Goal: Task Accomplishment & Management: Use online tool/utility

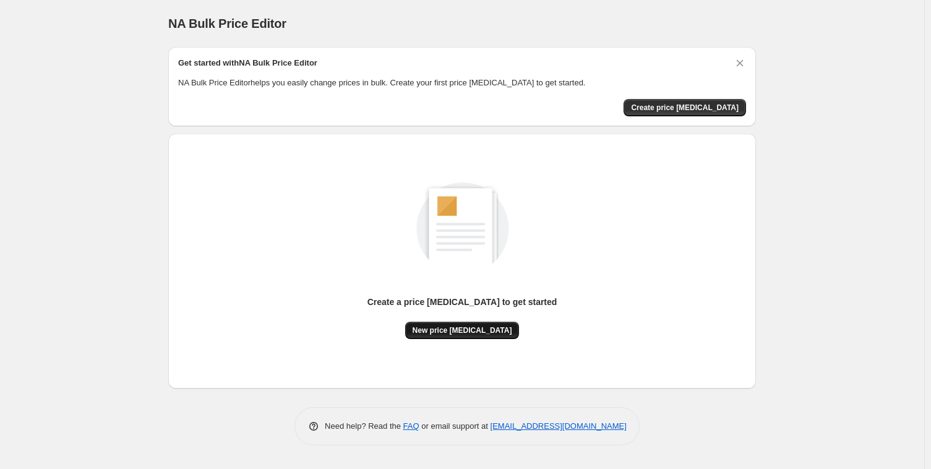
click at [437, 328] on span "New price [MEDICAL_DATA]" at bounding box center [462, 330] width 100 height 10
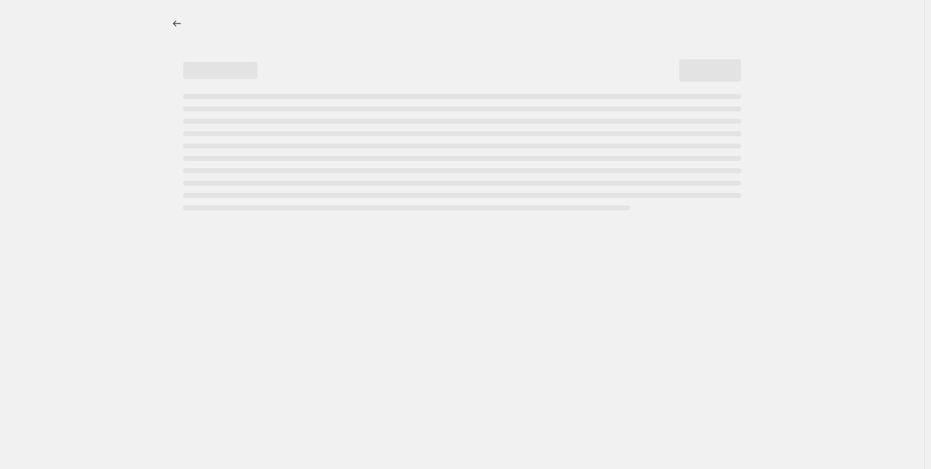
select select "percentage"
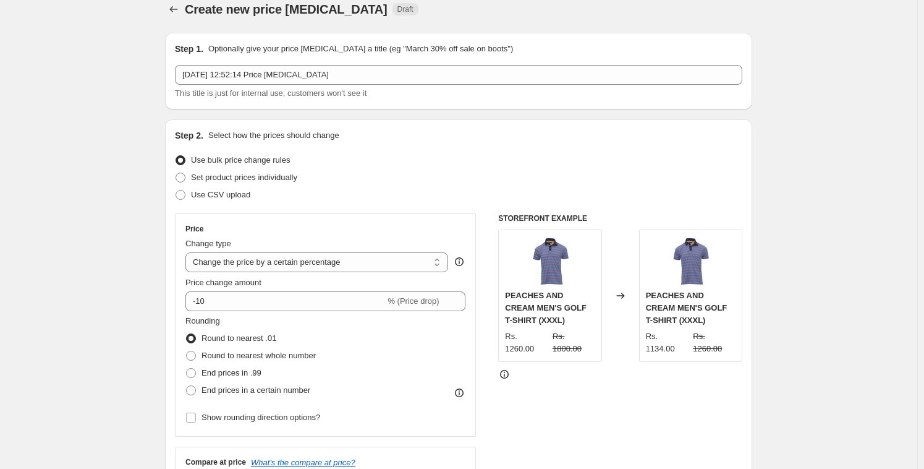
scroll to position [21, 0]
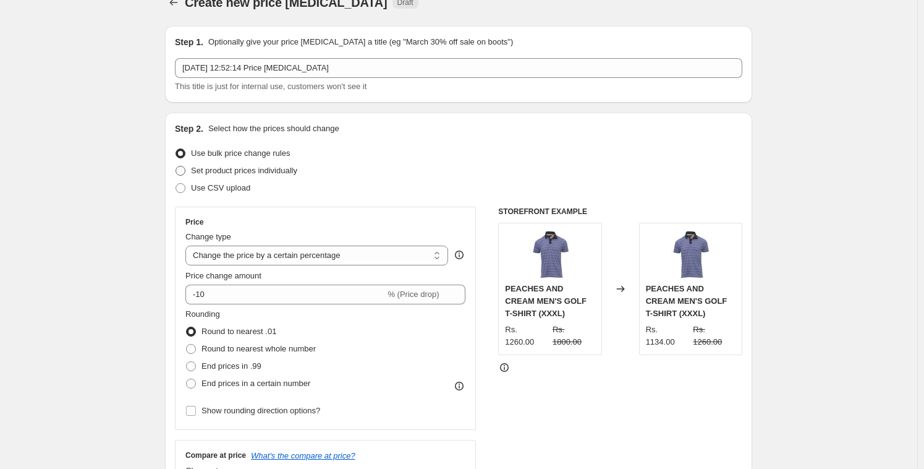
click at [273, 169] on span "Set product prices individually" at bounding box center [244, 170] width 106 height 9
click at [176, 166] on input "Set product prices individually" at bounding box center [176, 166] width 1 height 1
radio input "true"
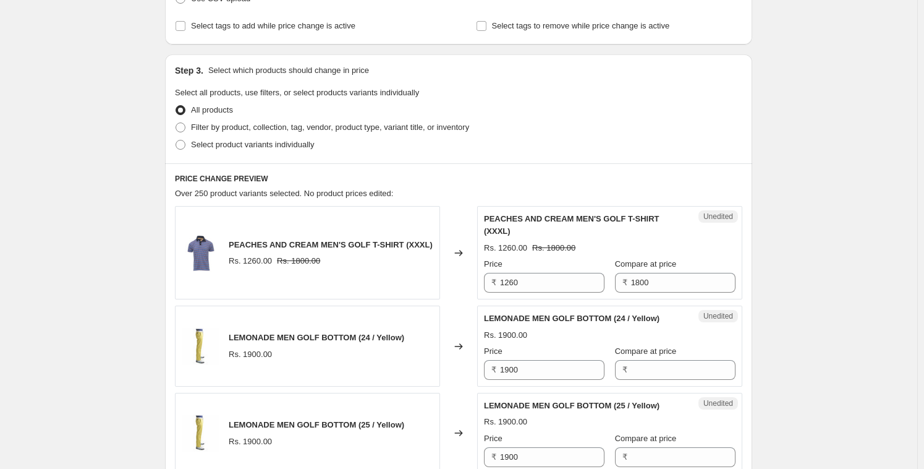
scroll to position [222, 0]
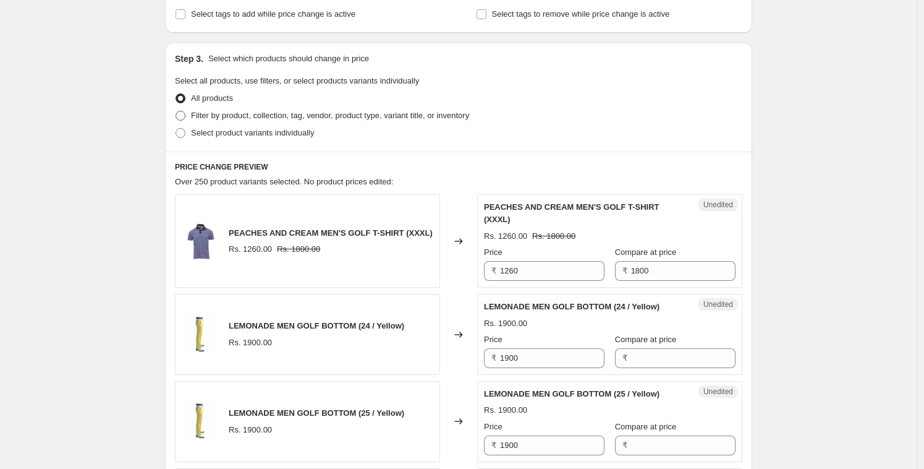
click at [309, 111] on span "Filter by product, collection, tag, vendor, product type, variant title, or inv…" at bounding box center [330, 115] width 278 height 9
click at [176, 111] on input "Filter by product, collection, tag, vendor, product type, variant title, or inv…" at bounding box center [176, 111] width 1 height 1
radio input "true"
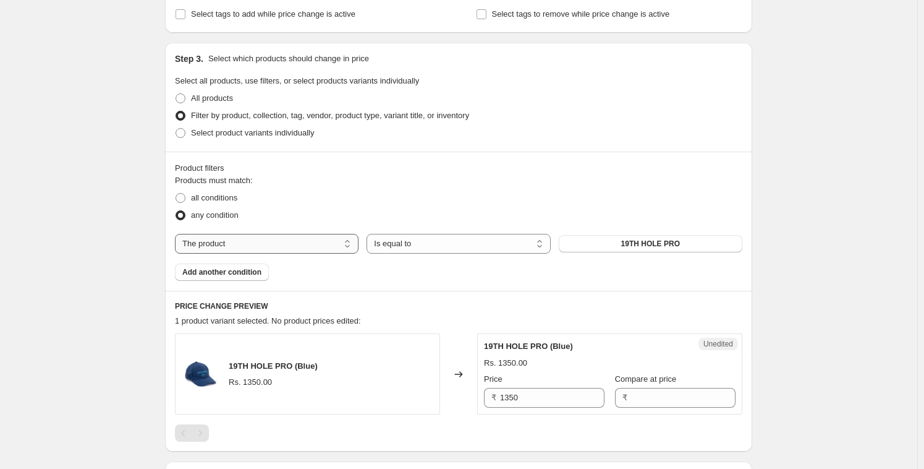
click at [243, 242] on select "The product The product's collection The product's tag The product's vendor The…" at bounding box center [267, 244] width 184 height 20
click at [284, 245] on select "The product The product's collection The product's tag The product's vendor The…" at bounding box center [267, 244] width 184 height 20
select select "collection"
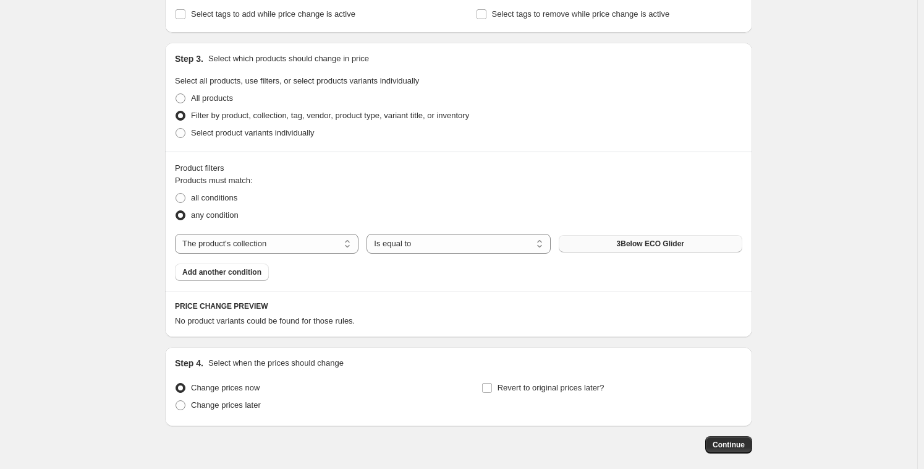
click at [652, 247] on span "3Below ECO Glider" at bounding box center [650, 244] width 67 height 10
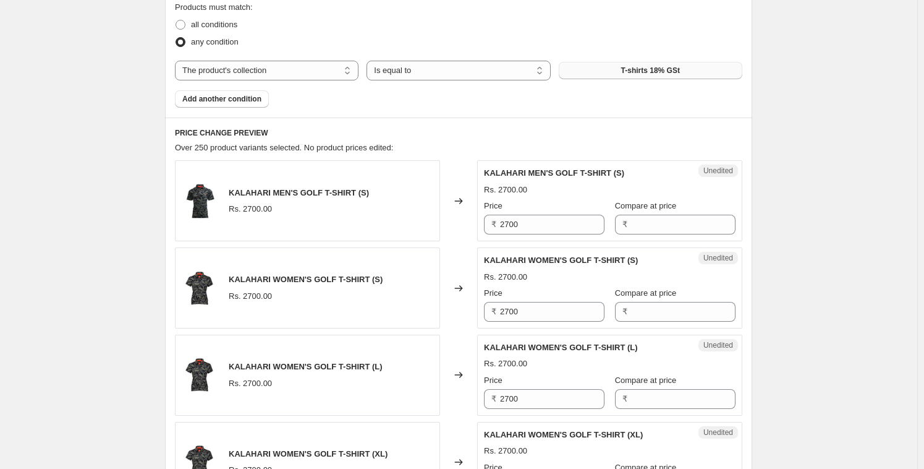
scroll to position [407, 0]
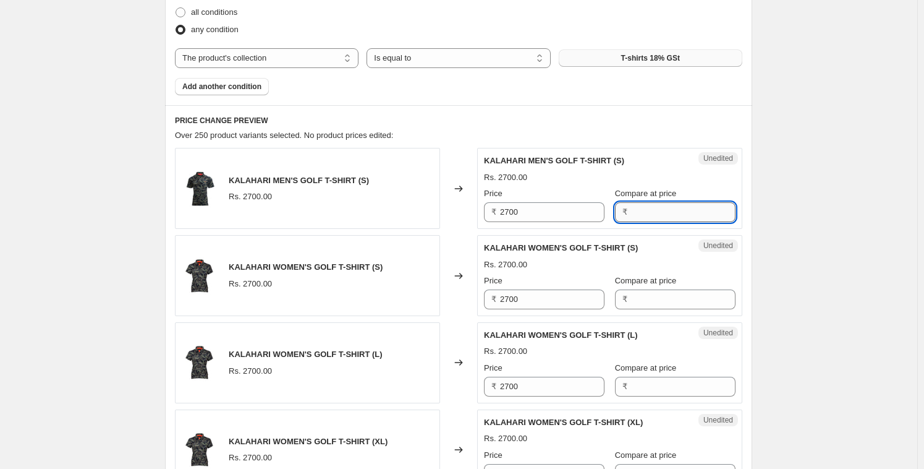
click at [674, 211] on input "Compare at price" at bounding box center [683, 212] width 104 height 20
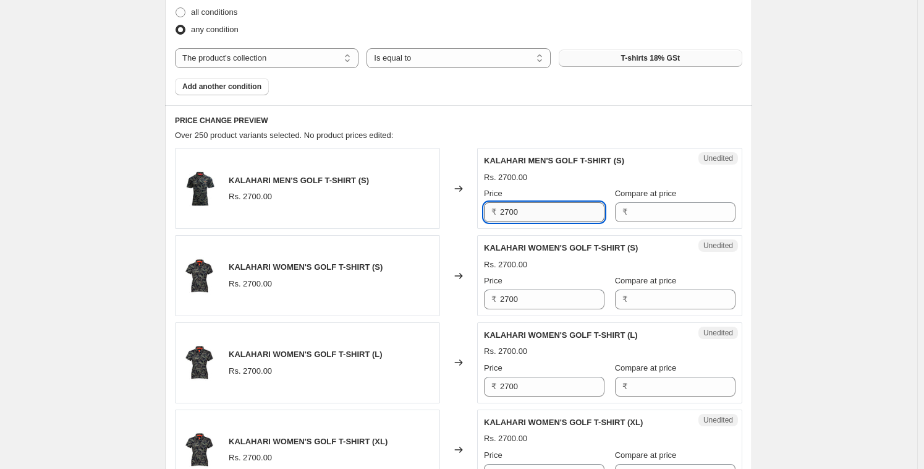
click at [532, 210] on input "2700" at bounding box center [552, 212] width 104 height 20
type input "3100"
click at [580, 255] on div "KALAHARI WOMEN'S GOLF T-SHIRT (S) Rs. 2700.00 Price ₹ 2700 Compare at price ₹" at bounding box center [610, 275] width 252 height 67
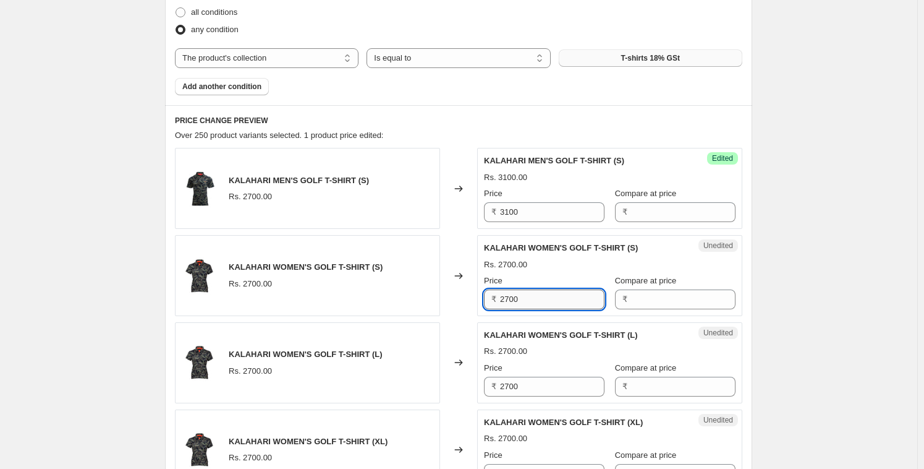
click at [532, 299] on input "2700" at bounding box center [552, 299] width 104 height 20
click at [548, 211] on input "3100" at bounding box center [552, 212] width 104 height 20
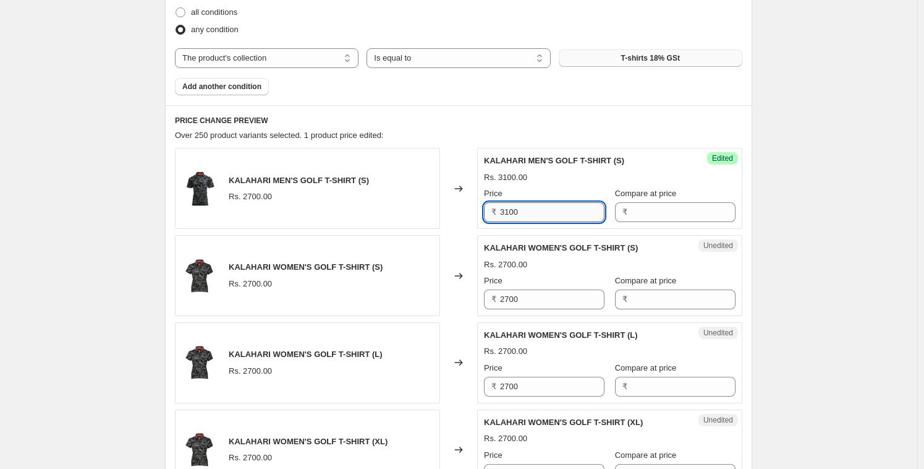
click at [548, 211] on input "3100" at bounding box center [552, 212] width 104 height 20
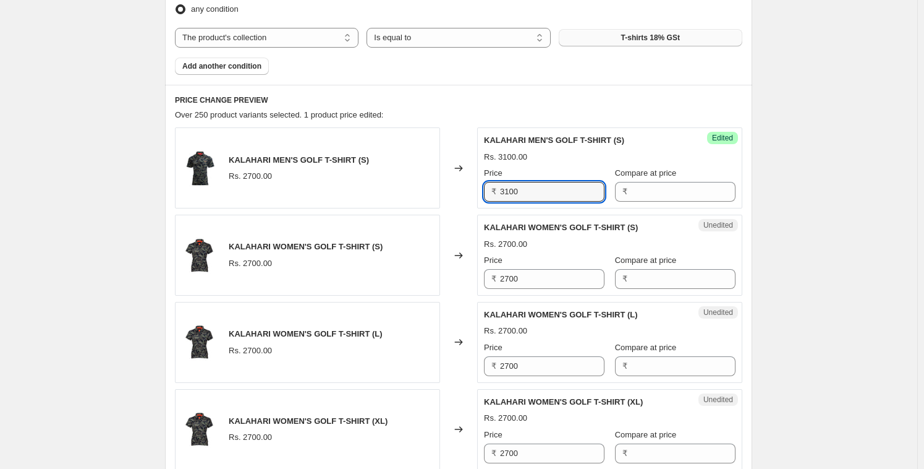
scroll to position [497, 0]
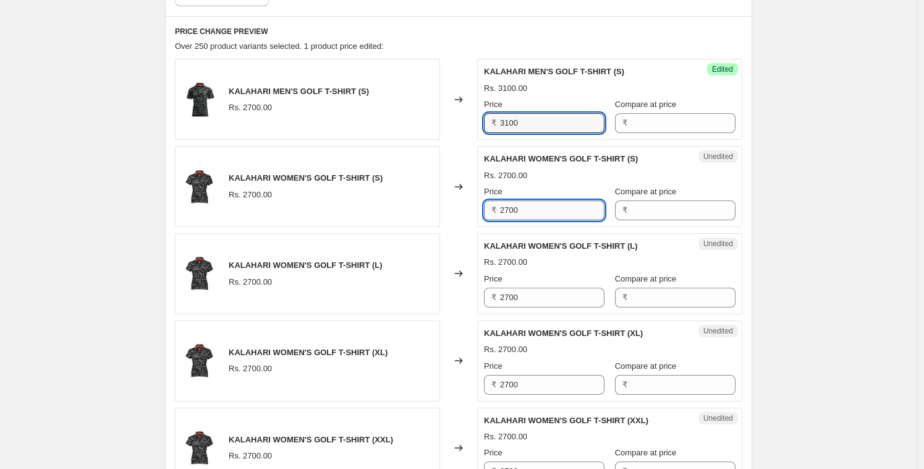
click at [531, 213] on input "2700" at bounding box center [552, 210] width 104 height 20
paste input "31"
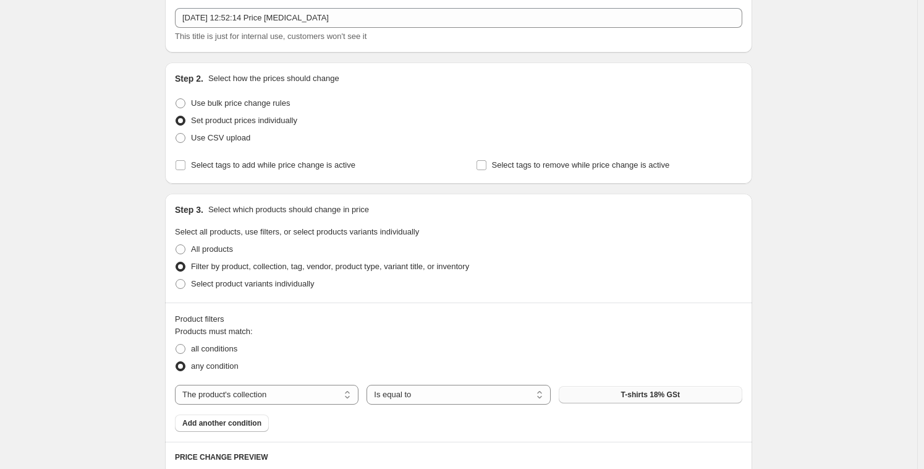
scroll to position [111, 0]
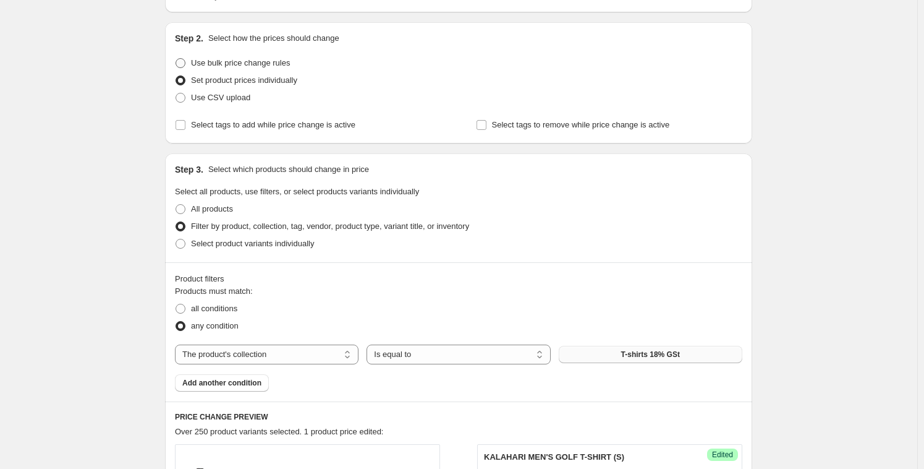
type input "3100"
click at [239, 64] on span "Use bulk price change rules" at bounding box center [240, 62] width 99 height 9
click at [176, 59] on input "Use bulk price change rules" at bounding box center [176, 58] width 1 height 1
radio input "true"
select select "percentage"
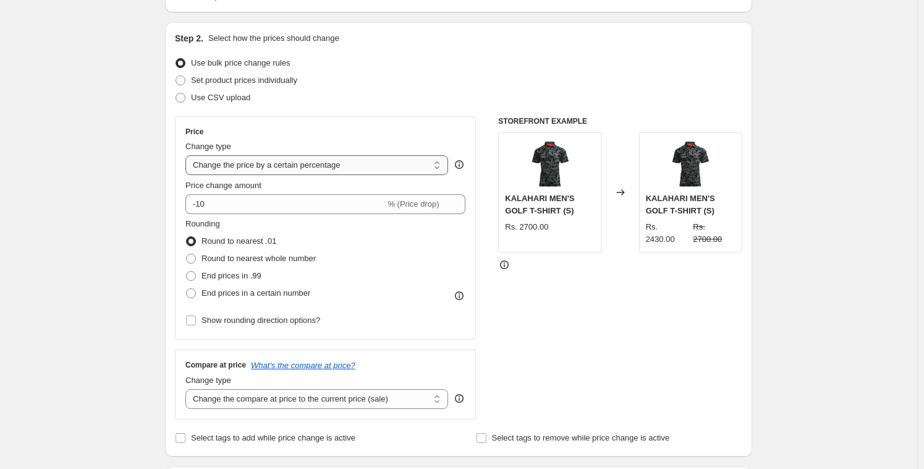
click at [258, 166] on select "Change the price to a certain amount Change the price by a certain amount Chang…" at bounding box center [316, 165] width 263 height 20
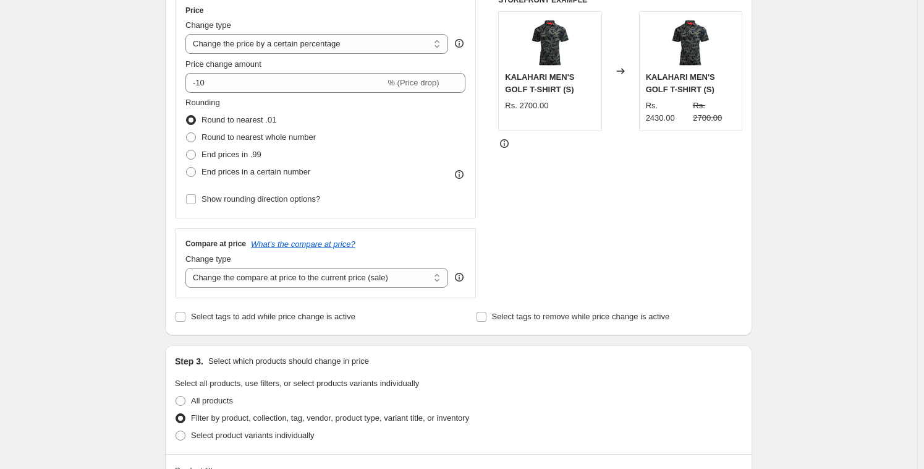
scroll to position [39, 0]
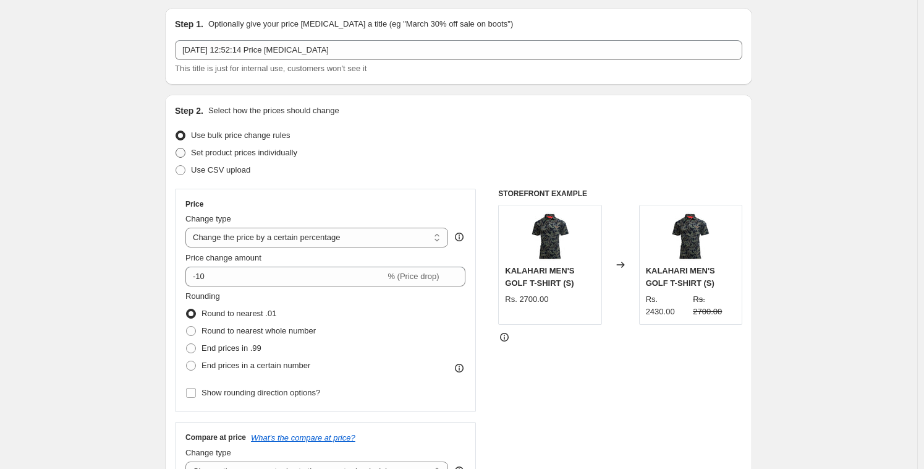
click at [231, 147] on span "Set product prices individually" at bounding box center [244, 153] width 106 height 12
click at [176, 148] on input "Set product prices individually" at bounding box center [176, 148] width 1 height 1
radio input "true"
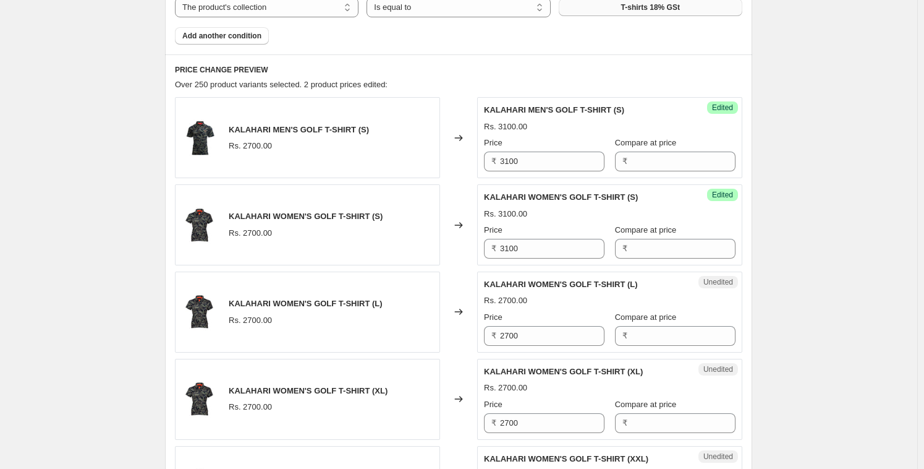
scroll to position [513, 0]
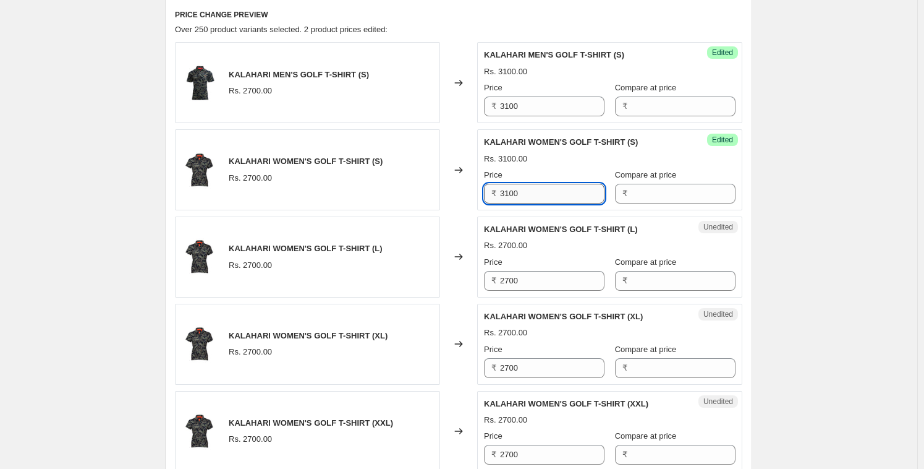
click at [524, 197] on input "3100" at bounding box center [552, 194] width 104 height 20
click at [524, 196] on input "3100" at bounding box center [552, 194] width 104 height 20
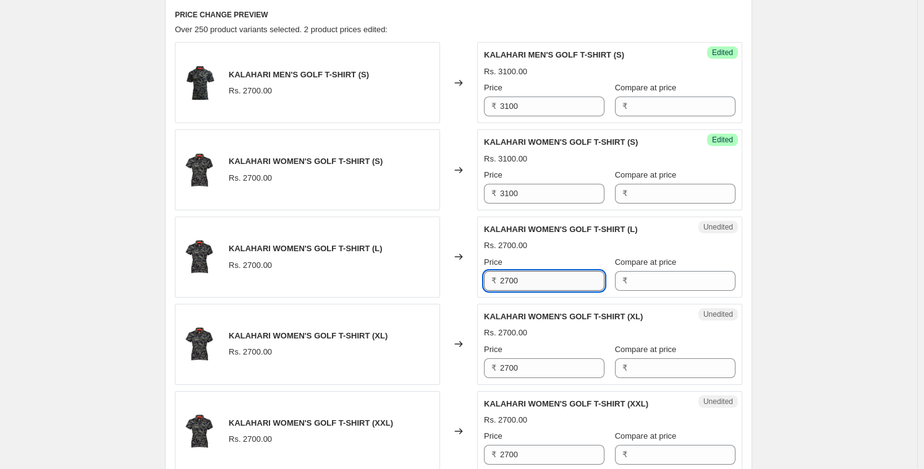
click at [521, 278] on input "2700" at bounding box center [552, 281] width 104 height 20
paste input "31"
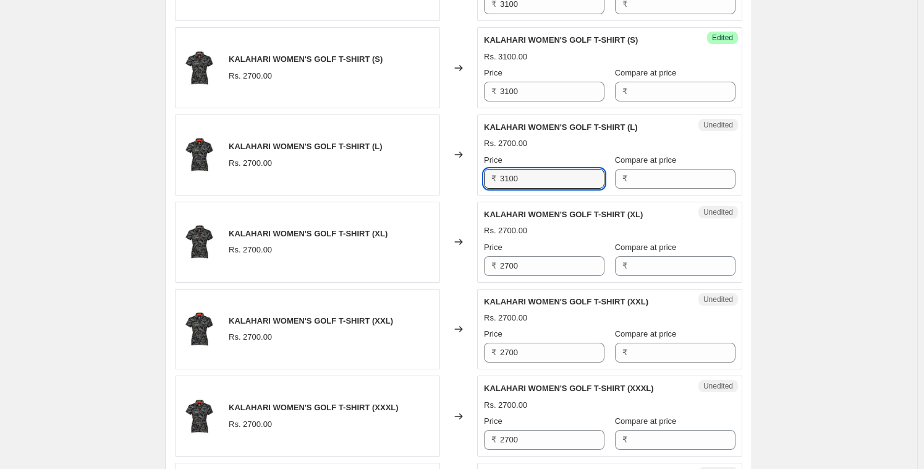
scroll to position [733, 0]
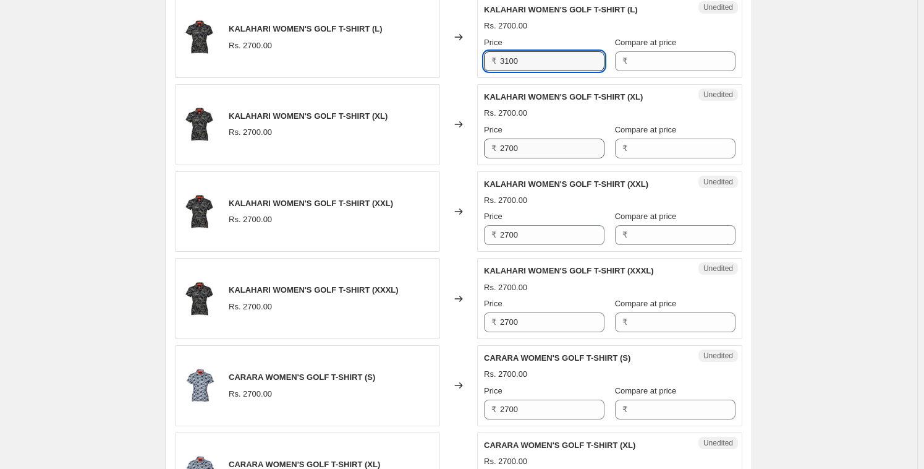
type input "3100"
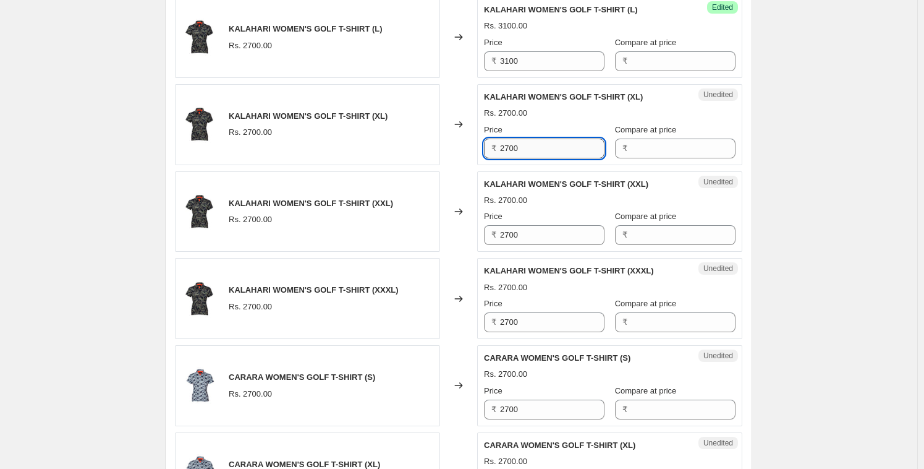
click at [524, 153] on input "2700" at bounding box center [552, 149] width 104 height 20
paste input "31"
type input "3100"
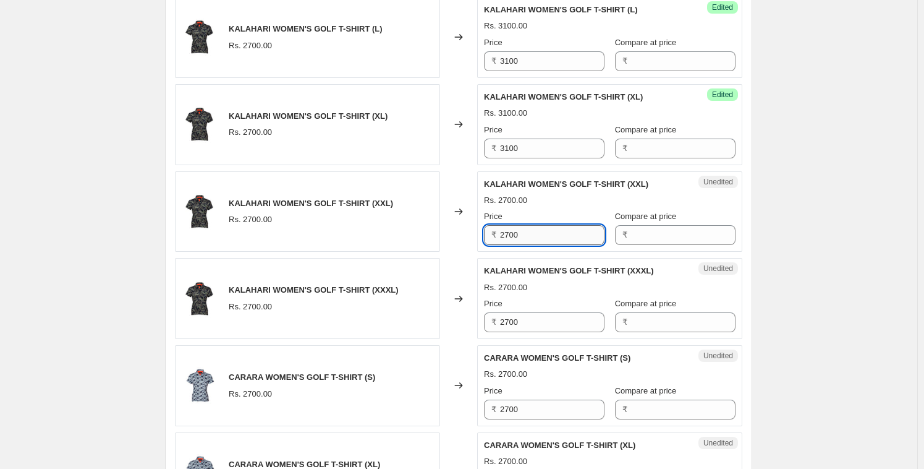
click at [518, 229] on input "2700" at bounding box center [552, 235] width 104 height 20
paste input "31"
type input "3100"
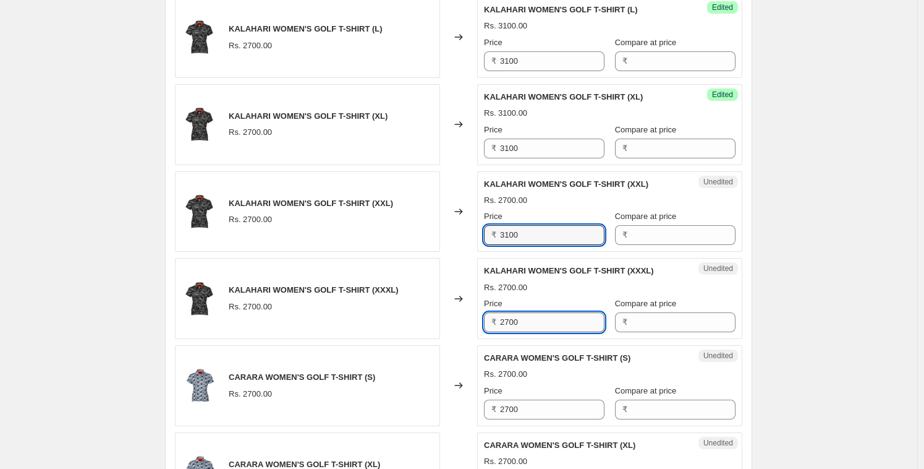
click at [526, 320] on input "2700" at bounding box center [552, 322] width 104 height 20
paste input "31"
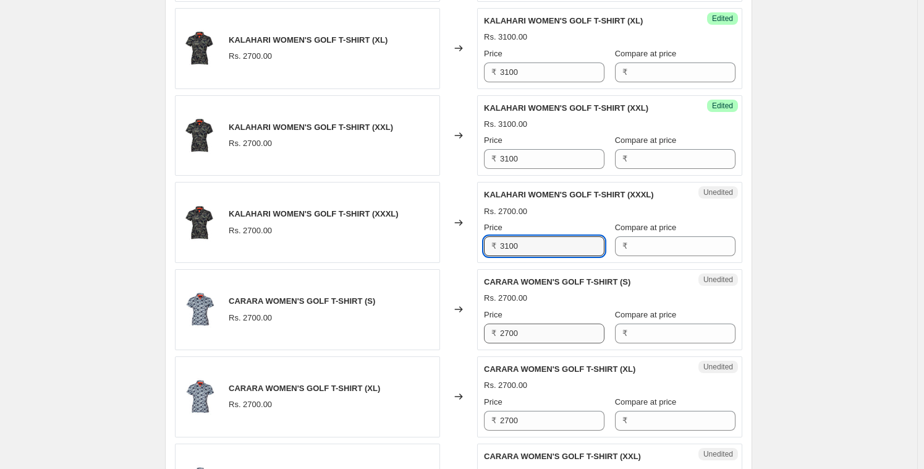
type input "3100"
click at [524, 324] on input "2700" at bounding box center [552, 333] width 104 height 20
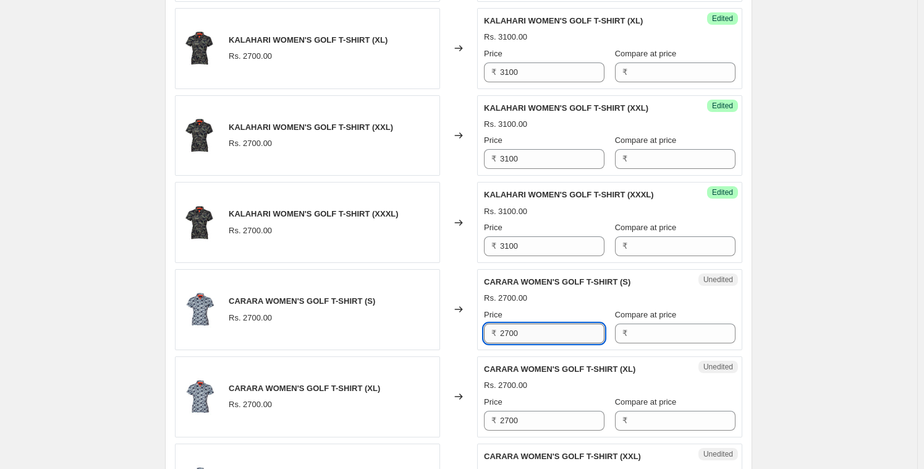
click at [525, 328] on input "2700" at bounding box center [552, 333] width 104 height 20
paste input "31"
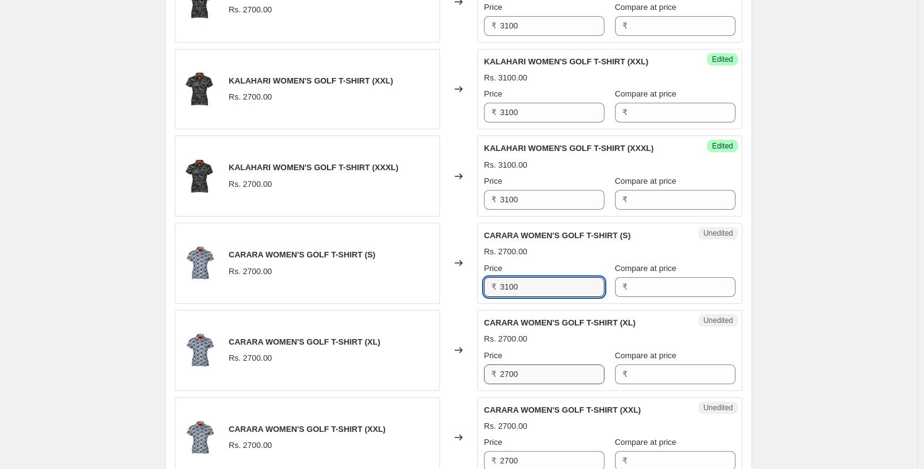
scroll to position [911, 0]
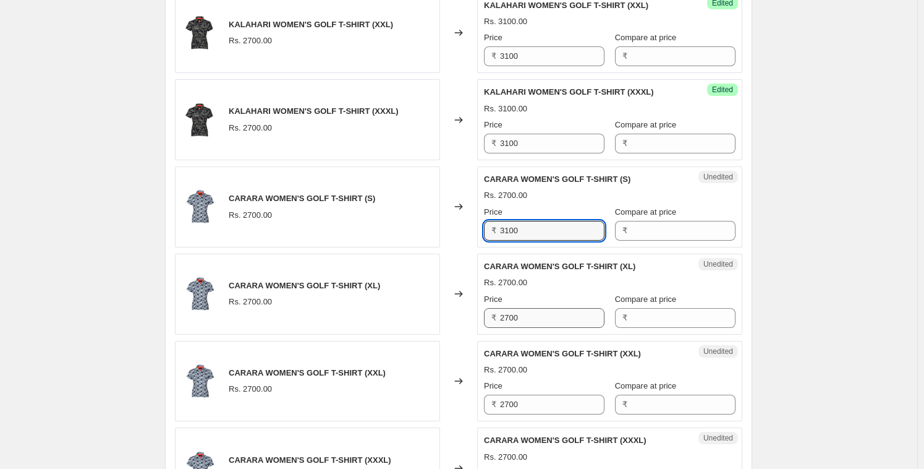
type input "3100"
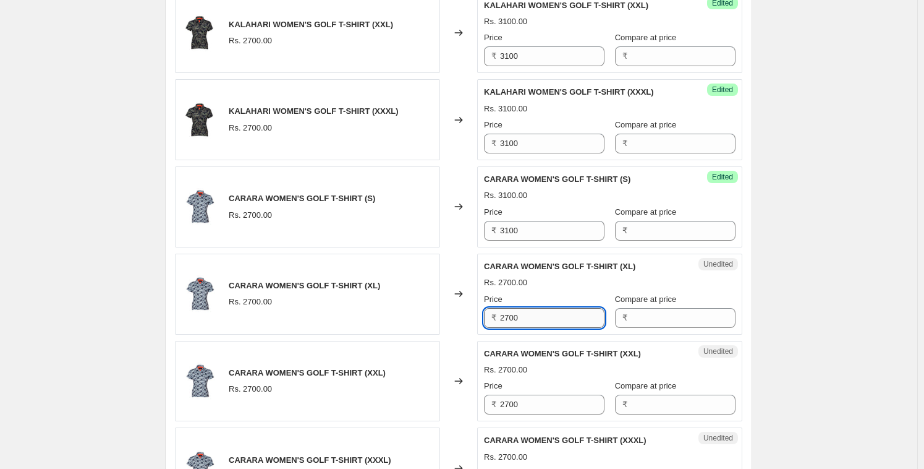
click at [535, 321] on input "2700" at bounding box center [552, 318] width 104 height 20
paste input "31"
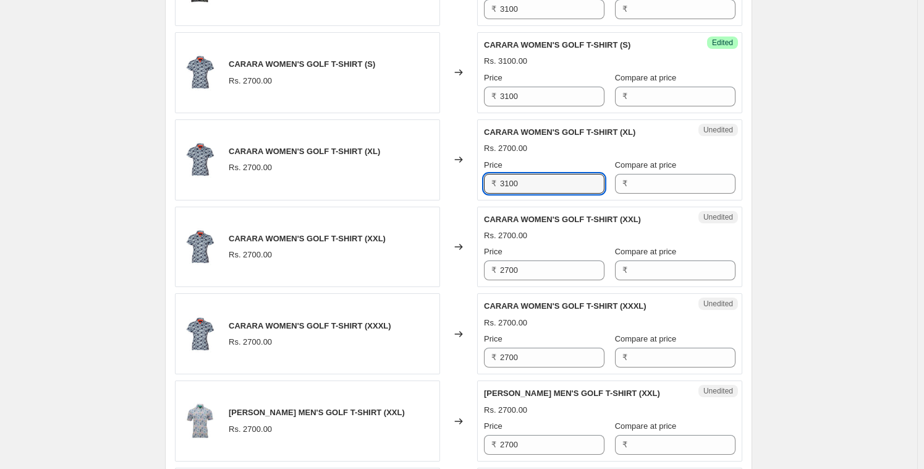
scroll to position [1157, 0]
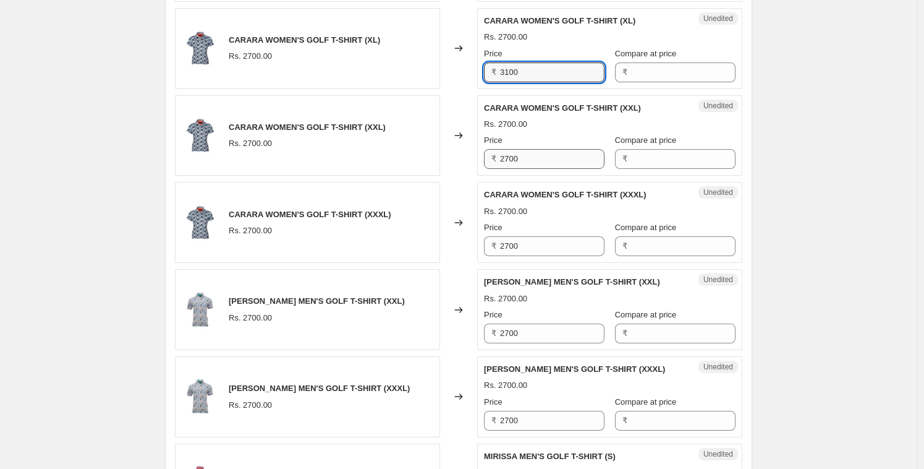
type input "3100"
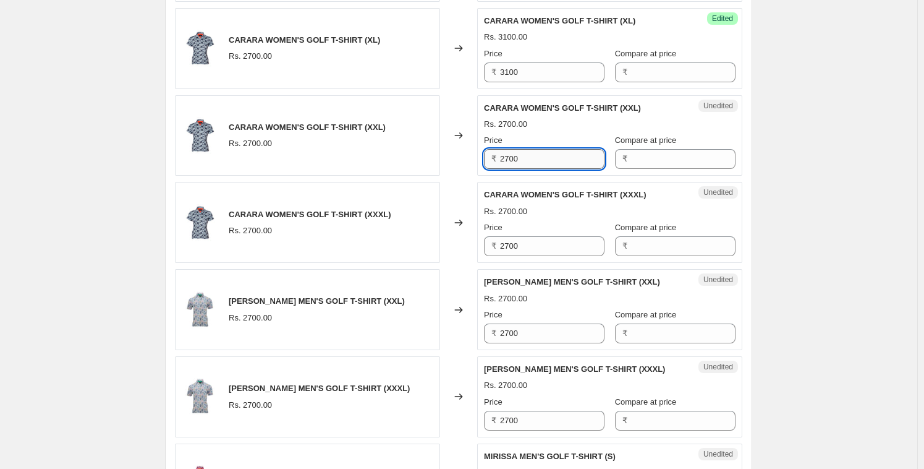
click at [531, 158] on input "2700" at bounding box center [552, 159] width 104 height 20
paste input "31"
type input "3100"
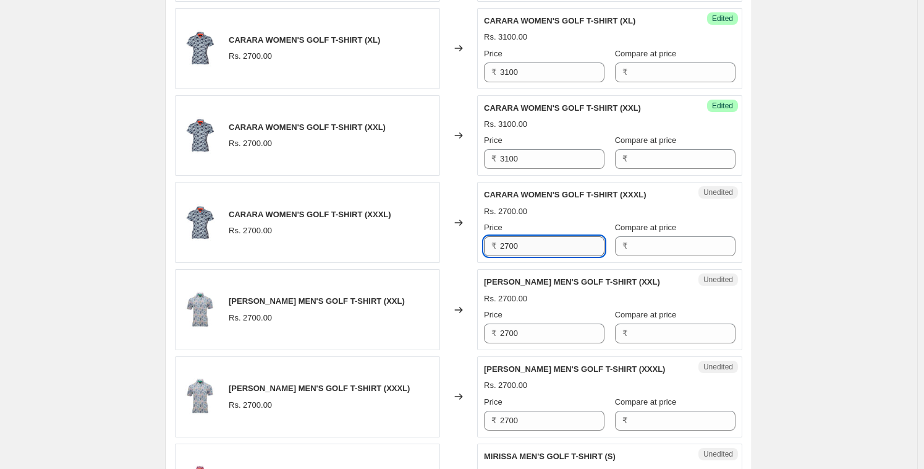
click at [526, 241] on input "2700" at bounding box center [552, 246] width 104 height 20
click at [527, 241] on input "2700" at bounding box center [552, 246] width 104 height 20
paste input "31"
type input "3100"
click at [523, 332] on input "2700" at bounding box center [552, 333] width 104 height 20
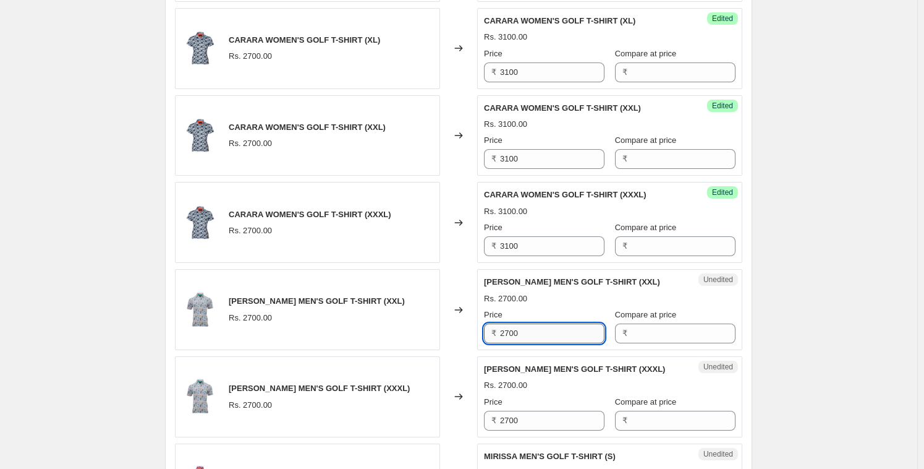
click at [523, 332] on input "2700" at bounding box center [552, 333] width 104 height 20
paste input "31"
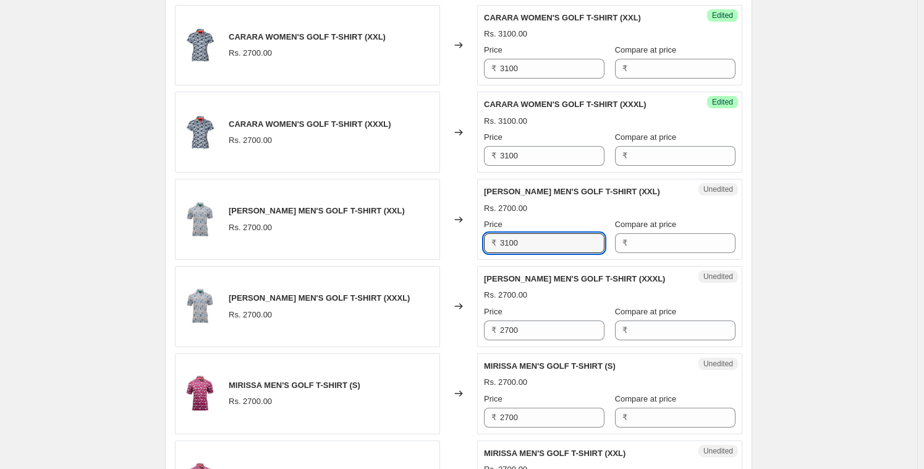
scroll to position [1248, 0]
type input "3100"
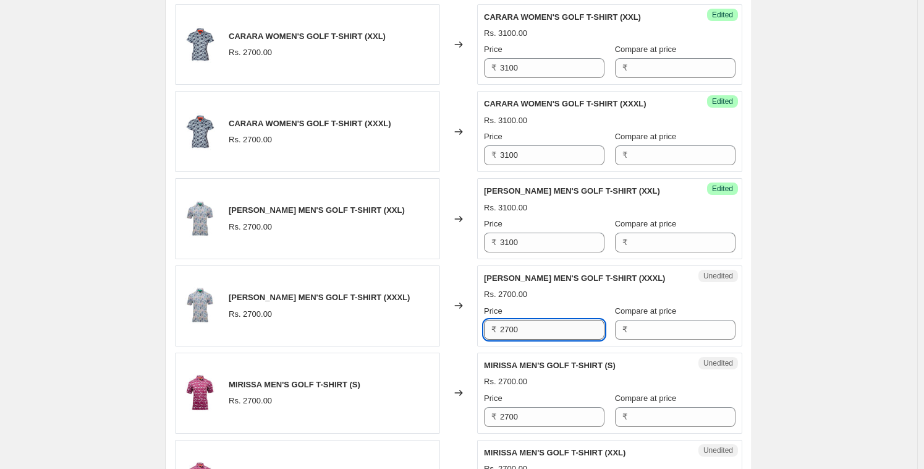
click at [518, 321] on input "2700" at bounding box center [552, 330] width 104 height 20
paste input "31"
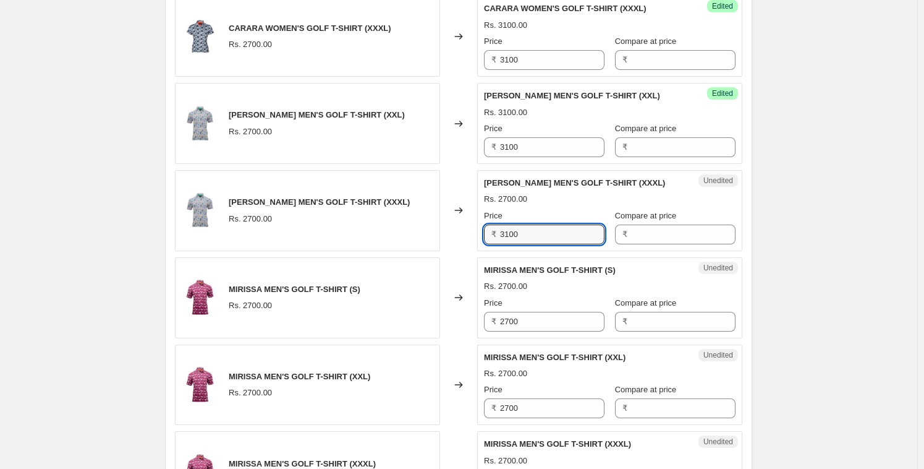
scroll to position [1345, 0]
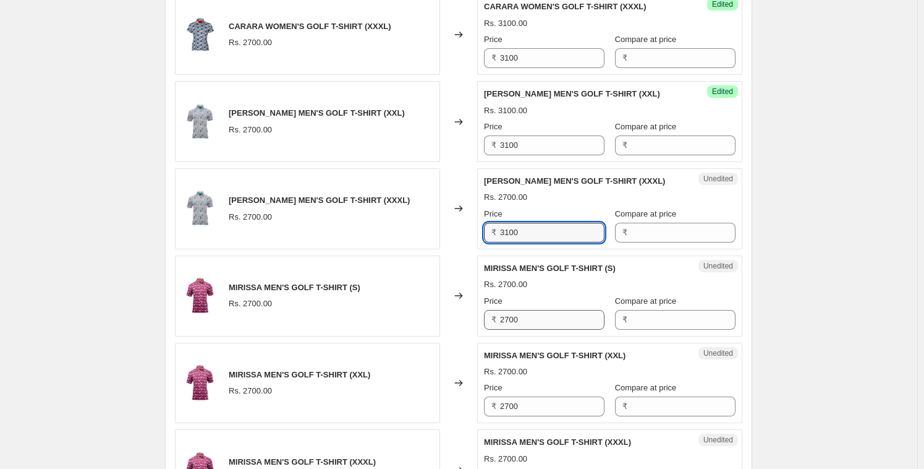
type input "3100"
click at [523, 322] on input "2700" at bounding box center [552, 320] width 104 height 20
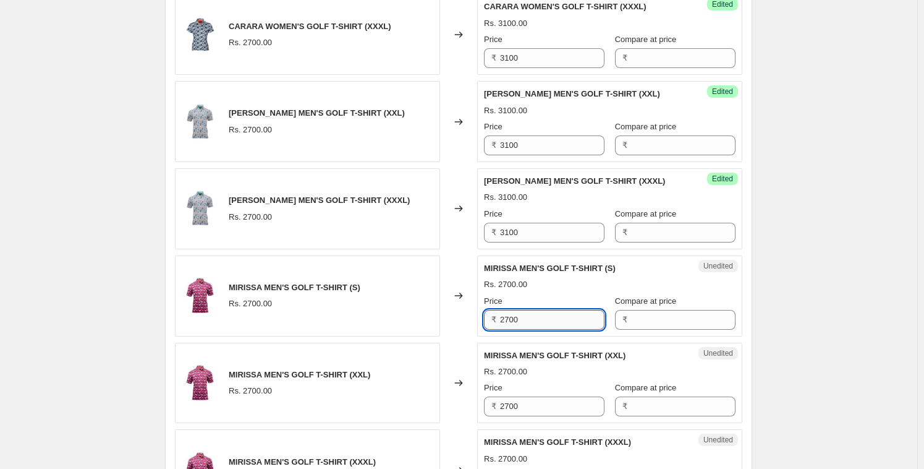
click at [523, 322] on input "2700" at bounding box center [552, 320] width 104 height 20
paste input "31"
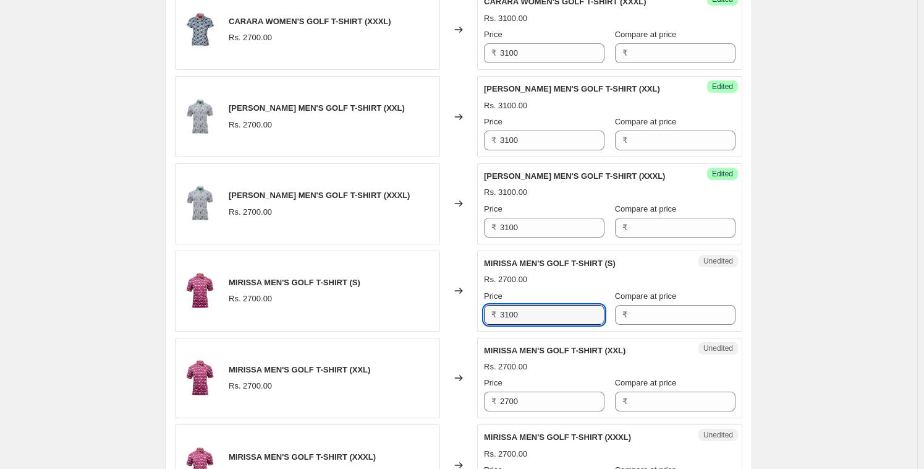
scroll to position [1441, 0]
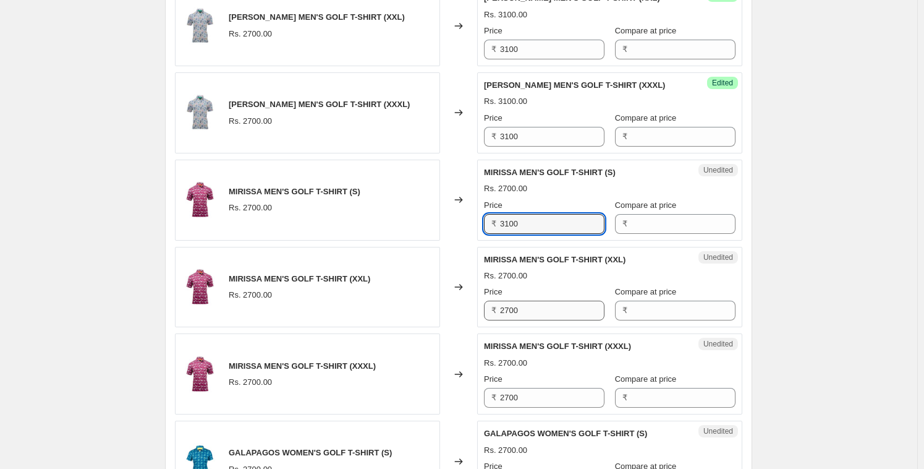
type input "3100"
click at [519, 312] on input "2700" at bounding box center [552, 310] width 104 height 20
paste input "31"
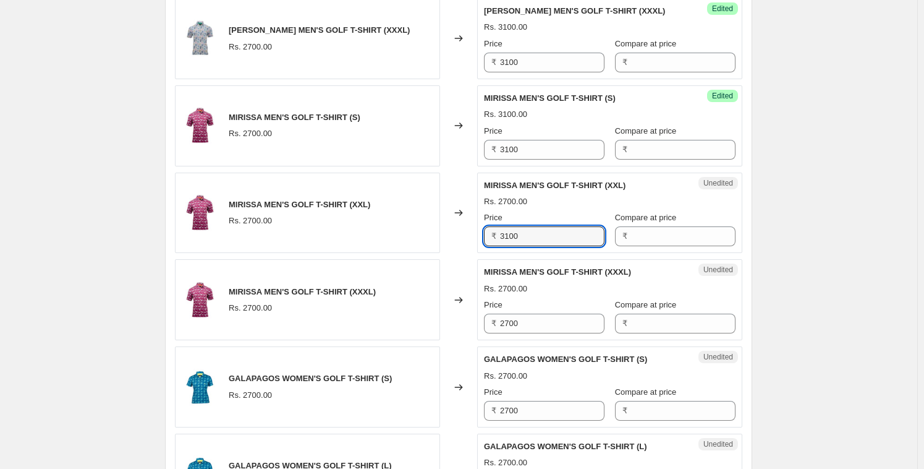
scroll to position [1637, 0]
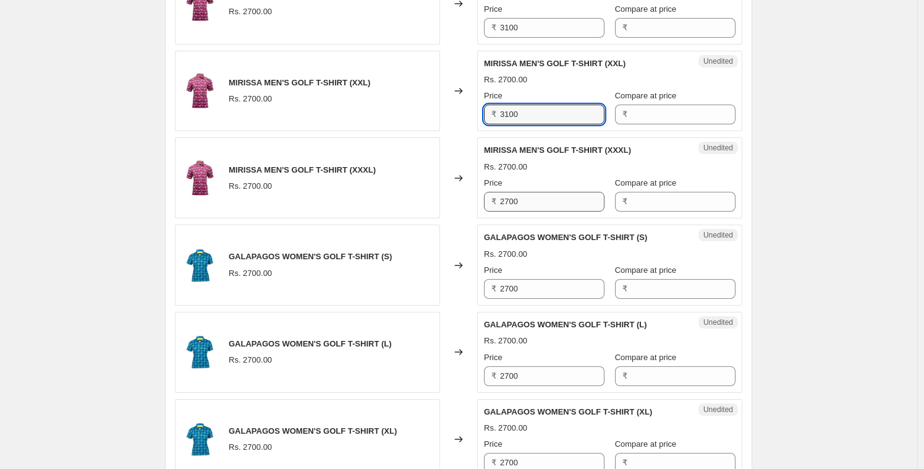
type input "3100"
click at [524, 193] on input "2700" at bounding box center [552, 202] width 104 height 20
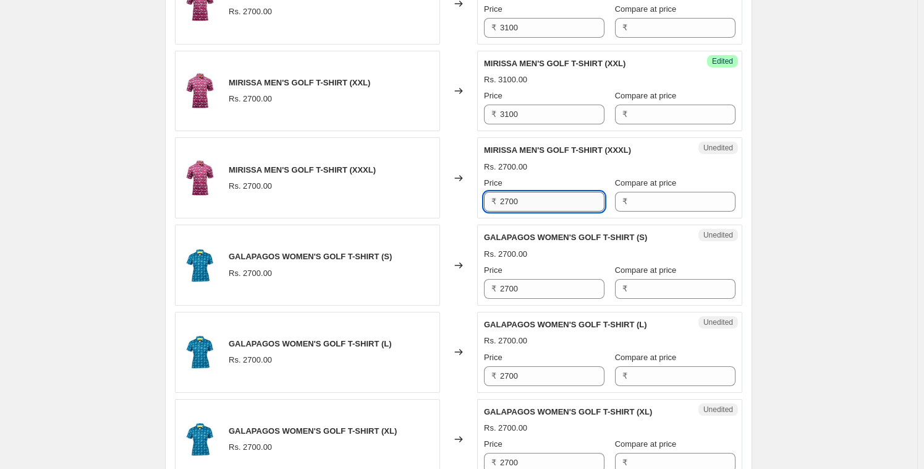
click at [522, 200] on input "2700" at bounding box center [552, 202] width 104 height 20
paste input "31"
type input "3100"
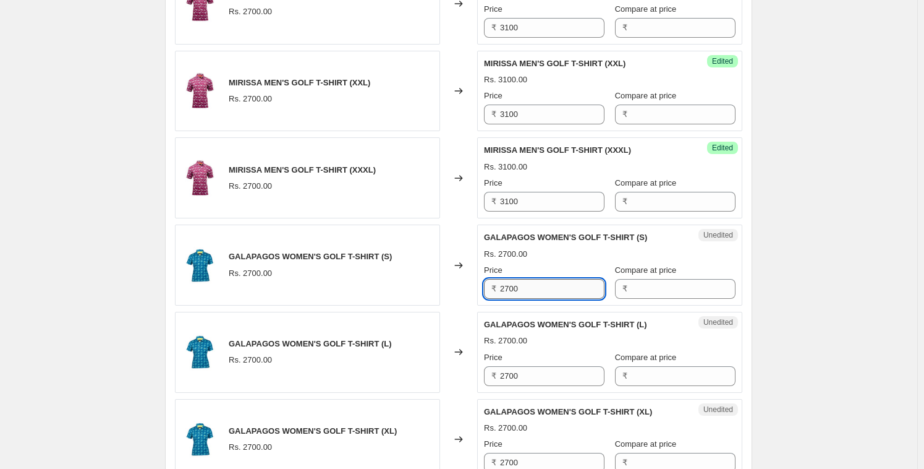
click at [526, 295] on input "2700" at bounding box center [552, 289] width 104 height 20
paste input "31"
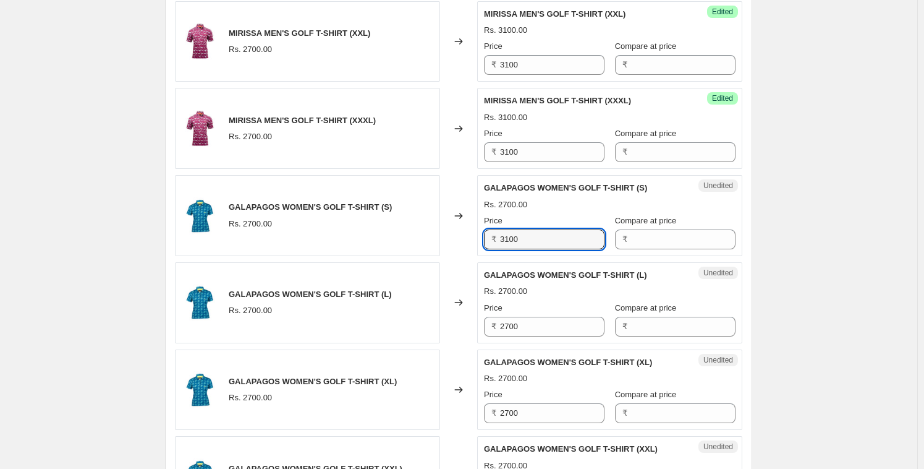
scroll to position [1734, 0]
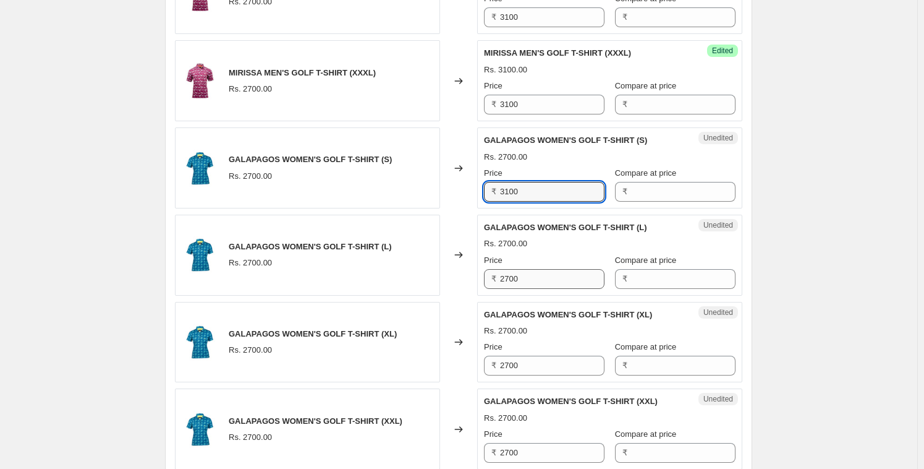
type input "3100"
click at [518, 282] on input "2700" at bounding box center [552, 279] width 104 height 20
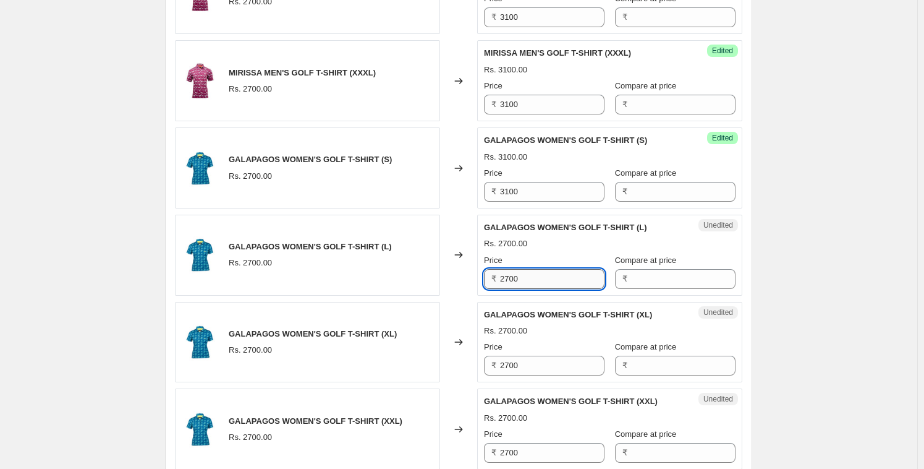
click at [518, 282] on input "2700" at bounding box center [552, 279] width 104 height 20
paste input "31"
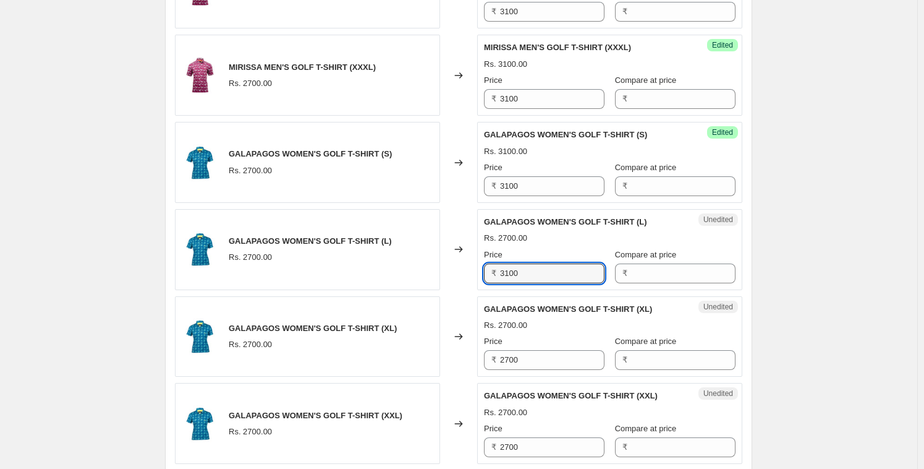
scroll to position [1839, 0]
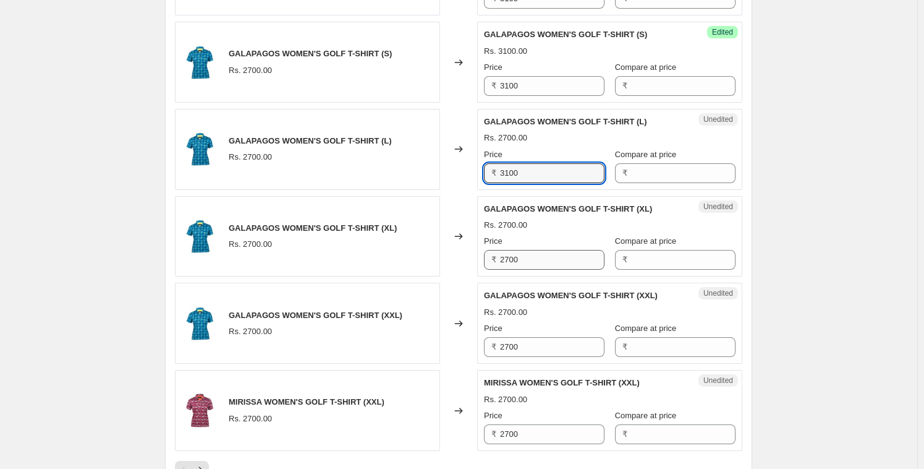
type input "3100"
click at [524, 265] on input "2700" at bounding box center [552, 260] width 104 height 20
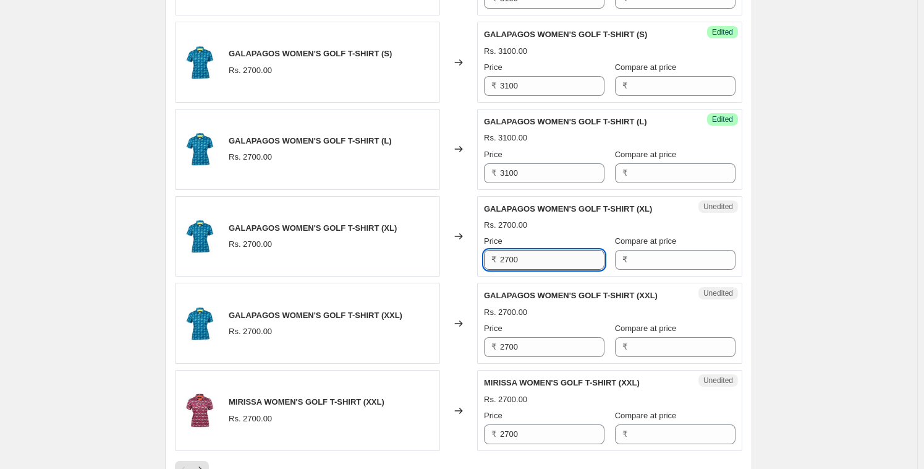
click at [524, 265] on input "2700" at bounding box center [552, 260] width 104 height 20
paste input "31"
type input "3100"
click at [515, 337] on input "2700" at bounding box center [552, 347] width 104 height 20
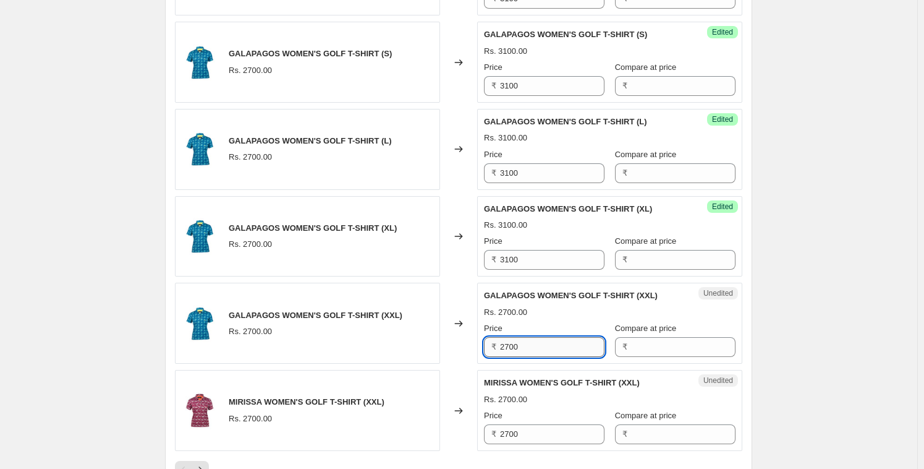
click at [515, 337] on input "2700" at bounding box center [552, 347] width 104 height 20
paste input "31"
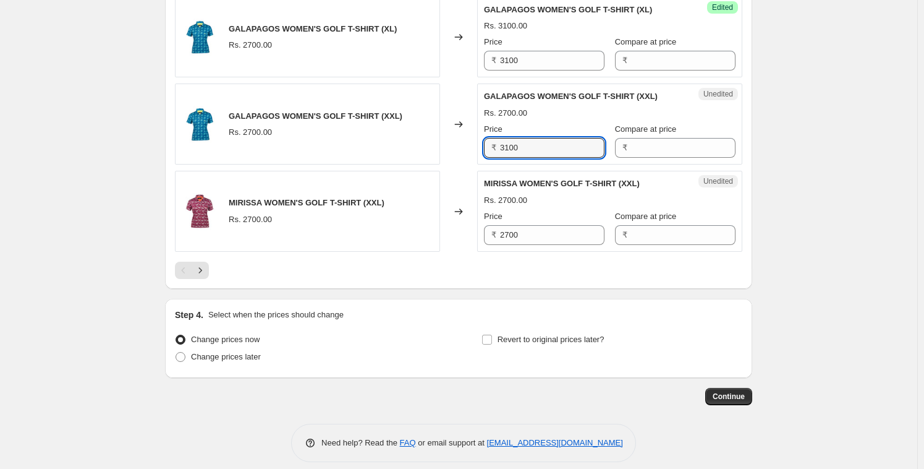
scroll to position [2039, 0]
type input "3100"
click at [513, 226] on input "2700" at bounding box center [552, 234] width 104 height 20
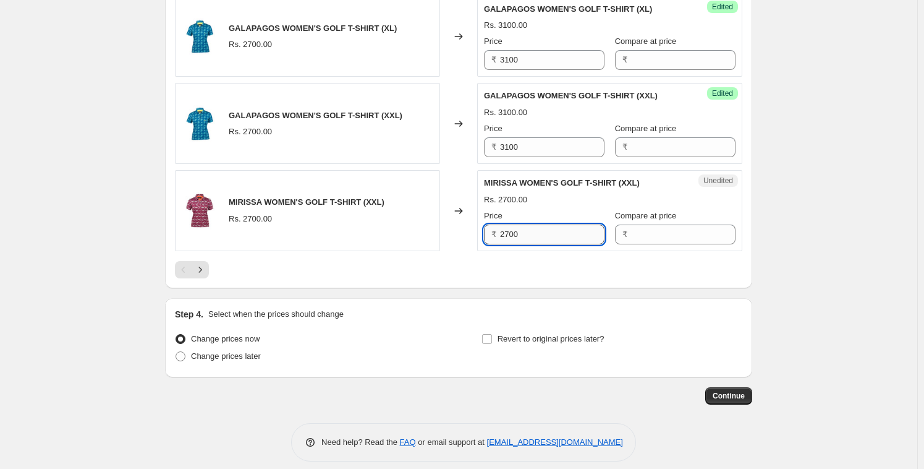
click at [513, 226] on input "2700" at bounding box center [552, 234] width 104 height 20
paste input "31"
type input "3100"
click at [439, 247] on div "MIRISSA WOMEN'S GOLF T-SHIRT (XXL) Rs. 2700.00" at bounding box center [307, 210] width 265 height 81
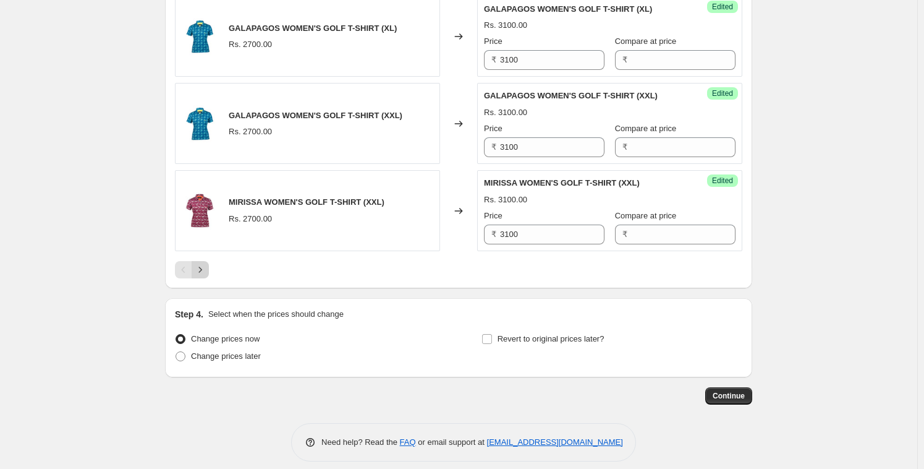
click at [207, 266] on icon "Next" at bounding box center [200, 269] width 12 height 12
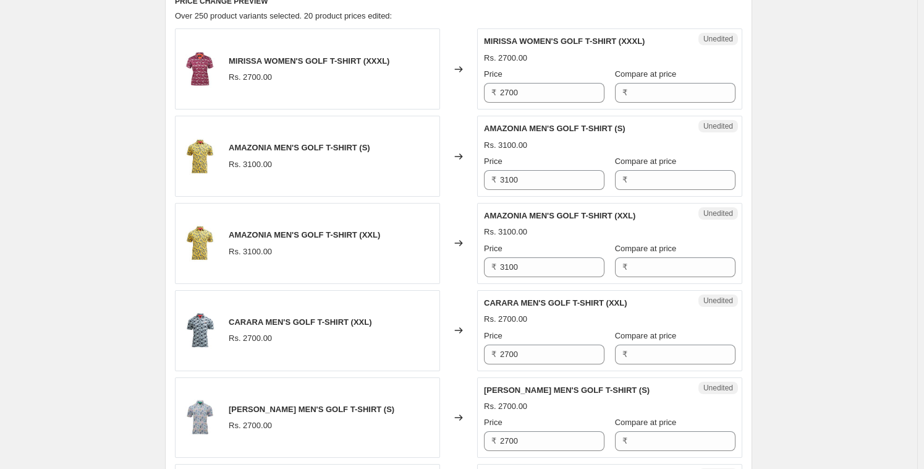
scroll to position [527, 0]
click at [533, 90] on input "2700" at bounding box center [552, 92] width 104 height 20
paste input "31"
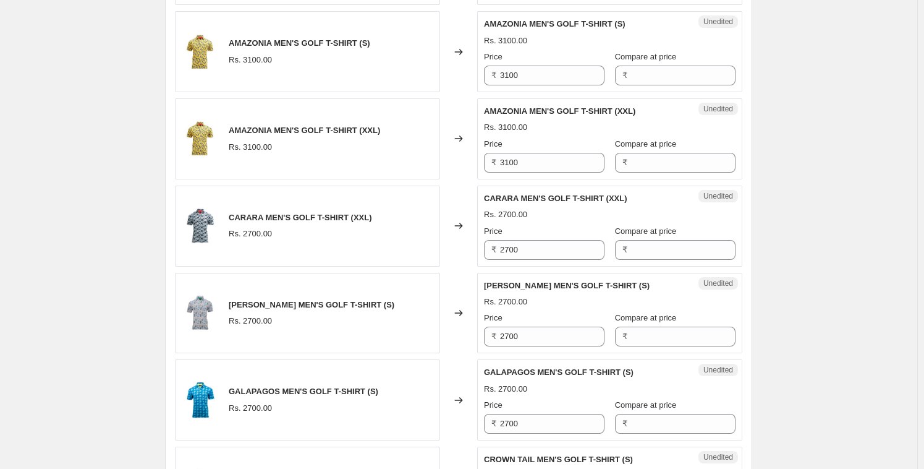
scroll to position [684, 0]
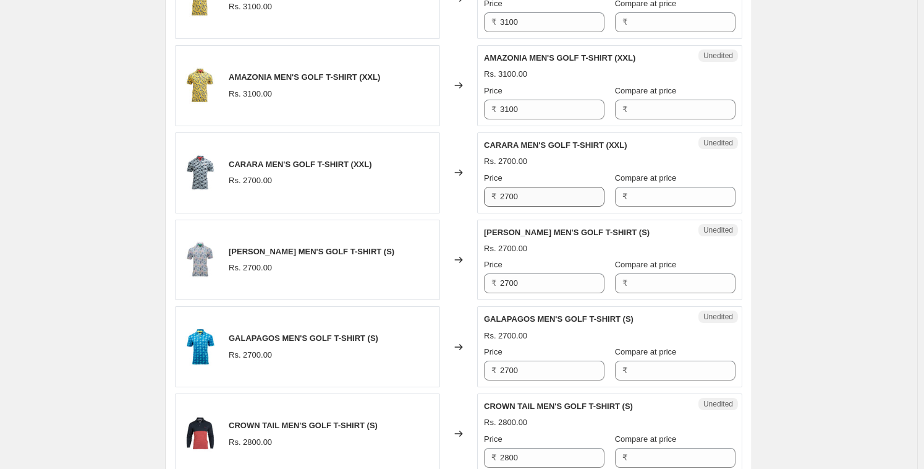
type input "3100"
click at [521, 195] on input "2700" at bounding box center [552, 197] width 104 height 20
paste input "31"
type input "3100"
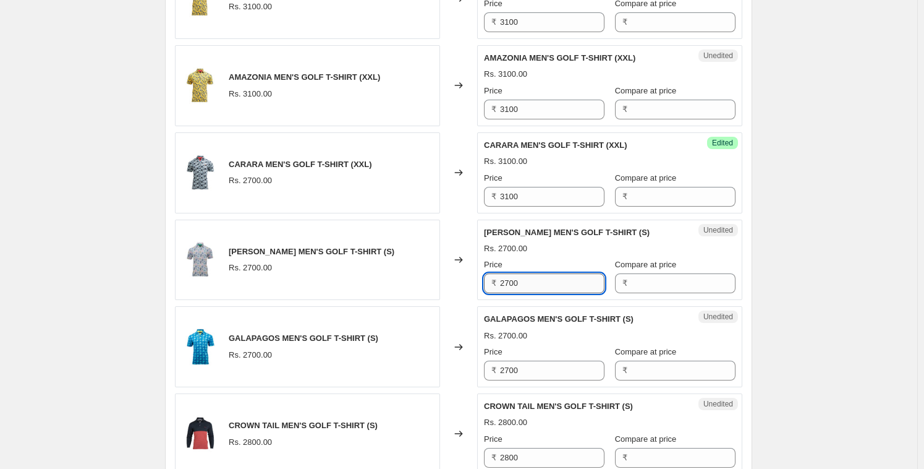
click at [525, 278] on input "2700" at bounding box center [552, 283] width 104 height 20
click at [526, 278] on input "2700" at bounding box center [552, 283] width 104 height 20
paste input "31"
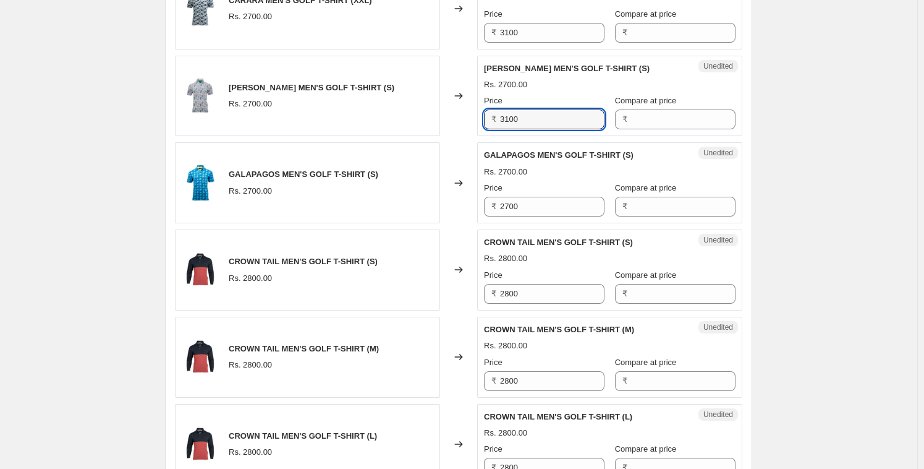
scroll to position [877, 0]
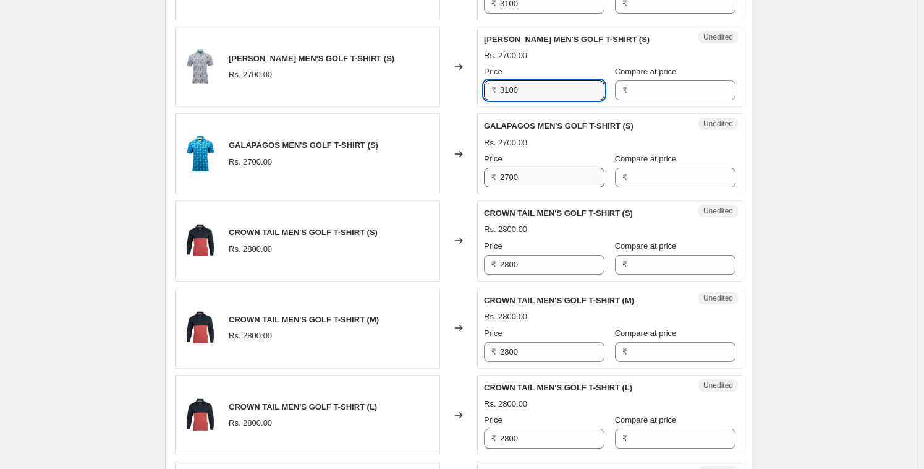
type input "3100"
click at [515, 180] on input "2700" at bounding box center [552, 178] width 104 height 20
paste input "31"
type input "3100"
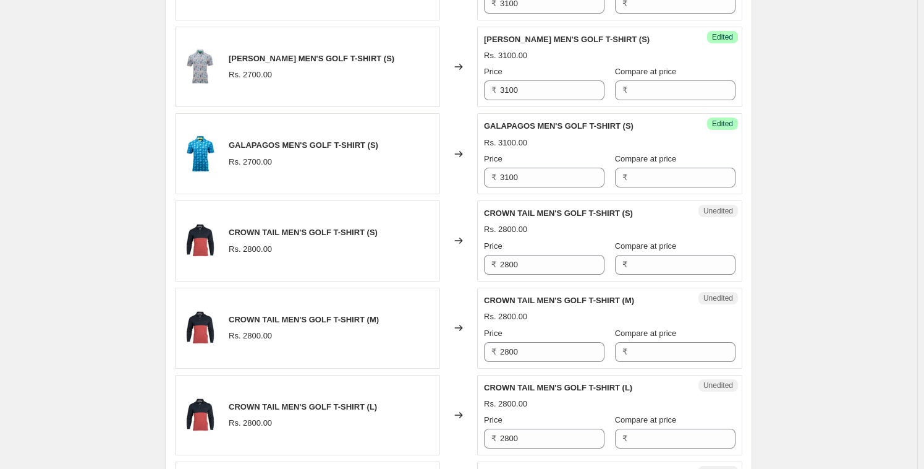
click at [542, 268] on input "2800" at bounding box center [552, 265] width 104 height 20
click at [542, 267] on input "2800" at bounding box center [552, 265] width 104 height 20
paste input "31"
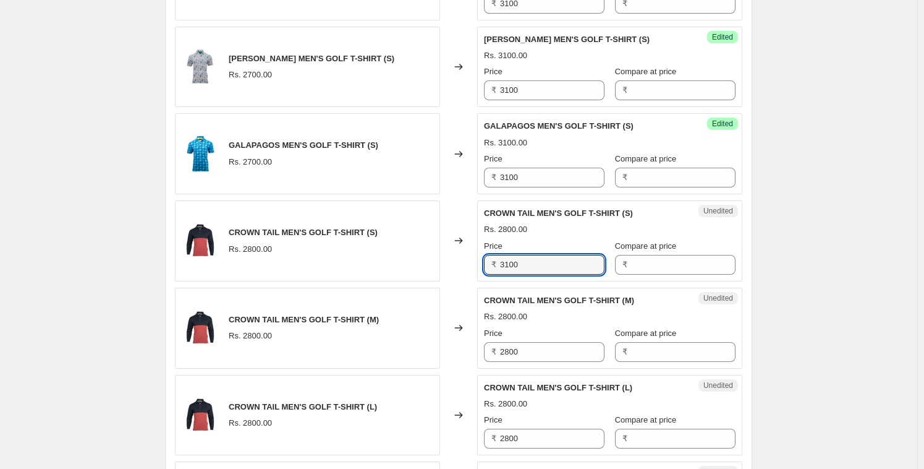
type input "3100"
click at [513, 351] on input "2800" at bounding box center [552, 352] width 104 height 20
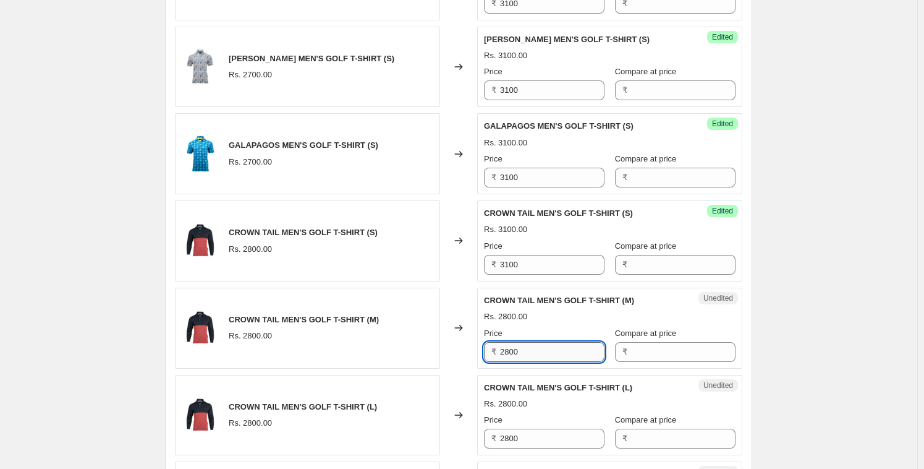
click at [513, 351] on input "2800" at bounding box center [552, 352] width 104 height 20
paste input "31"
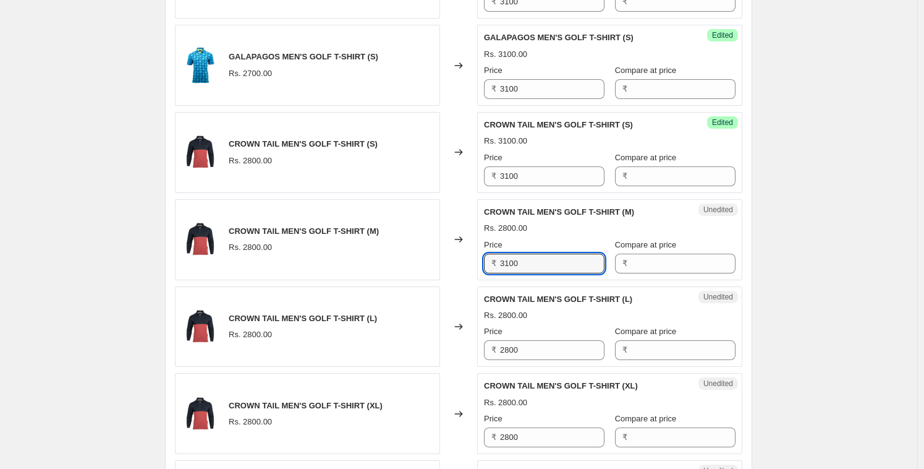
scroll to position [968, 0]
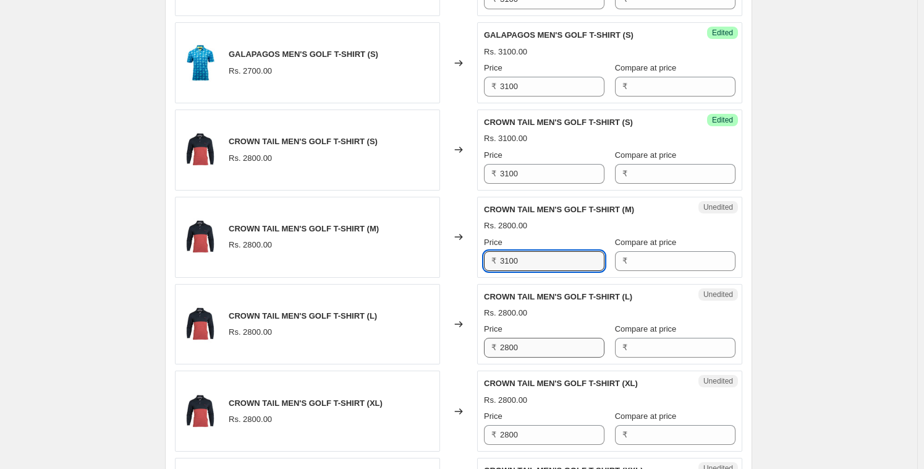
type input "3100"
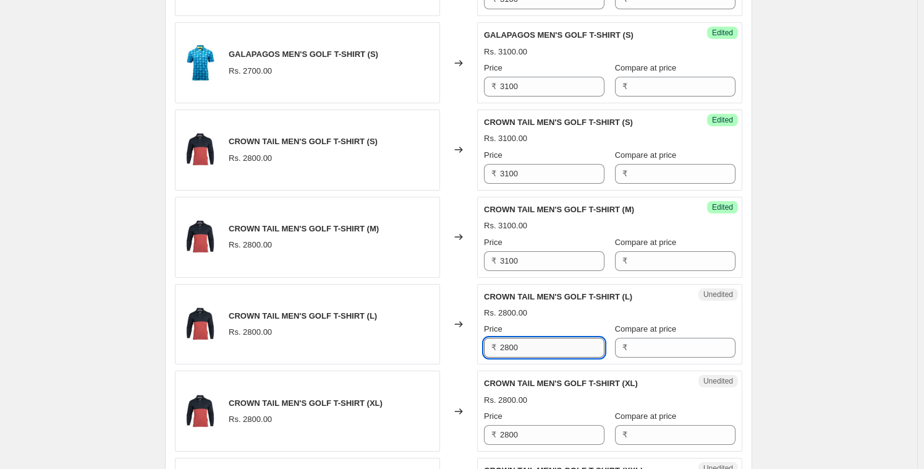
click at [525, 347] on input "2800" at bounding box center [552, 348] width 104 height 20
paste input "31"
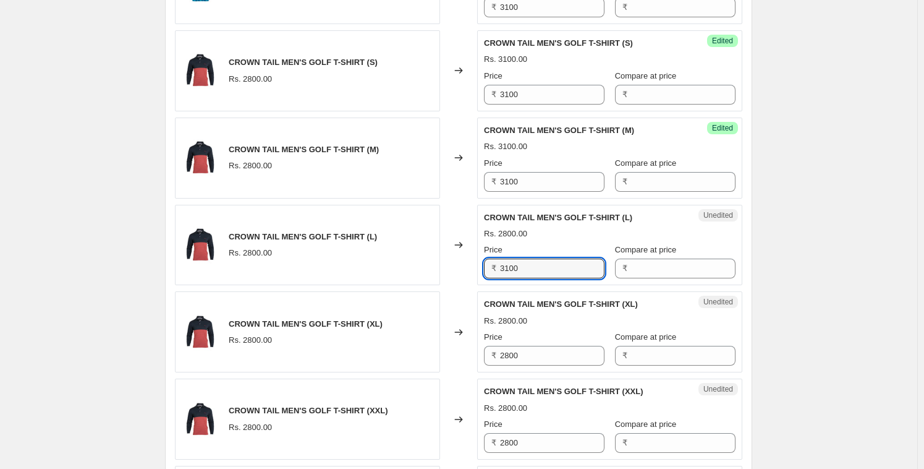
scroll to position [1188, 0]
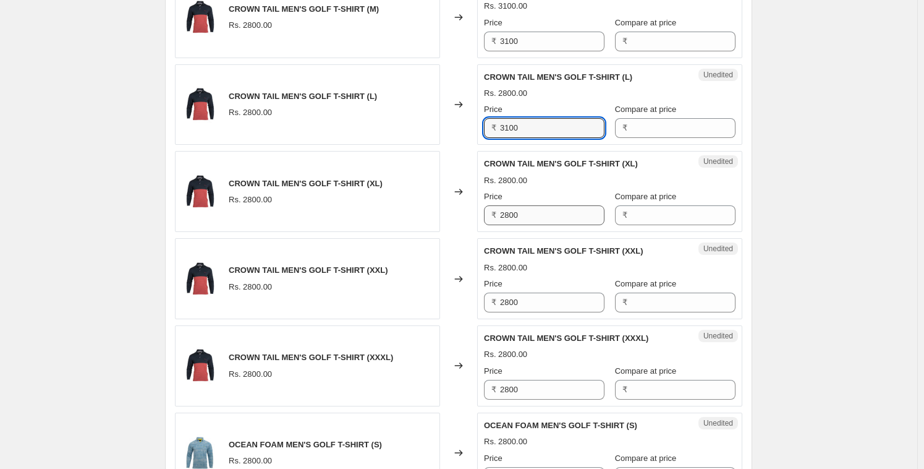
type input "3100"
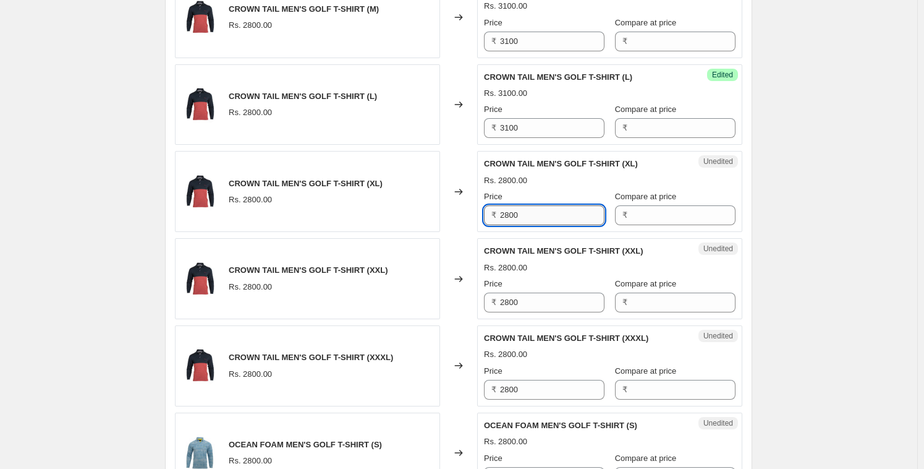
click at [531, 216] on input "2800" at bounding box center [552, 215] width 104 height 20
paste input "31"
type input "3100"
click at [523, 312] on div "Unedited CROWN TAIL MEN'S GOLF T-SHIRT (XXL) Rs. 2800.00 Price ₹ 2800 Compare a…" at bounding box center [609, 278] width 265 height 81
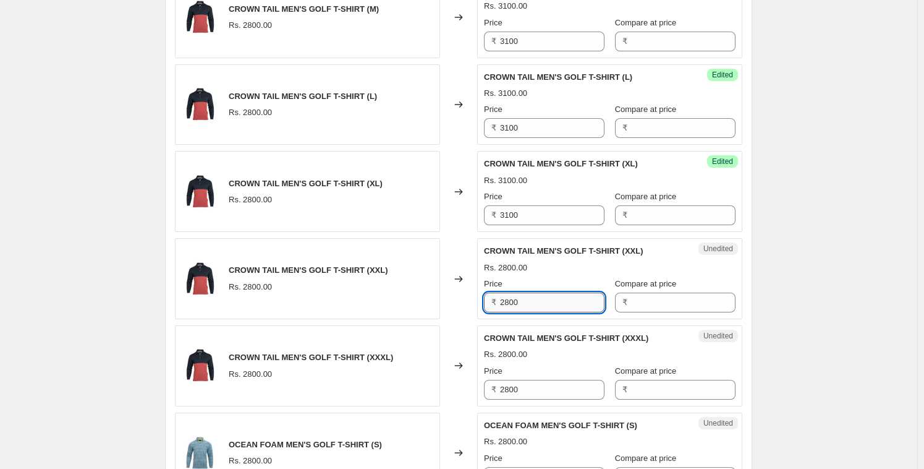
click at [526, 305] on input "2800" at bounding box center [552, 302] width 104 height 20
paste input "31"
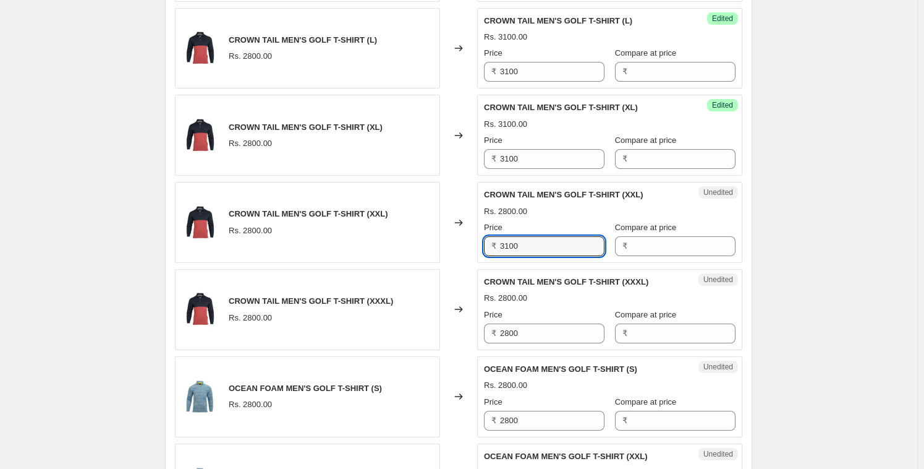
scroll to position [1289, 0]
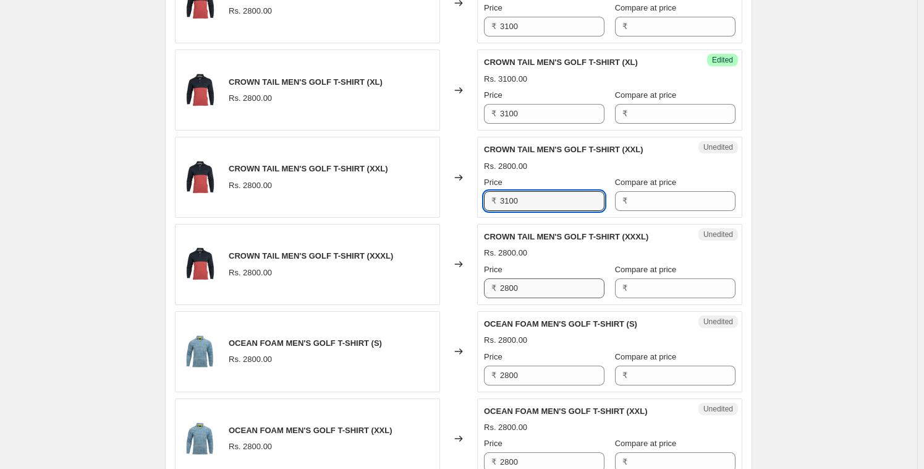
type input "3100"
click at [530, 289] on input "2800" at bounding box center [552, 288] width 104 height 20
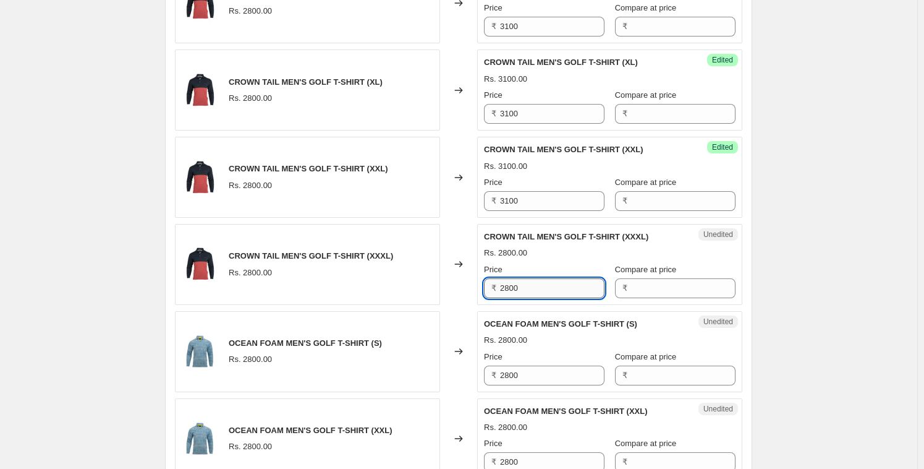
click at [530, 289] on input "2800" at bounding box center [552, 288] width 104 height 20
paste input "31"
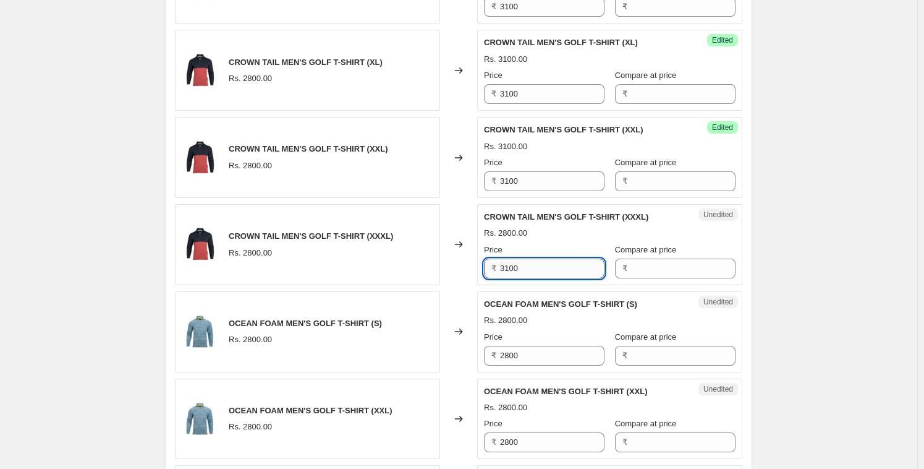
scroll to position [1390, 0]
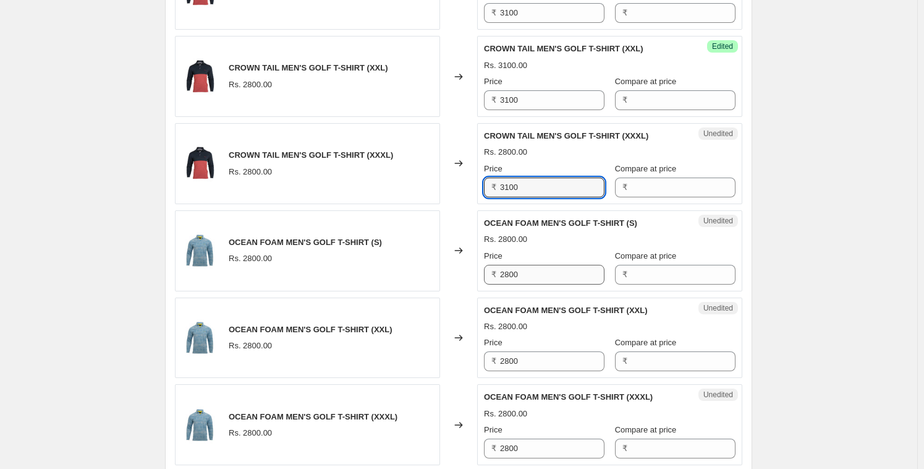
type input "3100"
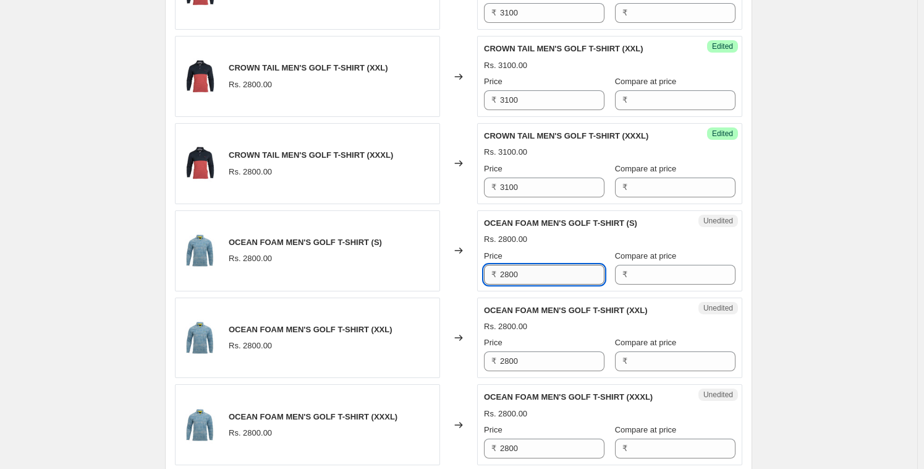
click at [535, 273] on input "2800" at bounding box center [552, 275] width 104 height 20
paste input "31"
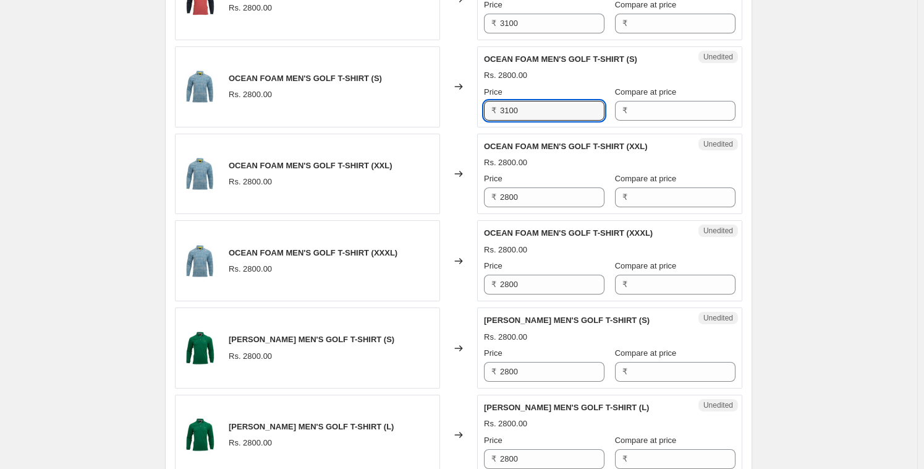
scroll to position [1582, 0]
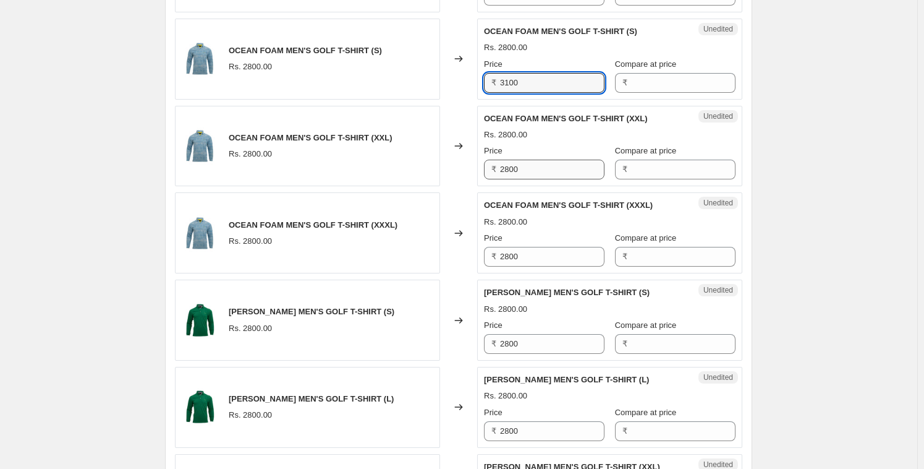
type input "3100"
click at [524, 170] on input "2800" at bounding box center [552, 170] width 104 height 20
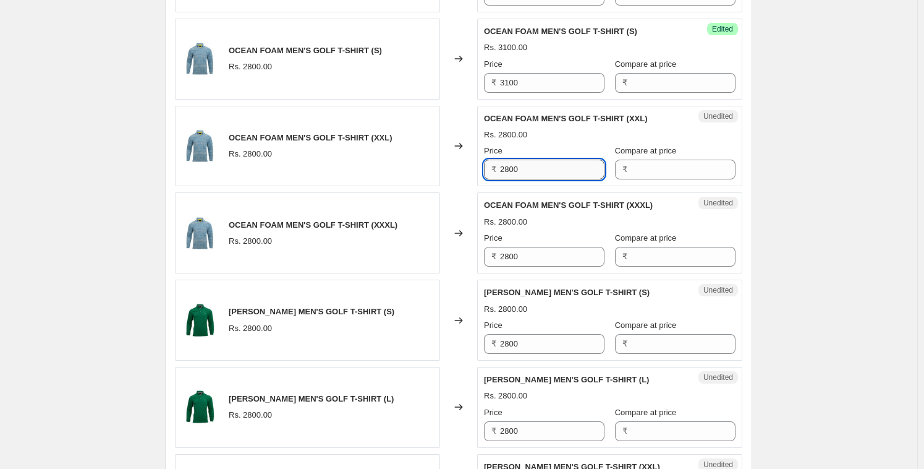
click at [524, 170] on input "2800" at bounding box center [552, 170] width 104 height 20
paste input "31"
type input "3100"
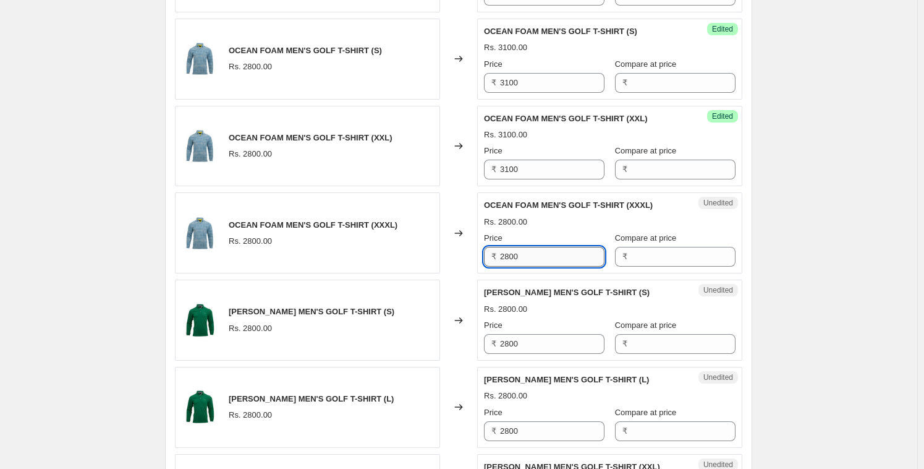
click at [518, 252] on input "2800" at bounding box center [552, 257] width 104 height 20
paste input "31"
type input "3100"
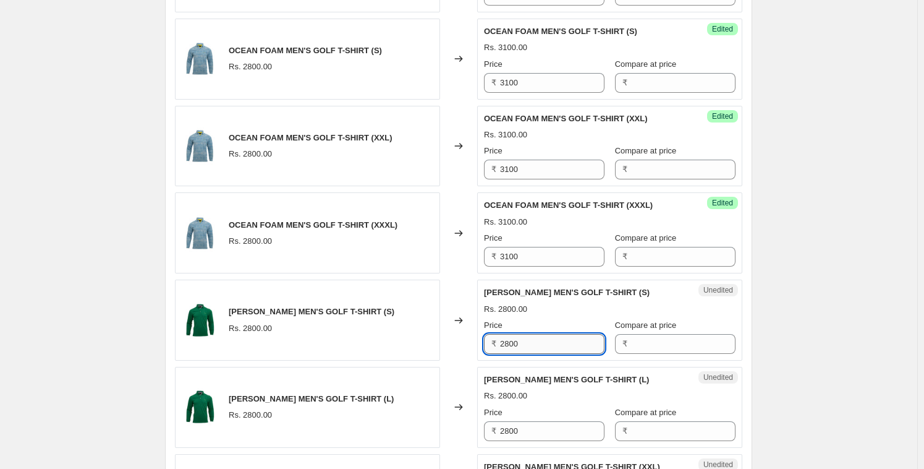
click at [512, 343] on input "2800" at bounding box center [552, 344] width 104 height 20
paste input "31"
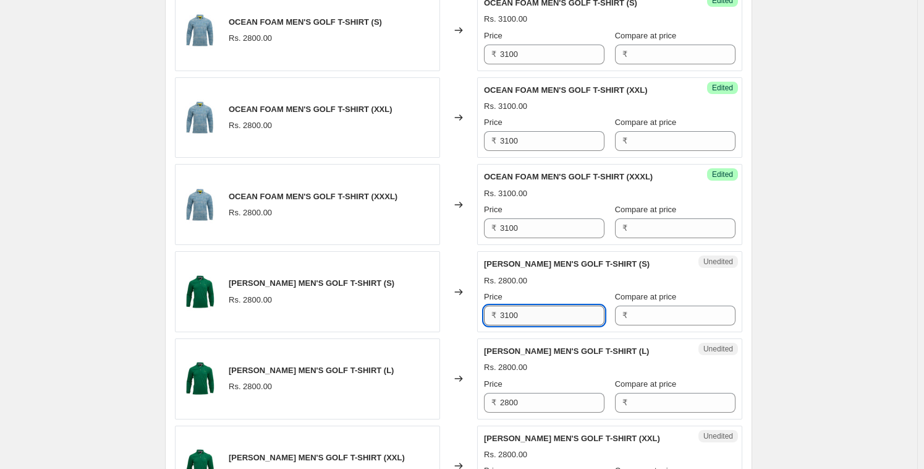
scroll to position [1682, 0]
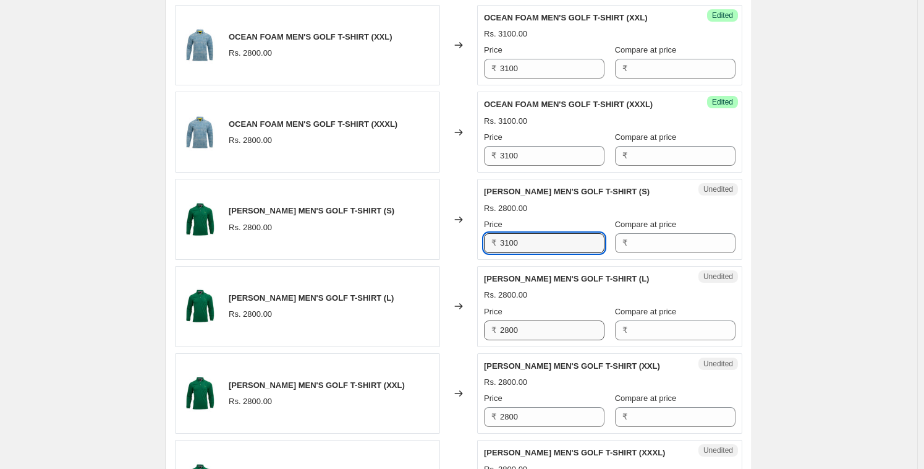
type input "3100"
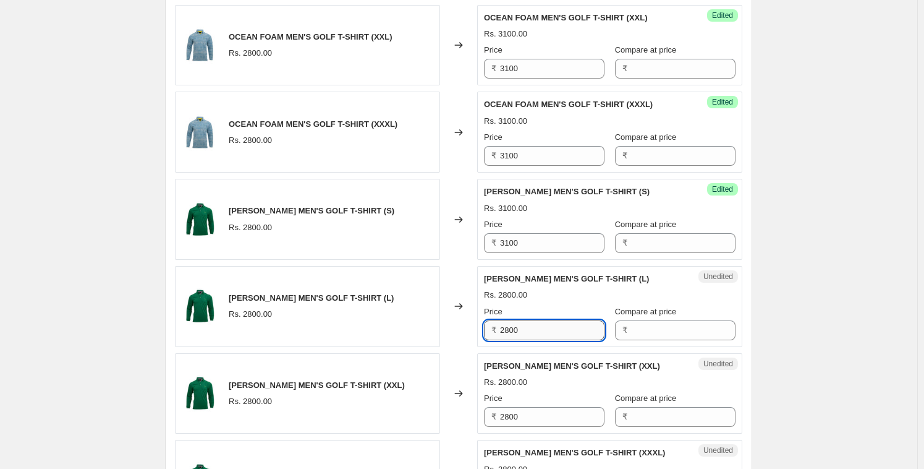
click at [525, 332] on input "2800" at bounding box center [552, 330] width 104 height 20
click at [525, 331] on input "2800" at bounding box center [552, 330] width 104 height 20
paste input "31"
type input "3100"
click at [528, 409] on input "2800" at bounding box center [552, 417] width 104 height 20
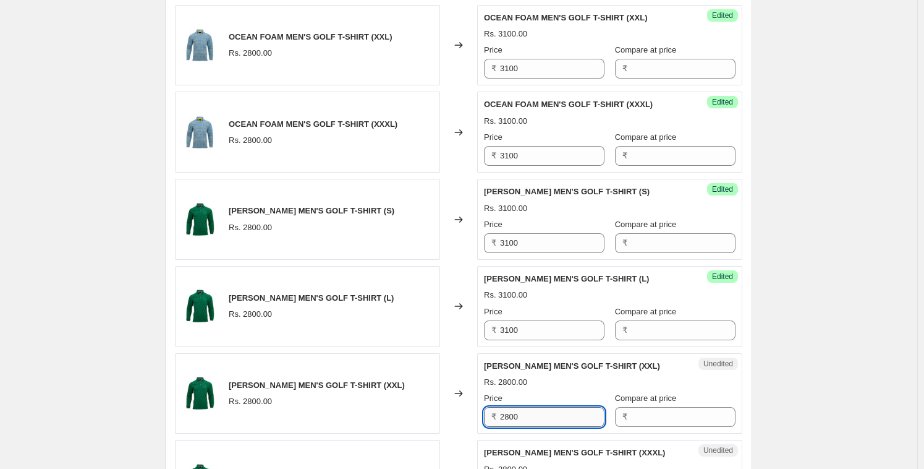
click at [528, 409] on input "2800" at bounding box center [552, 417] width 104 height 20
paste input "31"
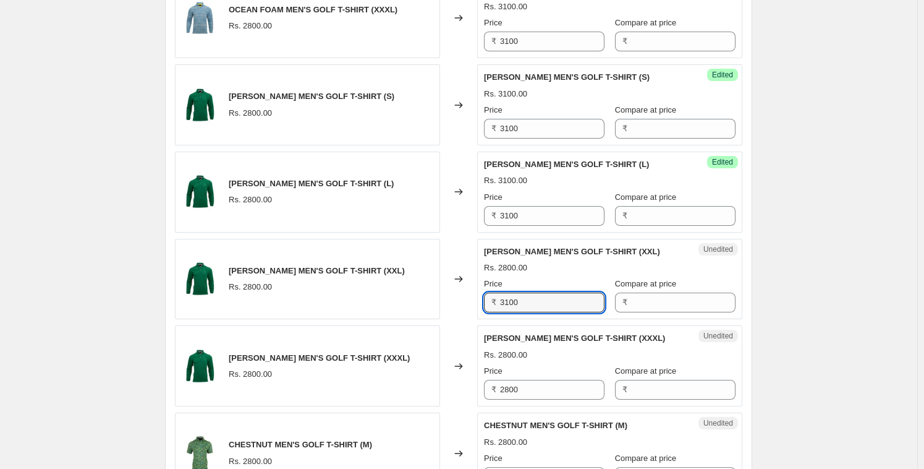
scroll to position [1847, 0]
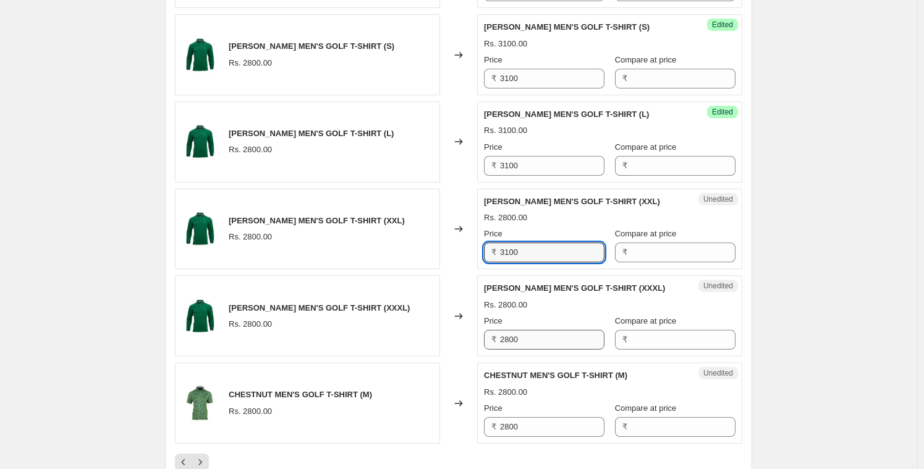
type input "3100"
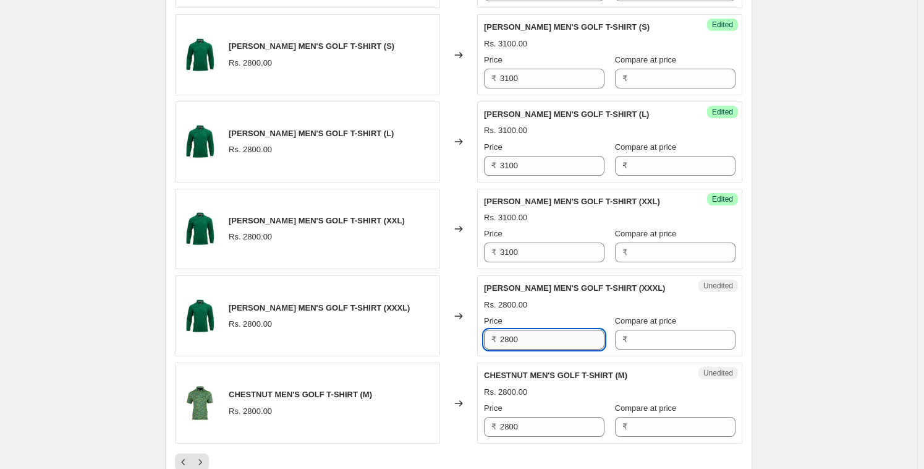
click at [525, 336] on input "2800" at bounding box center [552, 340] width 104 height 20
paste input "31"
type input "3100"
click at [524, 422] on input "2800" at bounding box center [552, 427] width 104 height 20
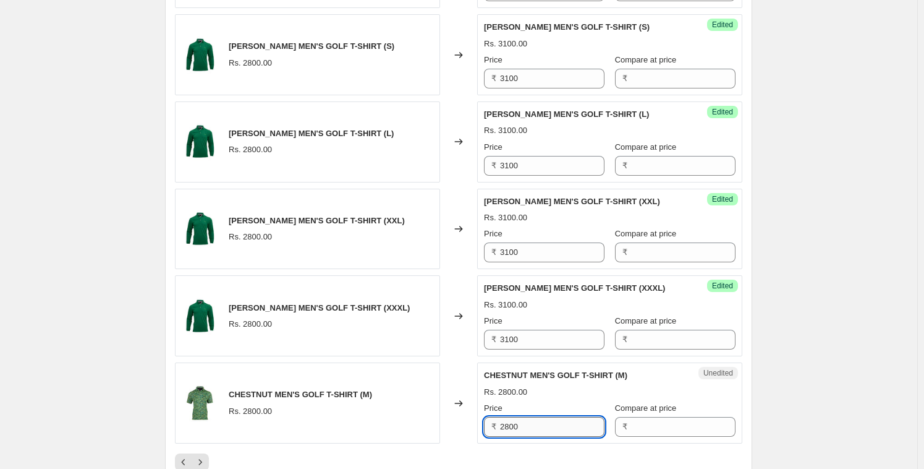
click at [524, 422] on input "2800" at bounding box center [552, 427] width 104 height 20
paste input "31"
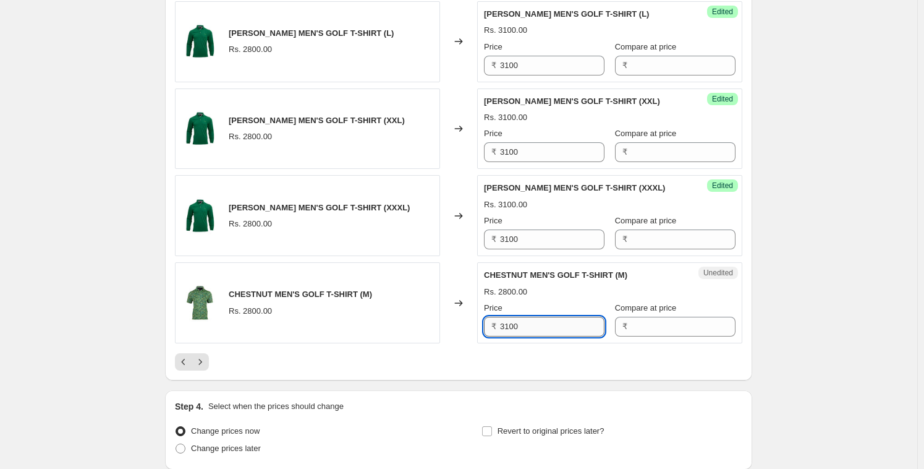
scroll to position [1948, 0]
type input "3100"
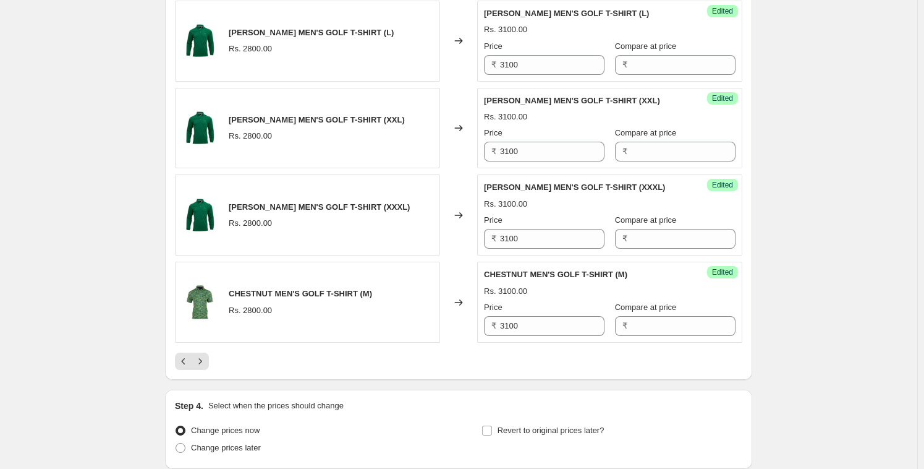
click at [205, 357] on icon "Next" at bounding box center [200, 361] width 12 height 12
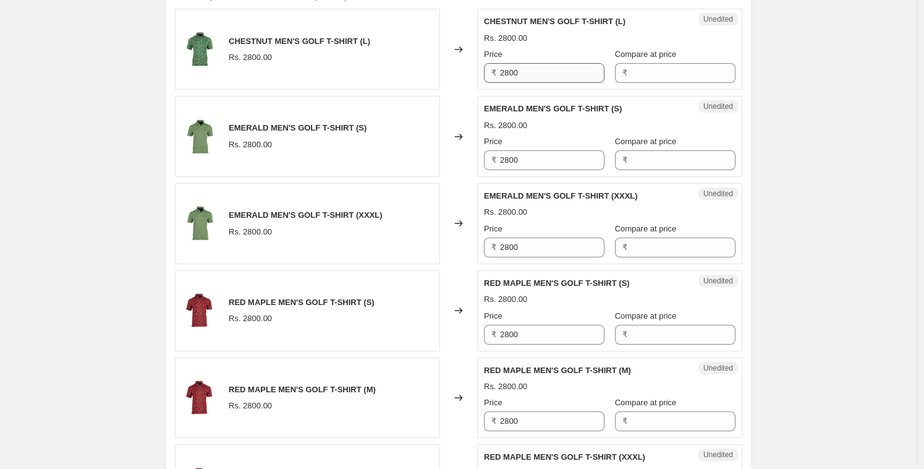
scroll to position [546, 0]
click at [534, 75] on input "2800" at bounding box center [552, 74] width 104 height 20
paste input "31"
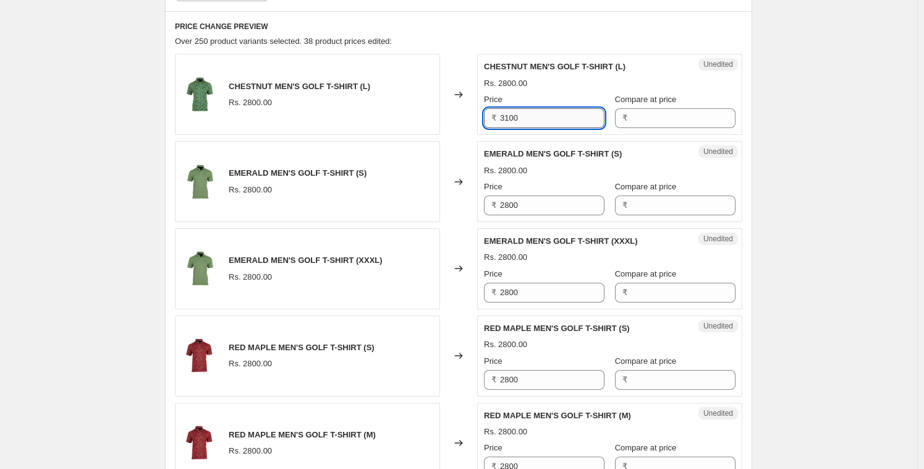
scroll to position [457, 0]
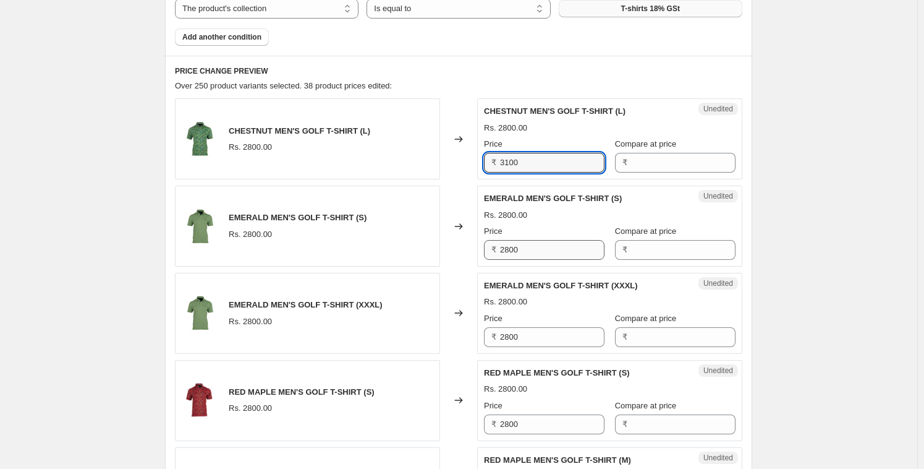
type input "3100"
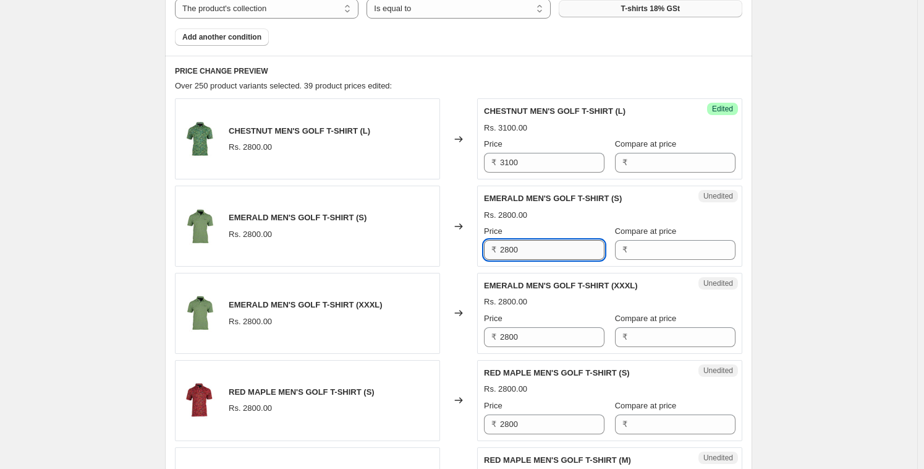
click at [518, 248] on input "2800" at bounding box center [552, 250] width 104 height 20
paste input "31"
type input "3100"
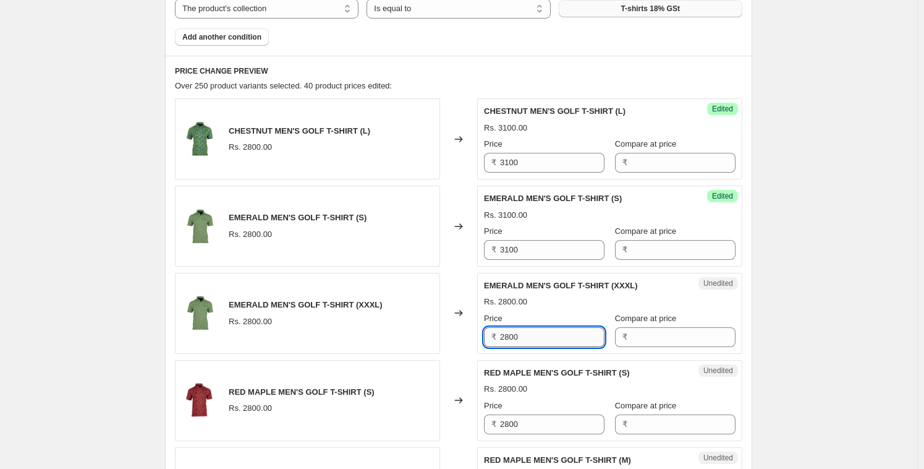
click at [526, 329] on input "2800" at bounding box center [552, 337] width 104 height 20
paste input "31"
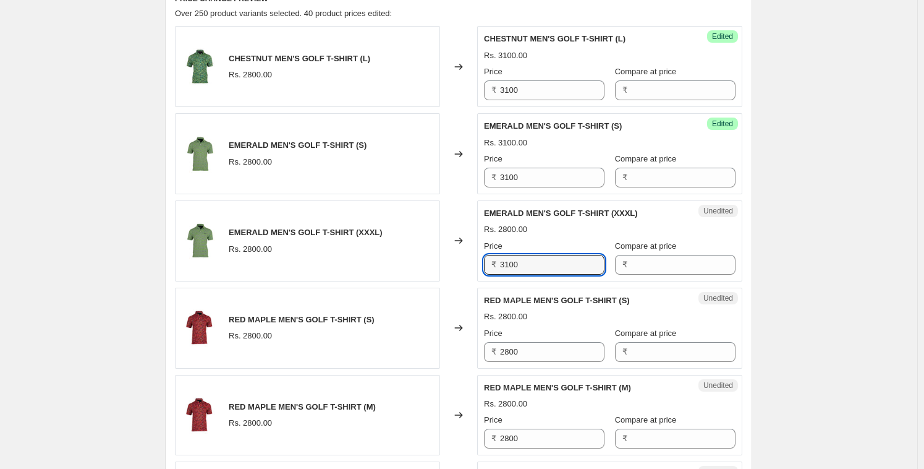
scroll to position [543, 0]
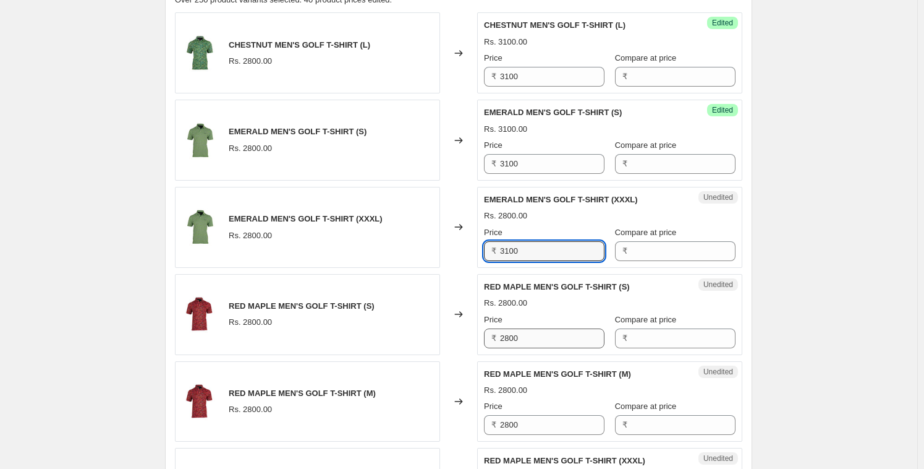
type input "3100"
click at [517, 341] on input "2800" at bounding box center [552, 338] width 104 height 20
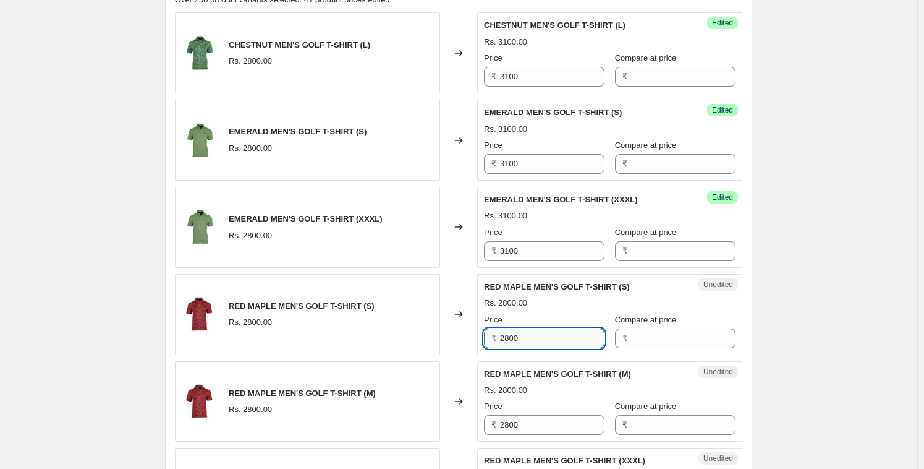
click at [517, 341] on input "2800" at bounding box center [552, 338] width 104 height 20
paste input "31"
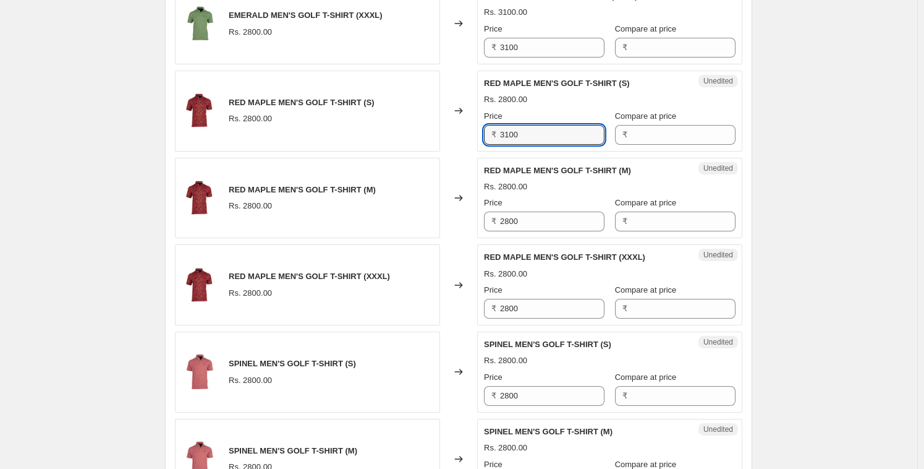
scroll to position [747, 0]
type input "3100"
click at [531, 219] on input "2800" at bounding box center [552, 221] width 104 height 20
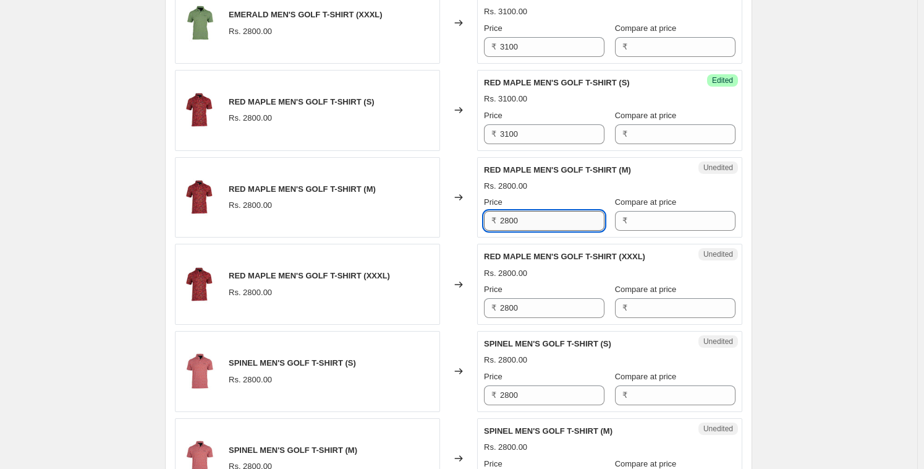
click at [531, 219] on input "2800" at bounding box center [552, 221] width 104 height 20
paste input "31"
type input "3100"
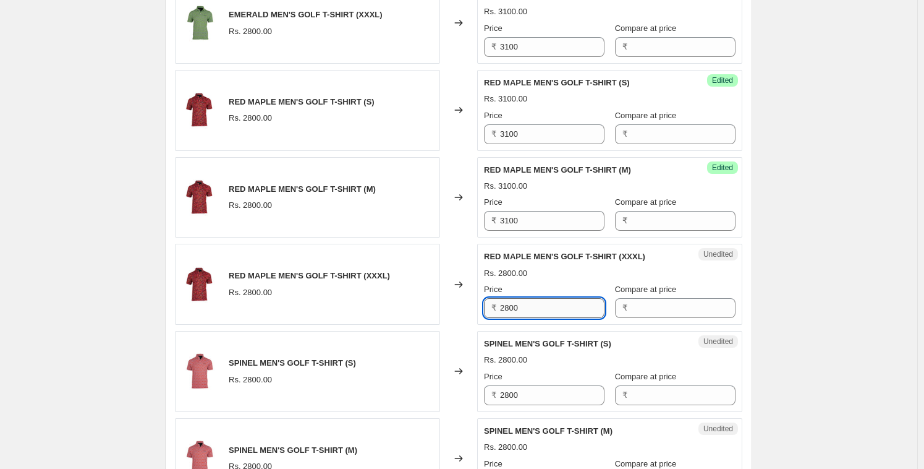
click at [523, 304] on input "2800" at bounding box center [552, 308] width 104 height 20
click at [523, 303] on input "2800" at bounding box center [552, 308] width 104 height 20
paste input "31"
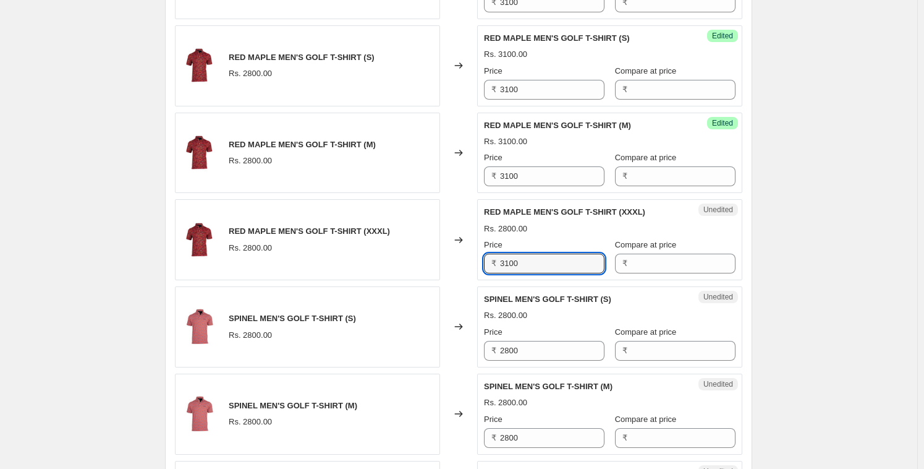
scroll to position [843, 0]
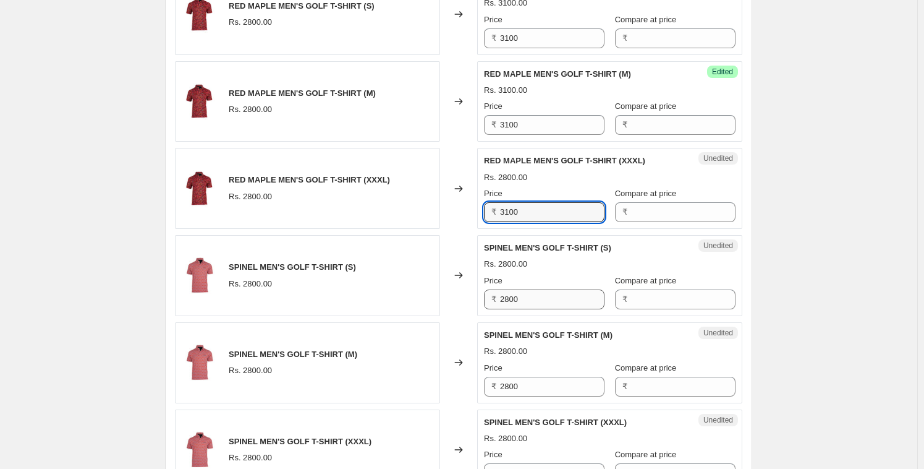
type input "3100"
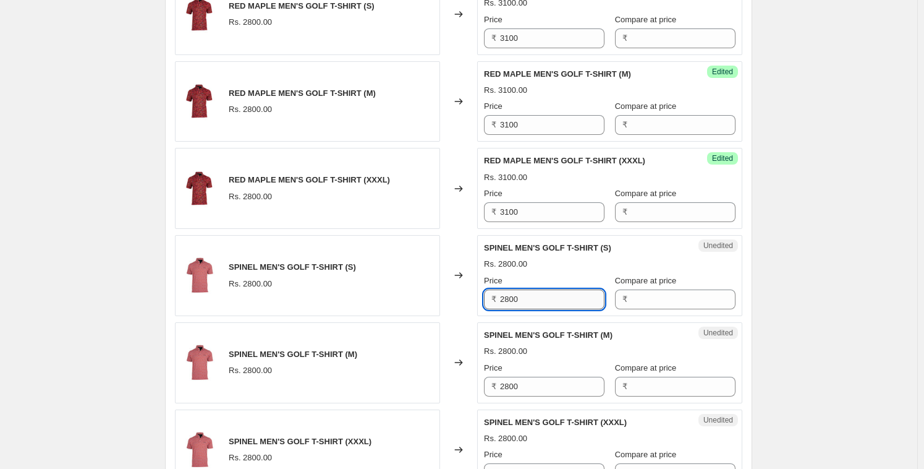
click at [530, 301] on input "2800" at bounding box center [552, 299] width 104 height 20
paste input "31"
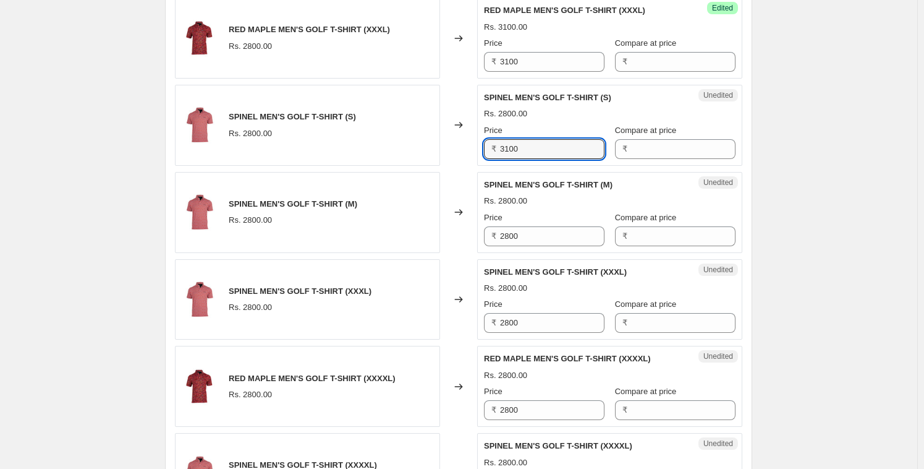
scroll to position [1036, 0]
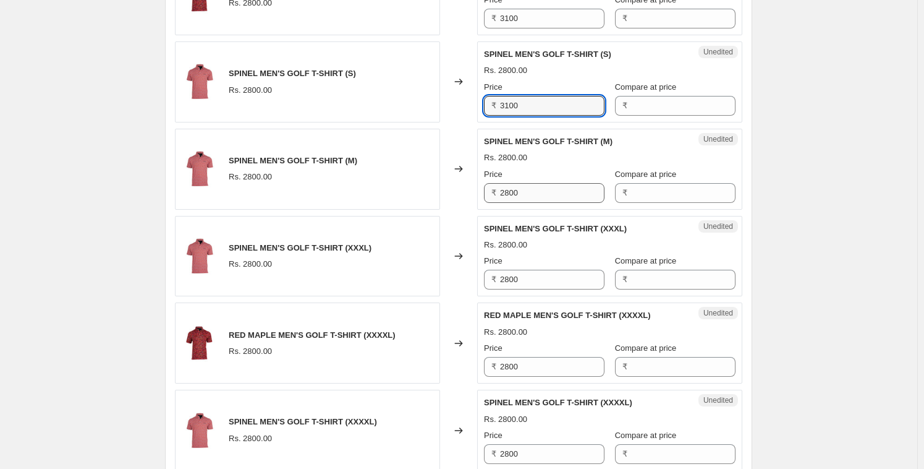
type input "3100"
click at [541, 190] on input "2800" at bounding box center [552, 193] width 104 height 20
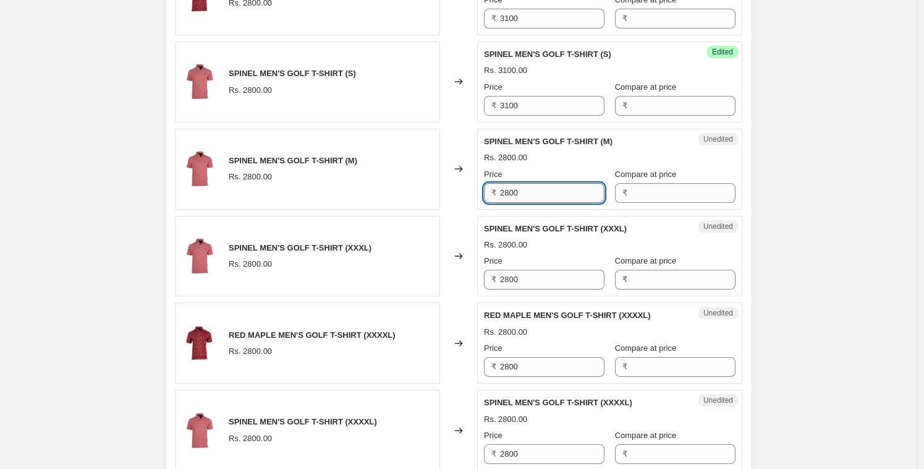
click at [541, 190] on input "2800" at bounding box center [552, 193] width 104 height 20
paste input "31"
type input "3100"
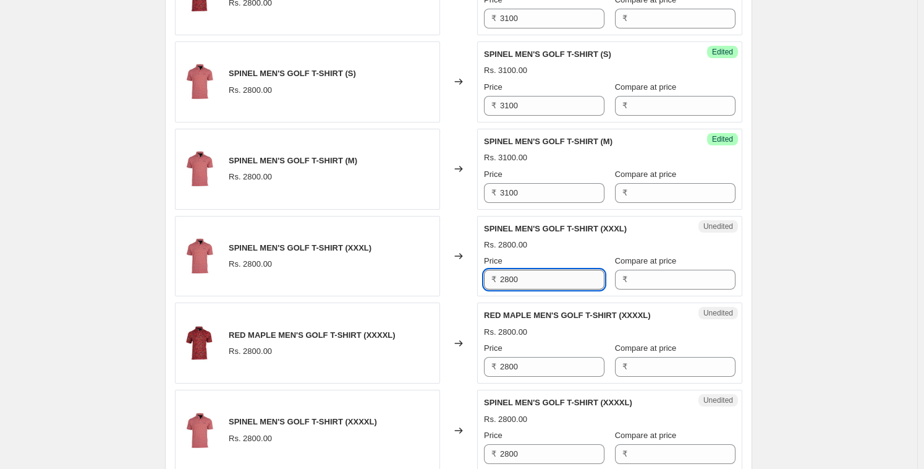
click at [530, 273] on input "2800" at bounding box center [552, 280] width 104 height 20
paste input "31"
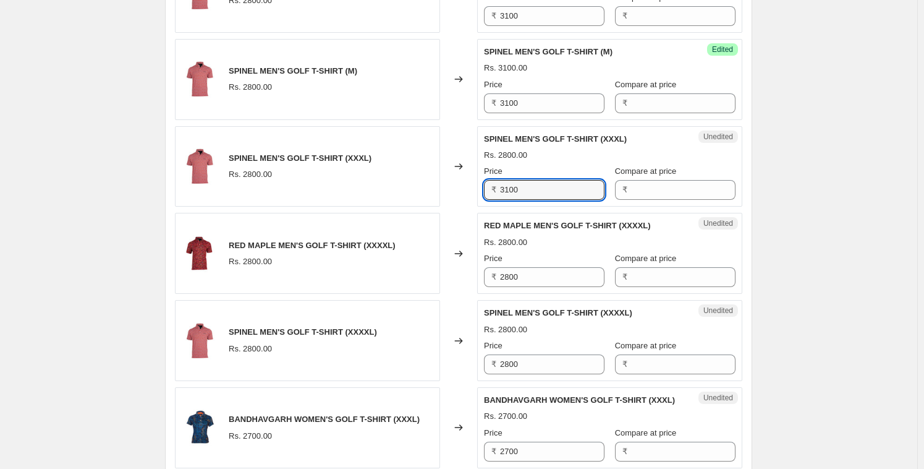
scroll to position [1127, 0]
type input "3100"
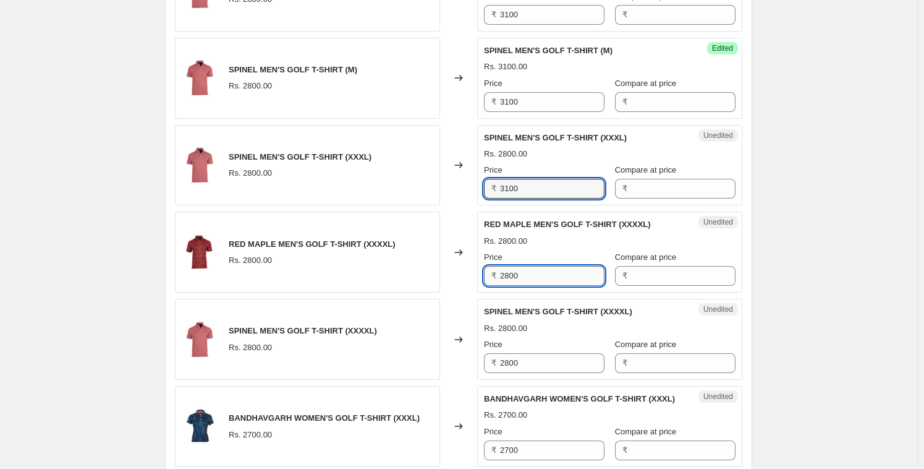
click at [529, 270] on input "2800" at bounding box center [552, 276] width 104 height 20
paste input "31"
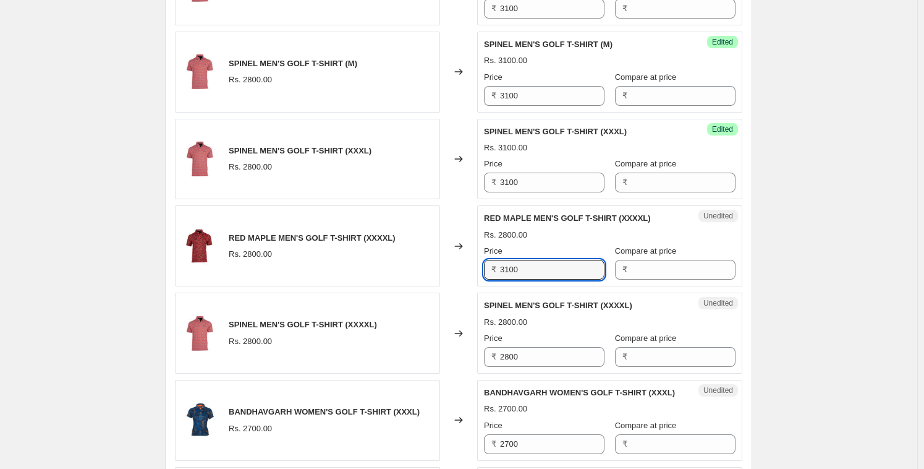
scroll to position [1228, 0]
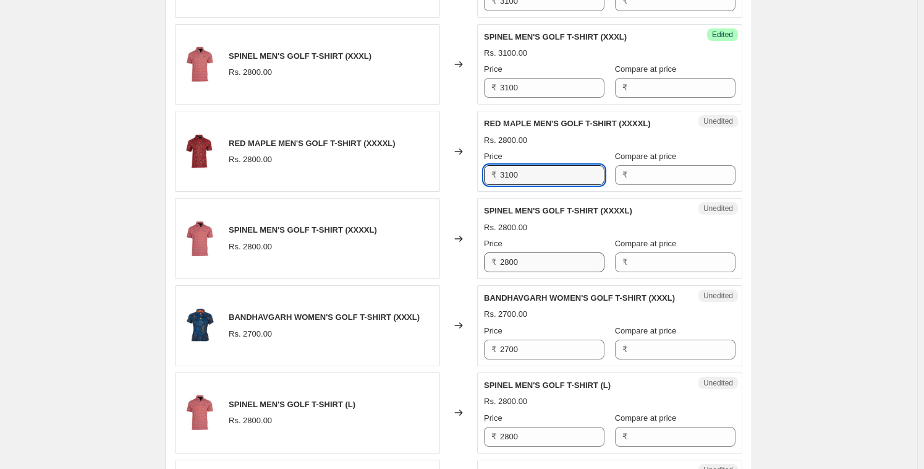
type input "3100"
click at [529, 268] on input "2800" at bounding box center [552, 262] width 104 height 20
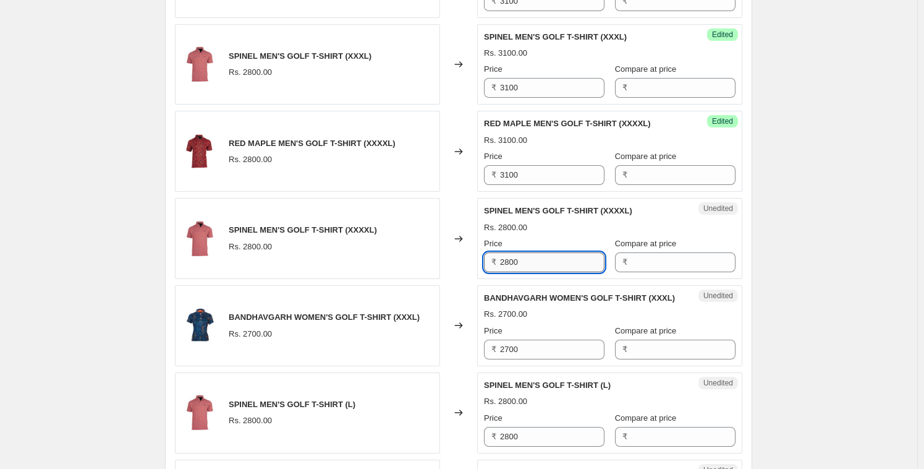
click at [529, 268] on input "2800" at bounding box center [552, 262] width 104 height 20
paste input "31"
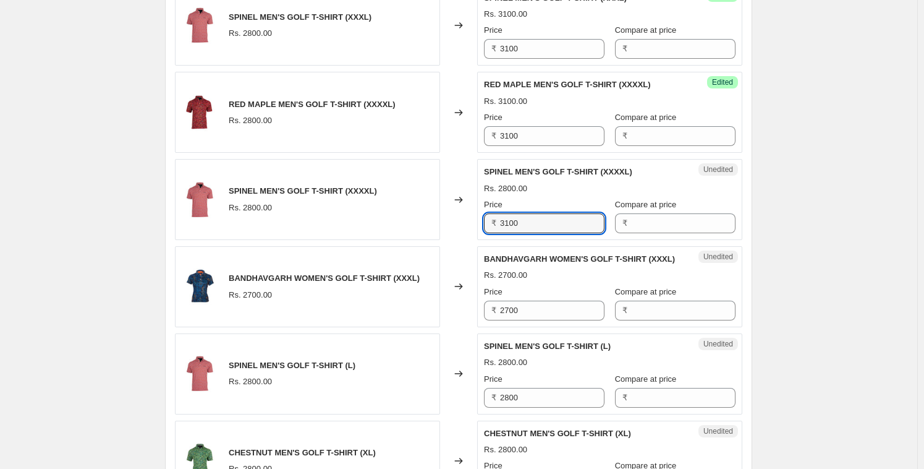
scroll to position [1313, 0]
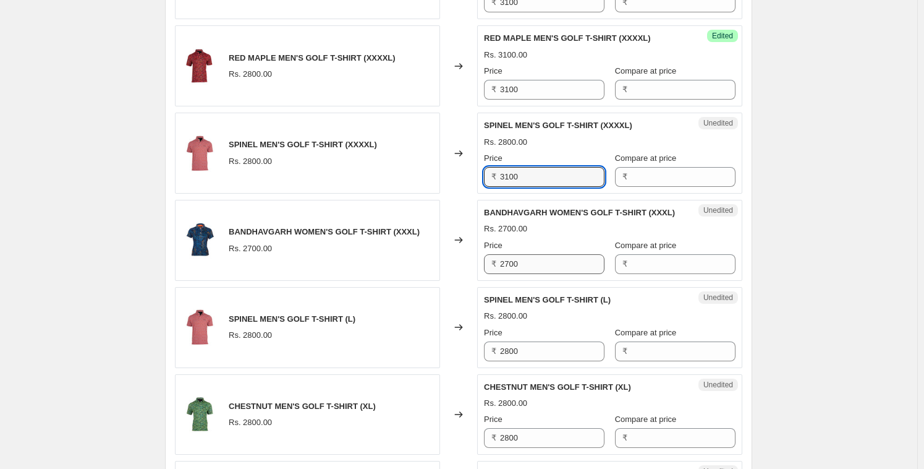
type input "3100"
click at [536, 274] on input "2700" at bounding box center [552, 264] width 104 height 20
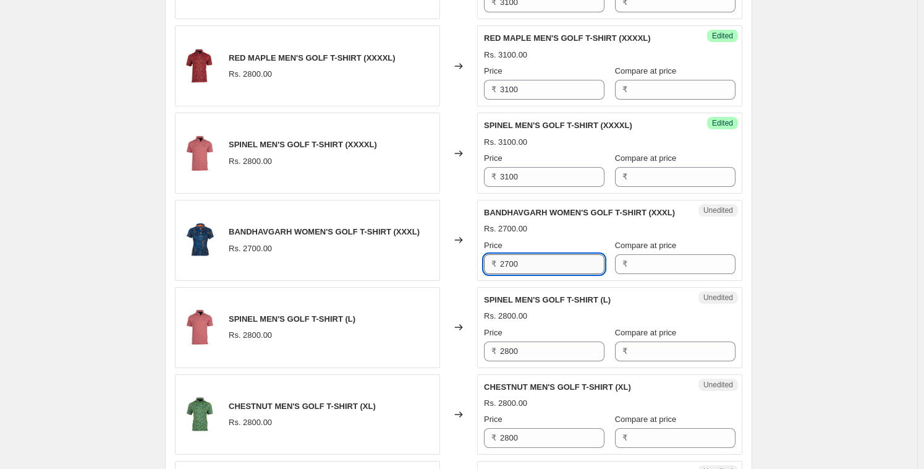
click at [536, 274] on input "2700" at bounding box center [552, 264] width 104 height 20
paste input "31"
type input "3100"
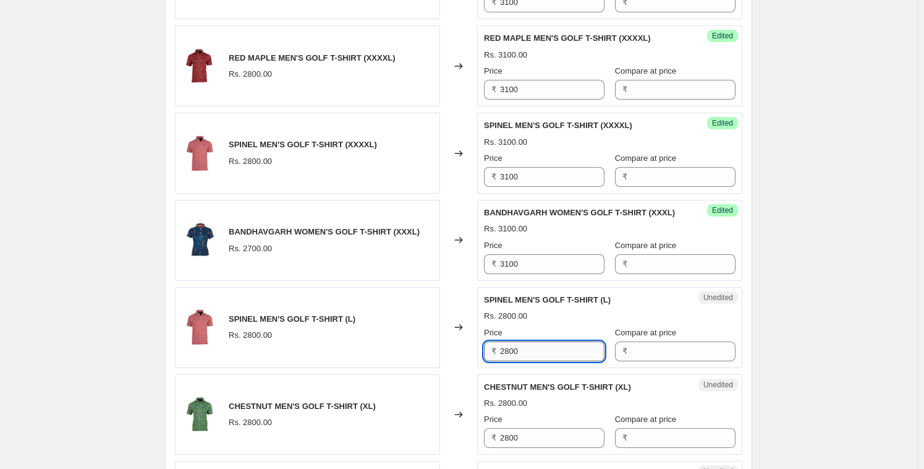
click at [514, 361] on input "2800" at bounding box center [552, 351] width 104 height 20
click at [515, 361] on input "2800" at bounding box center [552, 351] width 104 height 20
paste input "31"
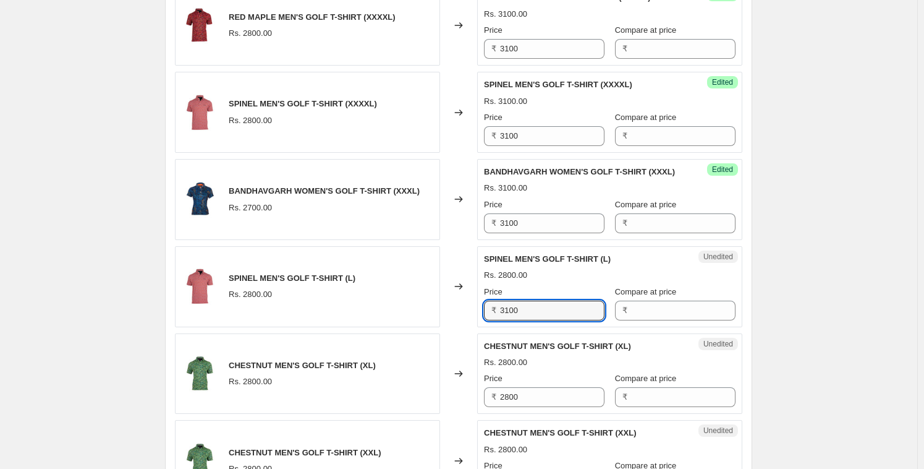
scroll to position [1533, 0]
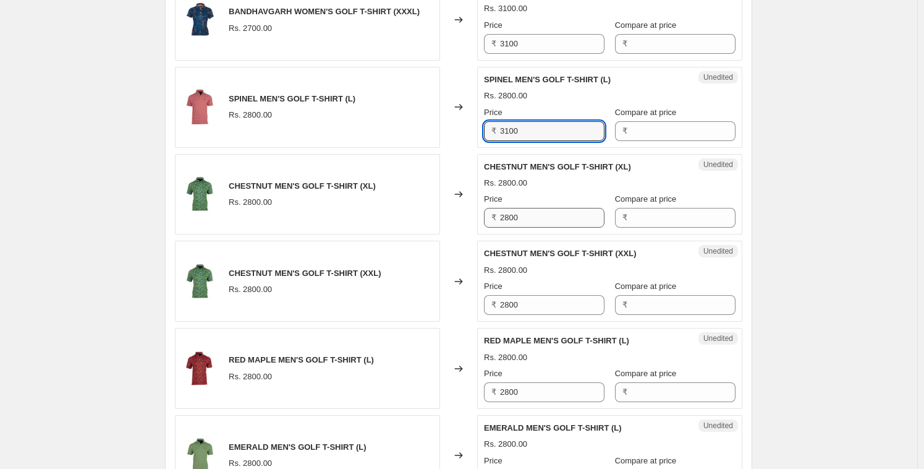
type input "3100"
click at [533, 228] on input "2800" at bounding box center [552, 218] width 104 height 20
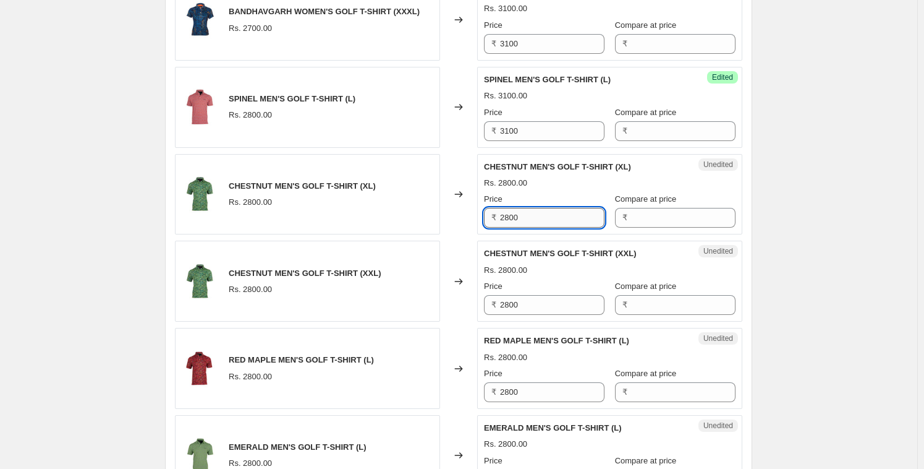
click at [533, 228] on input "2800" at bounding box center [552, 218] width 104 height 20
paste input "31"
type input "3100"
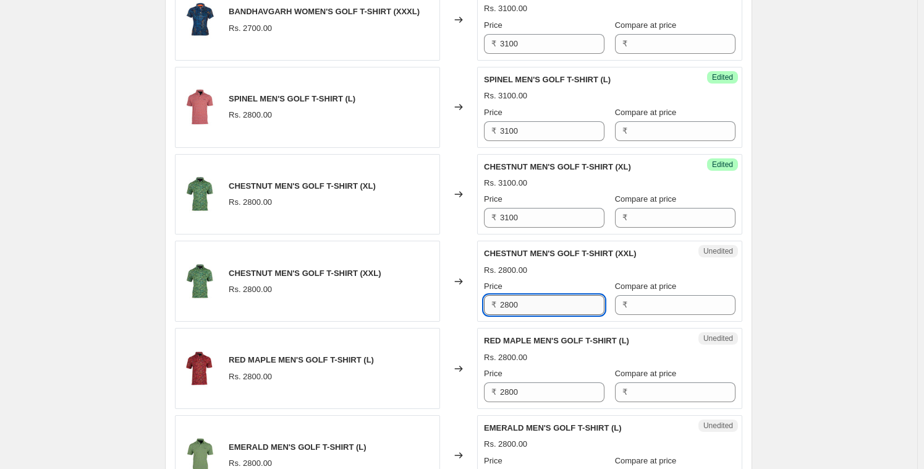
click at [523, 314] on input "2800" at bounding box center [552, 305] width 104 height 20
click at [524, 314] on input "2800" at bounding box center [552, 305] width 104 height 20
paste input "31"
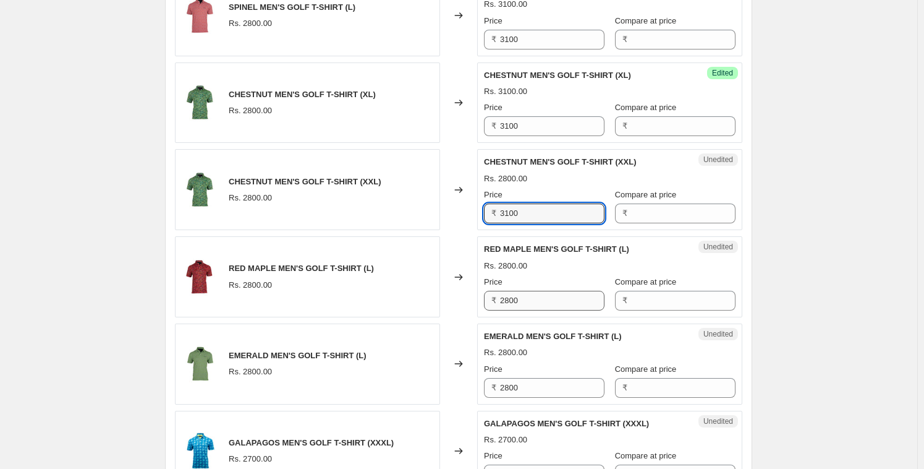
scroll to position [1627, 0]
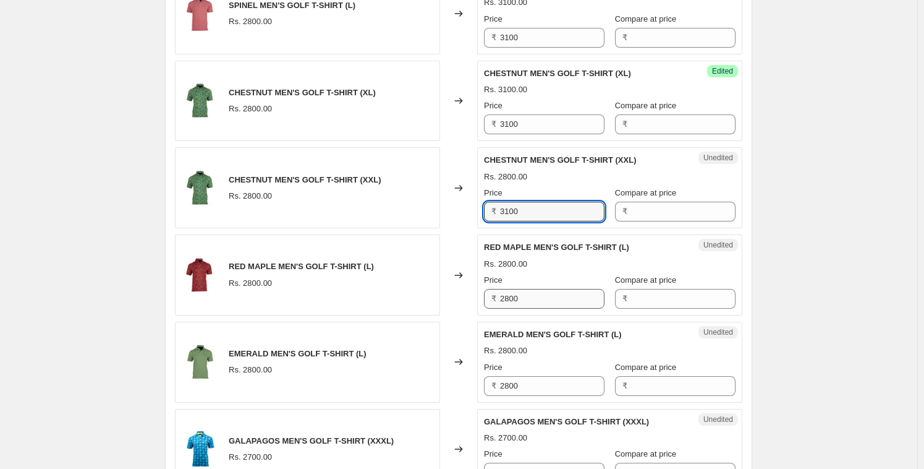
type input "3100"
click at [526, 309] on input "2800" at bounding box center [552, 299] width 104 height 20
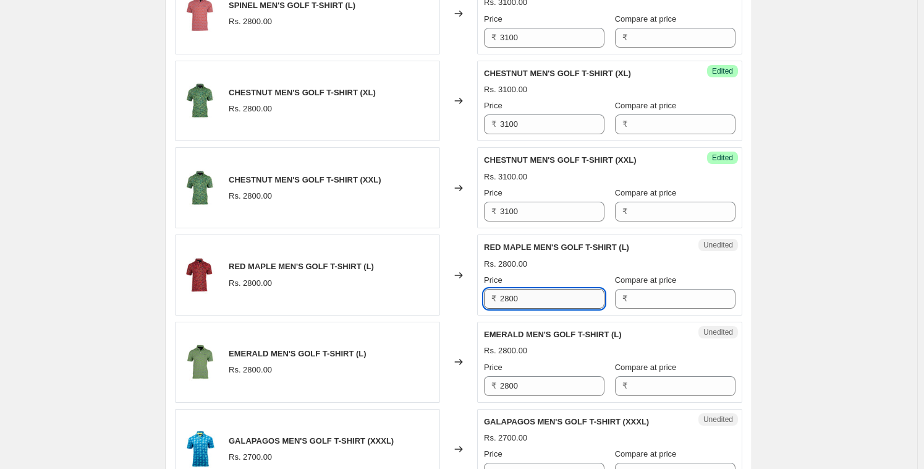
click at [526, 309] on input "2800" at bounding box center [552, 299] width 104 height 20
paste input "31"
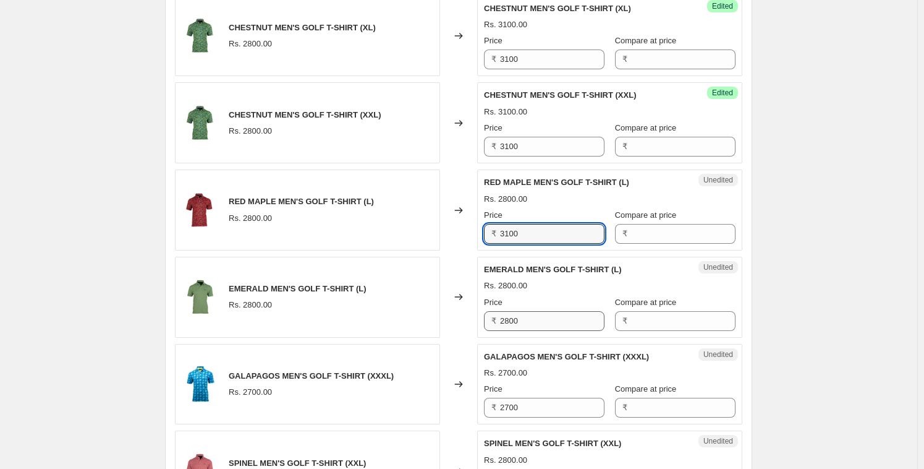
scroll to position [1726, 0]
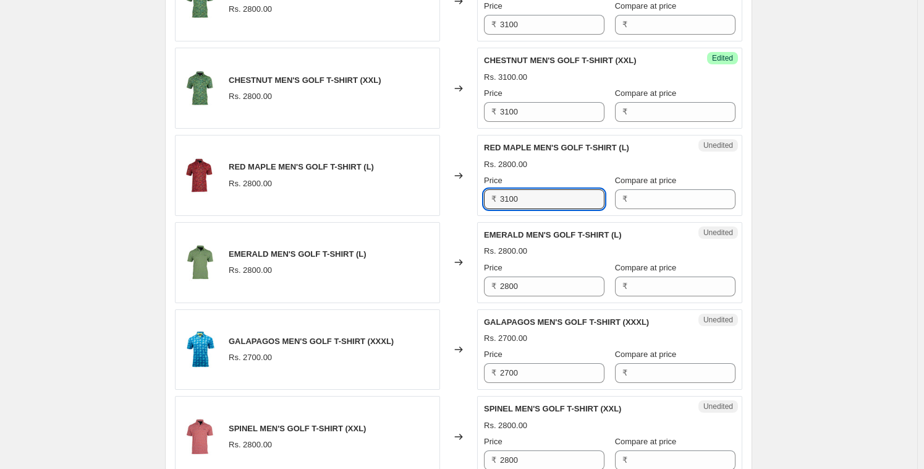
type input "3100"
click at [526, 284] on div "Price ₹ 2800" at bounding box center [544, 279] width 121 height 35
drag, startPoint x: 526, startPoint y: 284, endPoint x: 529, endPoint y: 291, distance: 7.8
click at [526, 286] on div "Price ₹ 2800" at bounding box center [544, 279] width 121 height 35
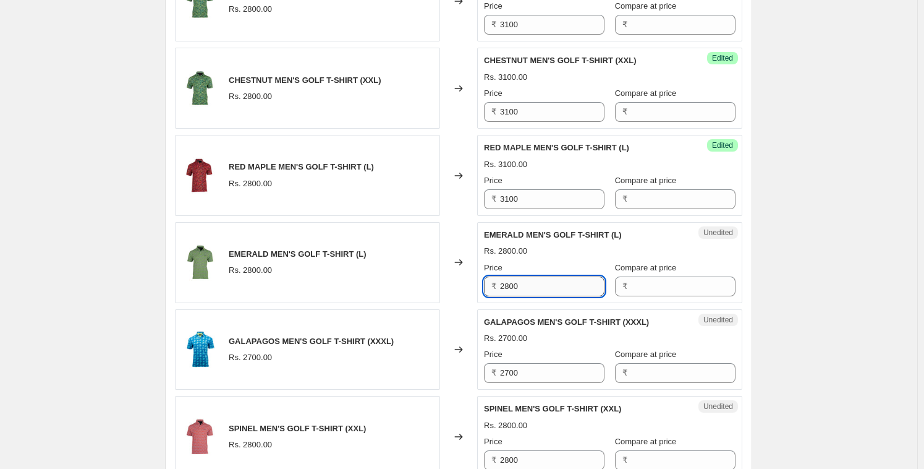
click at [529, 292] on input "2800" at bounding box center [552, 286] width 104 height 20
paste input "31"
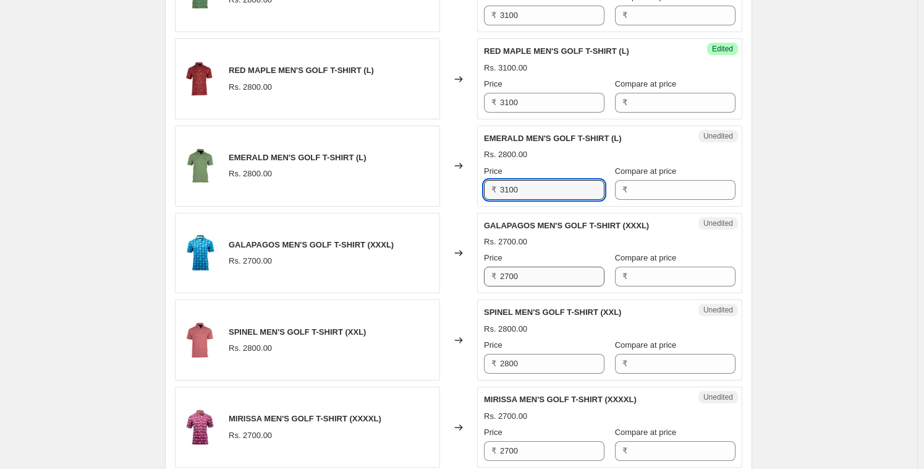
type input "3100"
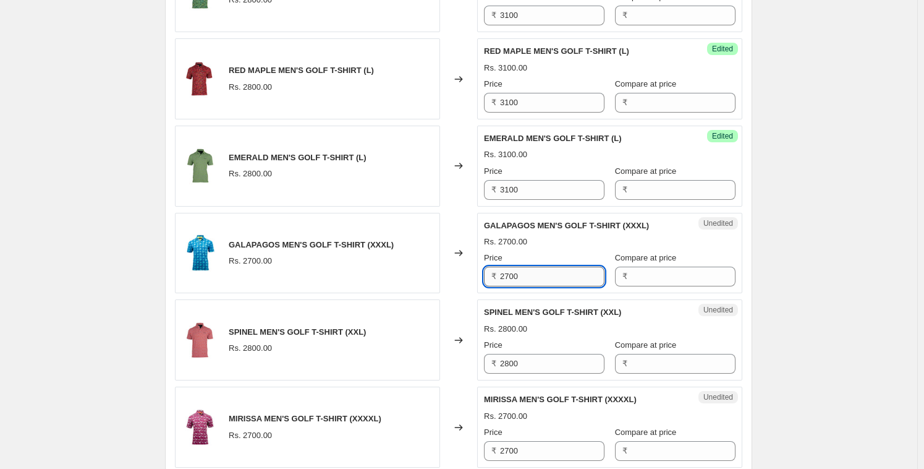
click at [521, 286] on input "2700" at bounding box center [552, 276] width 104 height 20
paste input "31"
type input "3100"
click at [515, 373] on input "2800" at bounding box center [552, 364] width 104 height 20
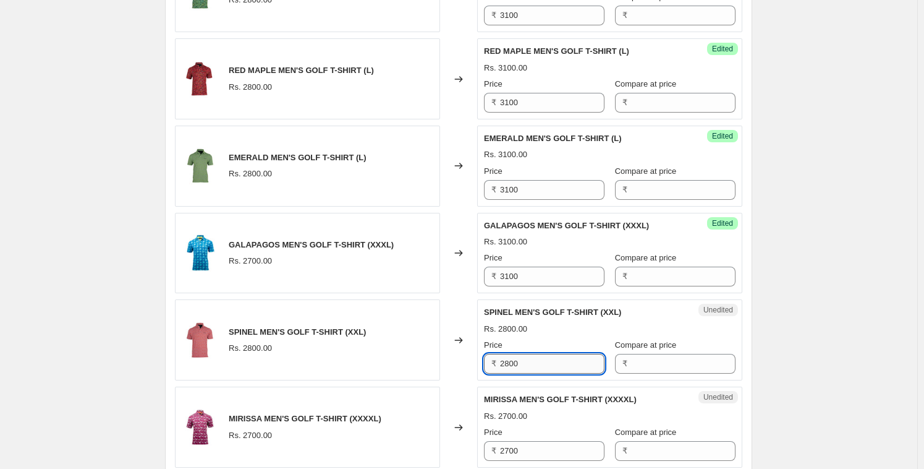
click at [515, 373] on input "2800" at bounding box center [552, 364] width 104 height 20
paste input "31"
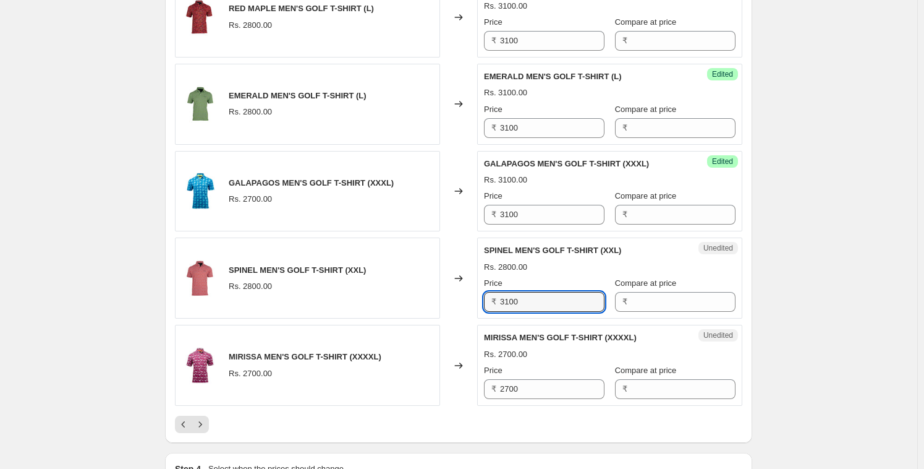
scroll to position [1933, 0]
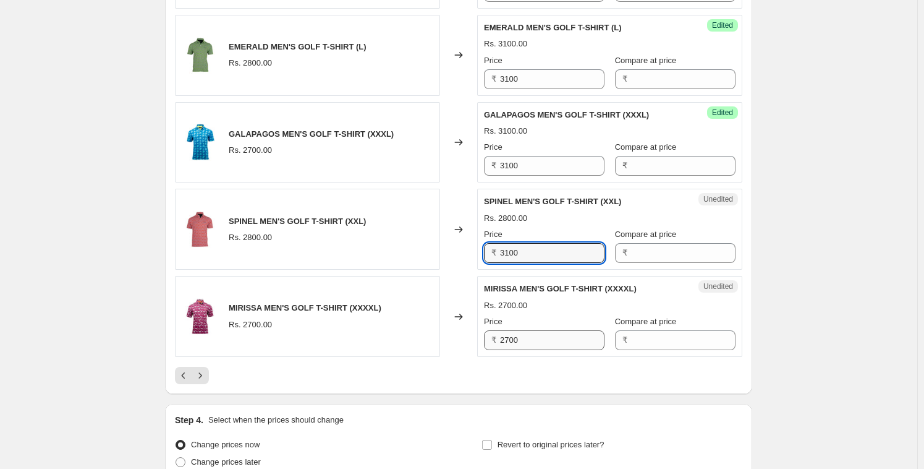
type input "3100"
click at [525, 350] on input "2700" at bounding box center [552, 340] width 104 height 20
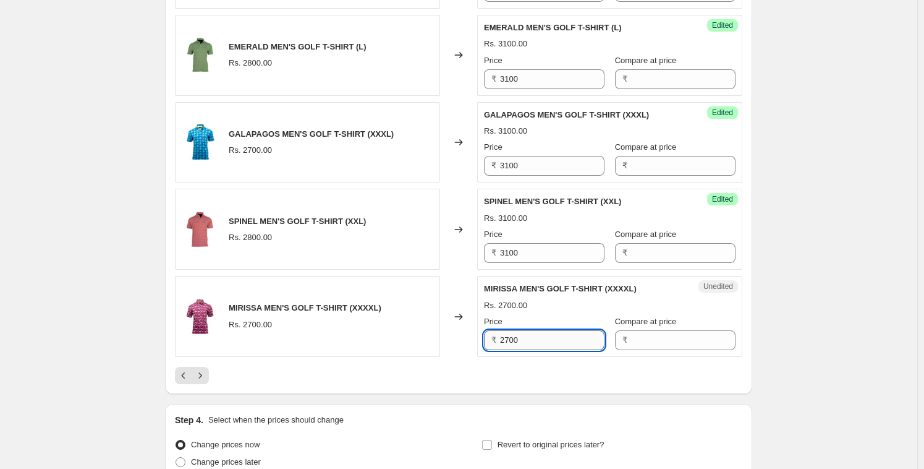
click at [526, 350] on input "2700" at bounding box center [552, 340] width 104 height 20
paste input "31"
type input "3100"
click at [203, 381] on icon "Next" at bounding box center [200, 375] width 12 height 12
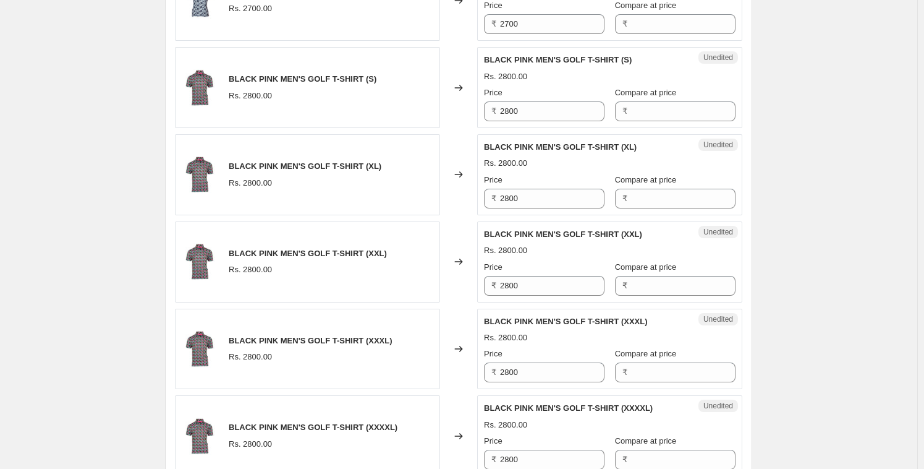
scroll to position [508, 0]
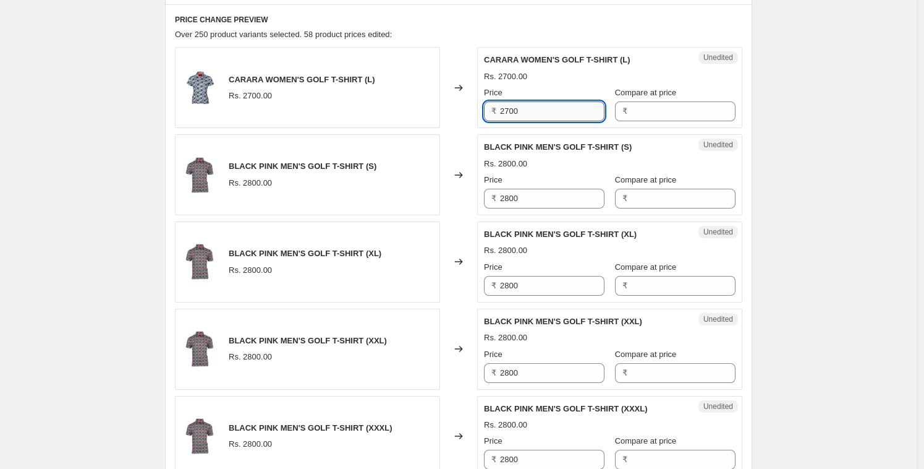
click at [518, 109] on input "2700" at bounding box center [552, 111] width 104 height 20
paste input "31"
type input "3100"
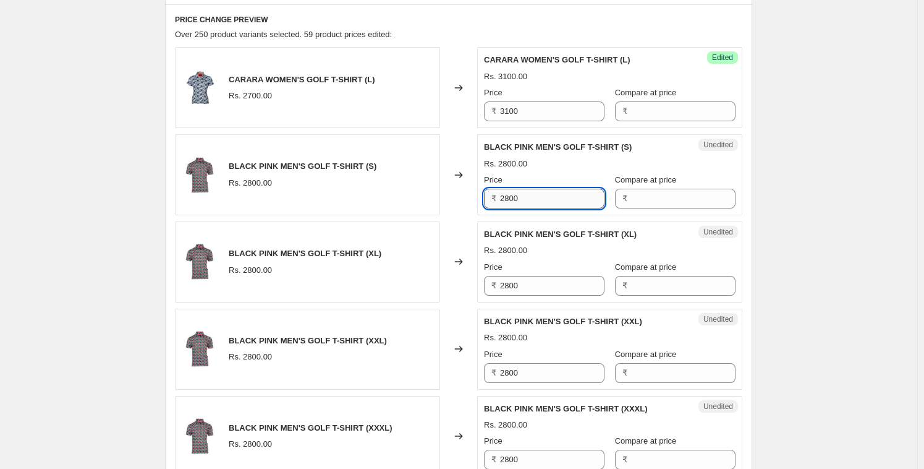
click at [532, 192] on input "2800" at bounding box center [552, 199] width 104 height 20
click at [532, 193] on input "2800" at bounding box center [552, 199] width 104 height 20
paste input "31"
type input "3100"
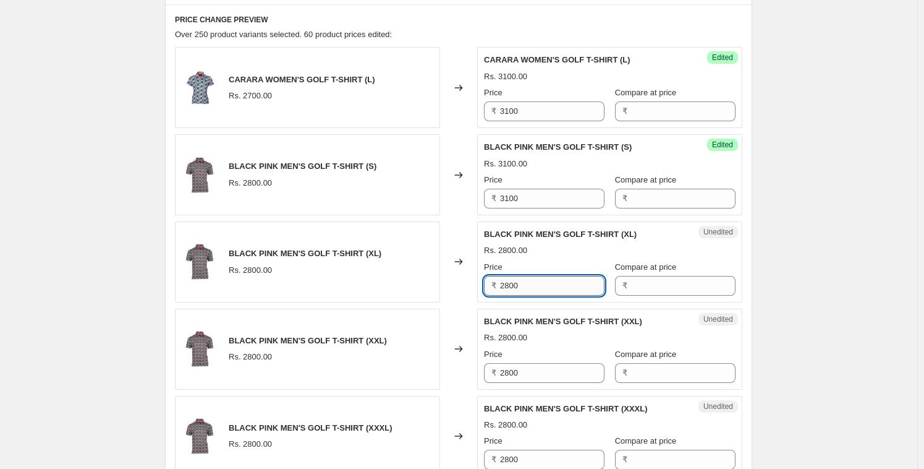
click at [520, 283] on input "2800" at bounding box center [552, 286] width 104 height 20
paste input "31"
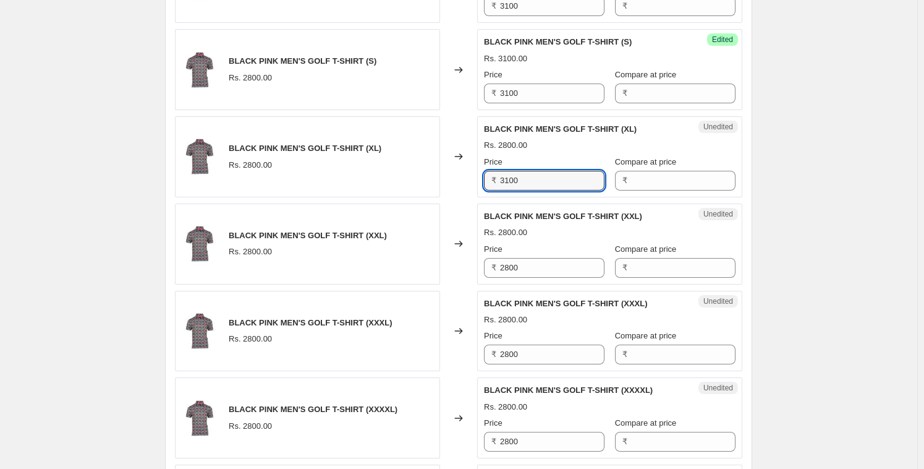
scroll to position [614, 0]
type input "3100"
click at [521, 273] on input "2800" at bounding box center [552, 267] width 104 height 20
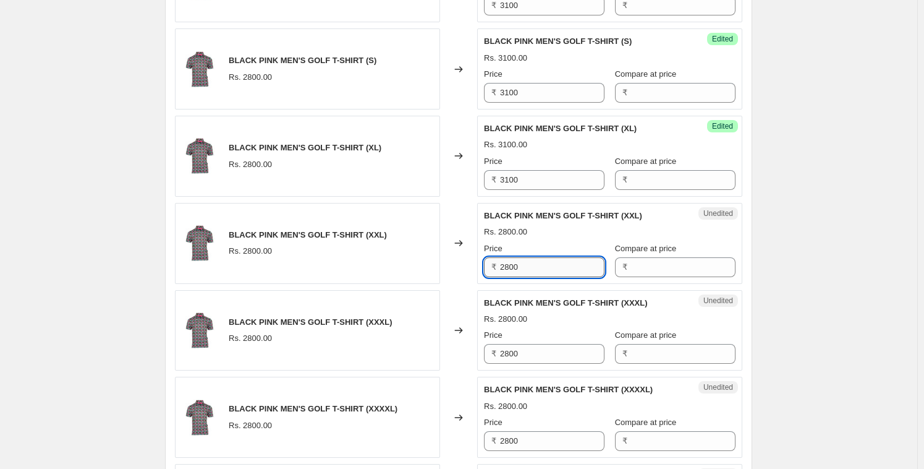
click at [521, 273] on input "2800" at bounding box center [552, 267] width 104 height 20
paste input "31"
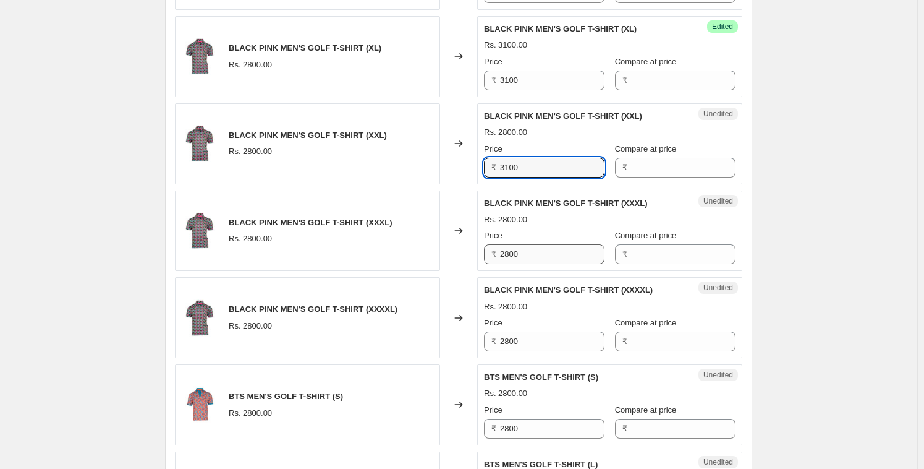
type input "3100"
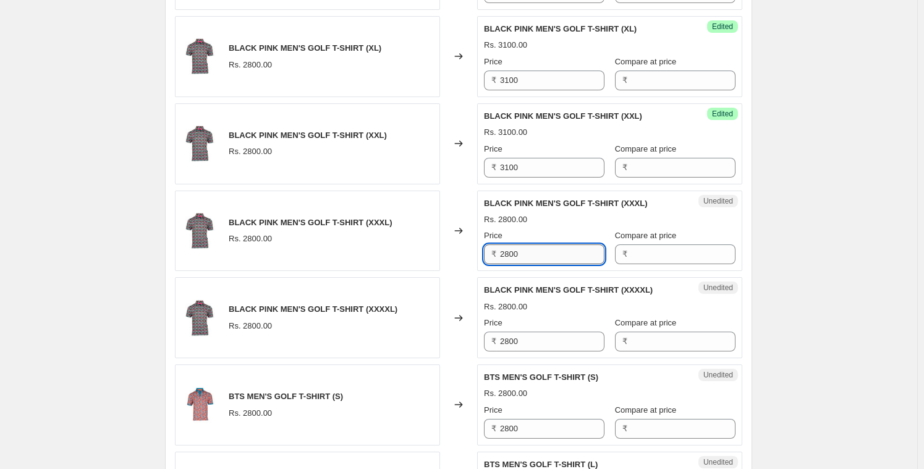
click at [529, 249] on input "2800" at bounding box center [552, 254] width 104 height 20
paste input "31"
type input "3100"
click at [516, 336] on input "2800" at bounding box center [552, 341] width 104 height 20
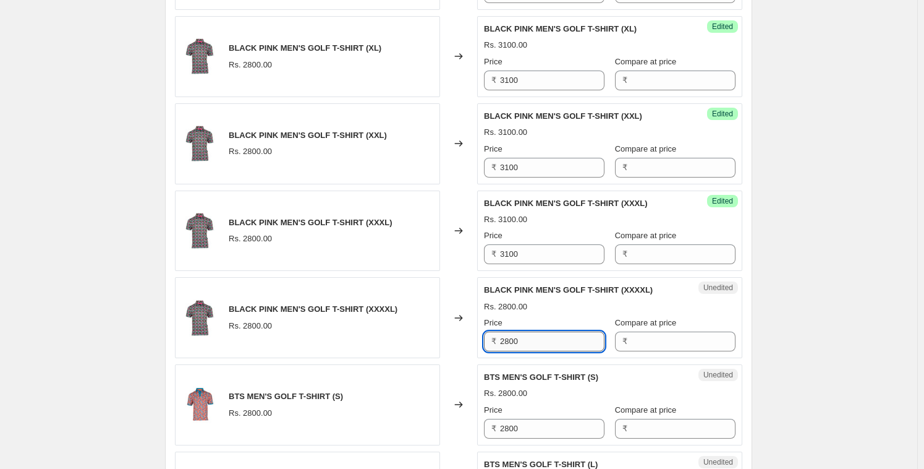
click at [516, 337] on input "2800" at bounding box center [552, 341] width 104 height 20
paste input "31"
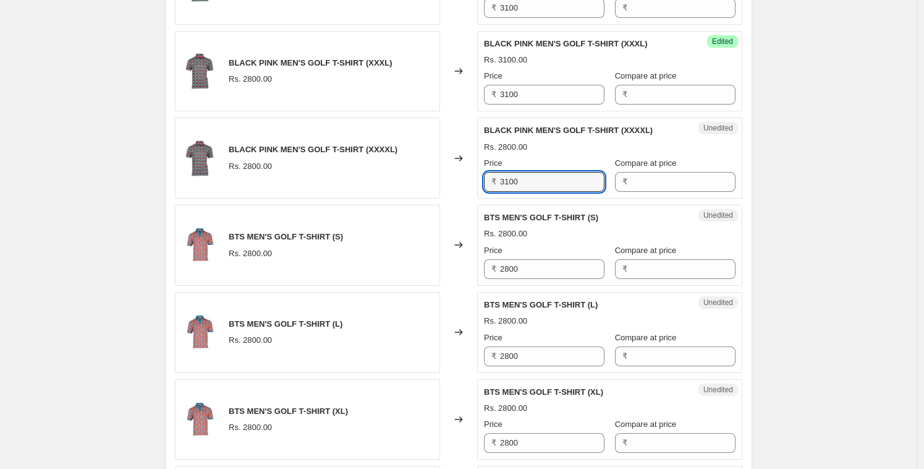
scroll to position [902, 0]
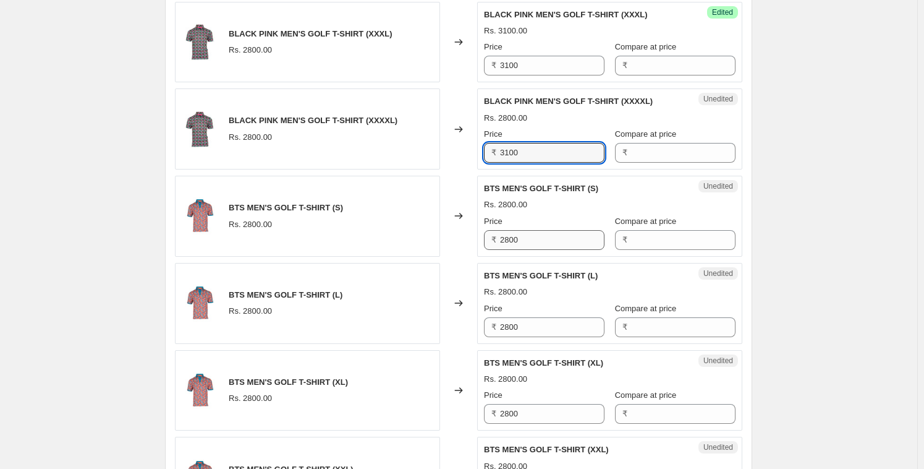
type input "3100"
click at [534, 242] on input "2800" at bounding box center [552, 240] width 104 height 20
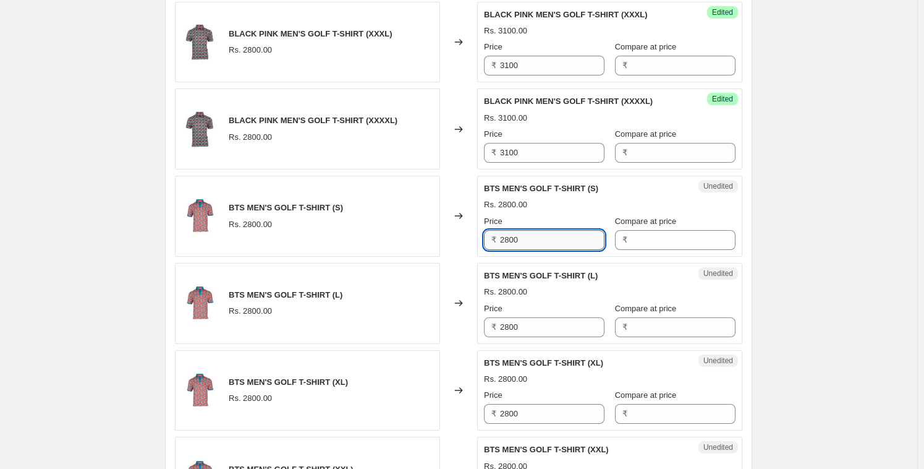
click at [534, 242] on input "2800" at bounding box center [552, 240] width 104 height 20
paste input "31"
type input "3100"
click at [524, 325] on input "2800" at bounding box center [552, 327] width 104 height 20
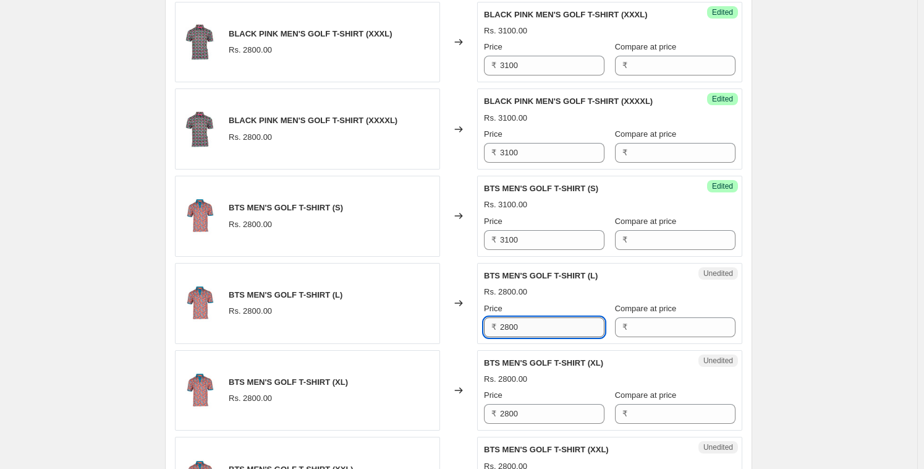
click at [525, 325] on input "2800" at bounding box center [552, 327] width 104 height 20
paste input "31"
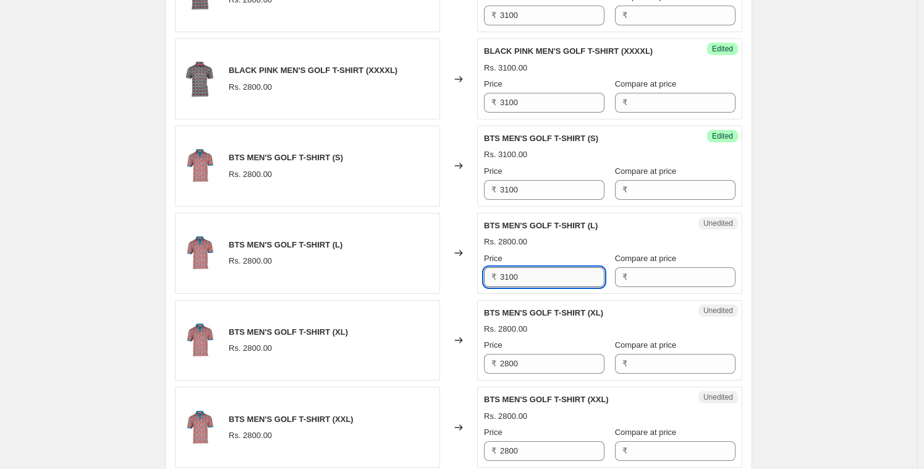
scroll to position [987, 0]
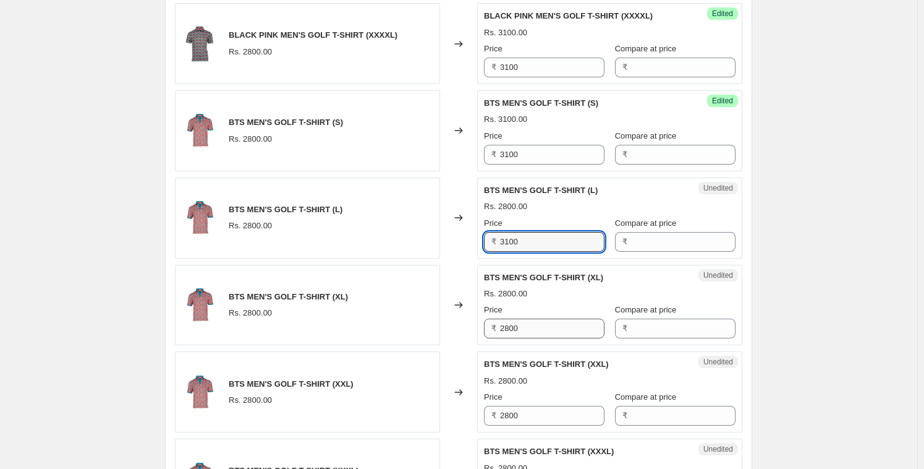
type input "3100"
click at [529, 336] on input "2800" at bounding box center [552, 328] width 104 height 20
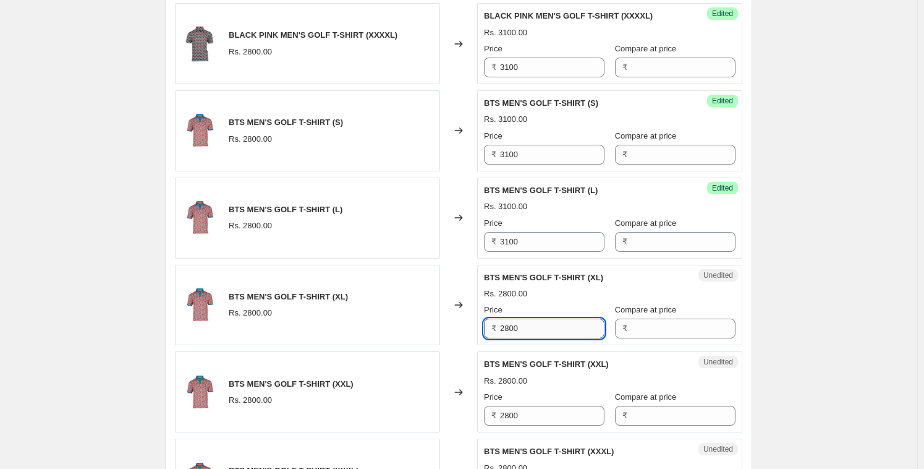
click at [529, 335] on input "2800" at bounding box center [552, 328] width 104 height 20
click at [530, 331] on input "2800" at bounding box center [552, 328] width 104 height 20
paste input "31"
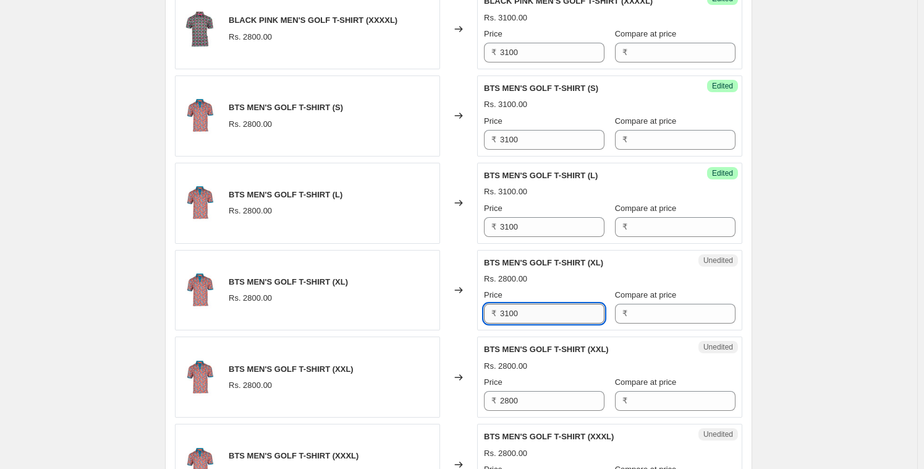
scroll to position [1091, 0]
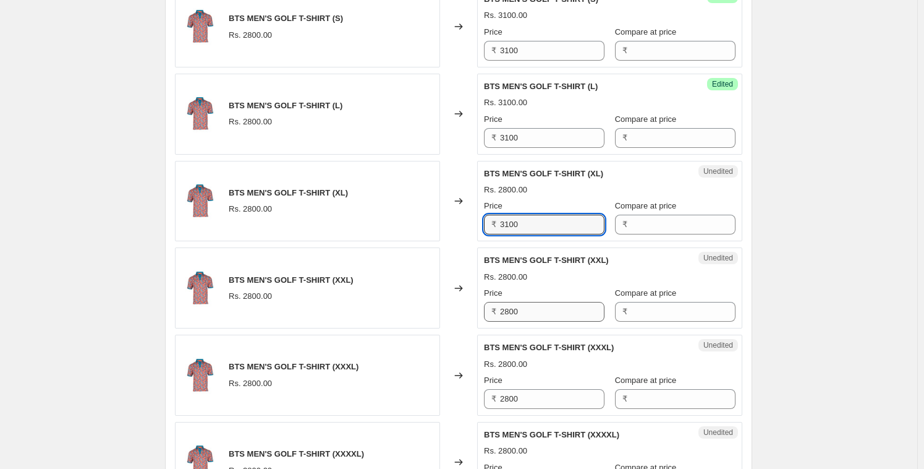
type input "3100"
click at [531, 320] on input "2800" at bounding box center [552, 312] width 104 height 20
click at [531, 318] on input "2800" at bounding box center [552, 312] width 104 height 20
paste input "31"
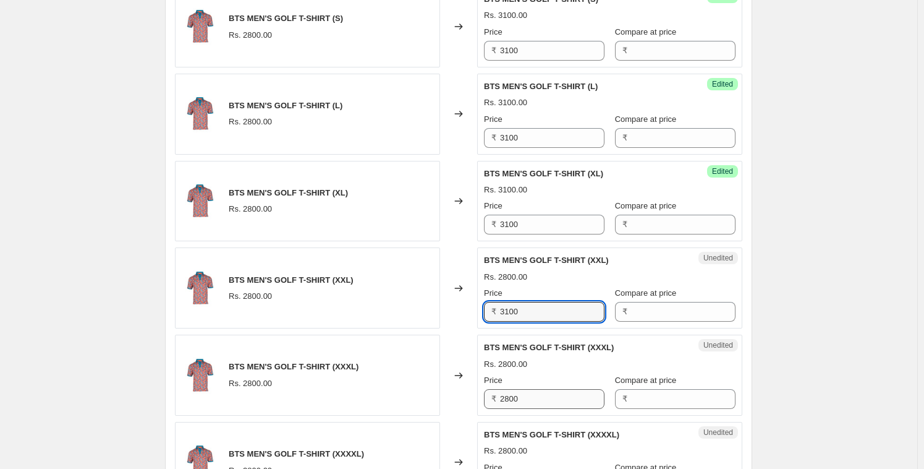
type input "3100"
click at [518, 393] on input "2800" at bounding box center [552, 399] width 104 height 20
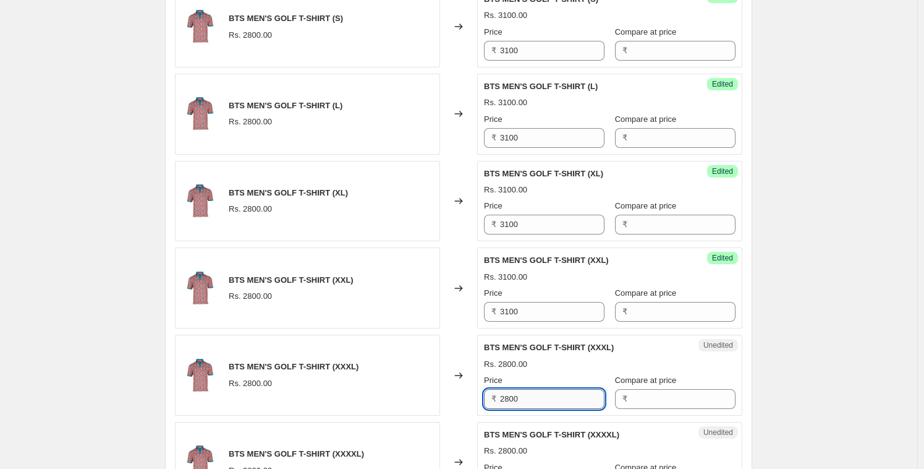
click at [518, 393] on input "2800" at bounding box center [552, 399] width 104 height 20
paste
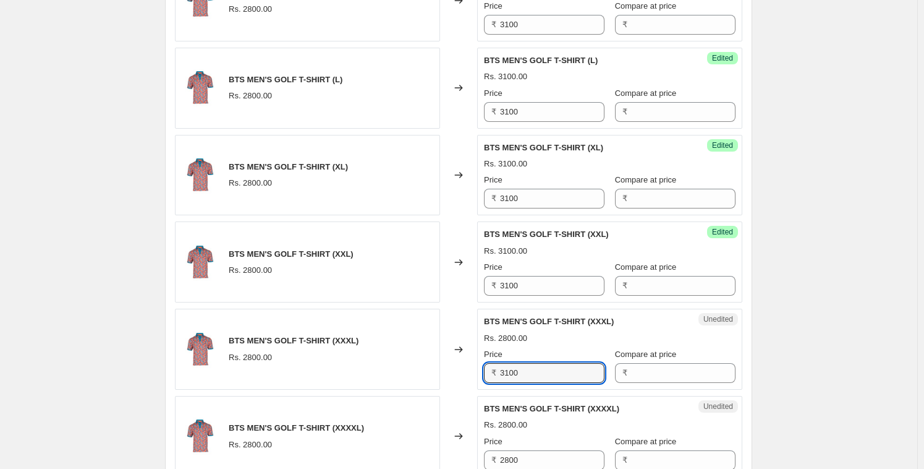
scroll to position [1303, 0]
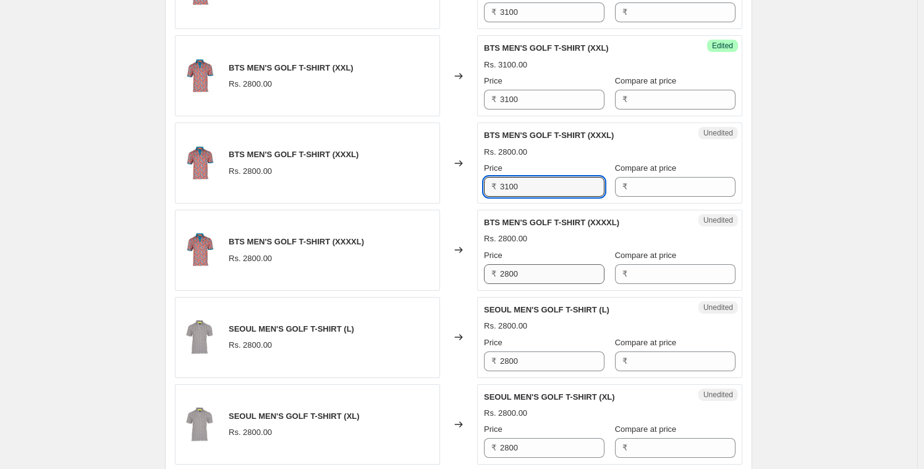
type input "3100"
click at [519, 270] on input "2800" at bounding box center [552, 274] width 104 height 20
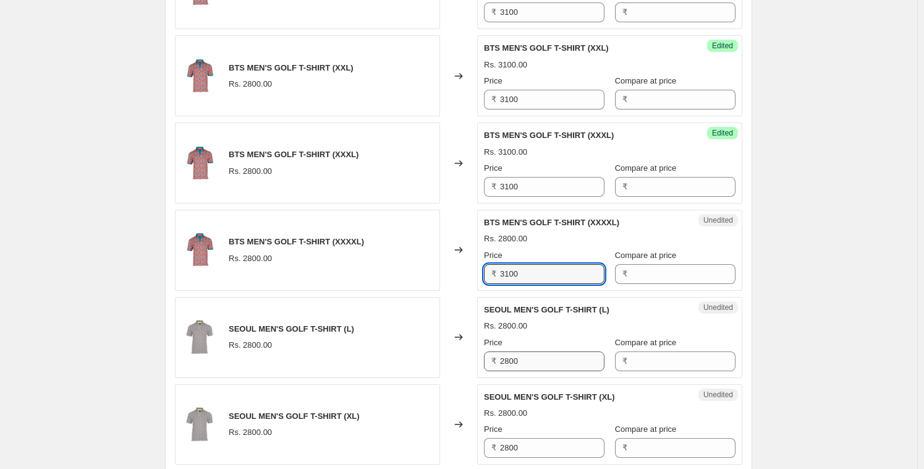
type input "3100"
click at [514, 367] on input "2800" at bounding box center [552, 361] width 104 height 20
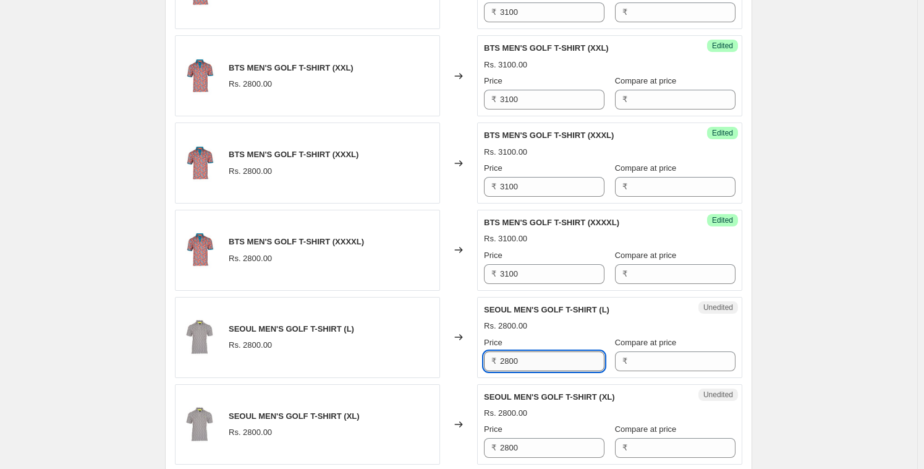
click at [514, 367] on input "2800" at bounding box center [552, 361] width 104 height 20
type input "3100"
click at [519, 448] on input "2800" at bounding box center [552, 448] width 104 height 20
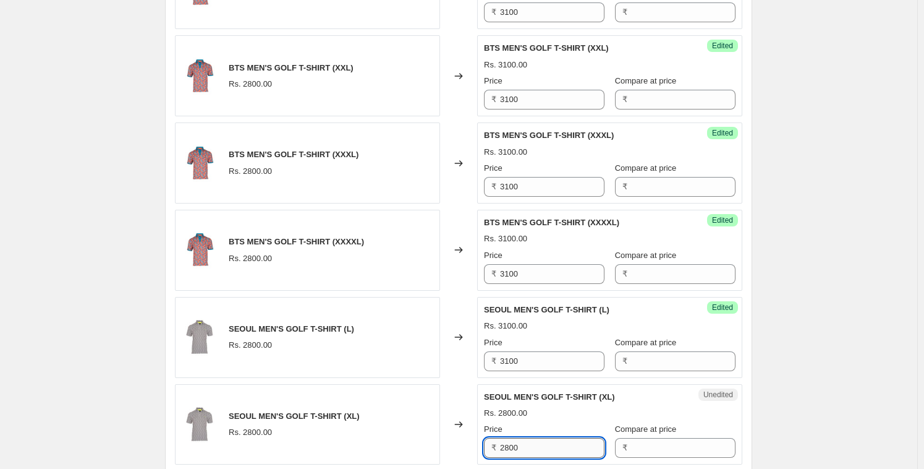
click at [519, 448] on input "2800" at bounding box center [552, 448] width 104 height 20
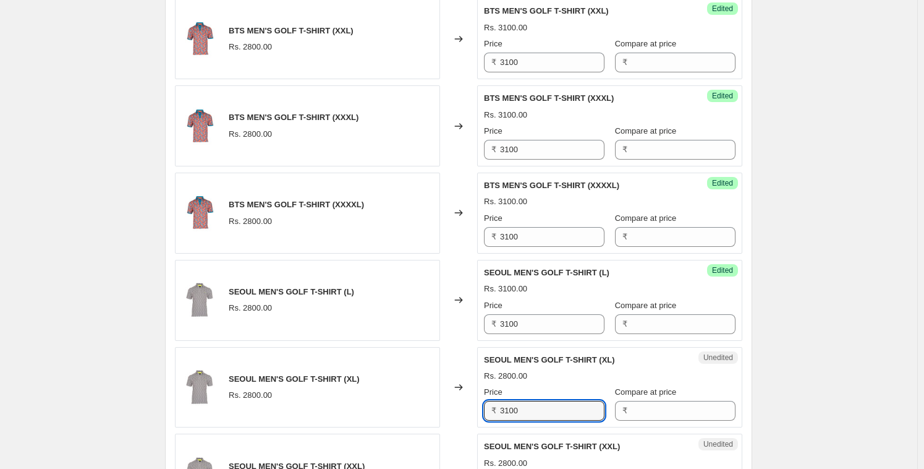
scroll to position [1399, 0]
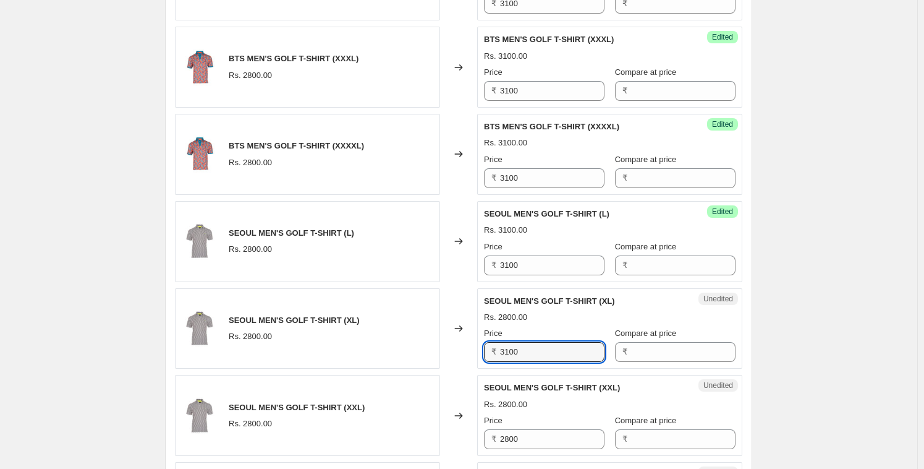
type input "3100"
click at [524, 449] on div "Unedited SEOUL MEN'S GOLF T-SHIRT (XXL) Rs. 2800.00 Price ₹ 2800 Compare at pri…" at bounding box center [609, 415] width 265 height 81
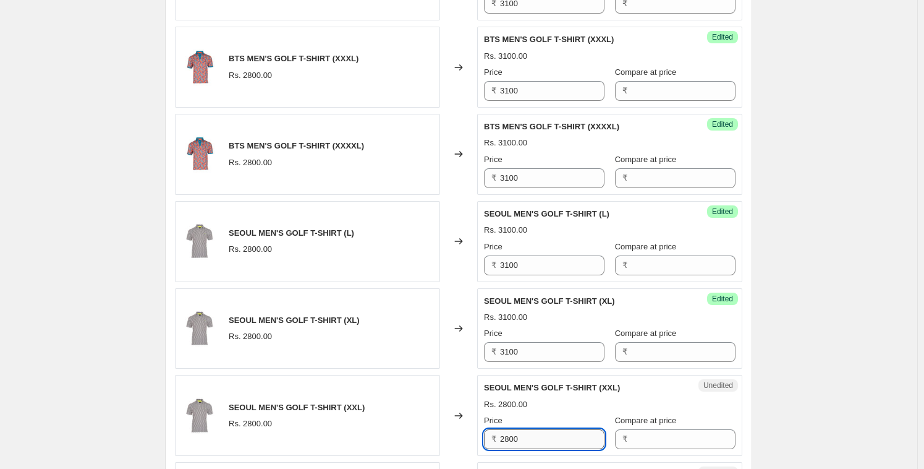
click at [521, 439] on input "2800" at bounding box center [552, 439] width 104 height 20
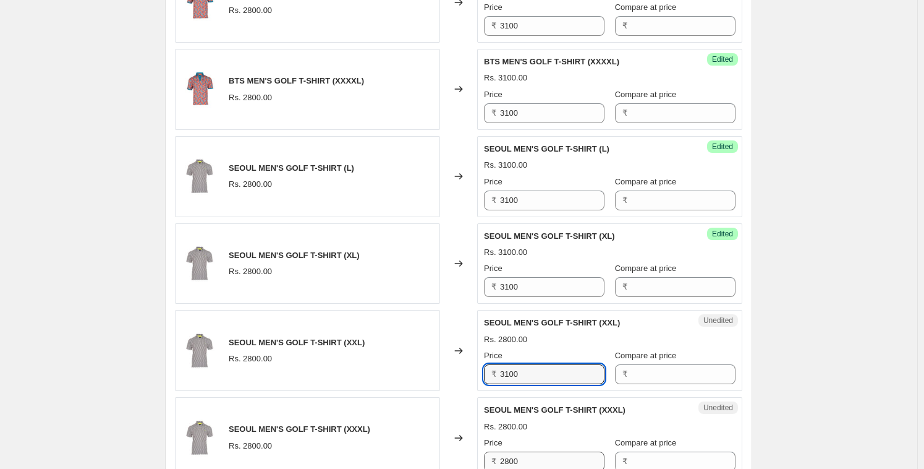
scroll to position [1499, 0]
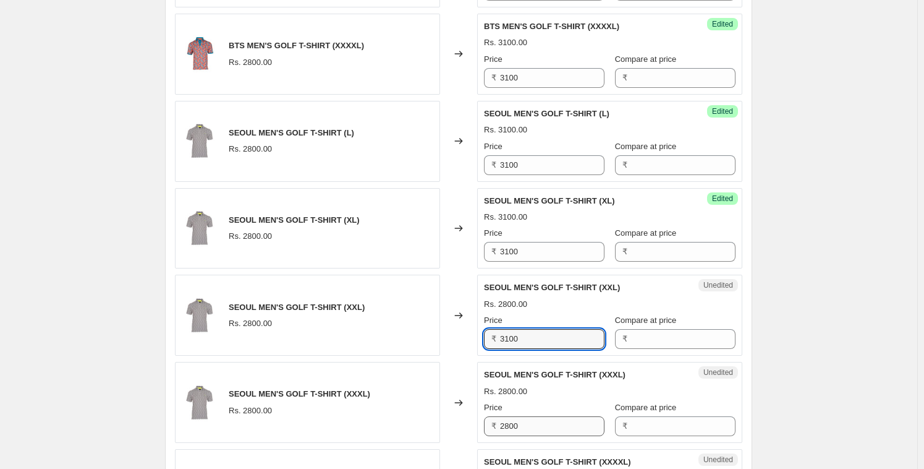
type input "3100"
click at [524, 429] on input "2800" at bounding box center [552, 426] width 104 height 20
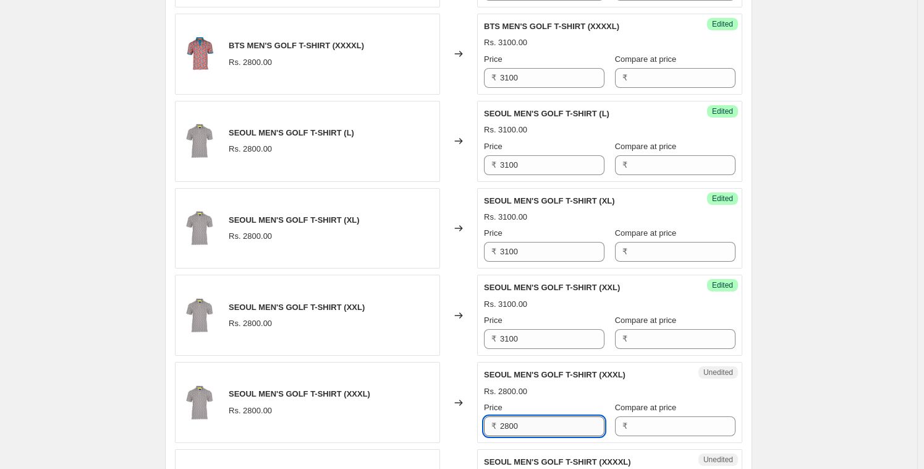
click at [524, 429] on input "2800" at bounding box center [552, 426] width 104 height 20
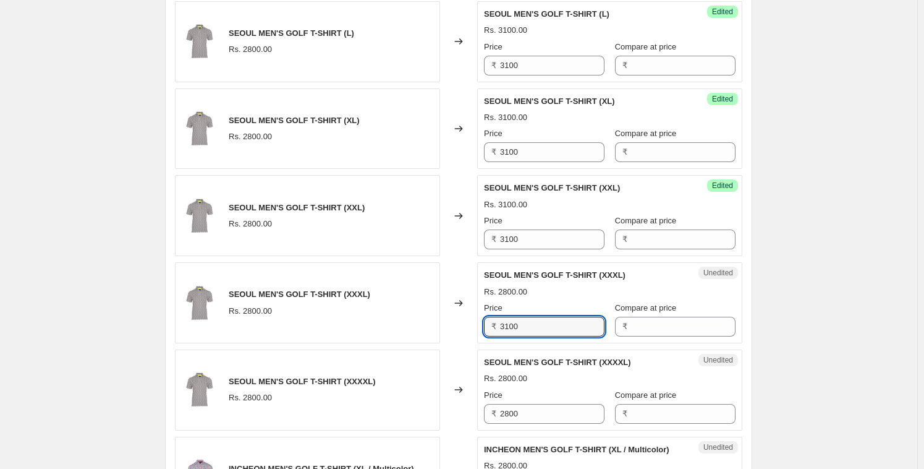
scroll to position [1726, 0]
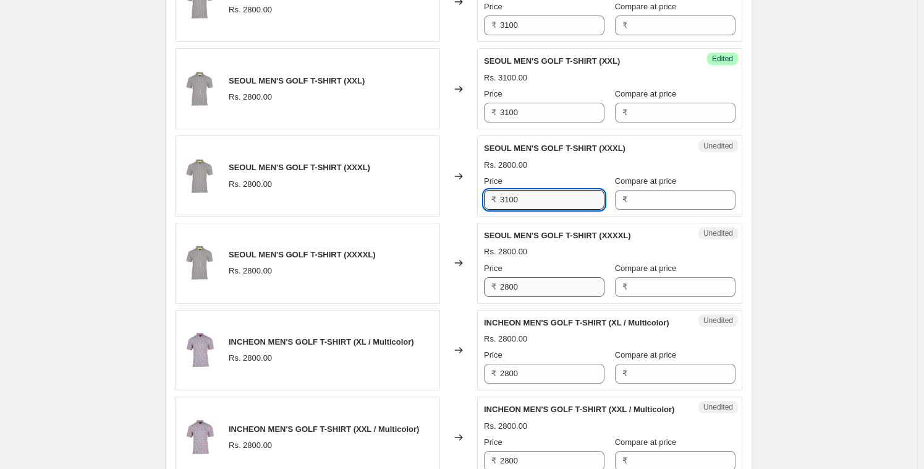
type input "3100"
click at [529, 285] on input "2800" at bounding box center [552, 287] width 104 height 20
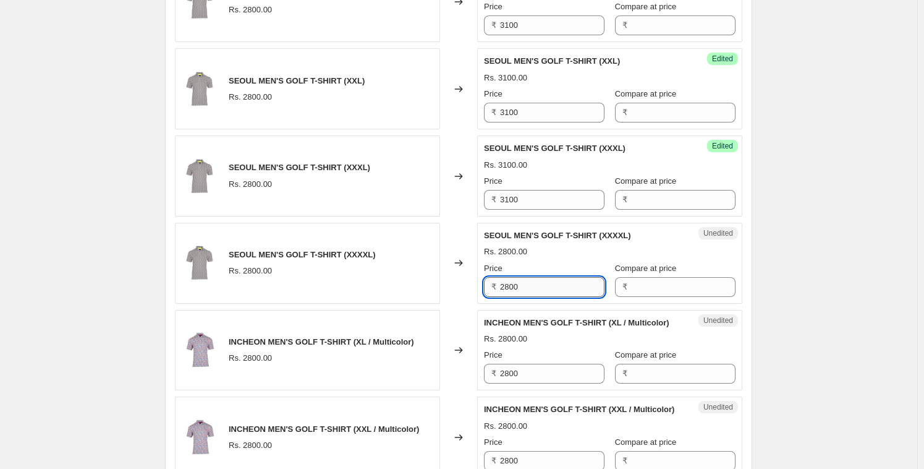
click at [529, 285] on input "2800" at bounding box center [552, 287] width 104 height 20
type input "3100"
click at [524, 372] on div "Price ₹ 2800" at bounding box center [544, 366] width 121 height 35
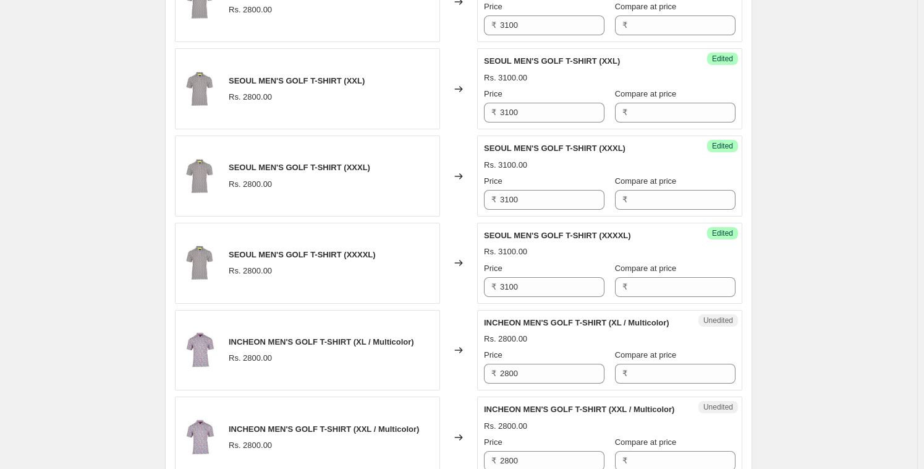
click at [524, 372] on div "Price ₹ 2800" at bounding box center [544, 366] width 121 height 35
click at [526, 383] on input "2800" at bounding box center [552, 374] width 104 height 20
paste input "31"
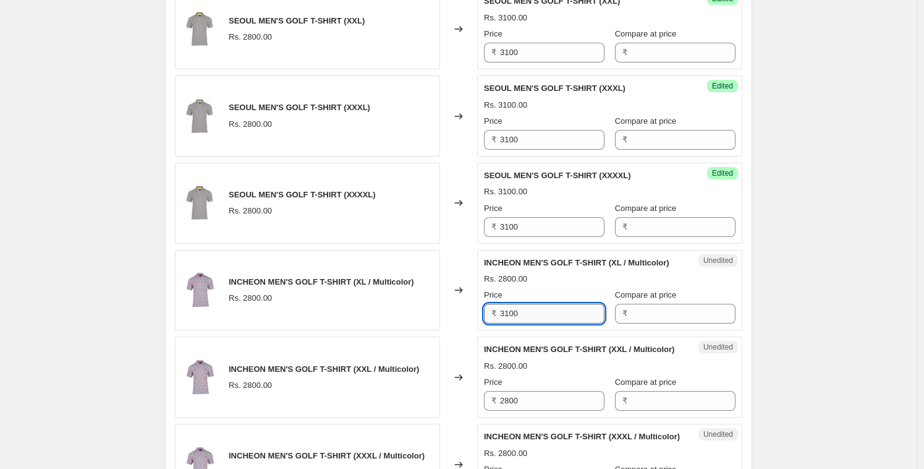
scroll to position [1796, 0]
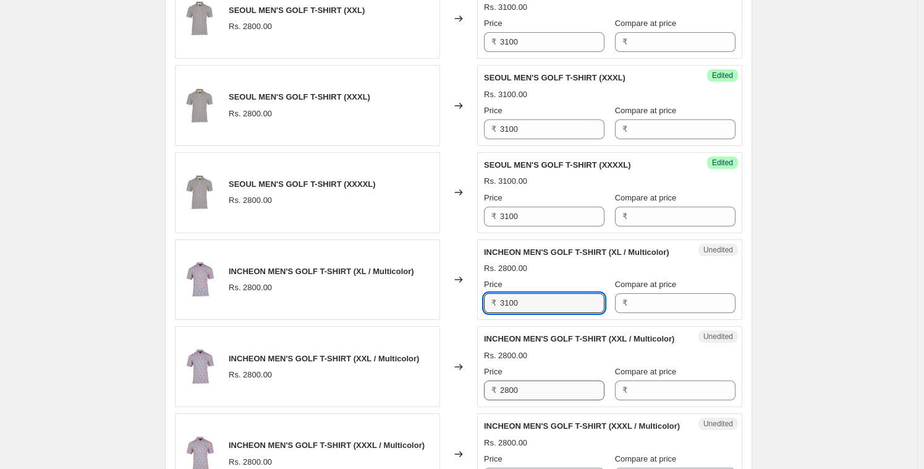
type input "3100"
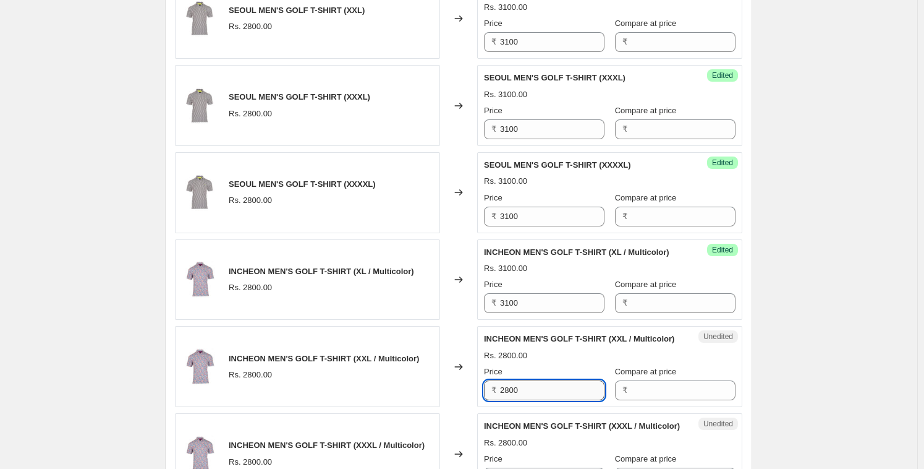
click at [527, 400] on input "2800" at bounding box center [552, 390] width 104 height 20
paste input "31"
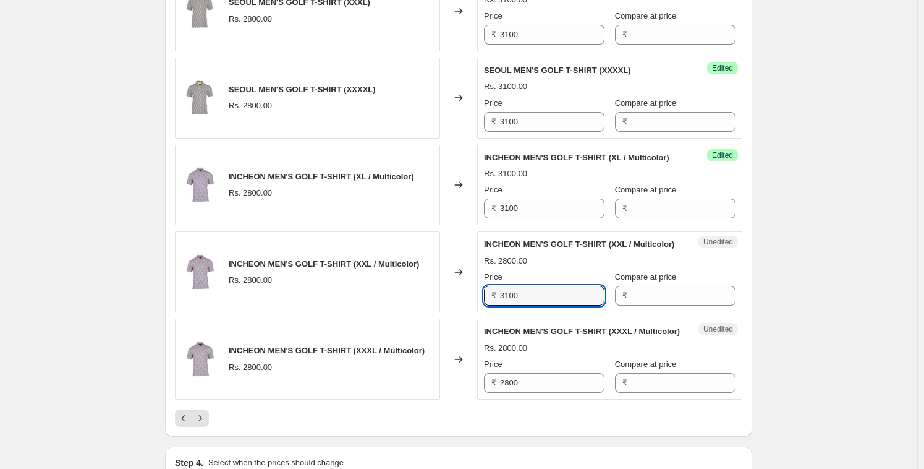
scroll to position [2018, 0]
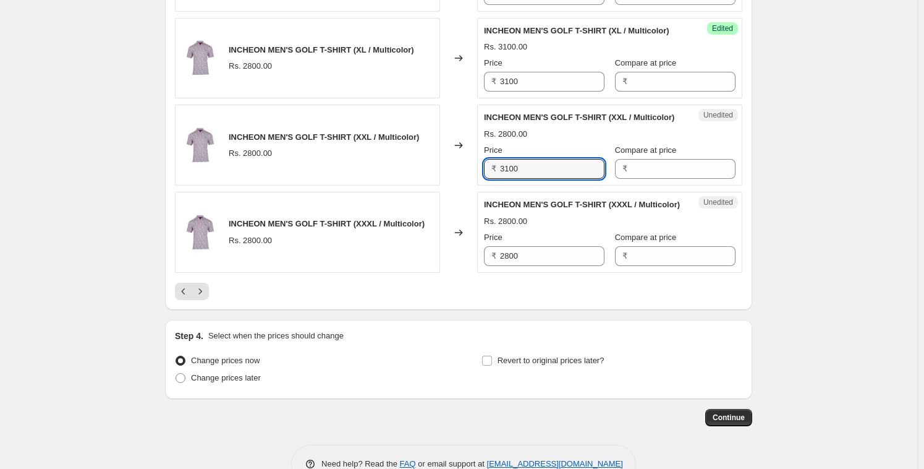
type input "3100"
click at [522, 266] on div "Price ₹ 2800" at bounding box center [544, 248] width 121 height 35
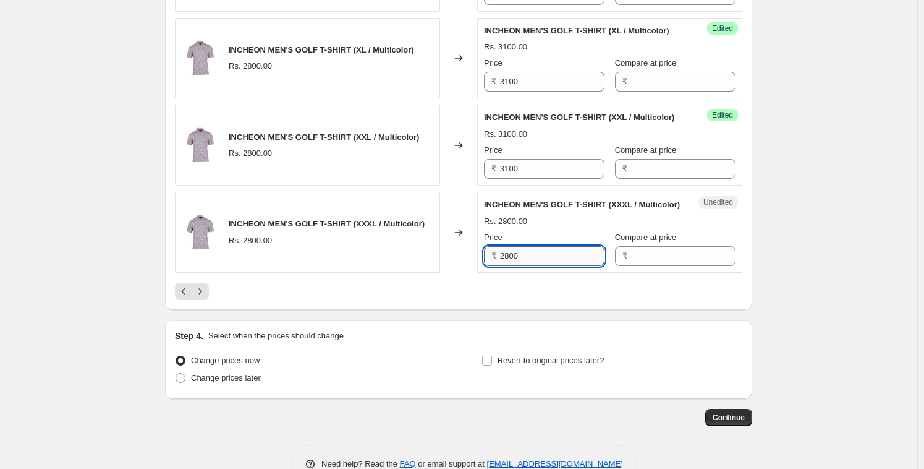
click at [523, 266] on input "2800" at bounding box center [552, 256] width 104 height 20
paste input "31"
type input "3100"
click at [516, 300] on div at bounding box center [459, 291] width 568 height 17
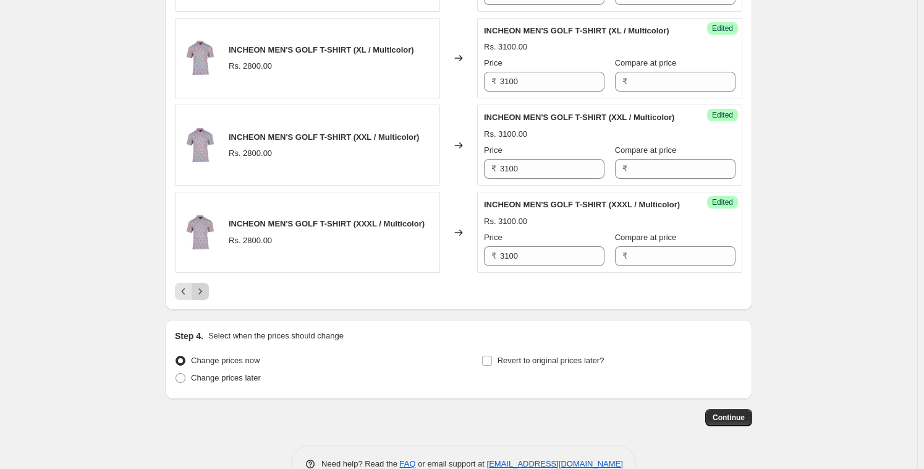
click at [205, 297] on icon "Next" at bounding box center [200, 291] width 12 height 12
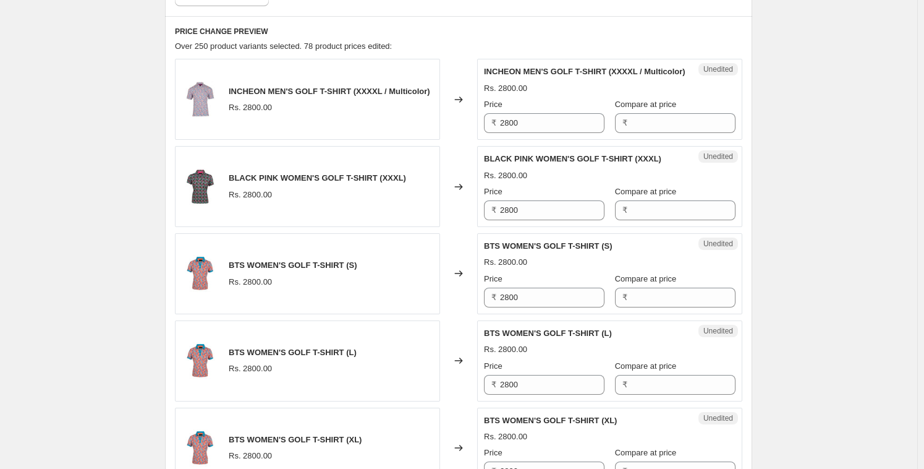
scroll to position [469, 0]
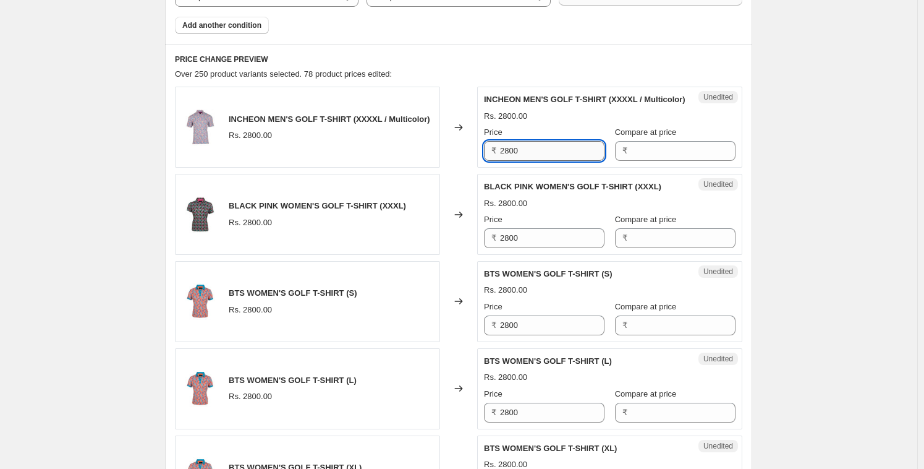
click at [529, 156] on input "2800" at bounding box center [552, 151] width 104 height 20
paste input "31"
type input "3100"
click at [514, 248] on input "2800" at bounding box center [552, 238] width 104 height 20
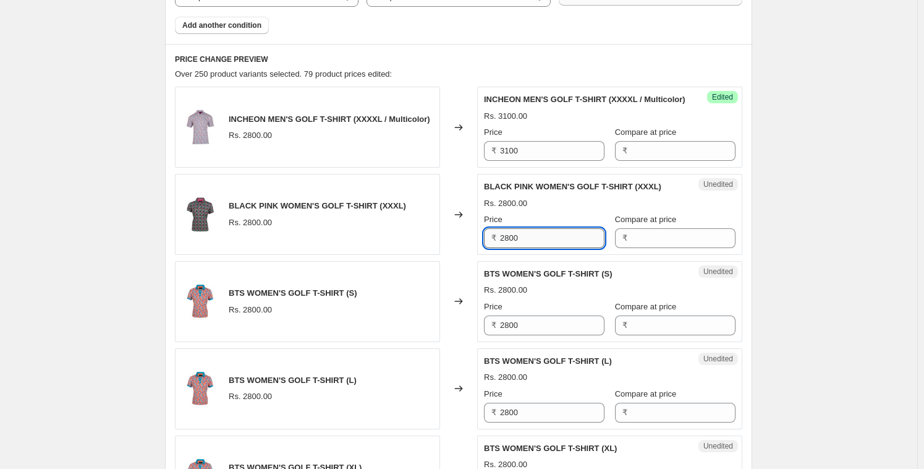
click at [514, 248] on input "2800" at bounding box center [552, 238] width 104 height 20
paste input "31"
type input "3100"
click at [518, 335] on input "2800" at bounding box center [552, 325] width 104 height 20
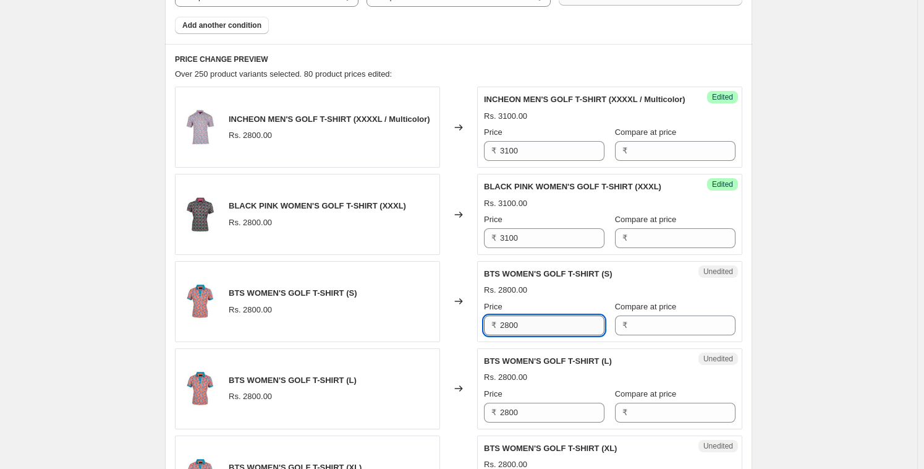
click at [518, 335] on input "2800" at bounding box center [552, 325] width 104 height 20
paste input "31"
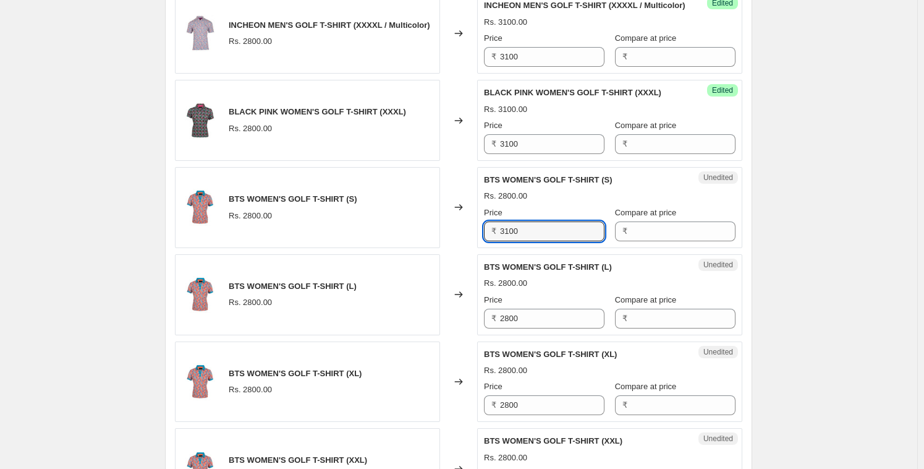
scroll to position [564, 0]
type input "3100"
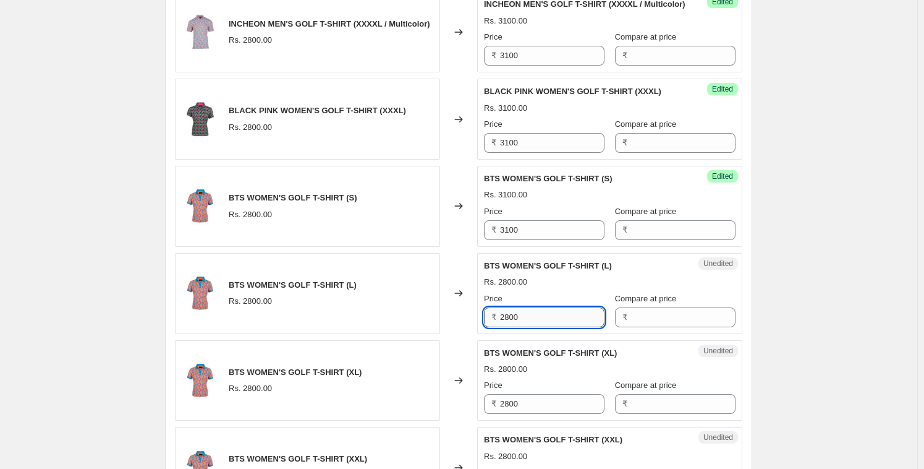
click at [528, 327] on input "2800" at bounding box center [552, 317] width 104 height 20
paste input "31"
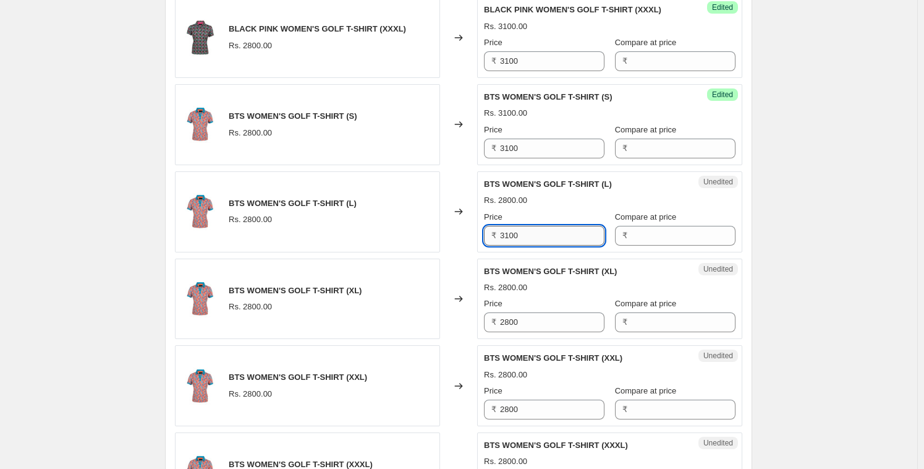
scroll to position [649, 0]
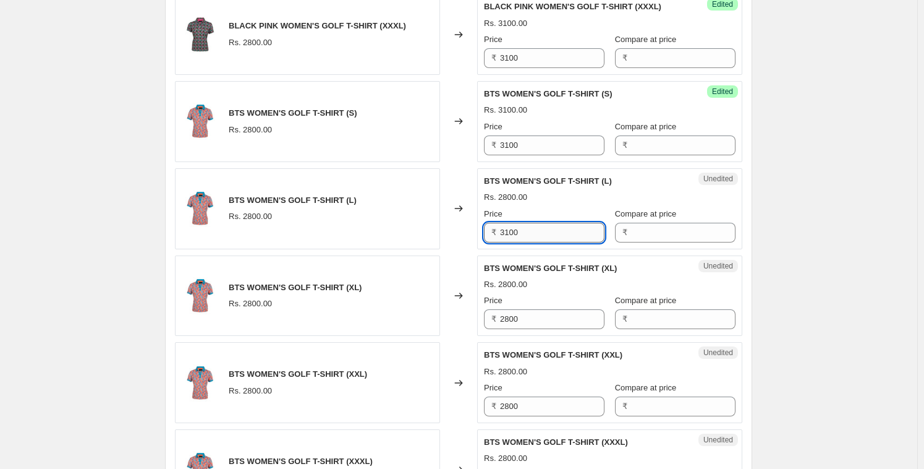
type input "3100"
click at [528, 329] on input "2800" at bounding box center [552, 319] width 104 height 20
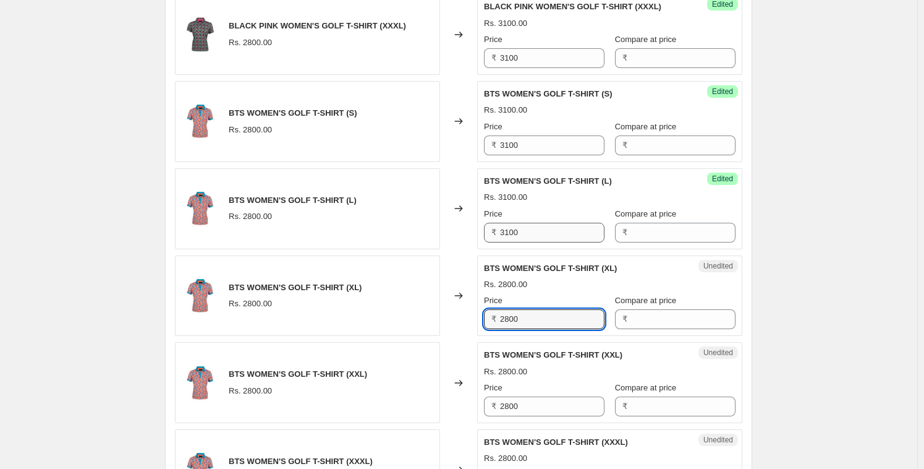
click at [528, 329] on input "2800" at bounding box center [552, 319] width 104 height 20
paste input "31"
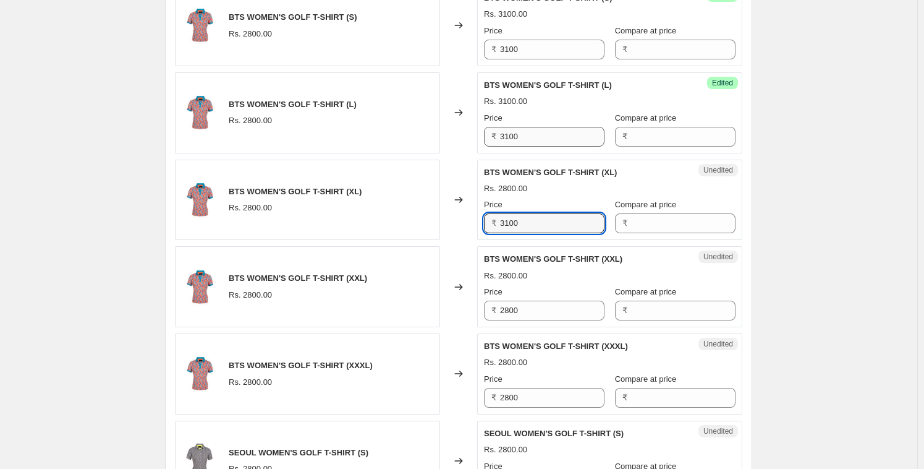
scroll to position [748, 0]
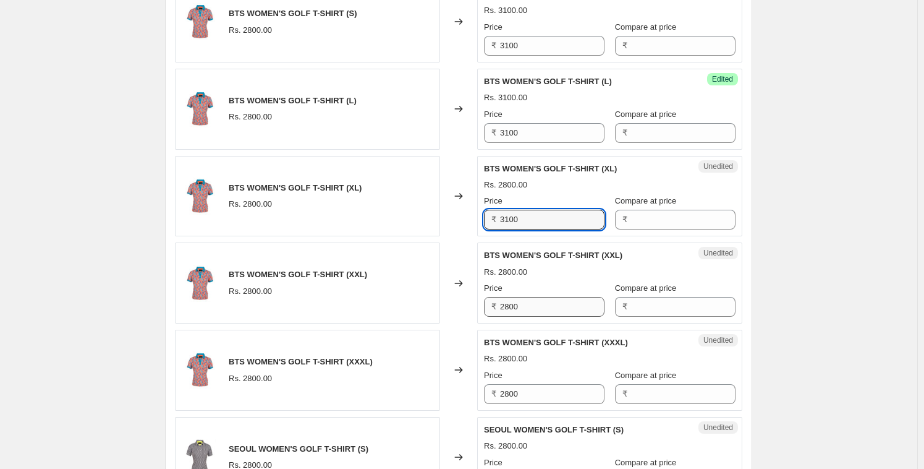
type input "3100"
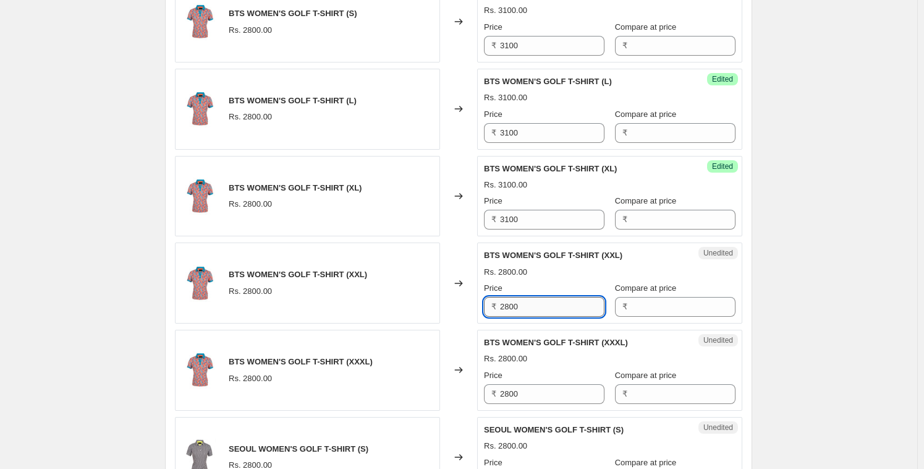
click at [530, 317] on input "2800" at bounding box center [552, 307] width 104 height 20
paste input "31"
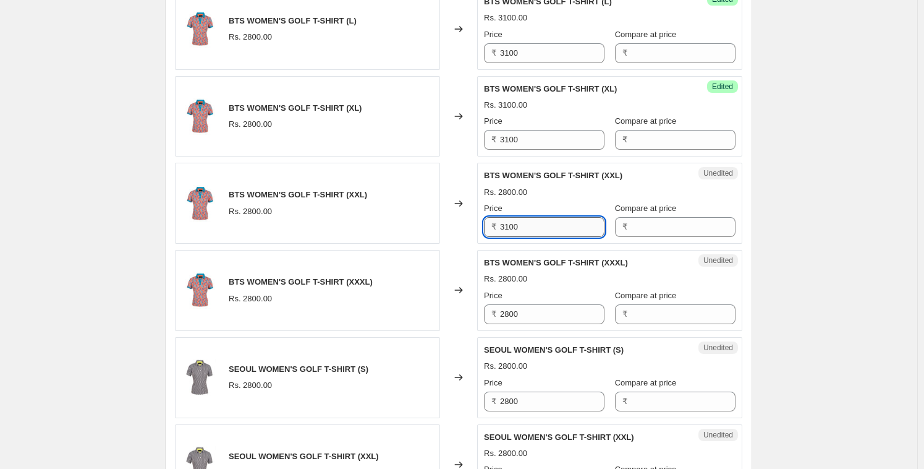
scroll to position [830, 0]
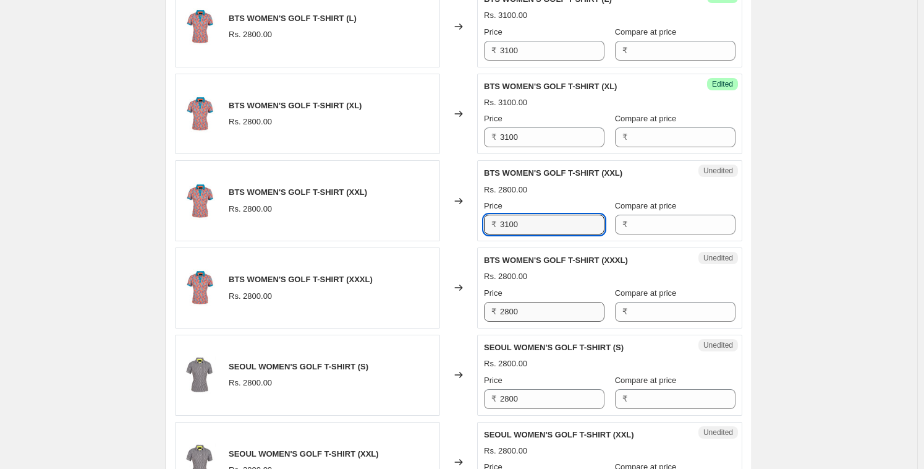
type input "3100"
click at [530, 319] on input "2800" at bounding box center [552, 312] width 104 height 20
paste input "31"
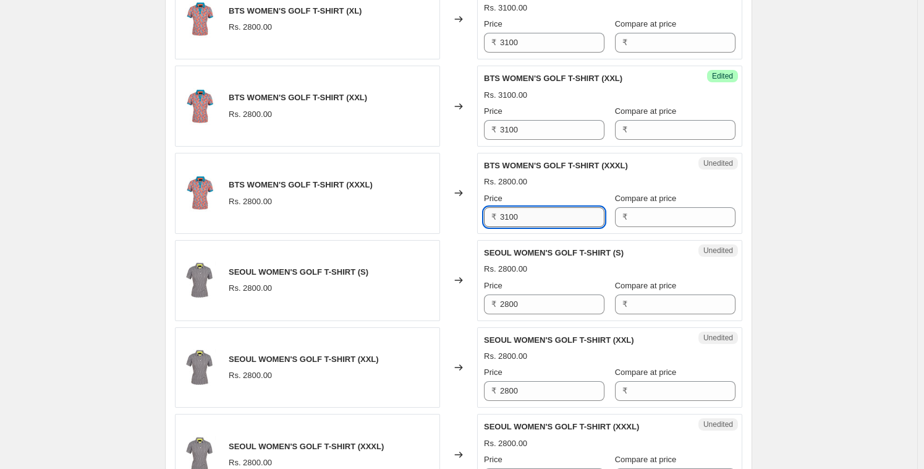
scroll to position [927, 0]
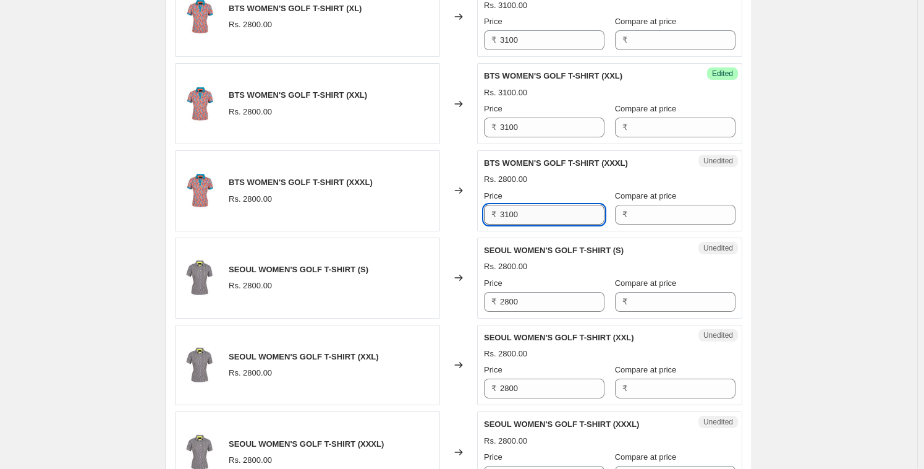
type input "3100"
click at [530, 312] on input "2800" at bounding box center [552, 302] width 104 height 20
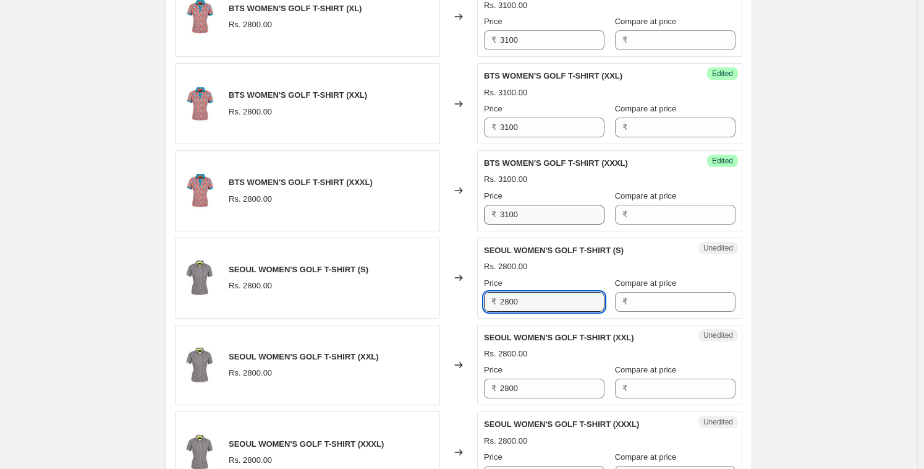
click at [530, 312] on input "2800" at bounding box center [552, 302] width 104 height 20
paste input "31"
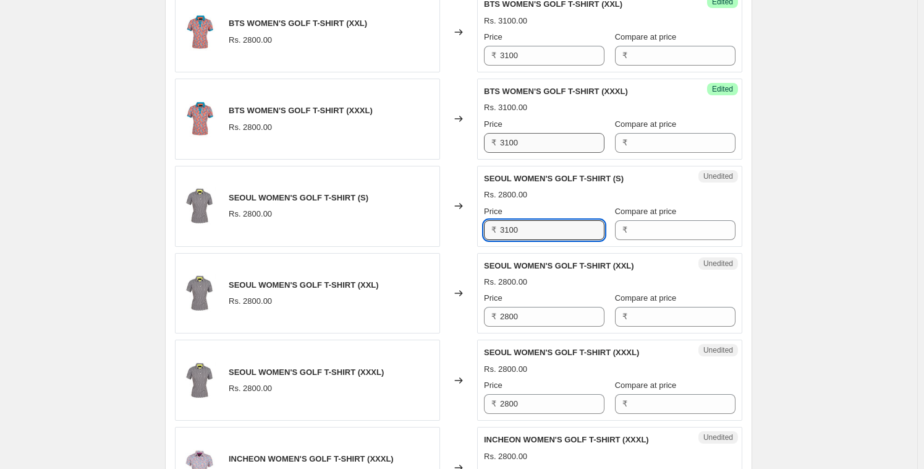
scroll to position [1001, 0]
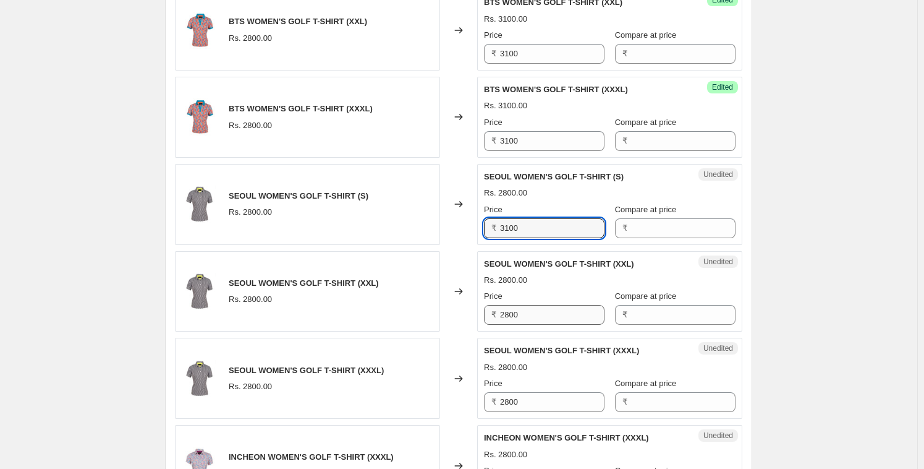
type input "3100"
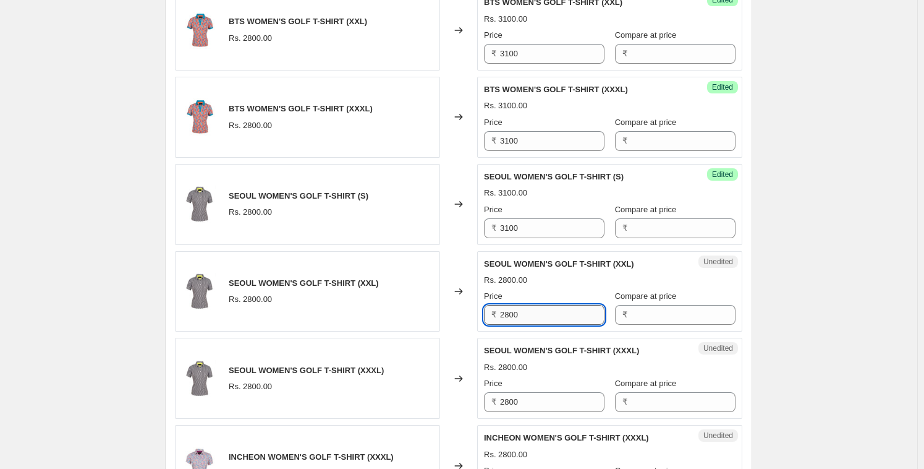
click at [529, 319] on input "2800" at bounding box center [552, 315] width 104 height 20
paste input "31"
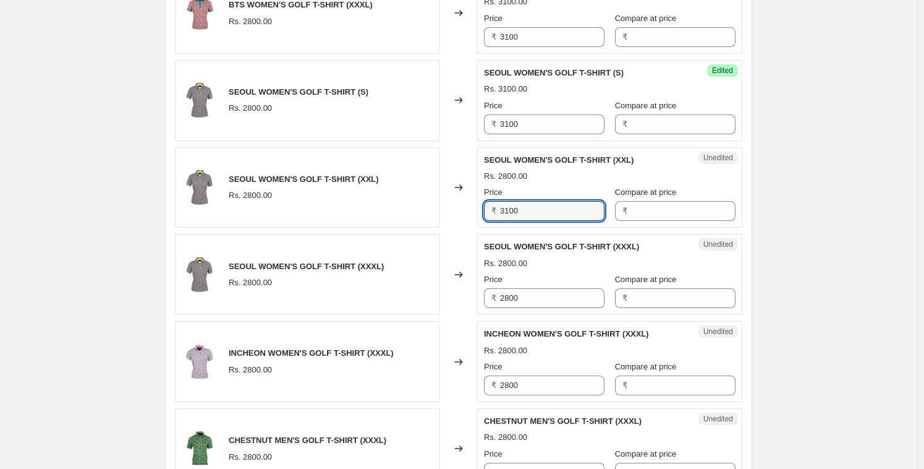
scroll to position [1106, 0]
type input "3100"
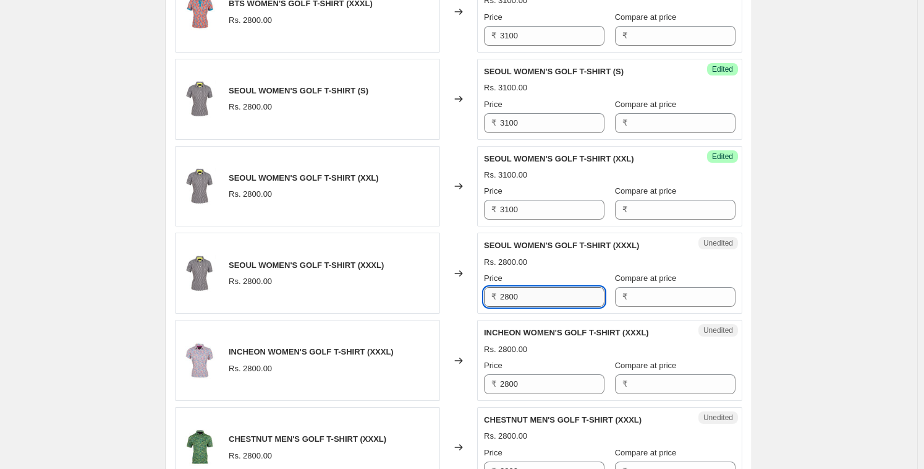
click at [531, 306] on input "2800" at bounding box center [552, 297] width 104 height 20
paste input "31"
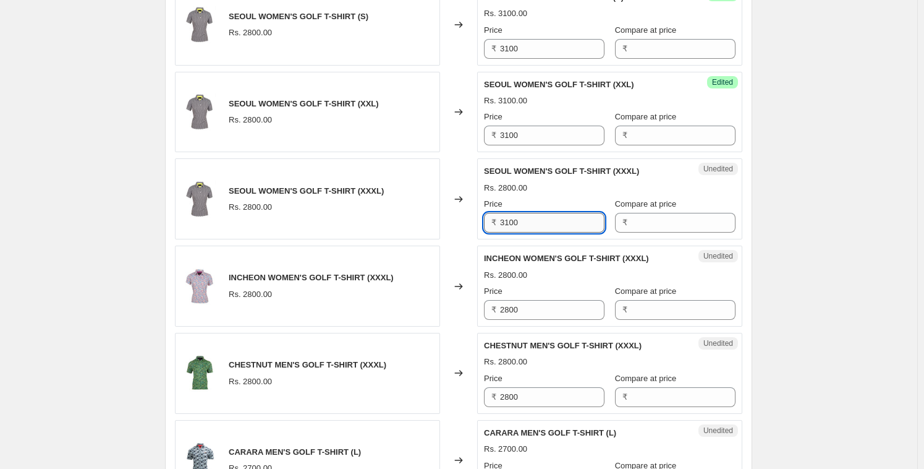
scroll to position [1181, 0]
type input "3100"
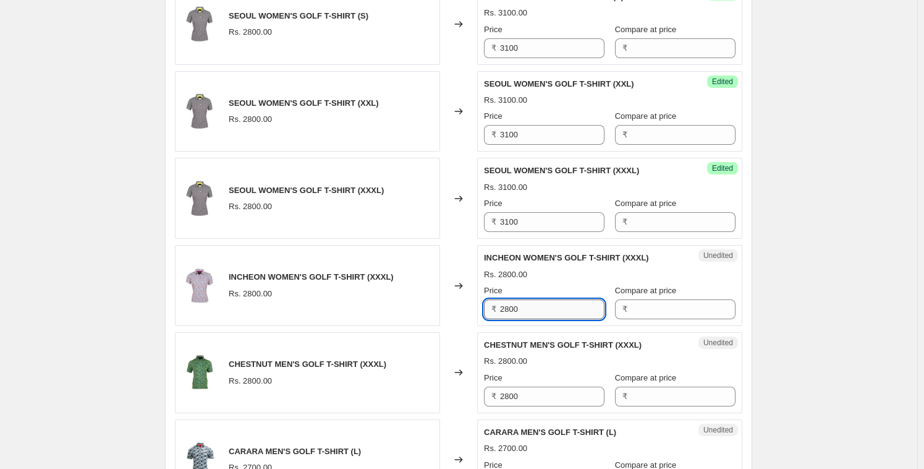
click at [532, 319] on input "2800" at bounding box center [552, 309] width 104 height 20
click at [533, 319] on input "2800" at bounding box center [552, 309] width 104 height 20
paste input "31"
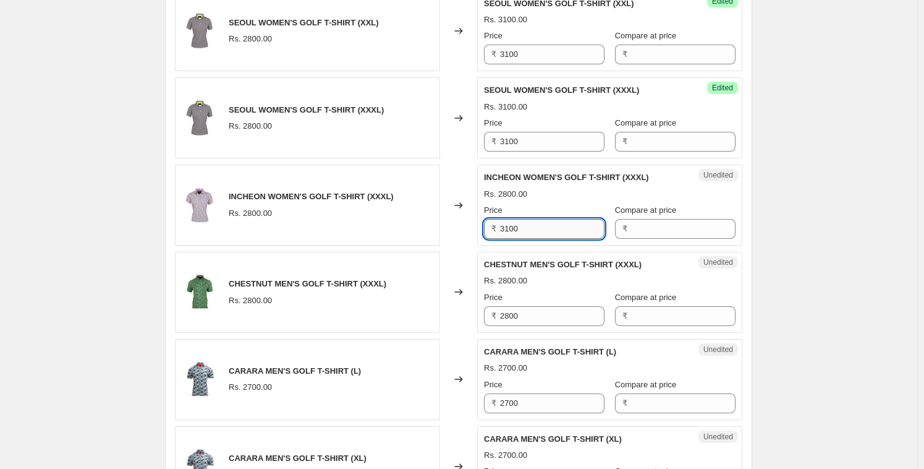
scroll to position [1272, 0]
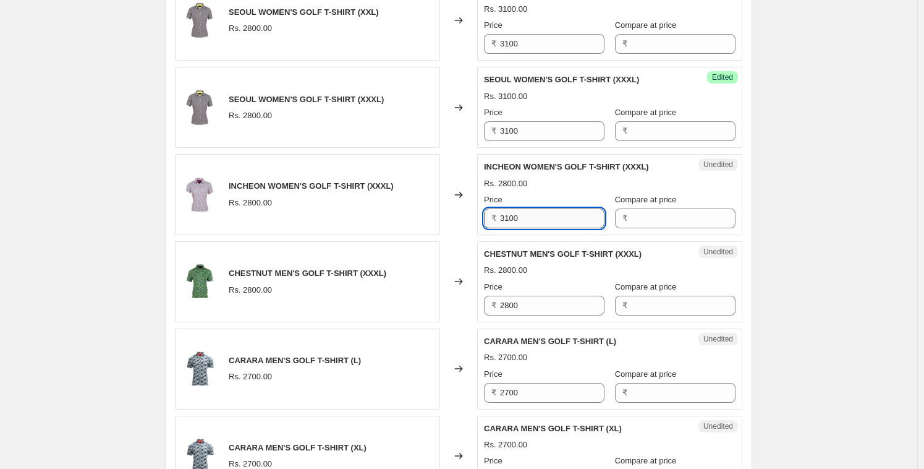
type input "3100"
click at [533, 315] on input "2800" at bounding box center [552, 306] width 104 height 20
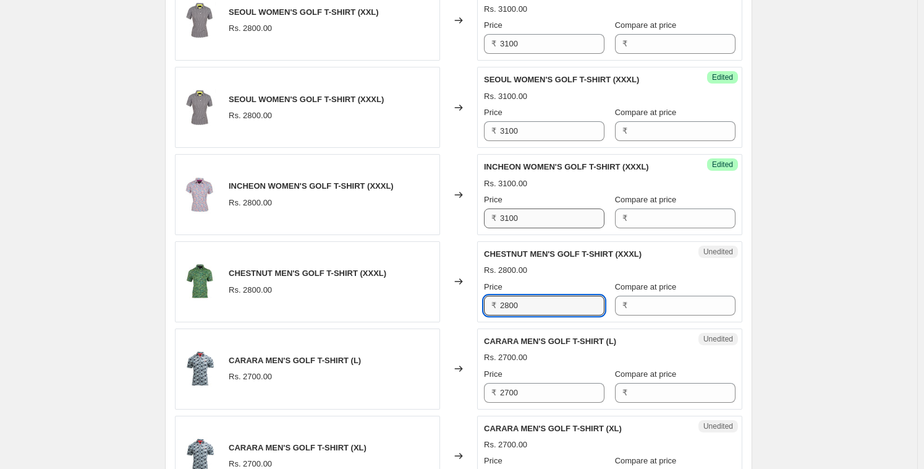
click at [533, 315] on input "2800" at bounding box center [552, 306] width 104 height 20
paste input "31"
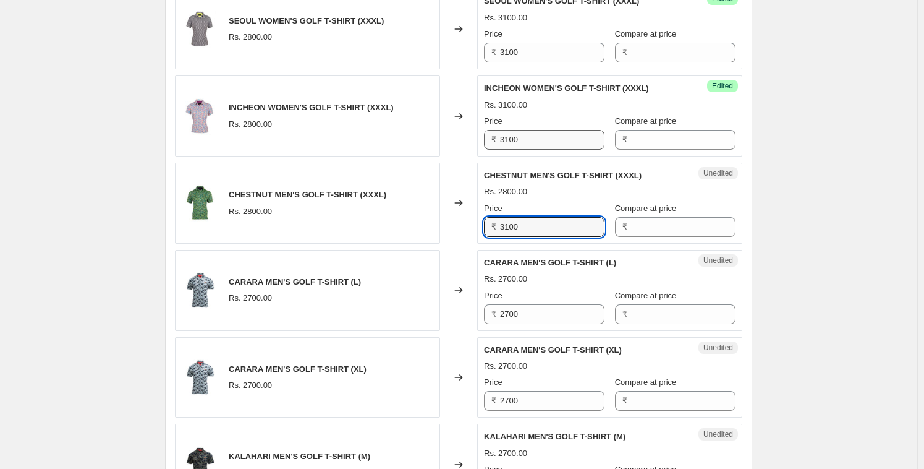
scroll to position [1352, 0]
type input "3100"
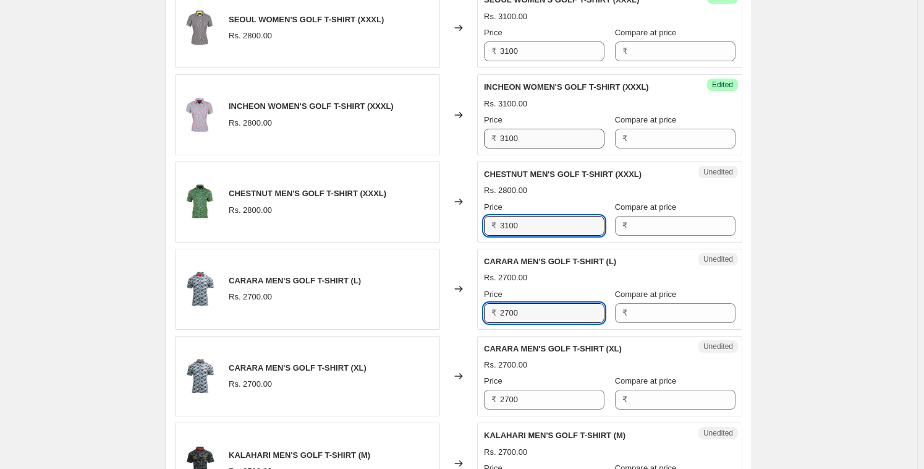
click at [533, 322] on input "2700" at bounding box center [552, 313] width 104 height 20
paste input "31"
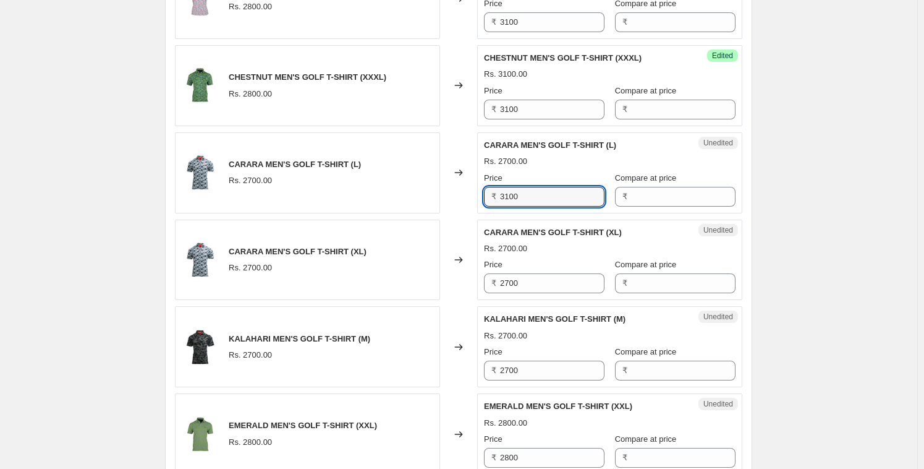
scroll to position [1469, 0]
type input "3100"
click at [535, 299] on div "Unedited CARARA MEN'S GOLF T-SHIRT (XL) Rs. 2700.00 Price ₹ 2700 Compare at pri…" at bounding box center [609, 258] width 265 height 81
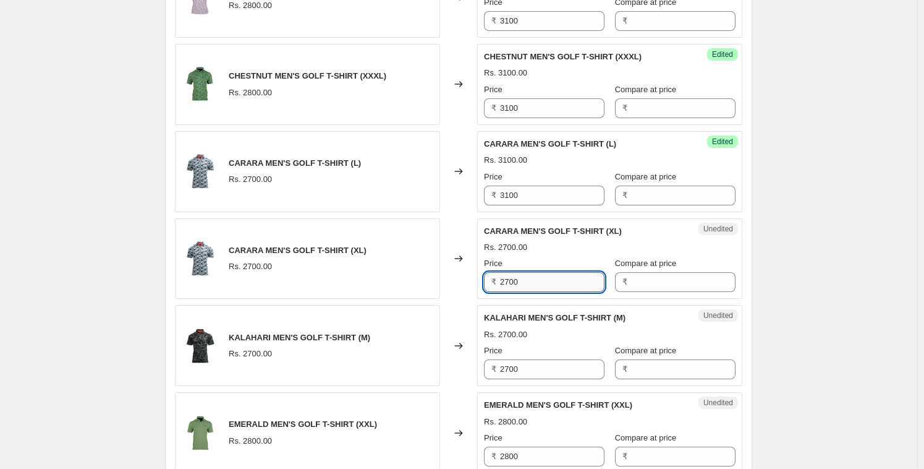
click at [535, 292] on input "2700" at bounding box center [552, 282] width 104 height 20
paste input "31"
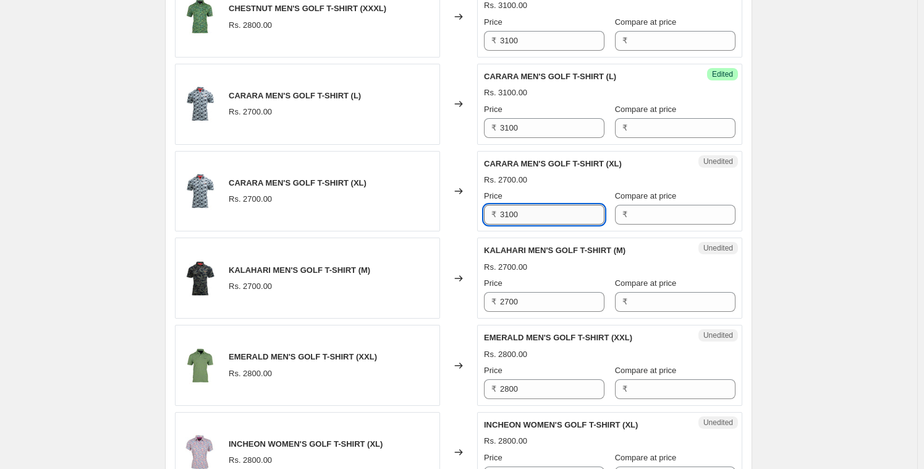
scroll to position [1562, 0]
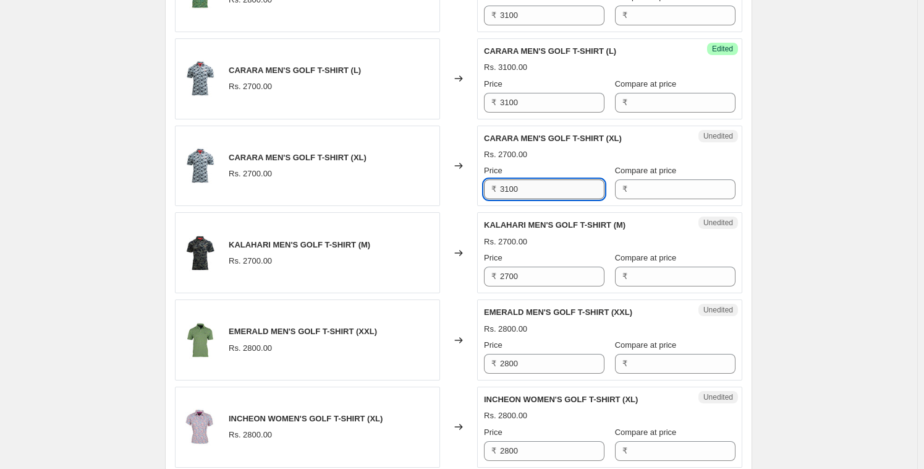
type input "3100"
click at [535, 286] on input "2700" at bounding box center [552, 276] width 104 height 20
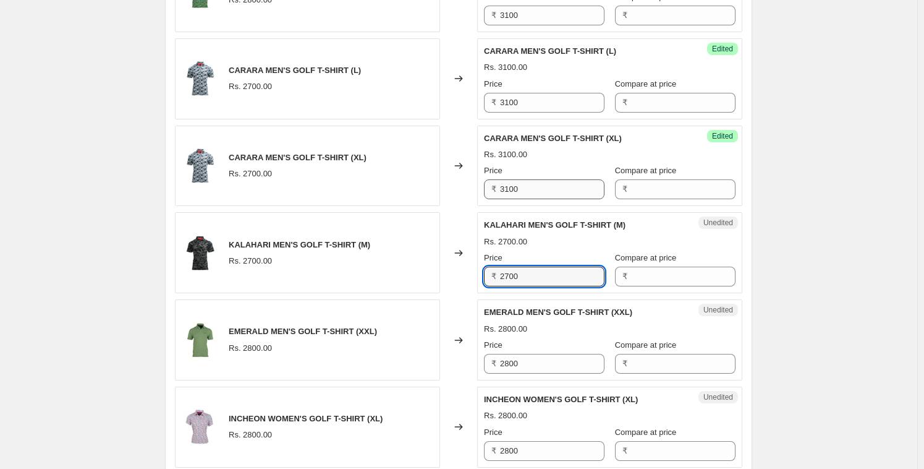
click at [535, 286] on input "2700" at bounding box center [552, 276] width 104 height 20
paste input "31"
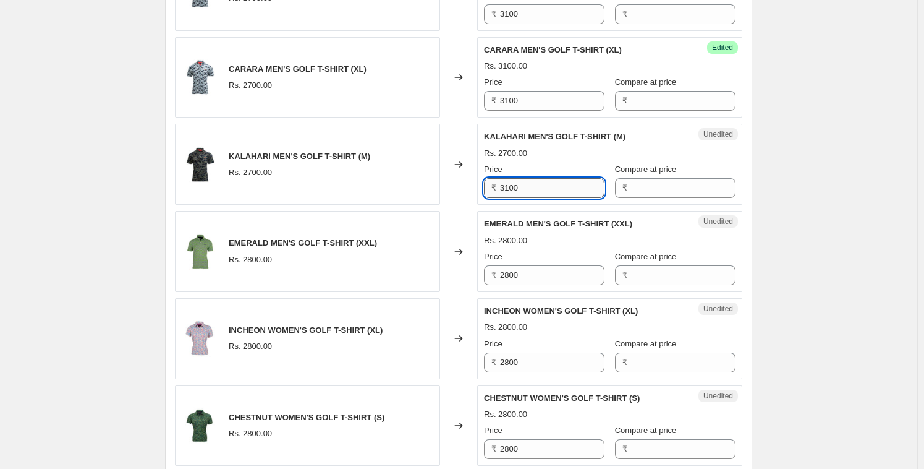
scroll to position [1652, 0]
type input "3100"
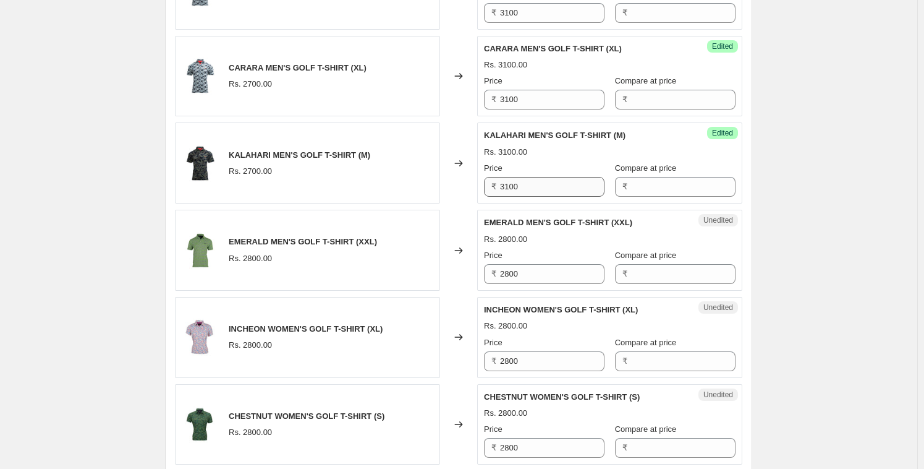
click at [535, 291] on div "Unedited EMERALD MEN'S GOLF T-SHIRT (XXL) Rs. 2800.00 Price ₹ 2800 Compare at p…" at bounding box center [609, 250] width 265 height 81
click at [535, 284] on input "2800" at bounding box center [552, 274] width 104 height 20
paste input "31"
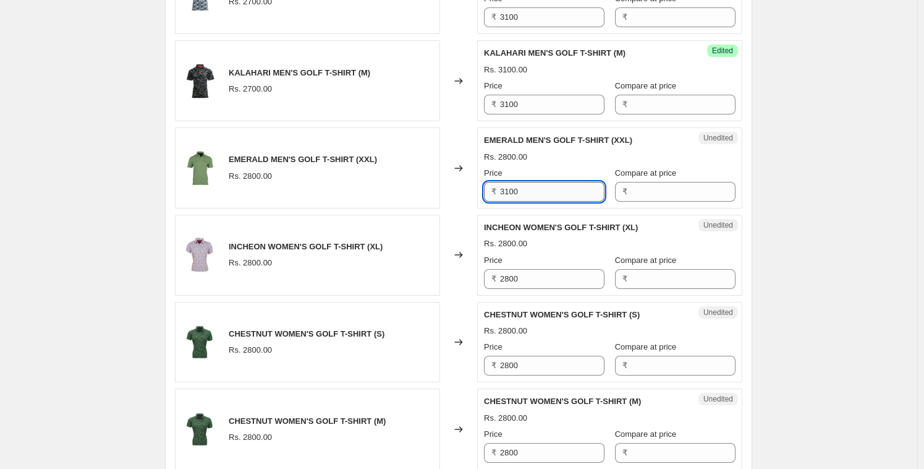
scroll to position [1739, 0]
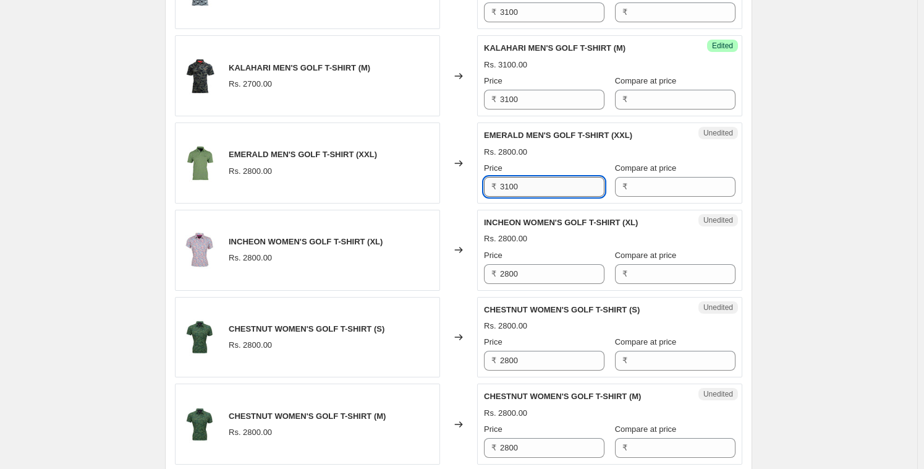
type input "3100"
click at [535, 284] on input "2800" at bounding box center [552, 274] width 104 height 20
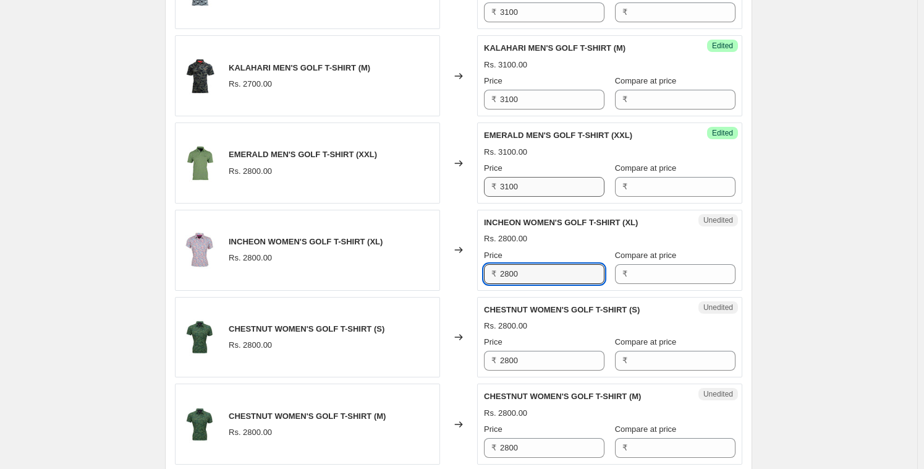
click at [535, 284] on input "2800" at bounding box center [552, 274] width 104 height 20
paste input "31"
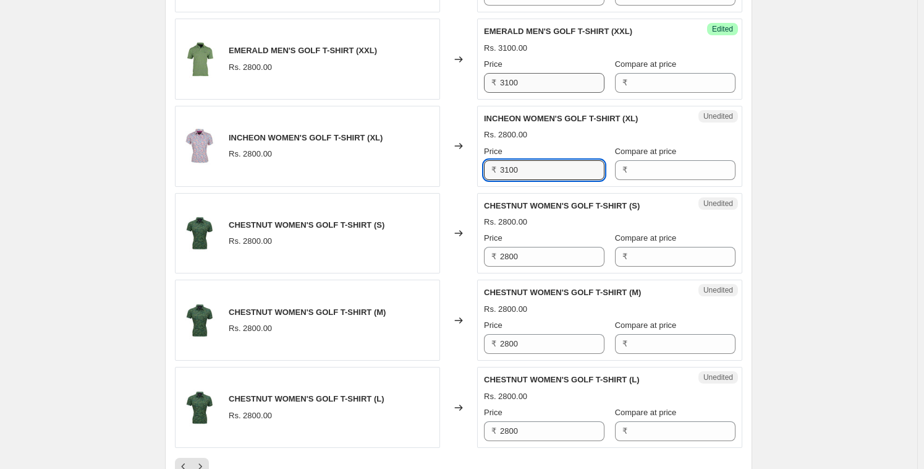
scroll to position [1844, 0]
type input "3100"
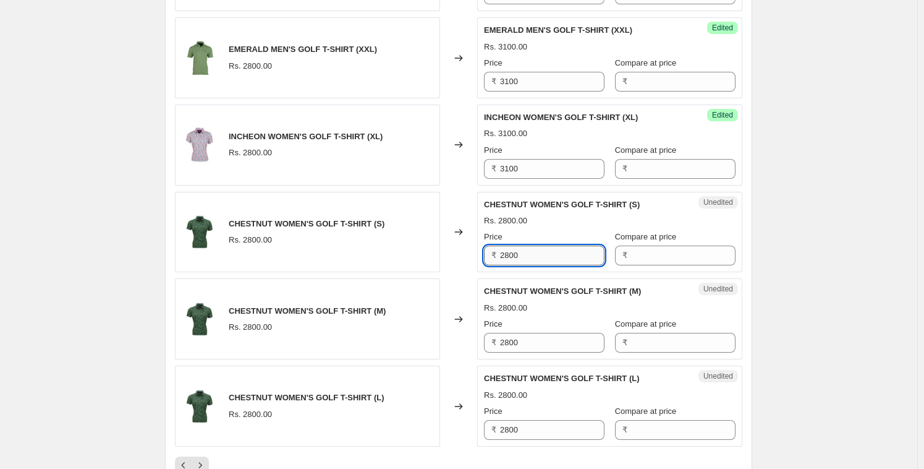
click at [529, 260] on input "2800" at bounding box center [552, 255] width 104 height 20
paste input "31"
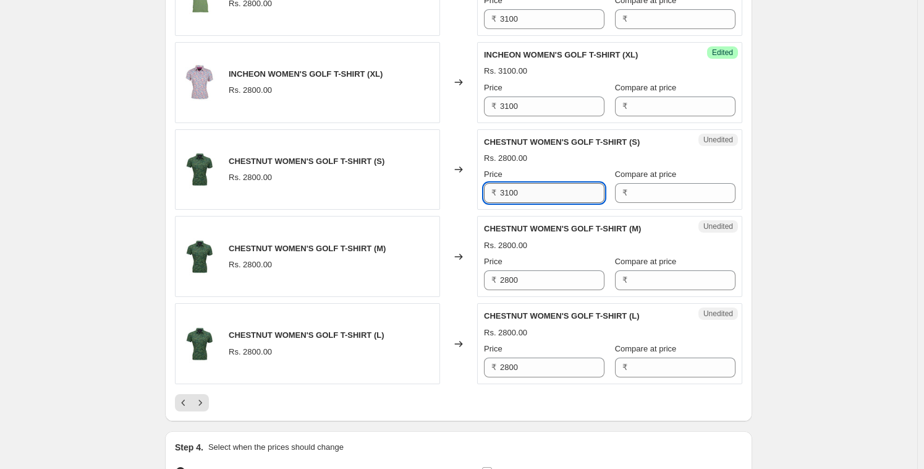
scroll to position [1911, 0]
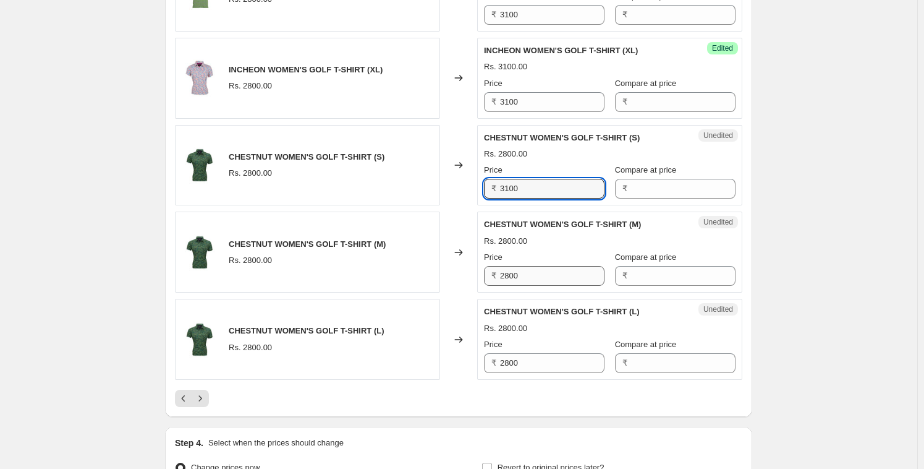
type input "3100"
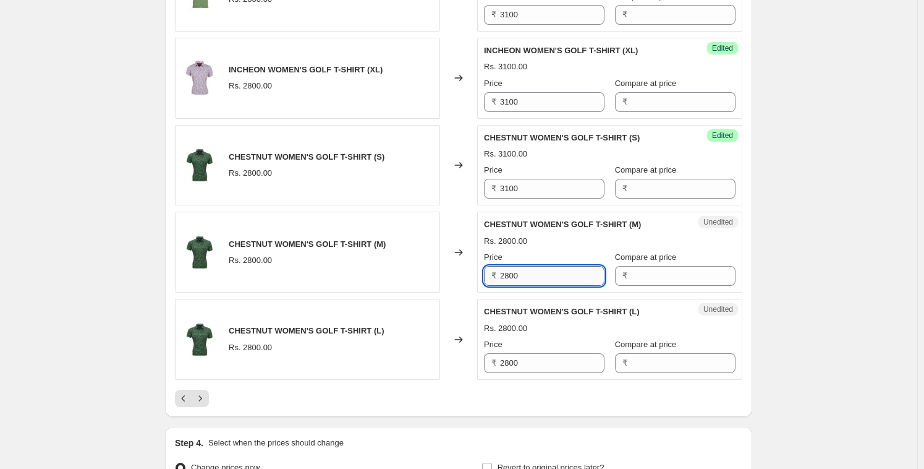
click at [533, 286] on input "2800" at bounding box center [552, 276] width 104 height 20
paste input "31"
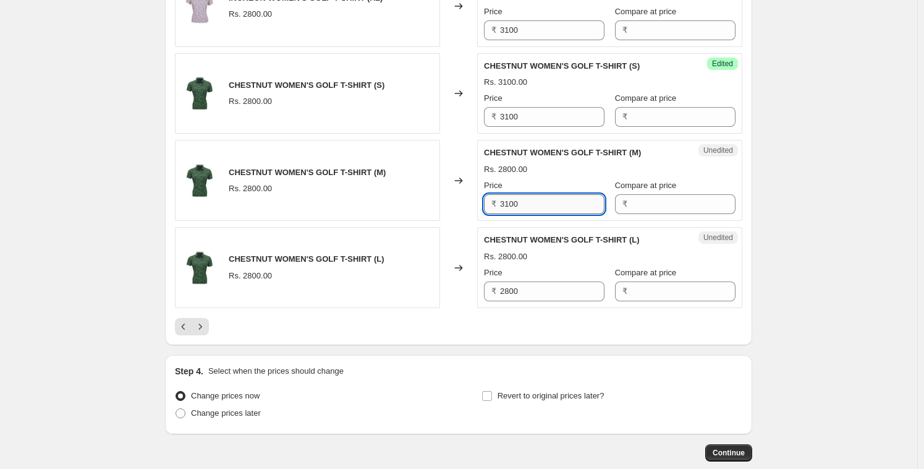
scroll to position [1988, 0]
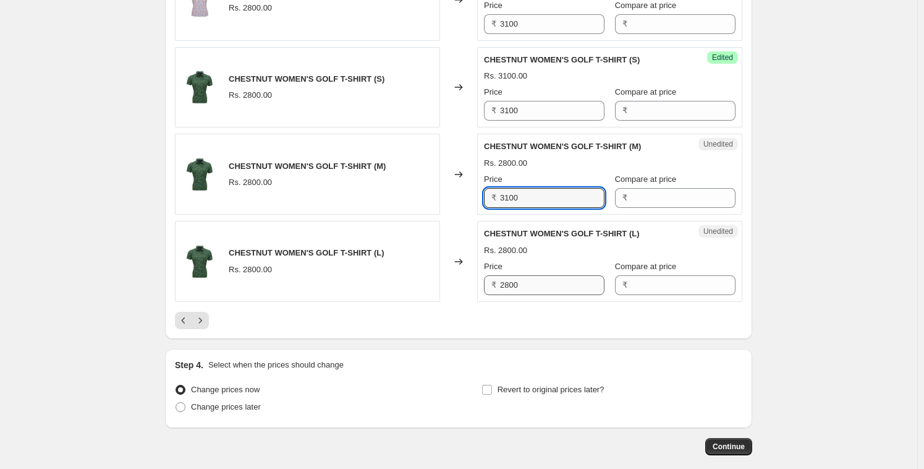
type input "3100"
click at [532, 286] on input "2800" at bounding box center [552, 285] width 104 height 20
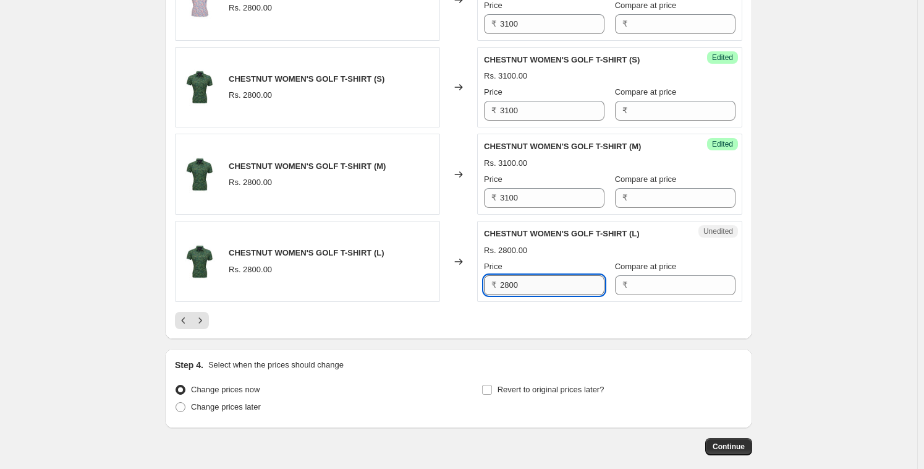
click at [532, 286] on input "2800" at bounding box center [552, 285] width 104 height 20
paste input "31"
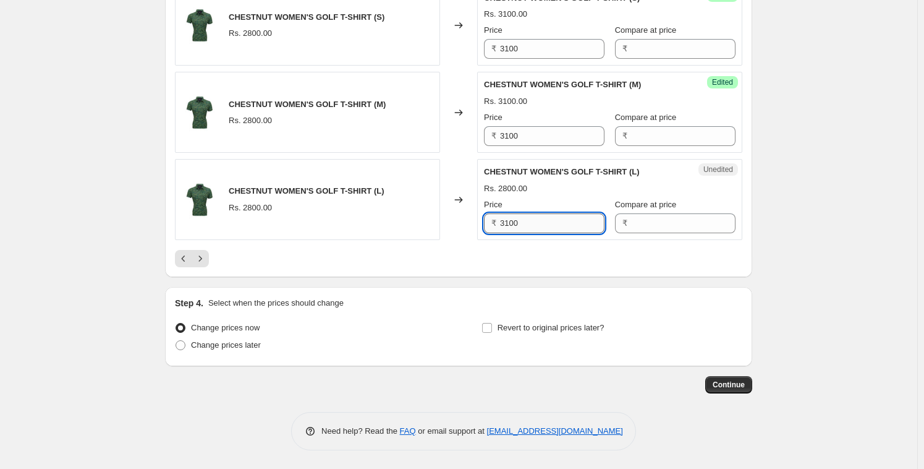
scroll to position [2059, 0]
type input "3100"
click at [511, 258] on div at bounding box center [459, 258] width 568 height 17
click at [207, 262] on icon "Next" at bounding box center [200, 258] width 12 height 12
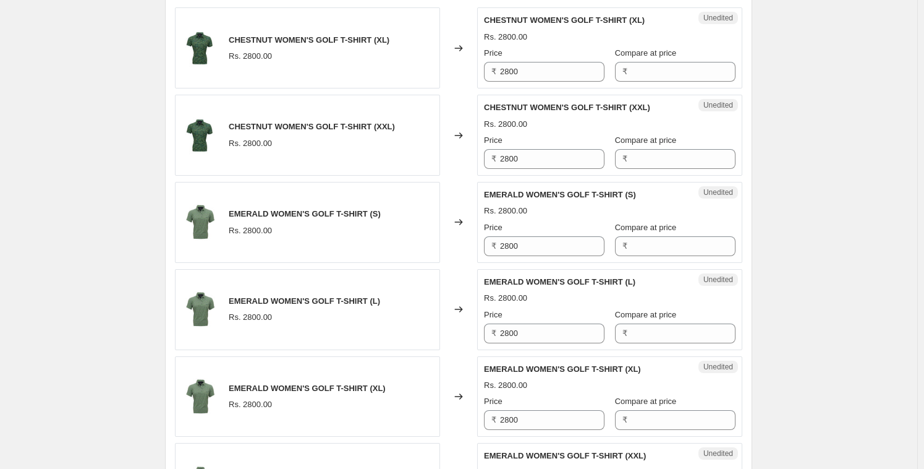
scroll to position [424, 0]
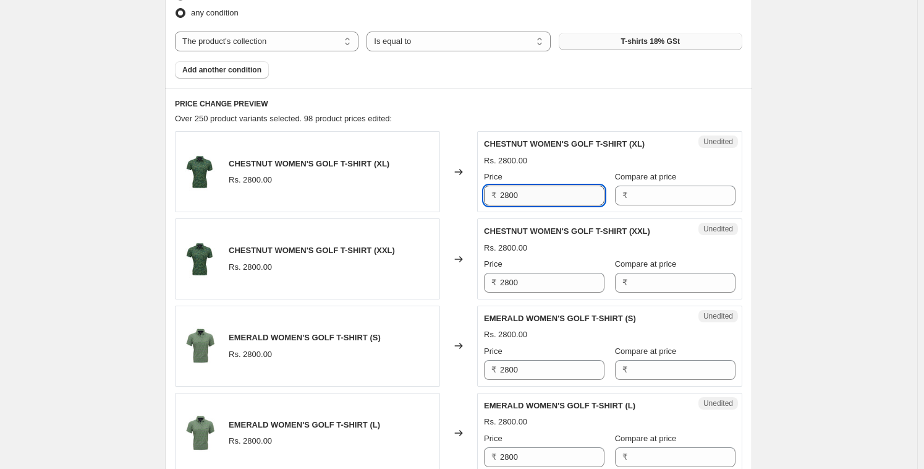
click at [545, 197] on input "2800" at bounding box center [552, 195] width 104 height 20
paste input "31"
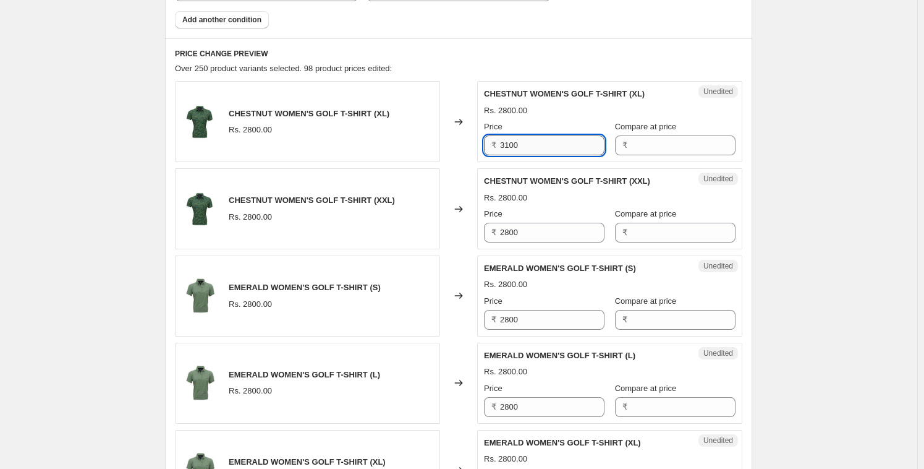
scroll to position [476, 0]
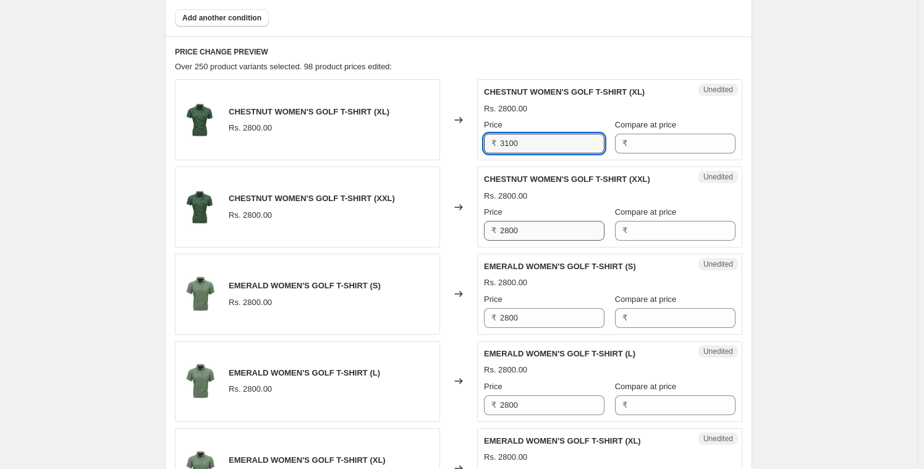
type input "3100"
click at [539, 230] on input "2800" at bounding box center [552, 231] width 104 height 20
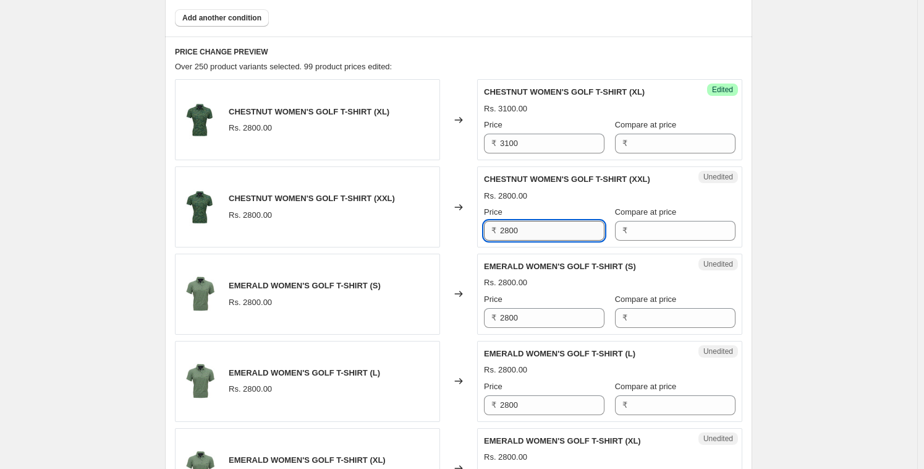
click at [539, 230] on input "2800" at bounding box center [552, 231] width 104 height 20
paste input "31"
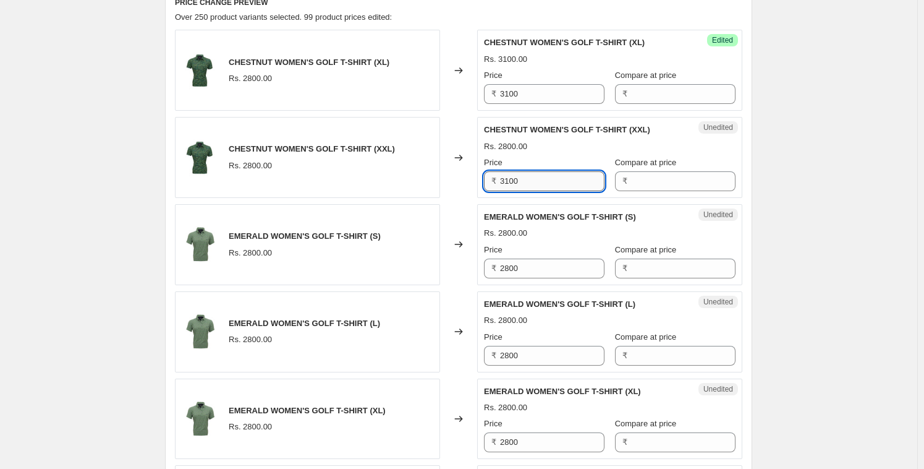
scroll to position [531, 0]
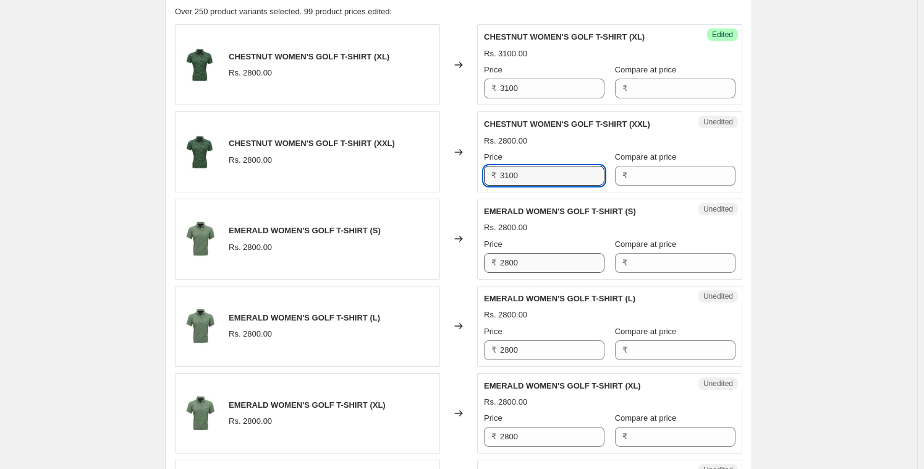
type input "3100"
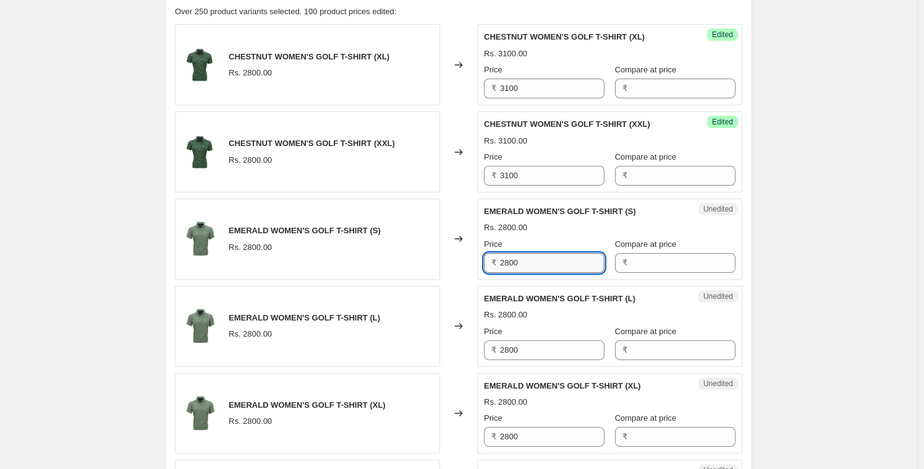
click at [540, 260] on input "2800" at bounding box center [552, 263] width 104 height 20
paste input "31"
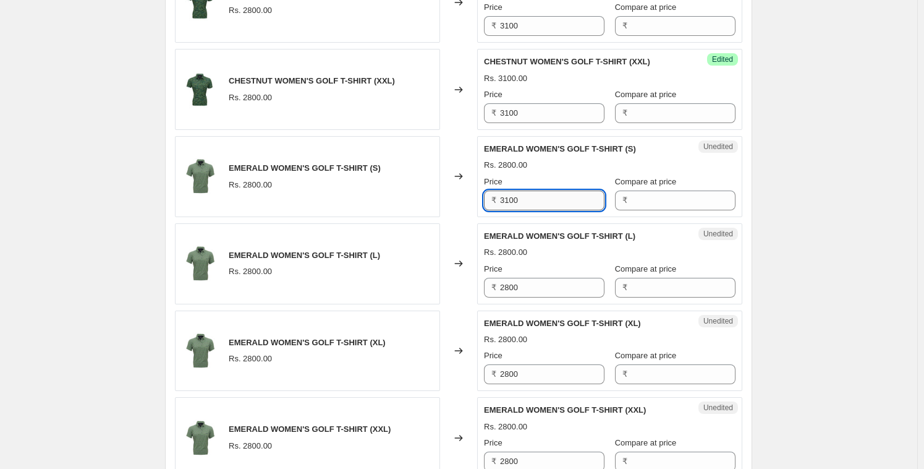
scroll to position [594, 0]
type input "3100"
click at [537, 286] on input "2800" at bounding box center [552, 288] width 104 height 20
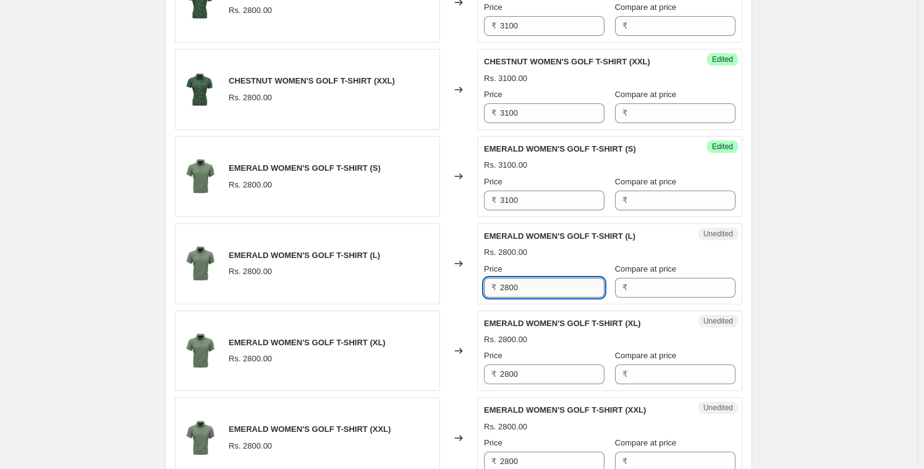
click at [537, 286] on input "2800" at bounding box center [552, 288] width 104 height 20
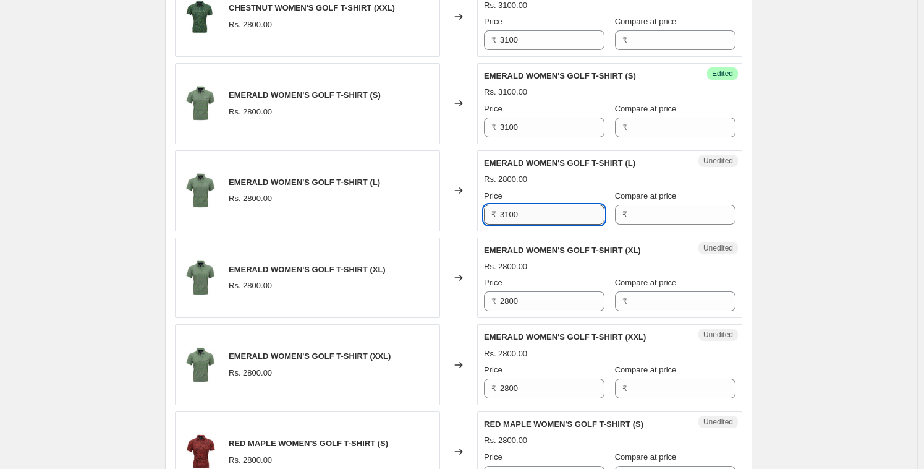
scroll to position [669, 0]
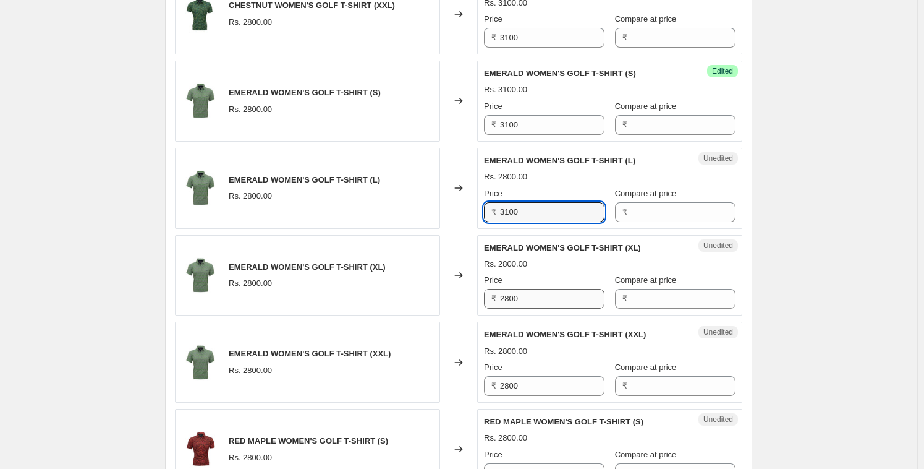
type input "3100"
click at [532, 303] on input "2800" at bounding box center [552, 299] width 104 height 20
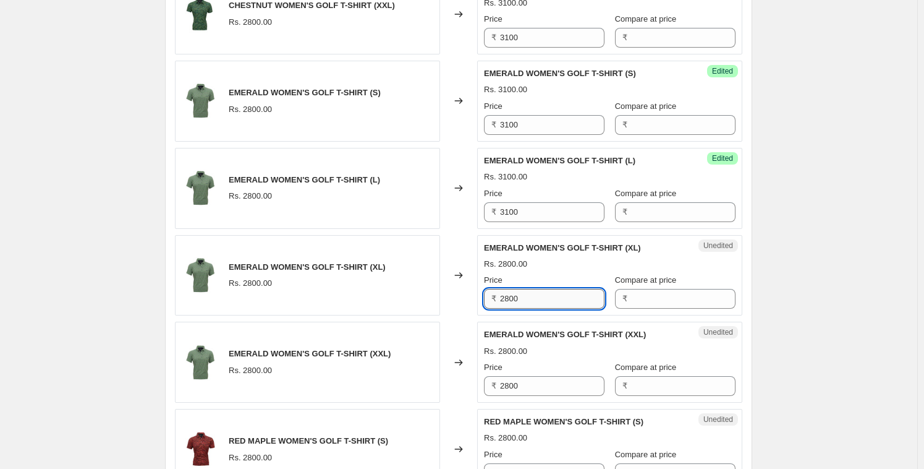
click at [532, 303] on input "2800" at bounding box center [552, 299] width 104 height 20
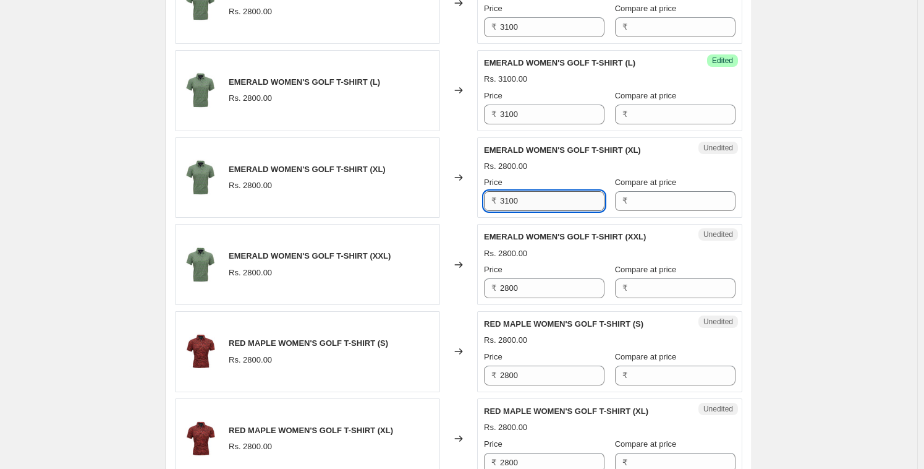
scroll to position [770, 0]
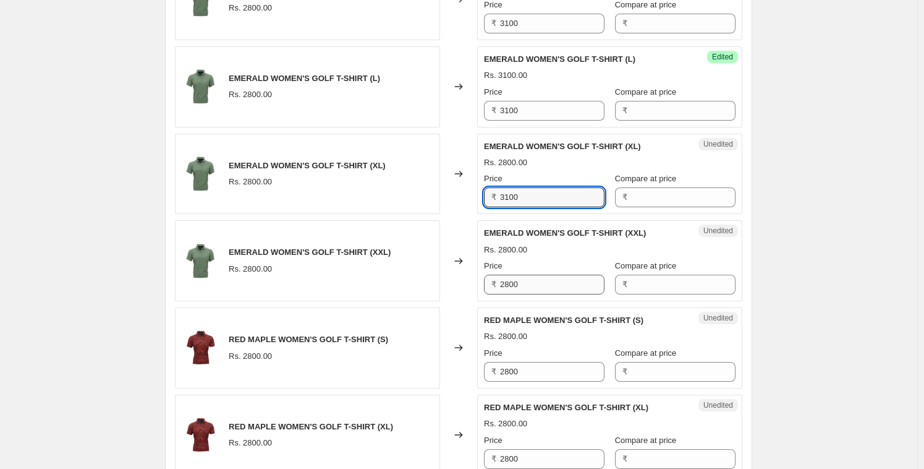
type input "3100"
click at [537, 275] on input "2800" at bounding box center [552, 285] width 104 height 20
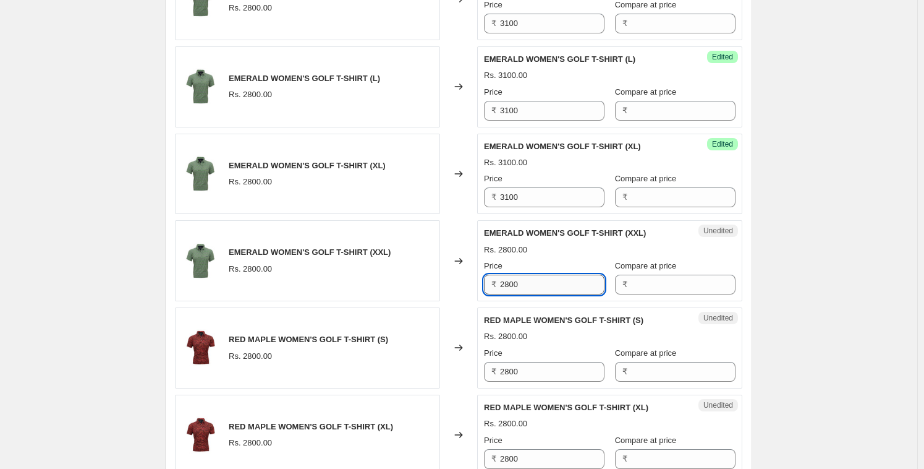
click at [537, 275] on input "2800" at bounding box center [552, 285] width 104 height 20
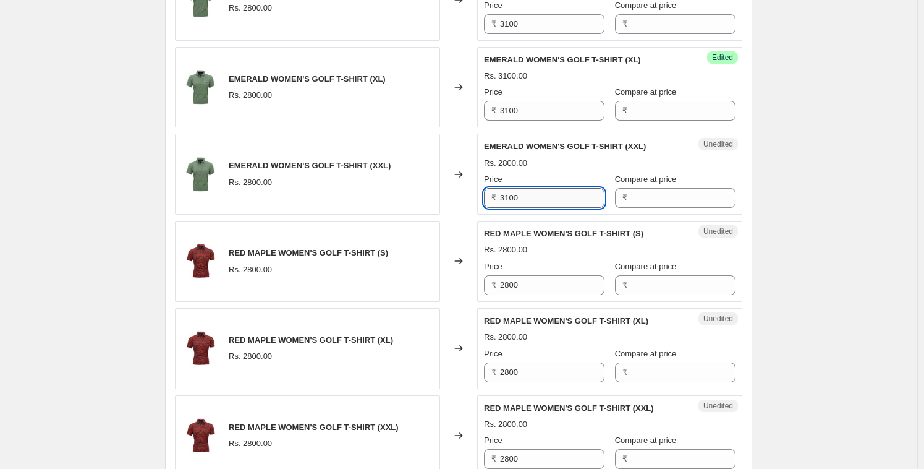
scroll to position [866, 0]
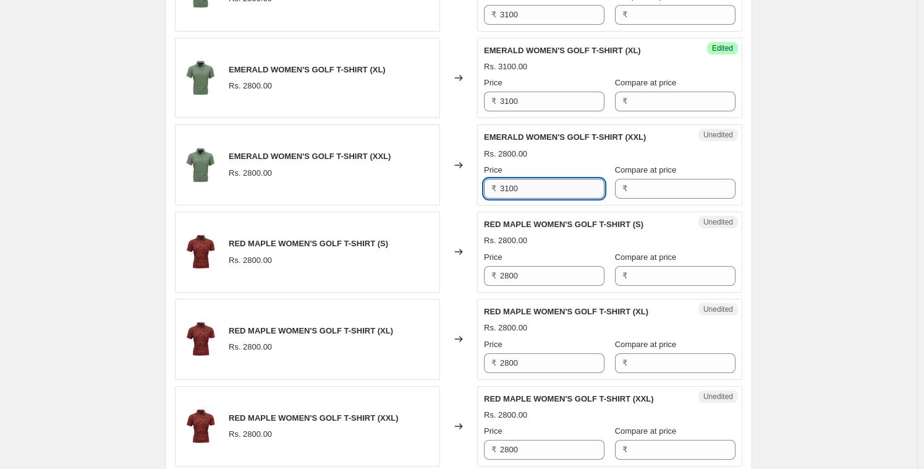
type input "3100"
click at [537, 273] on input "2800" at bounding box center [552, 276] width 104 height 20
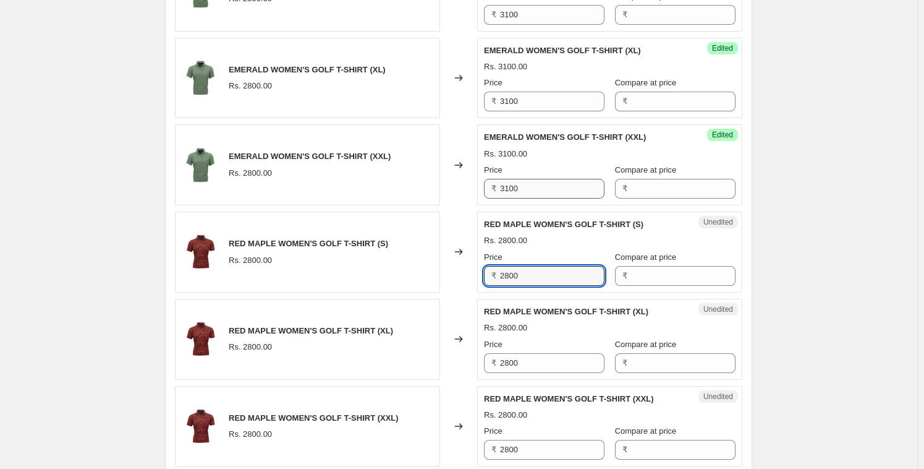
click at [537, 273] on input "2800" at bounding box center [552, 276] width 104 height 20
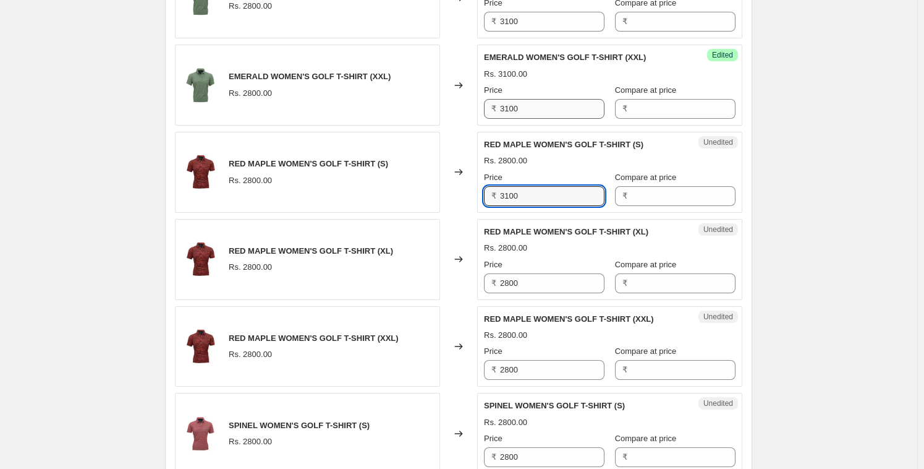
scroll to position [952, 0]
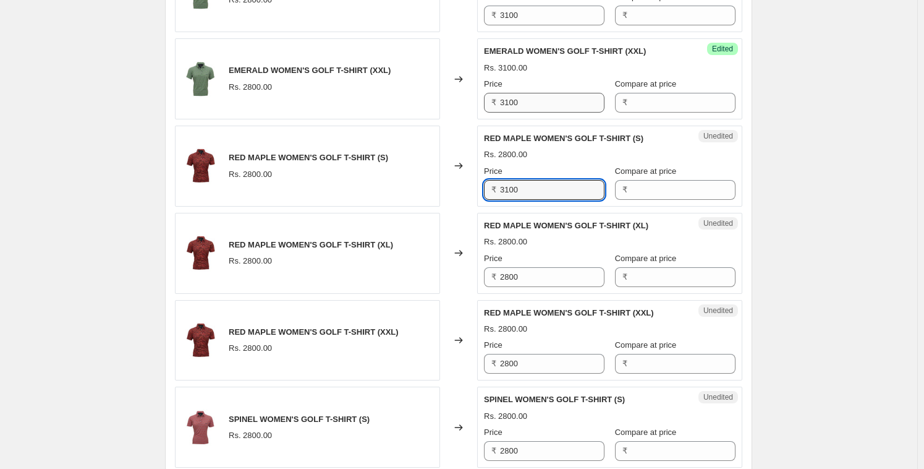
type input "3100"
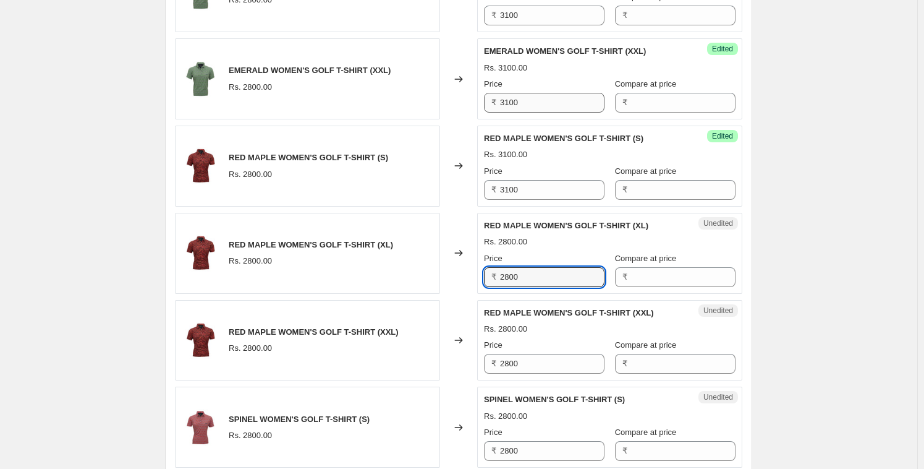
click at [537, 273] on input "2800" at bounding box center [552, 277] width 104 height 20
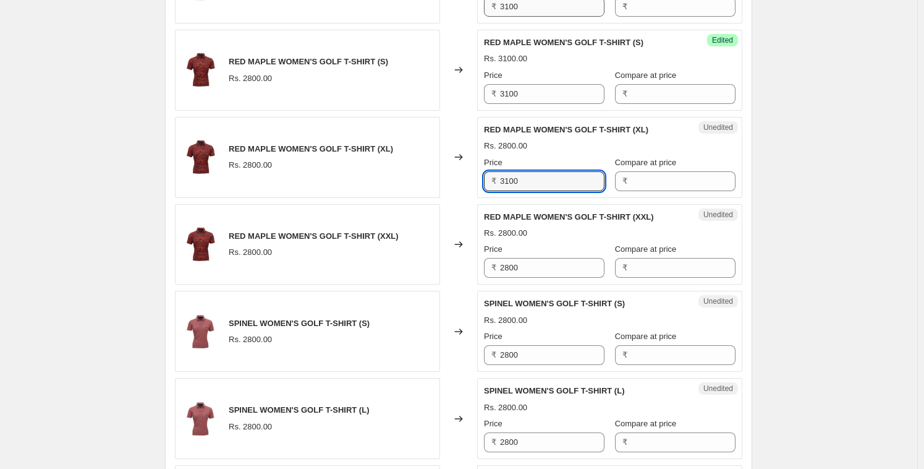
scroll to position [1052, 0]
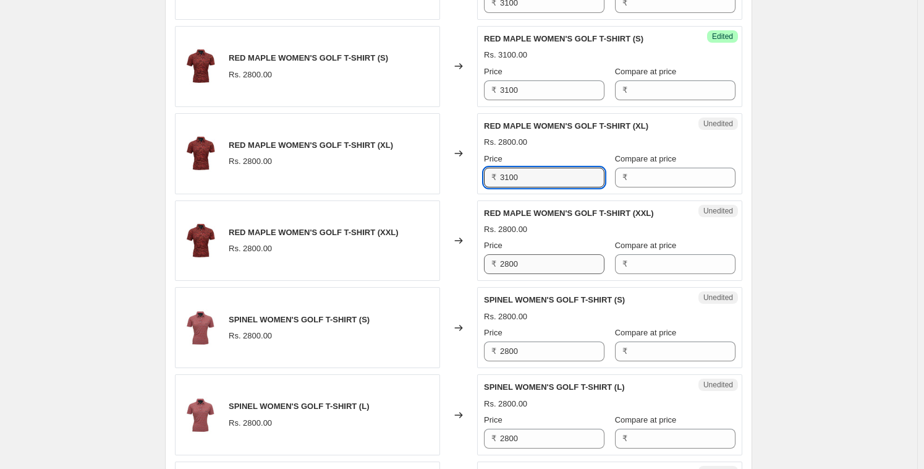
type input "3100"
click at [534, 270] on input "2800" at bounding box center [552, 264] width 104 height 20
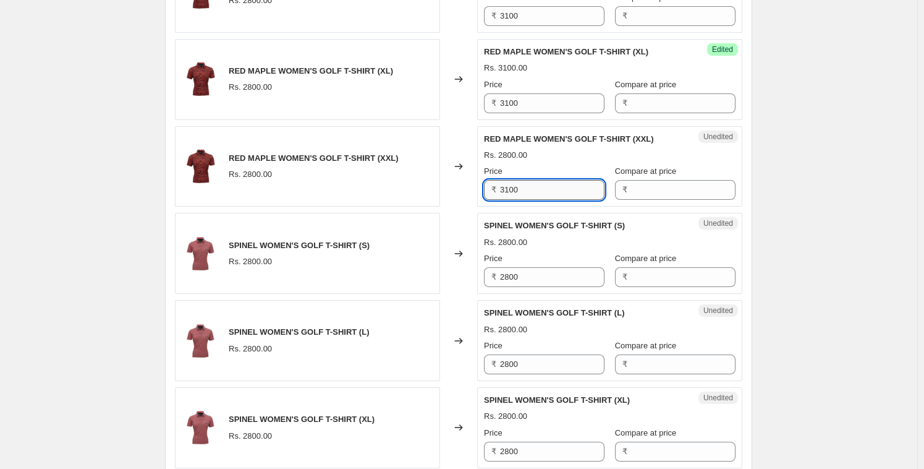
scroll to position [1128, 0]
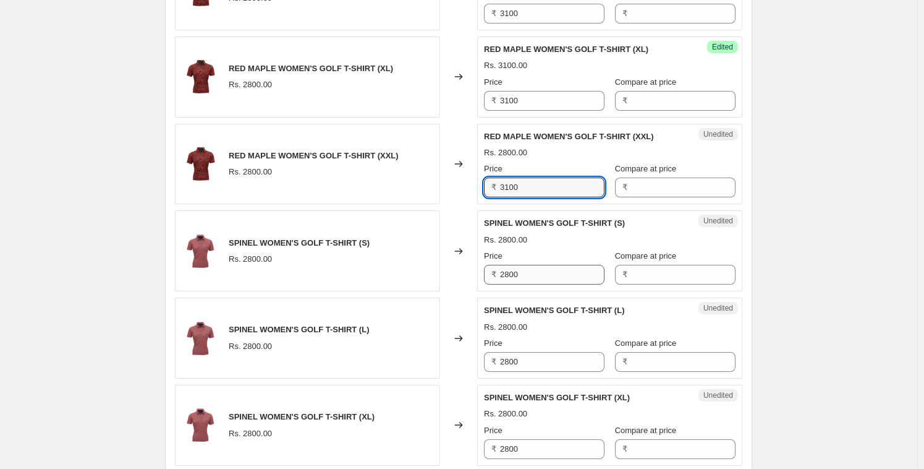
type input "3100"
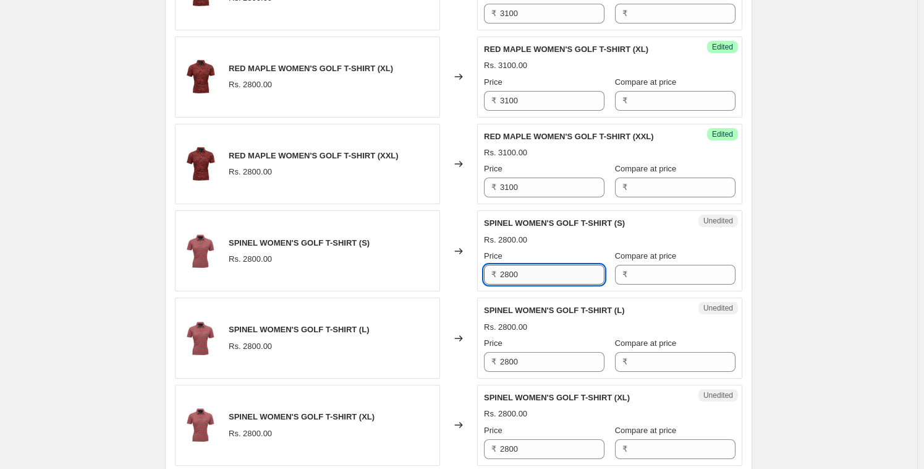
click at [533, 270] on input "2800" at bounding box center [552, 275] width 104 height 20
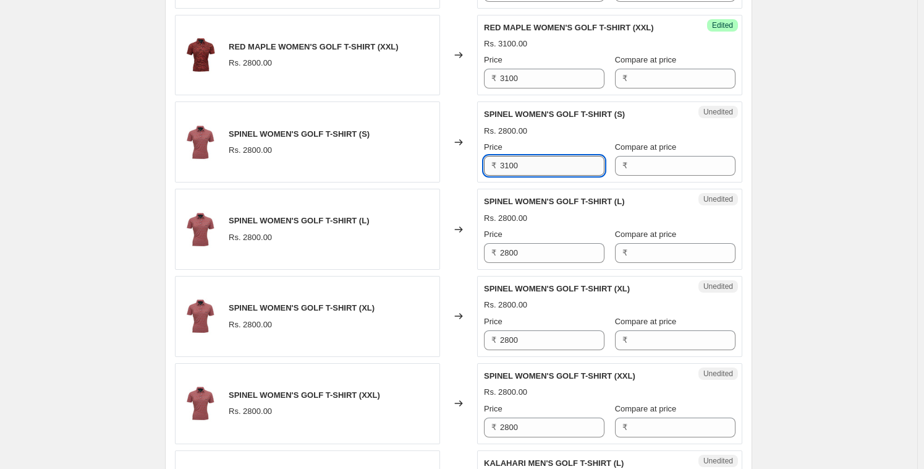
scroll to position [0, 0]
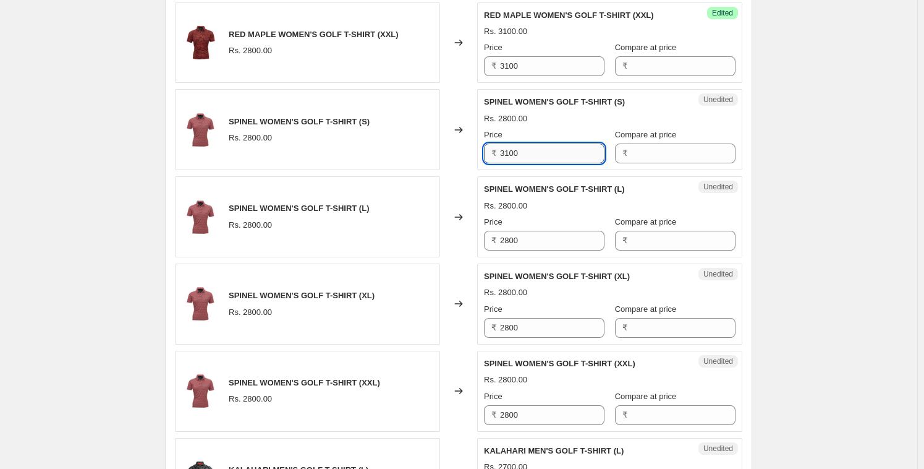
type input "3100"
click at [533, 271] on span "SPINEL WOMEN'S GOLF T-SHIRT (XL)" at bounding box center [557, 275] width 146 height 9
click at [533, 252] on div "Unedited SPINEL WOMEN'S GOLF T-SHIRT (L) Rs. 2800.00 Price ₹ 2800 Compare at pr…" at bounding box center [609, 216] width 265 height 81
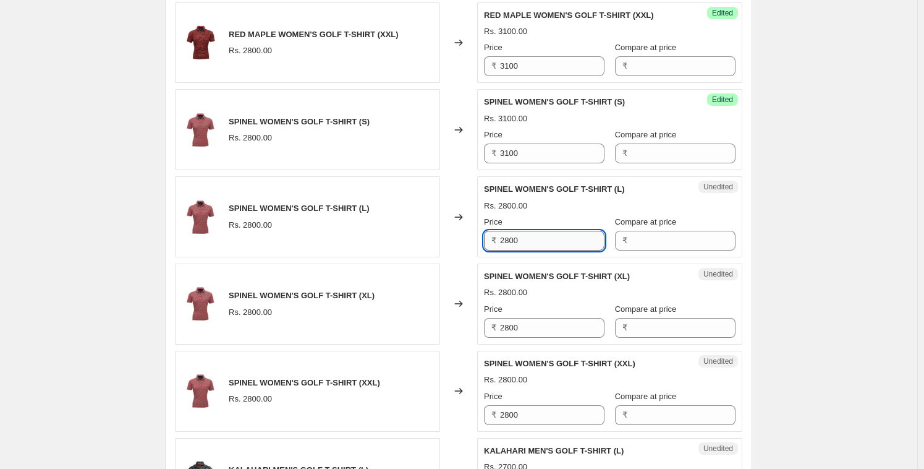
click at [533, 245] on input "2800" at bounding box center [552, 241] width 104 height 20
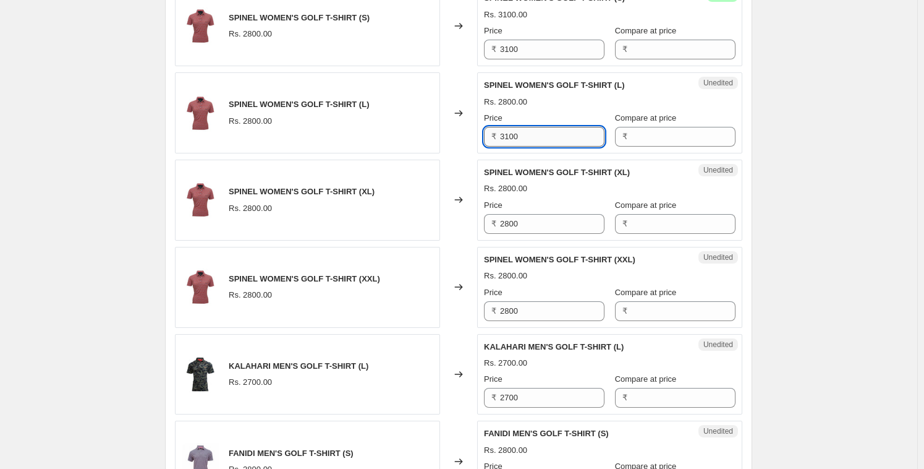
type input "3100"
click at [533, 247] on div "Unedited SPINEL WOMEN'S GOLF T-SHIRT (XXL) Rs. 2800.00 Price ₹ 2800 Compare at …" at bounding box center [609, 287] width 265 height 81
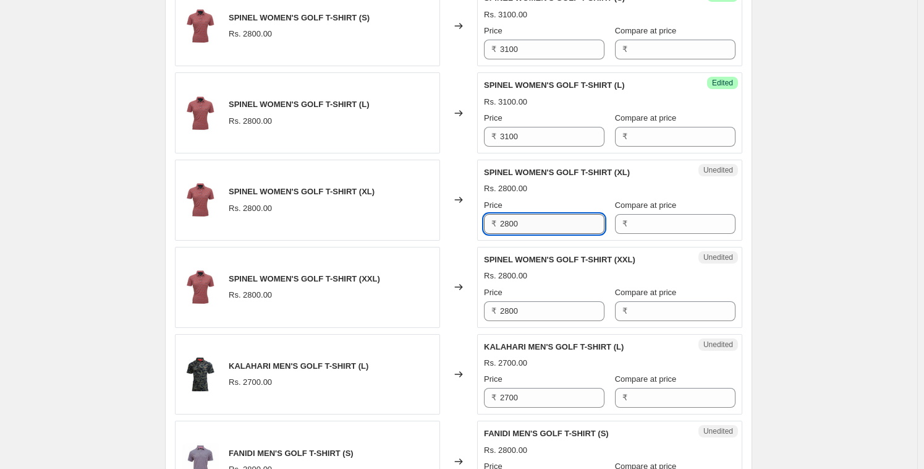
click at [533, 224] on input "2800" at bounding box center [552, 224] width 104 height 20
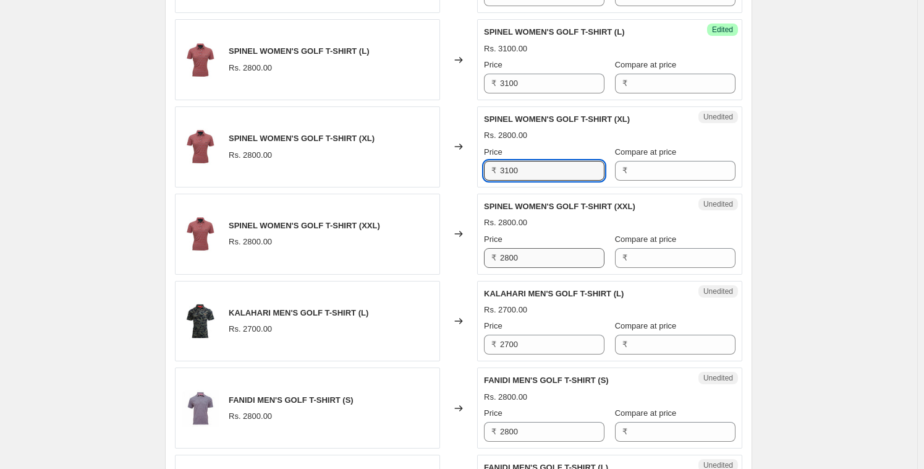
type input "3100"
click at [527, 252] on input "2800" at bounding box center [552, 258] width 104 height 20
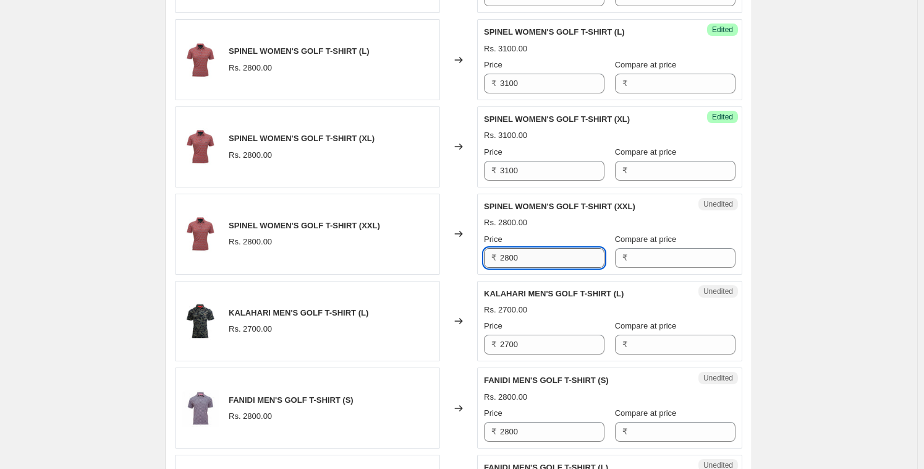
click at [527, 251] on input "2800" at bounding box center [552, 258] width 104 height 20
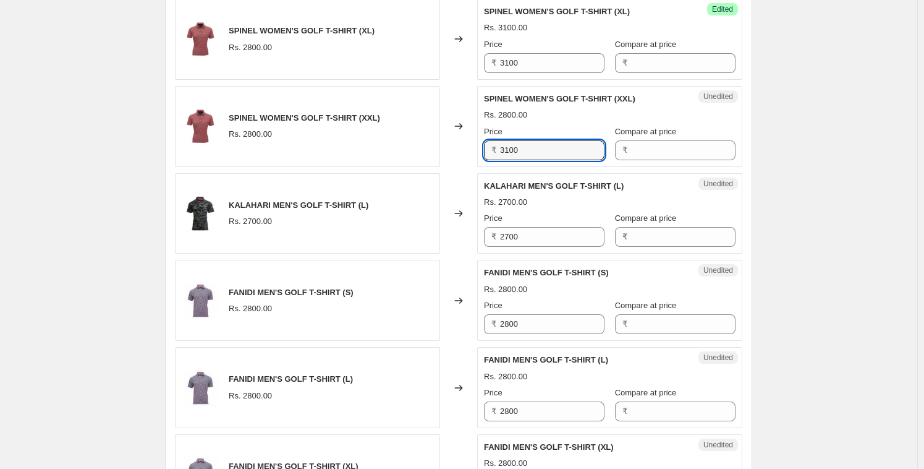
type input "3100"
click at [526, 250] on div "Unedited KALAHARI MEN'S GOLF T-SHIRT (L) Rs. 2700.00 Price ₹ 2700 Compare at pr…" at bounding box center [609, 213] width 265 height 81
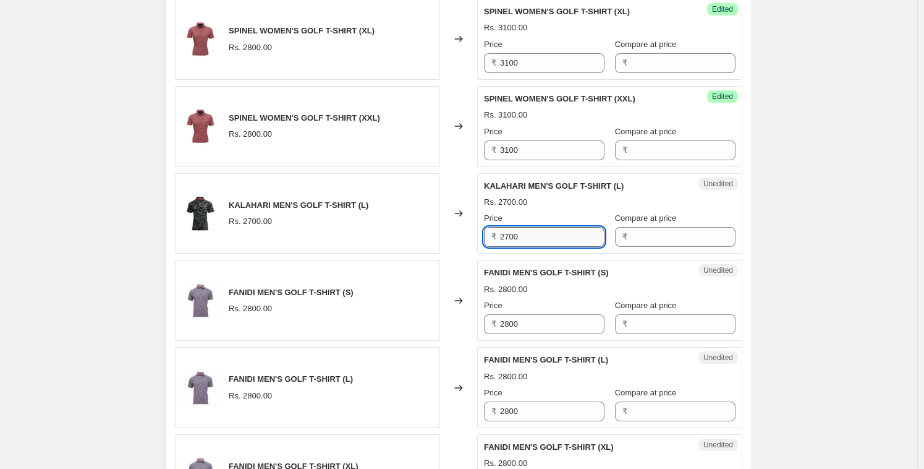
click at [527, 239] on input "2700" at bounding box center [552, 237] width 104 height 20
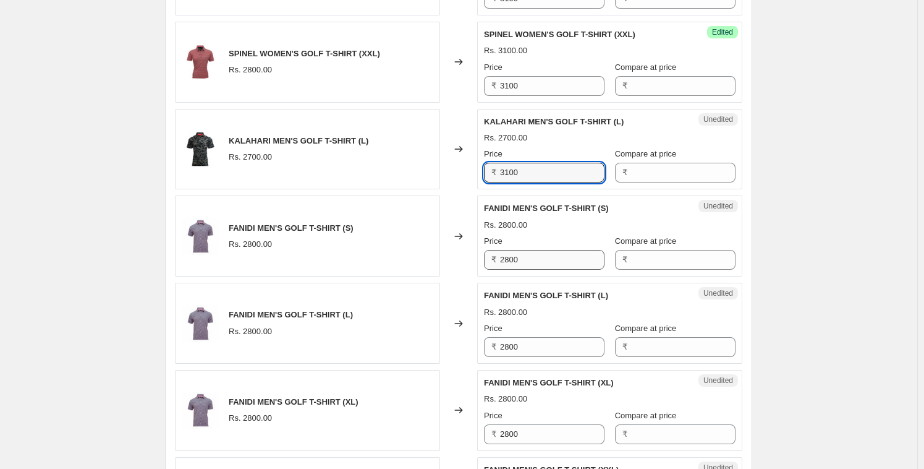
type input "3100"
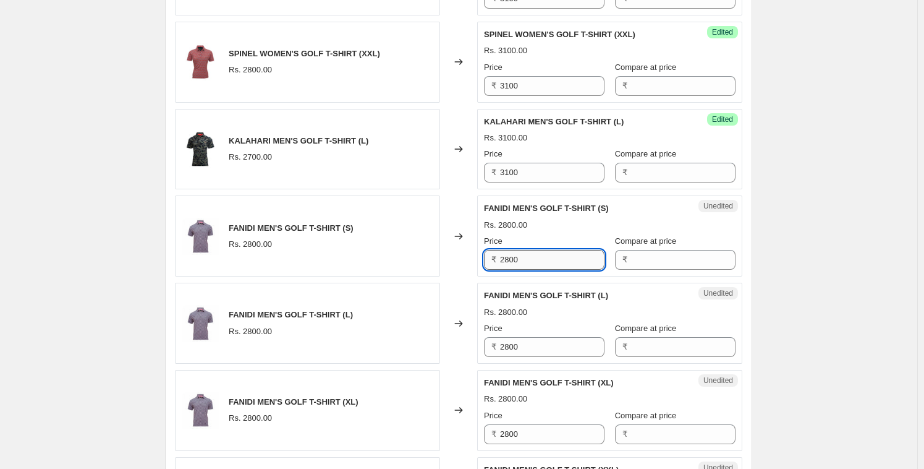
click at [532, 256] on input "2800" at bounding box center [552, 260] width 104 height 20
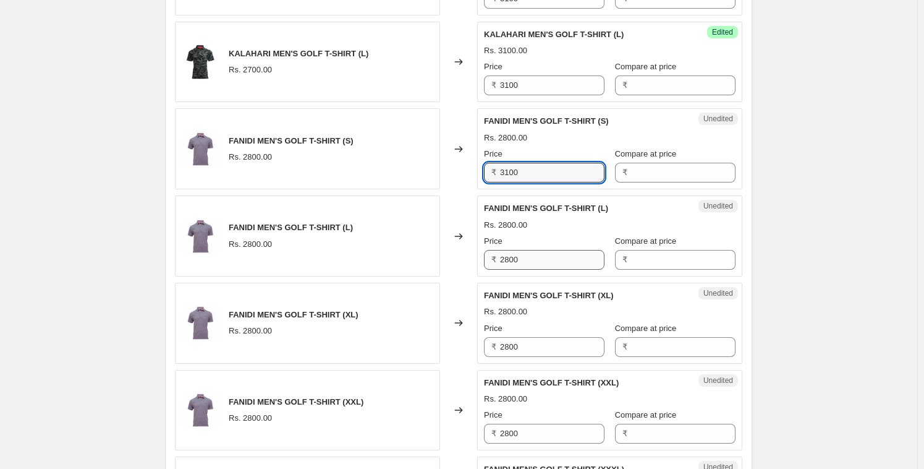
type input "3100"
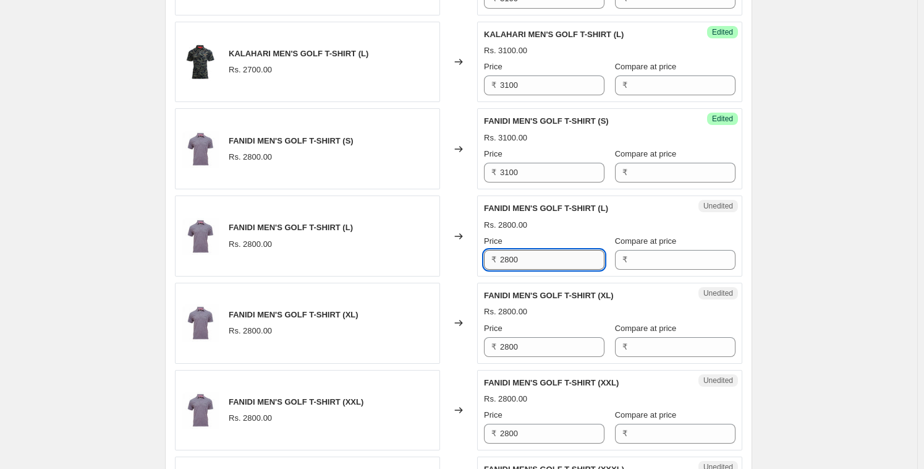
click at [531, 257] on input "2800" at bounding box center [552, 260] width 104 height 20
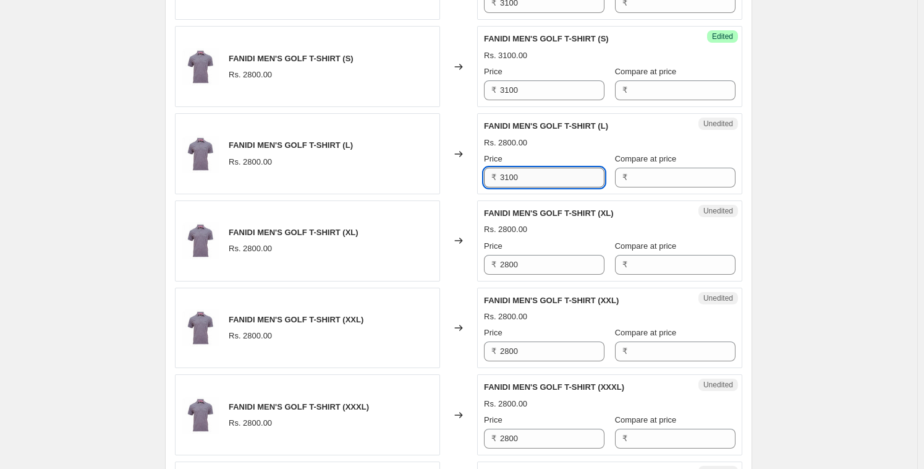
type input "3100"
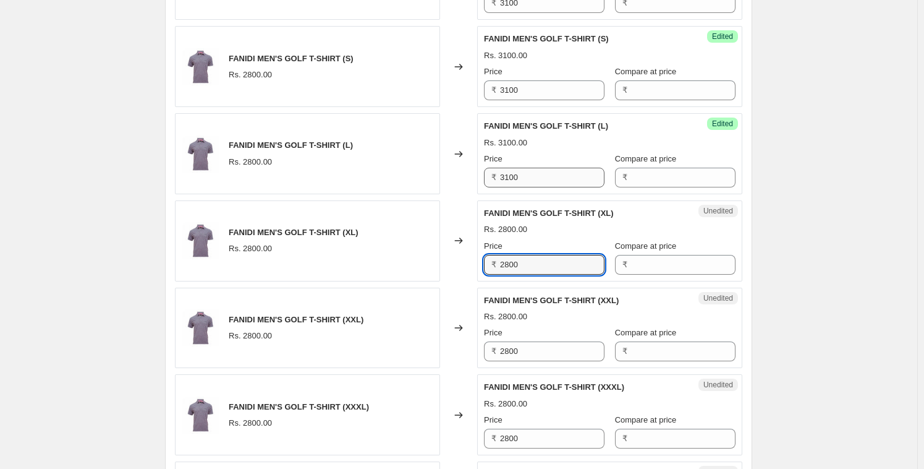
click at [531, 257] on input "2800" at bounding box center [552, 265] width 104 height 20
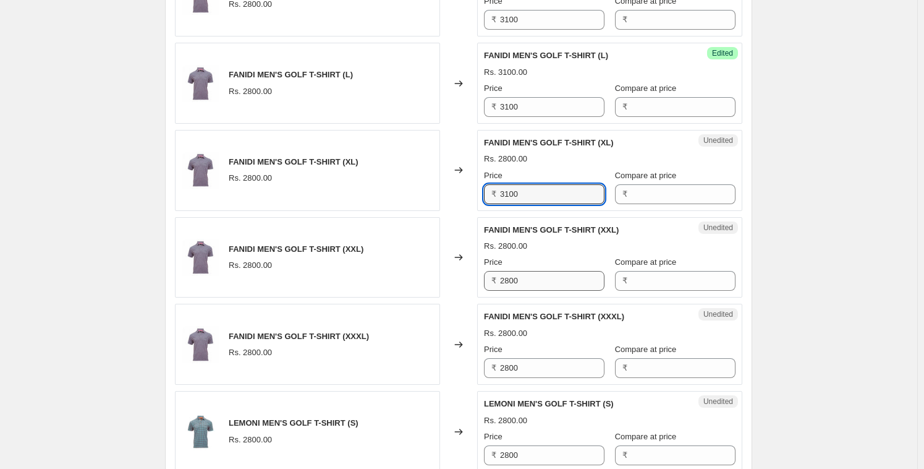
type input "3100"
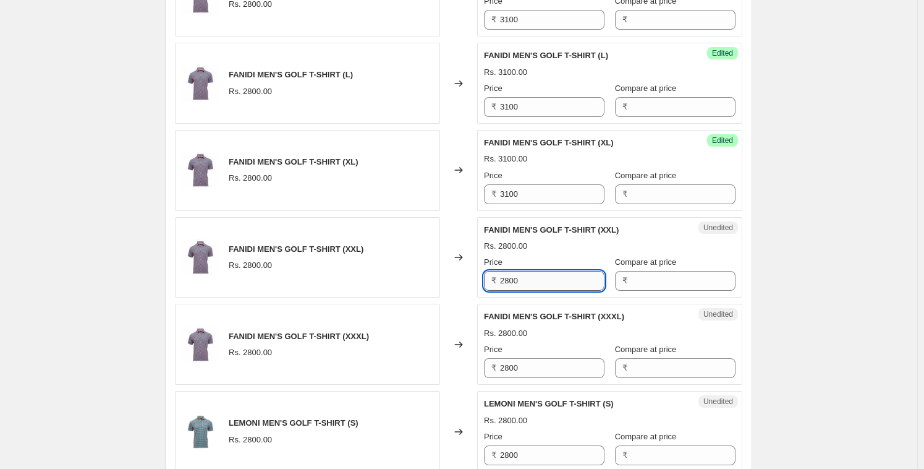
click at [533, 277] on input "2800" at bounding box center [552, 281] width 104 height 20
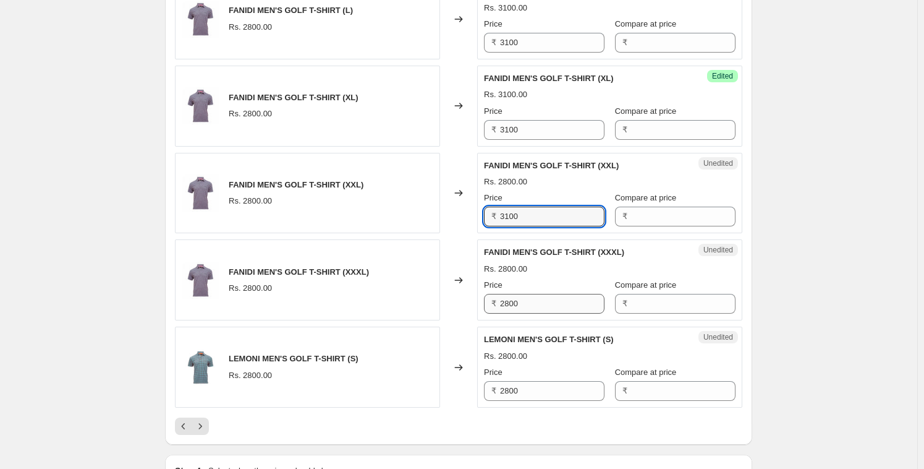
type input "3100"
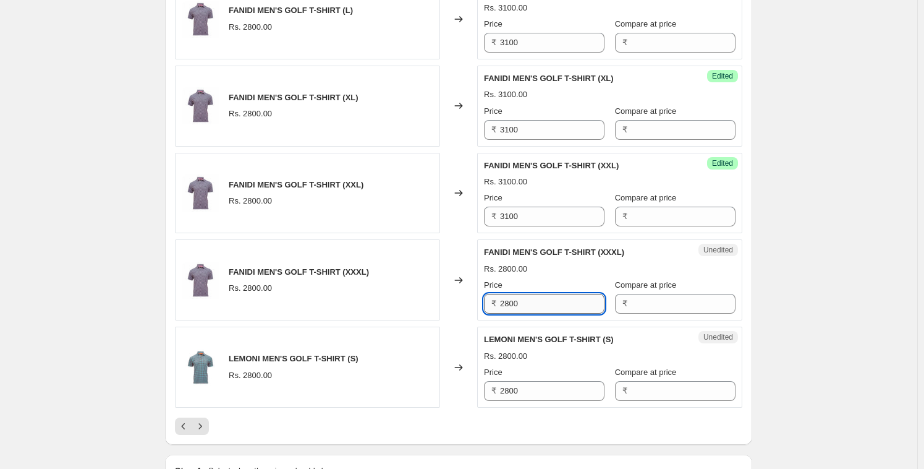
click at [529, 308] on input "2800" at bounding box center [552, 304] width 104 height 20
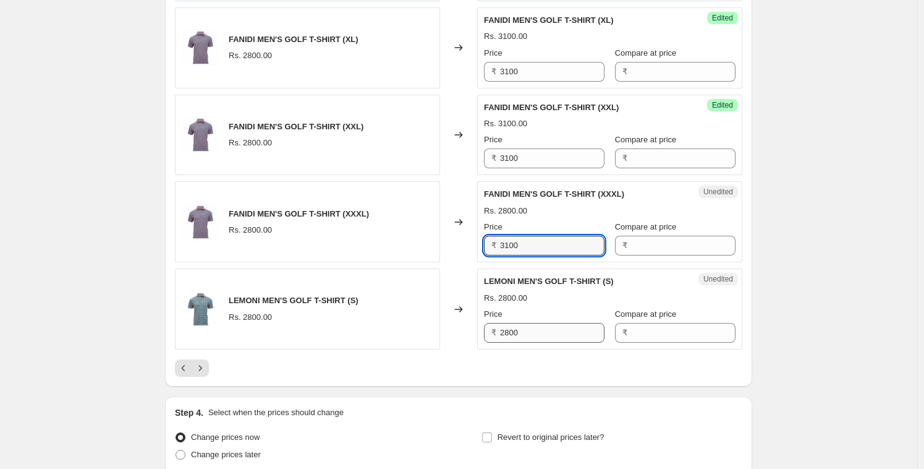
type input "3100"
click at [529, 331] on input "2800" at bounding box center [552, 333] width 104 height 20
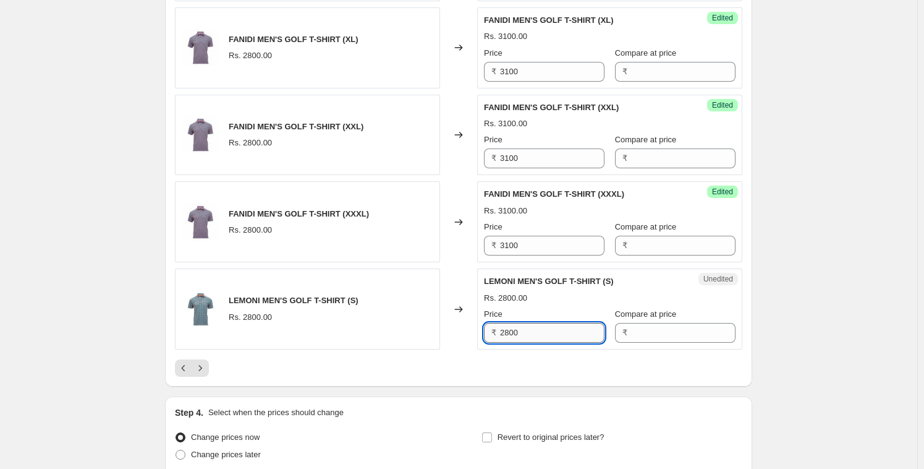
click at [529, 331] on input "2800" at bounding box center [552, 333] width 104 height 20
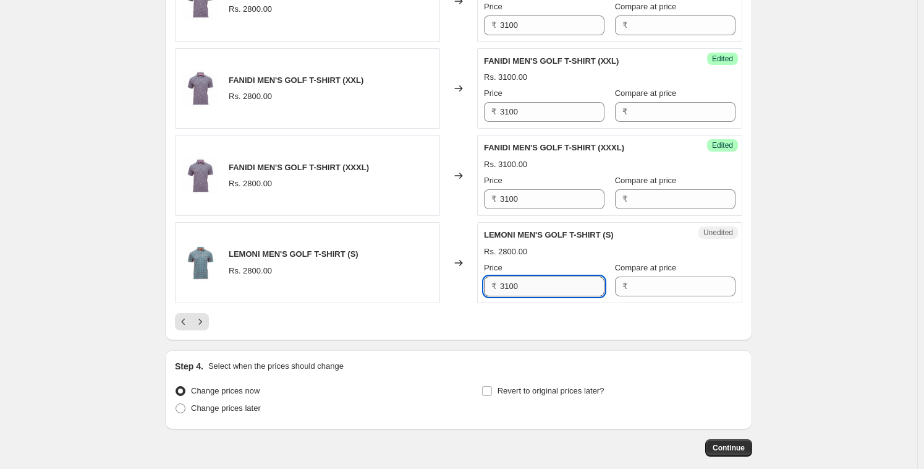
type input "3100"
click at [205, 320] on icon "Next" at bounding box center [200, 321] width 12 height 12
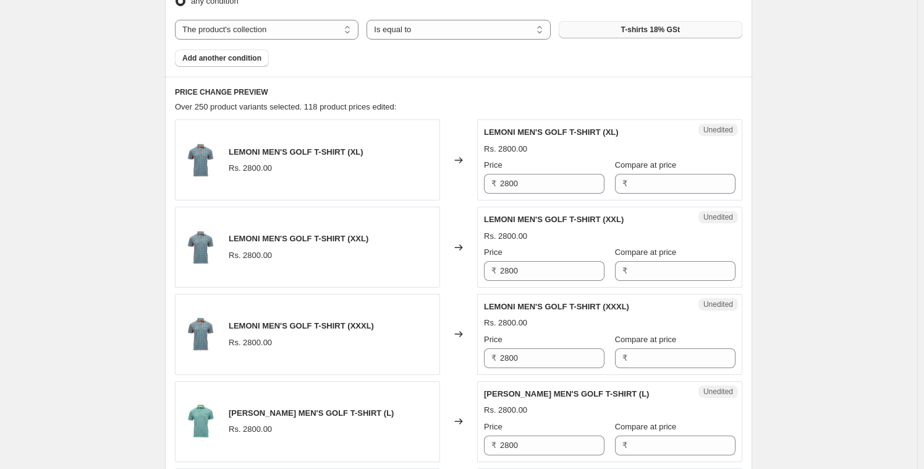
scroll to position [456, 0]
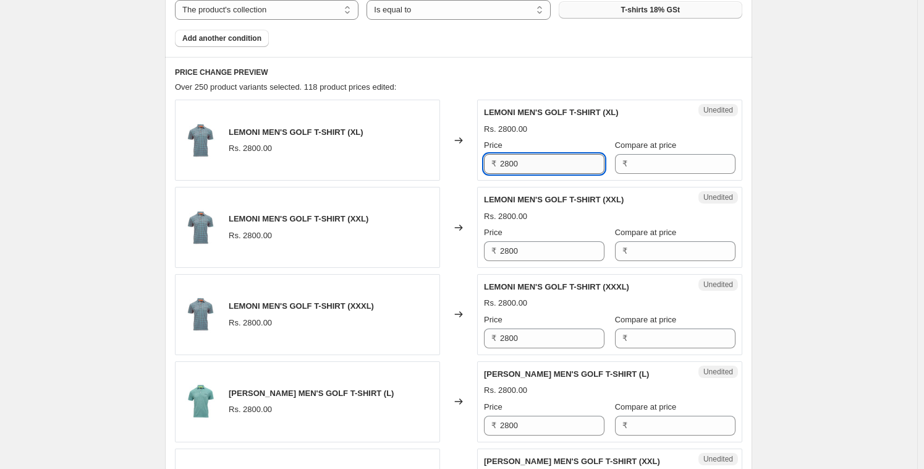
click at [538, 164] on input "2800" at bounding box center [552, 164] width 104 height 20
type input "3100"
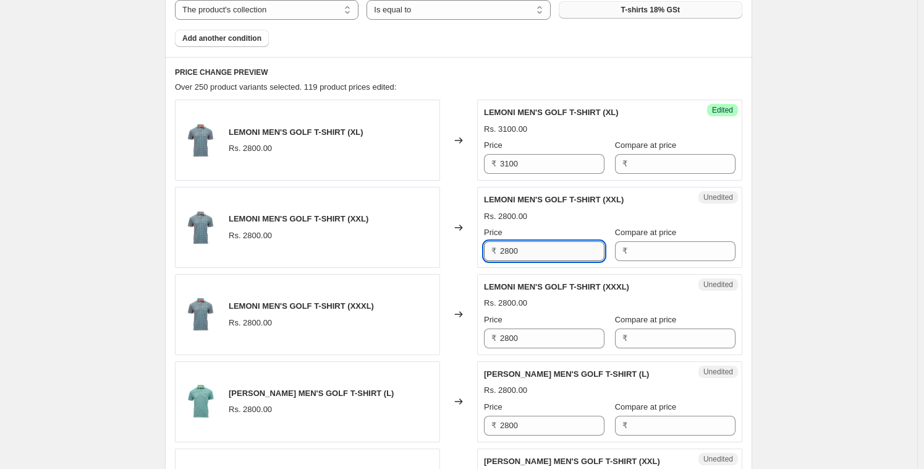
click at [532, 255] on input "2800" at bounding box center [552, 251] width 104 height 20
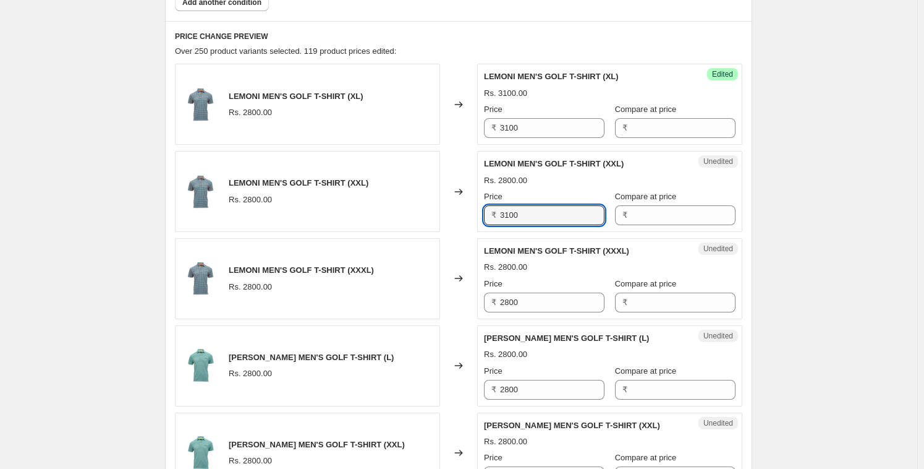
scroll to position [509, 0]
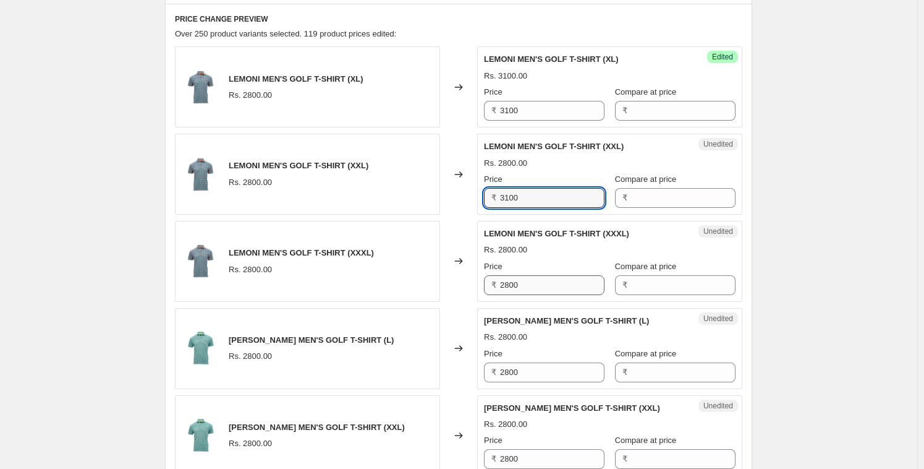
type input "3100"
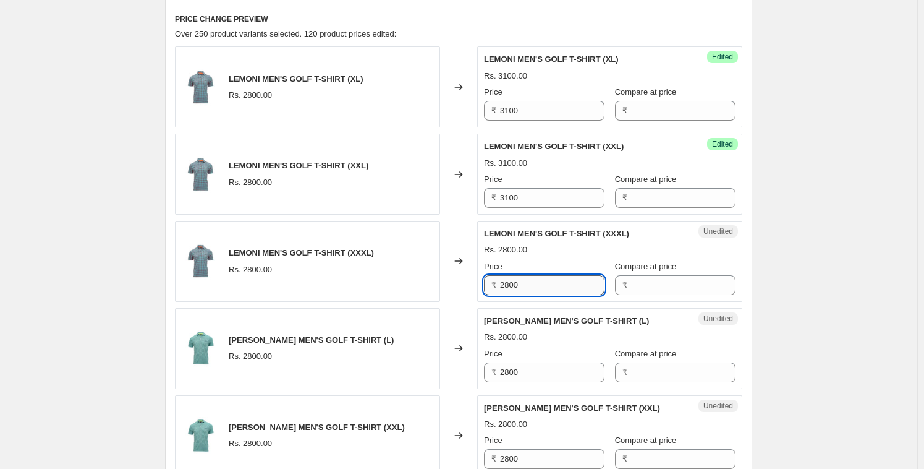
click at [527, 284] on input "2800" at bounding box center [552, 285] width 104 height 20
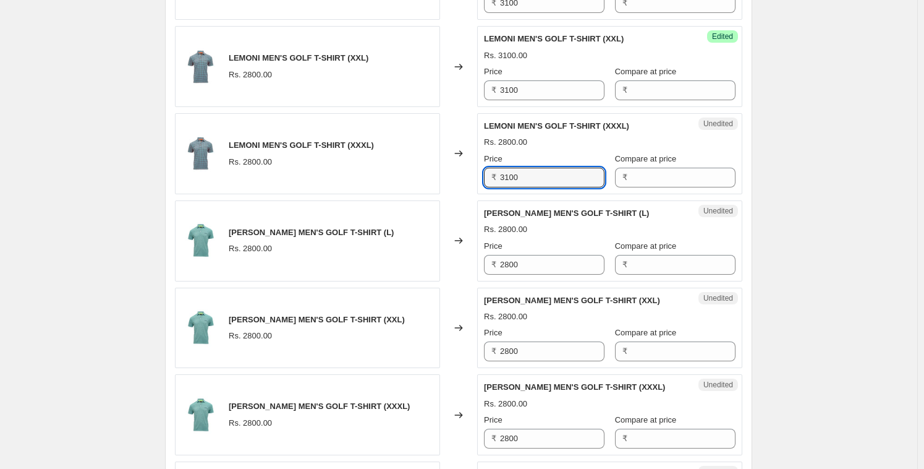
scroll to position [618, 0]
type input "3100"
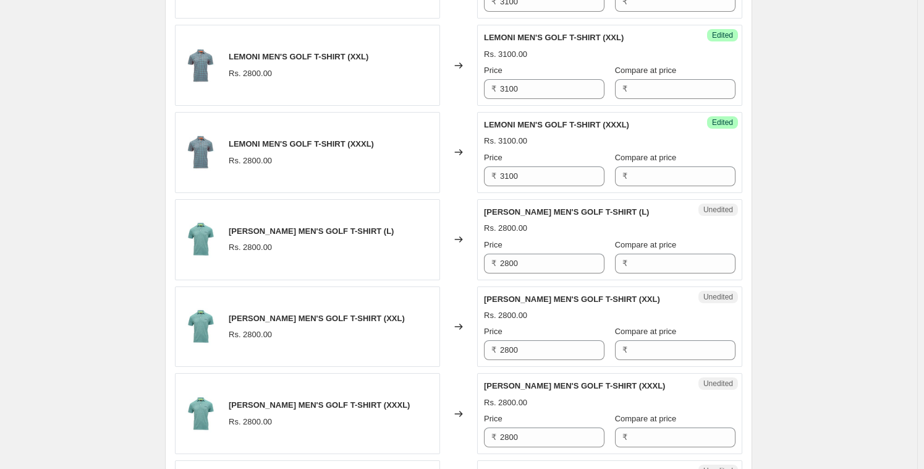
click at [529, 256] on input "2800" at bounding box center [552, 264] width 104 height 20
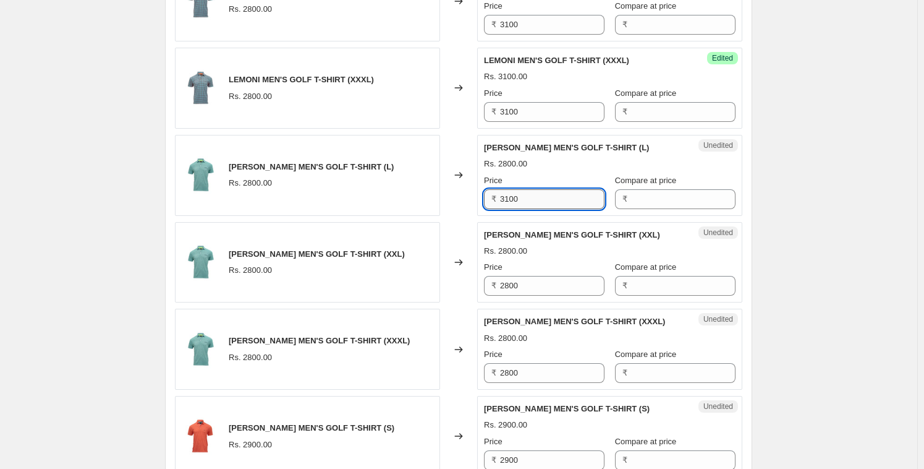
scroll to position [684, 0]
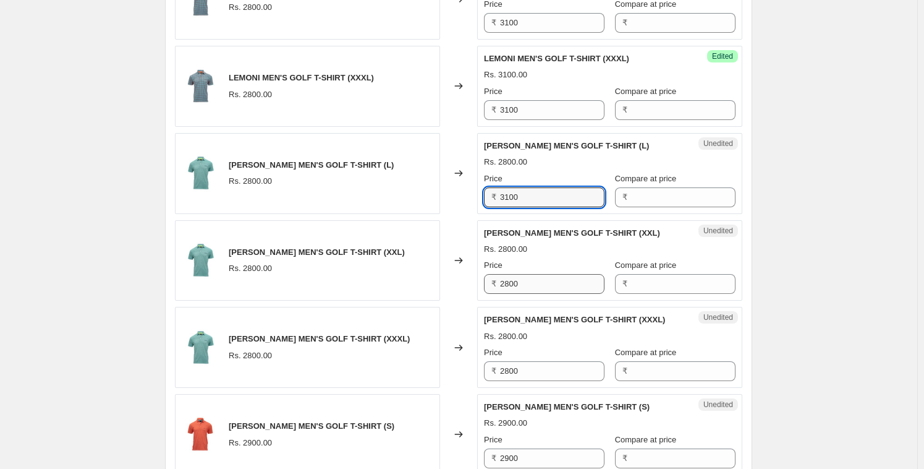
type input "3100"
click at [529, 283] on input "2800" at bounding box center [552, 284] width 104 height 20
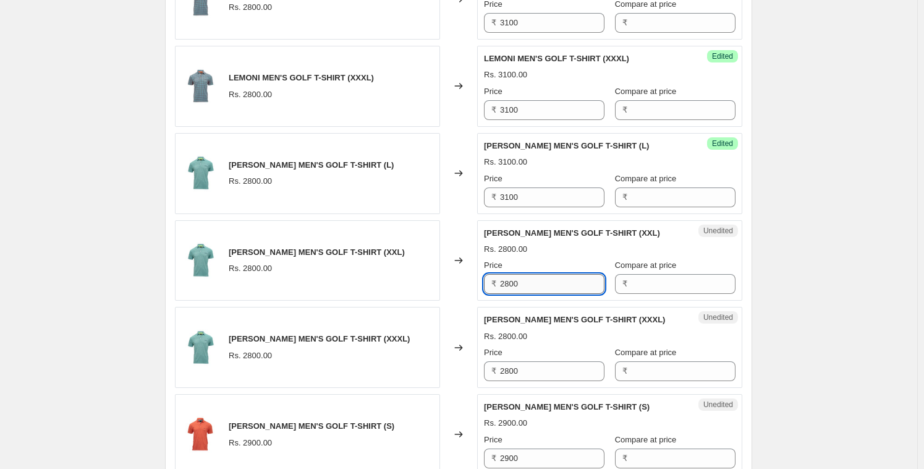
click at [529, 283] on input "2800" at bounding box center [552, 284] width 104 height 20
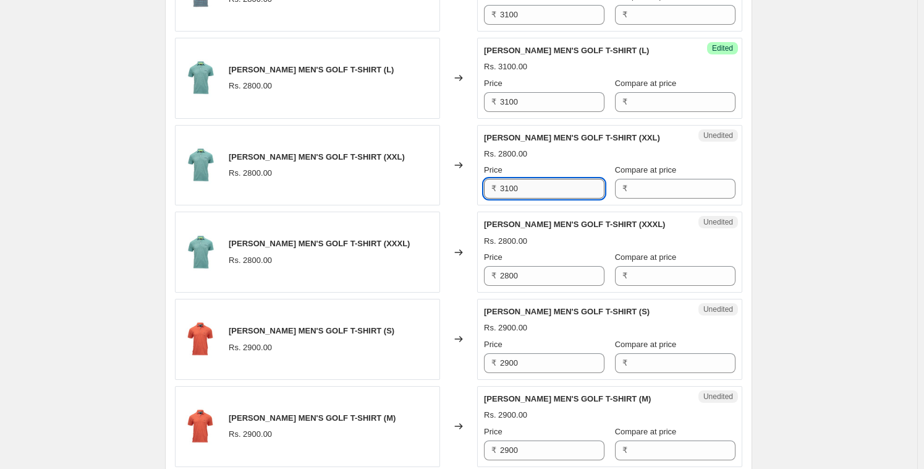
scroll to position [780, 0]
type input "3100"
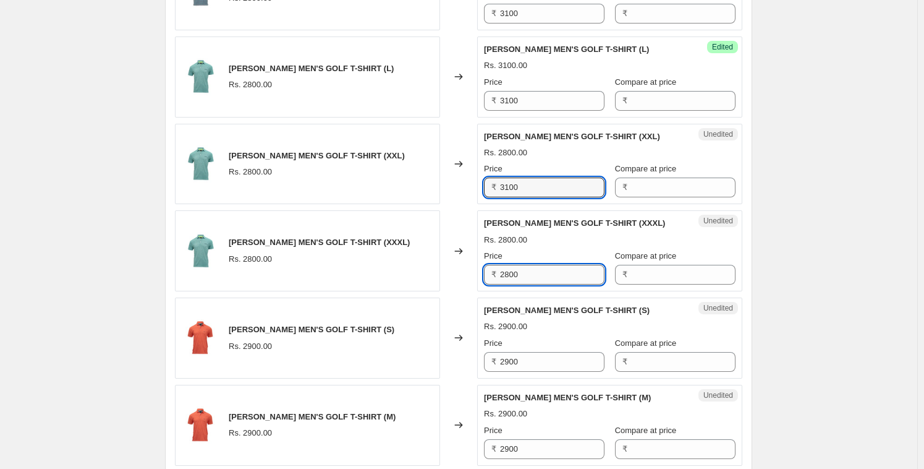
click at [531, 271] on input "2800" at bounding box center [552, 275] width 104 height 20
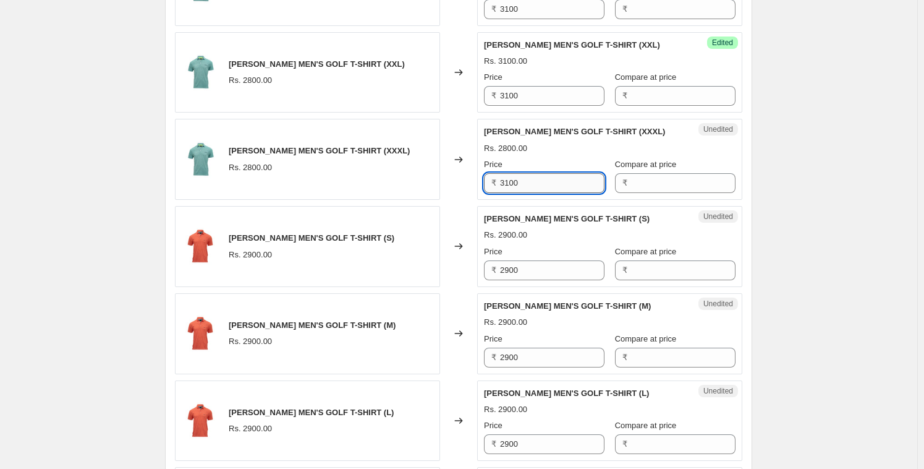
scroll to position [890, 0]
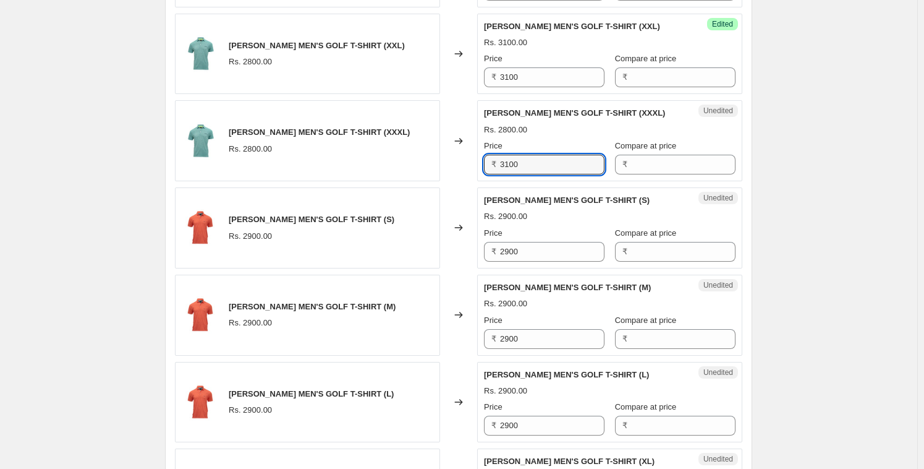
type input "3100"
click at [532, 265] on div "Unedited [PERSON_NAME] MEN'S GOLF T-SHIRT (S) Rs. 2900.00 Price ₹ 2900 Compare …" at bounding box center [609, 227] width 265 height 81
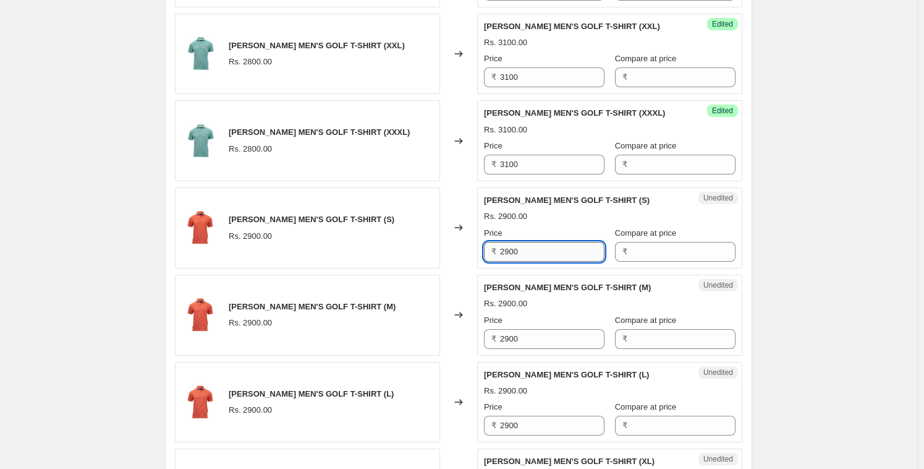
click at [532, 249] on input "2900" at bounding box center [552, 252] width 104 height 20
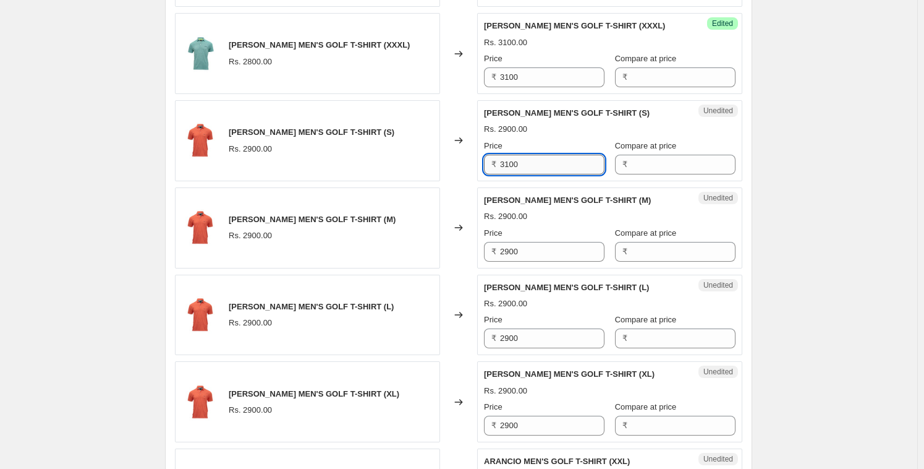
scroll to position [979, 0]
type input "3100"
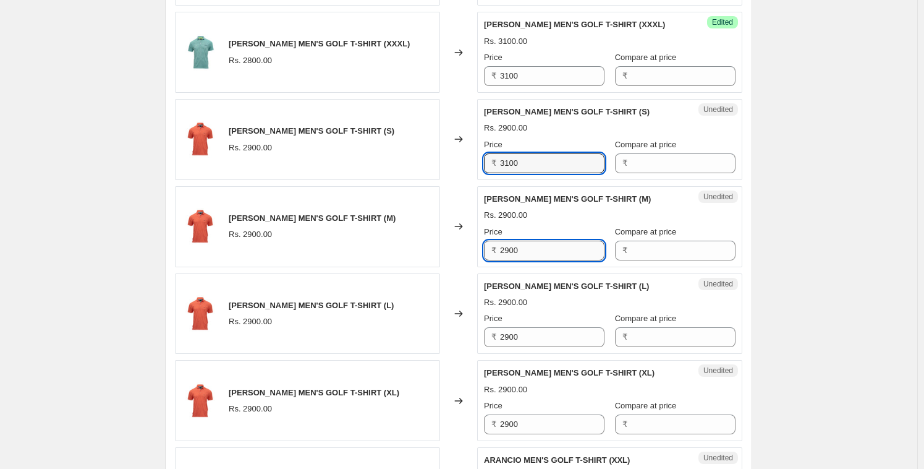
click at [535, 241] on input "2900" at bounding box center [552, 251] width 104 height 20
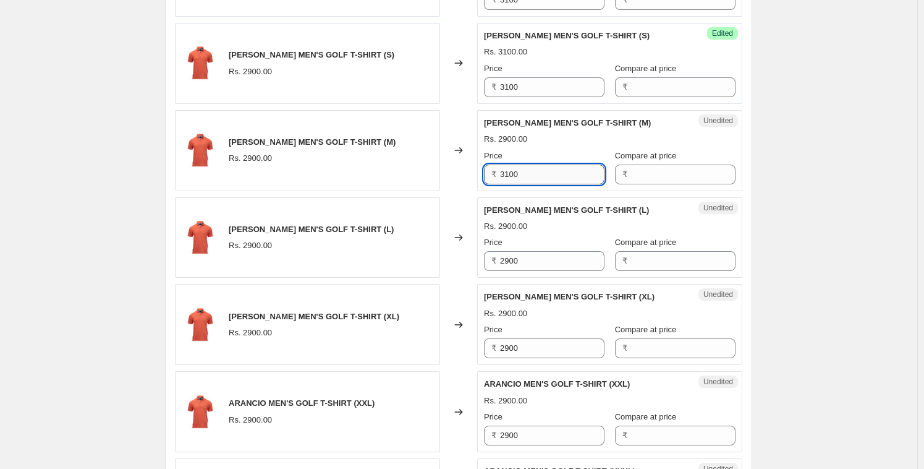
scroll to position [1060, 0]
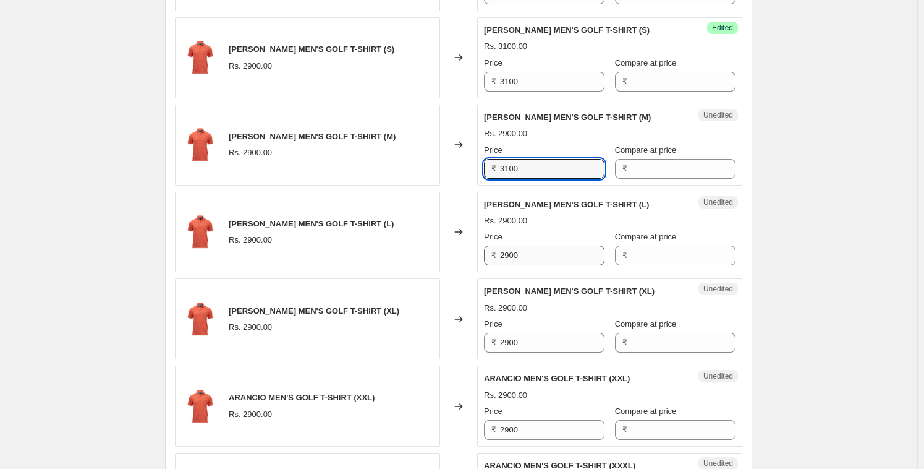
type input "3100"
click at [526, 253] on input "2900" at bounding box center [552, 255] width 104 height 20
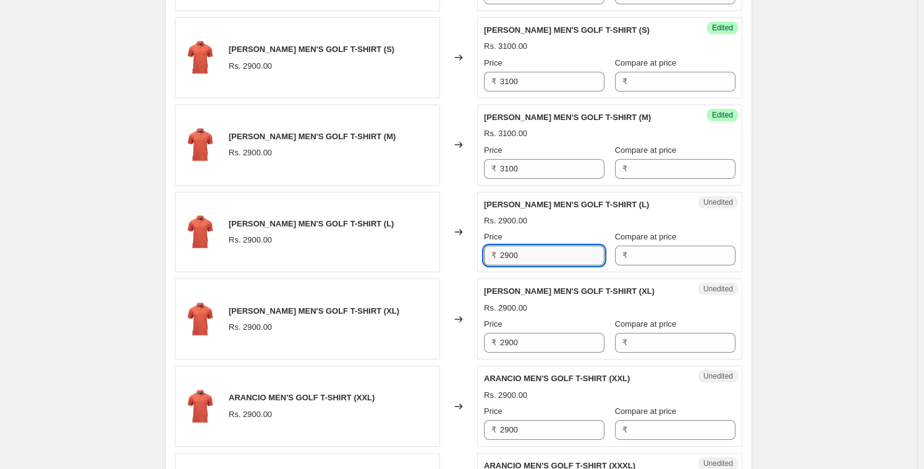
click at [526, 253] on input "2900" at bounding box center [552, 255] width 104 height 20
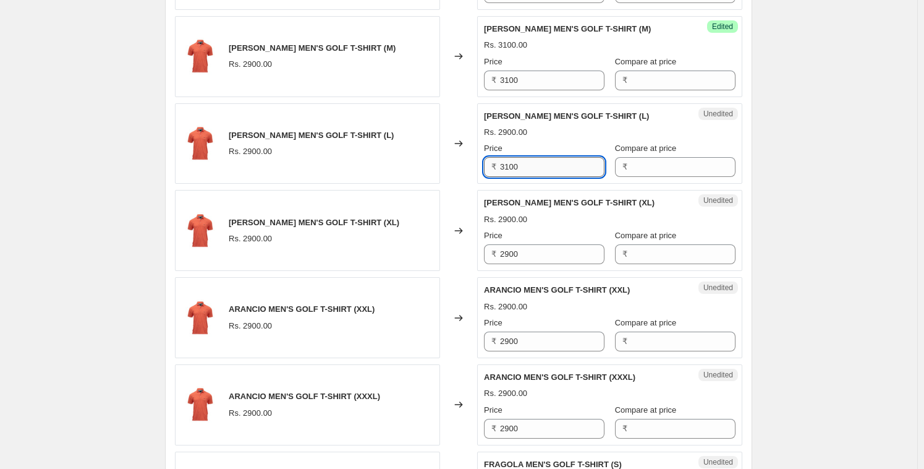
scroll to position [1158, 0]
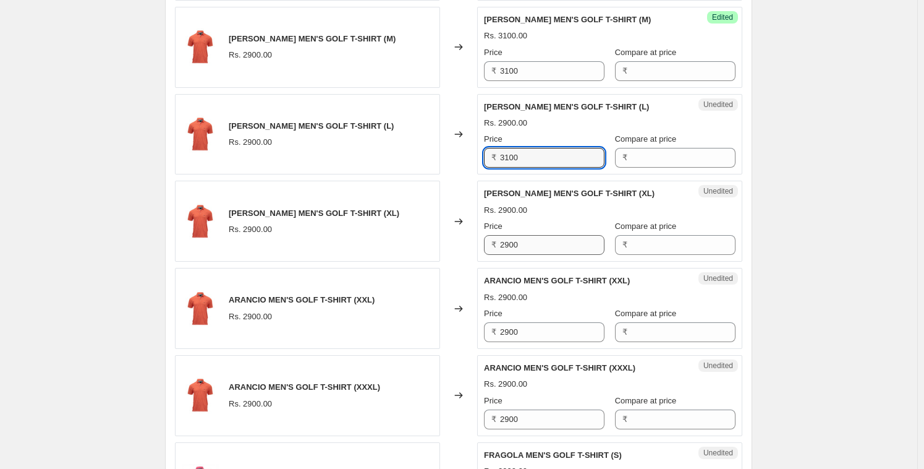
type input "3100"
click at [525, 250] on input "2900" at bounding box center [552, 245] width 104 height 20
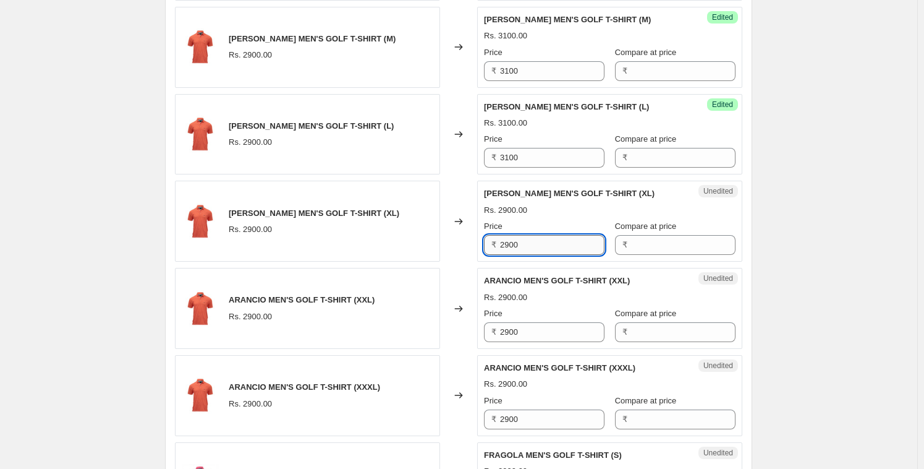
click at [525, 250] on input "2900" at bounding box center [552, 245] width 104 height 20
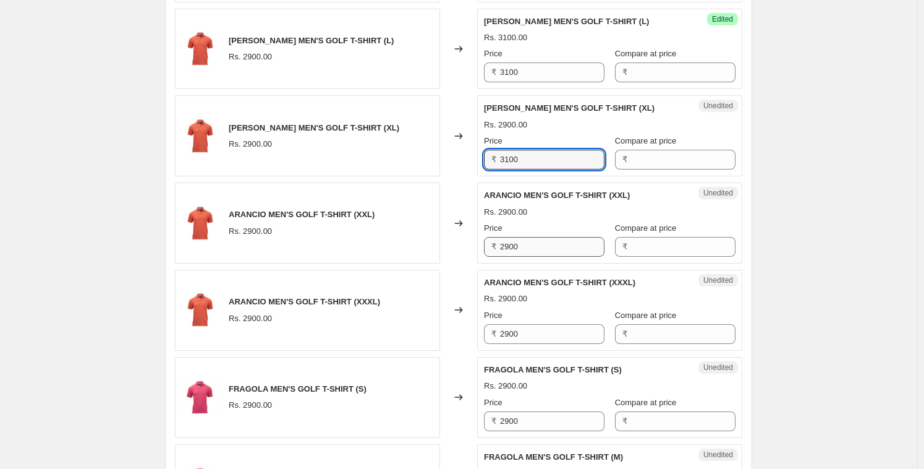
type input "3100"
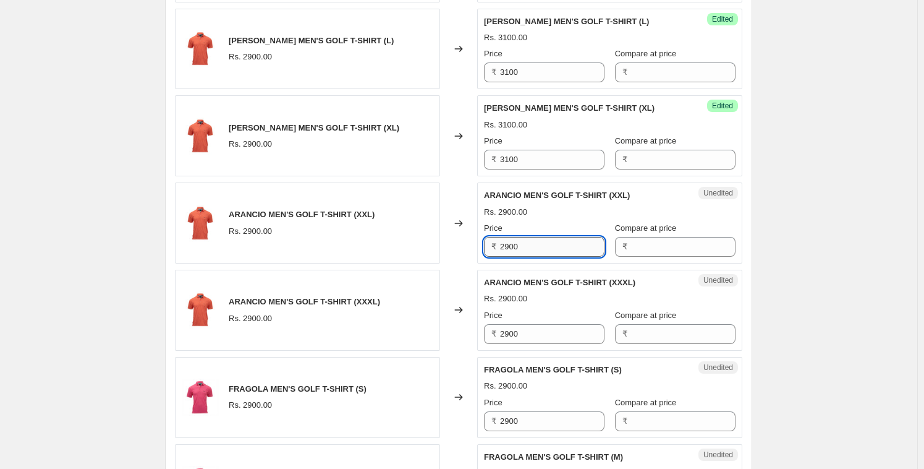
click at [525, 250] on input "2900" at bounding box center [552, 247] width 104 height 20
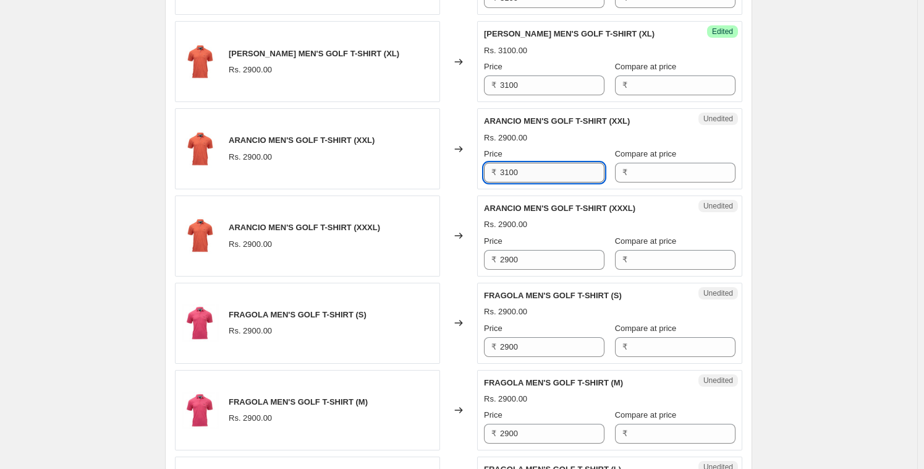
scroll to position [1322, 0]
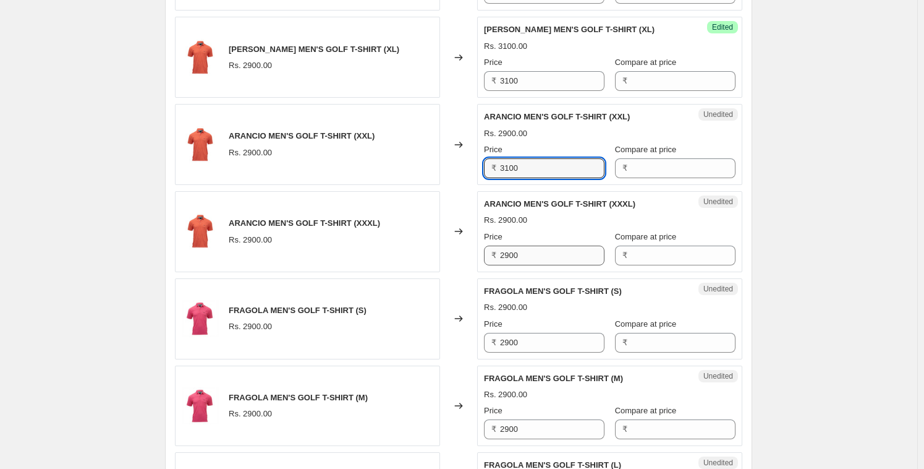
type input "3100"
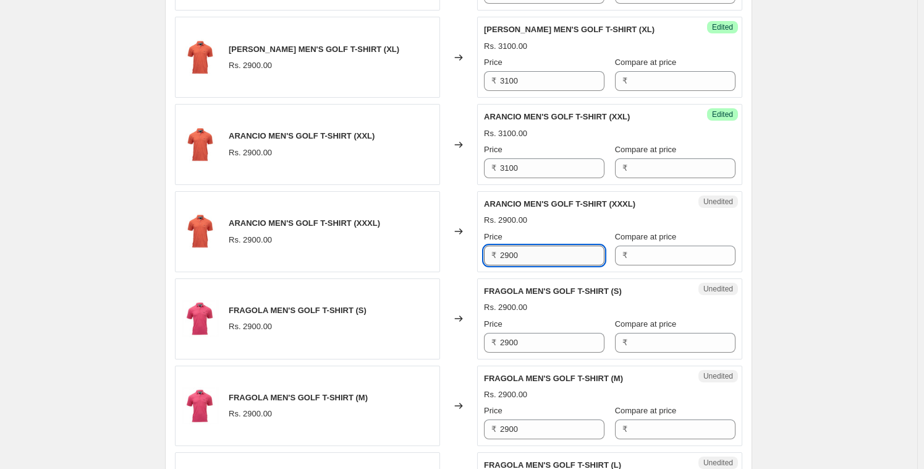
click at [524, 250] on input "2900" at bounding box center [552, 255] width 104 height 20
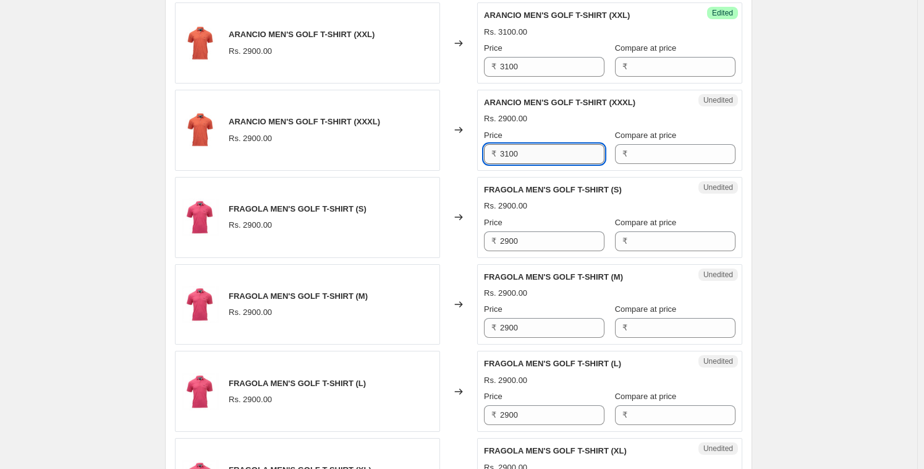
scroll to position [1426, 0]
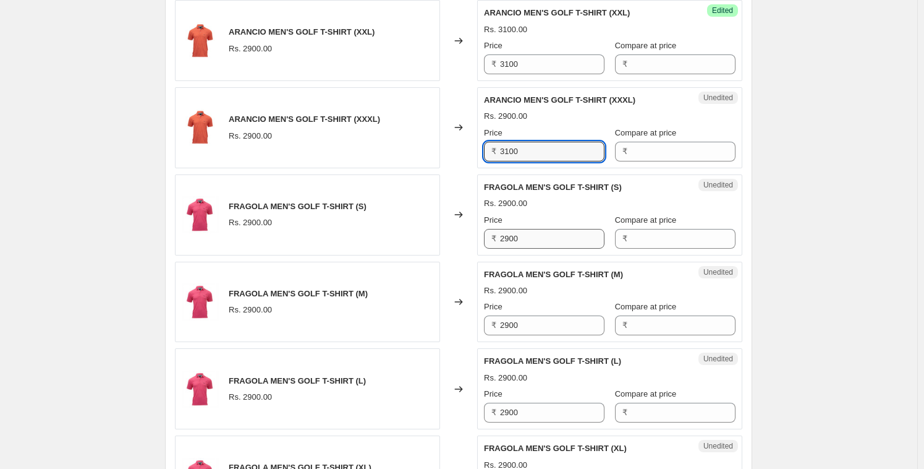
type input "3100"
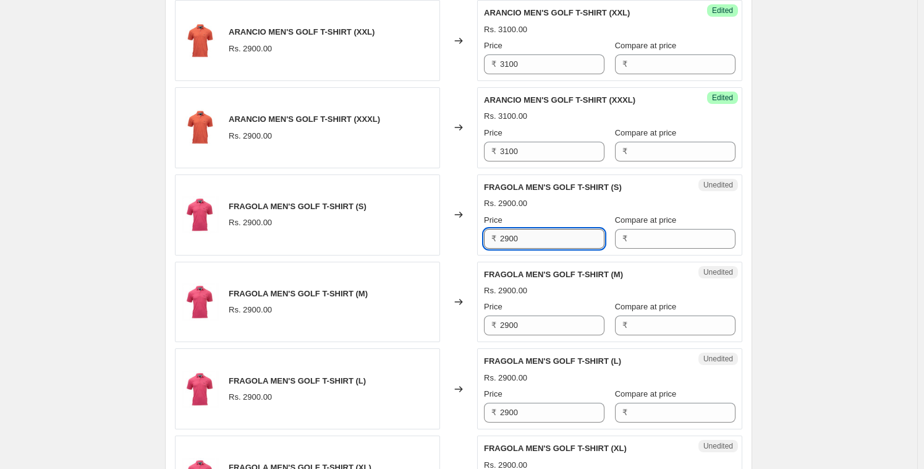
click at [524, 236] on input "2900" at bounding box center [552, 239] width 104 height 20
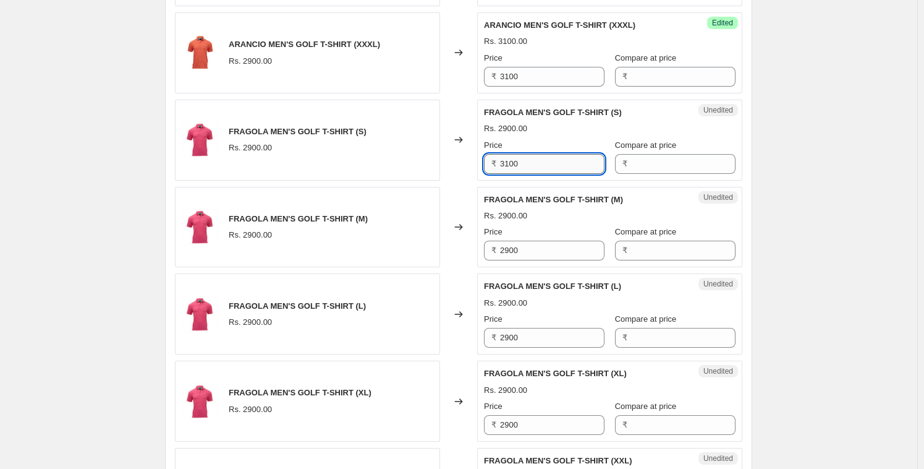
scroll to position [1502, 0]
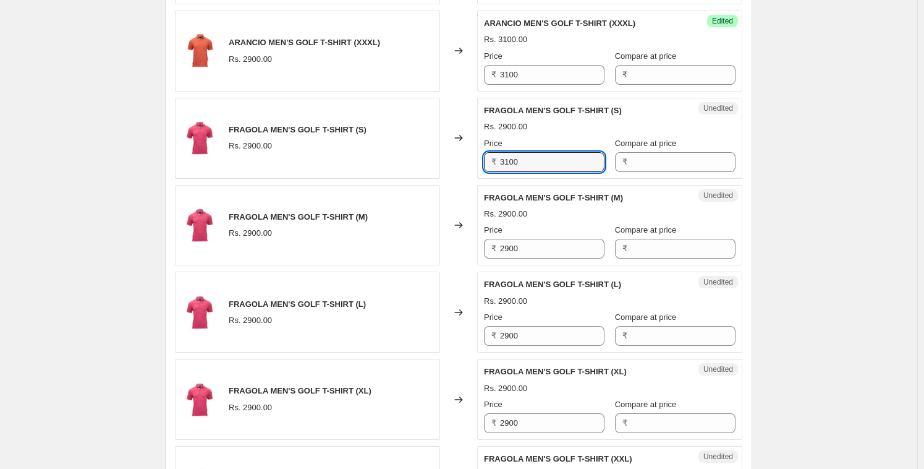
type input "3100"
click at [524, 236] on div "Price ₹ 2900" at bounding box center [544, 241] width 121 height 35
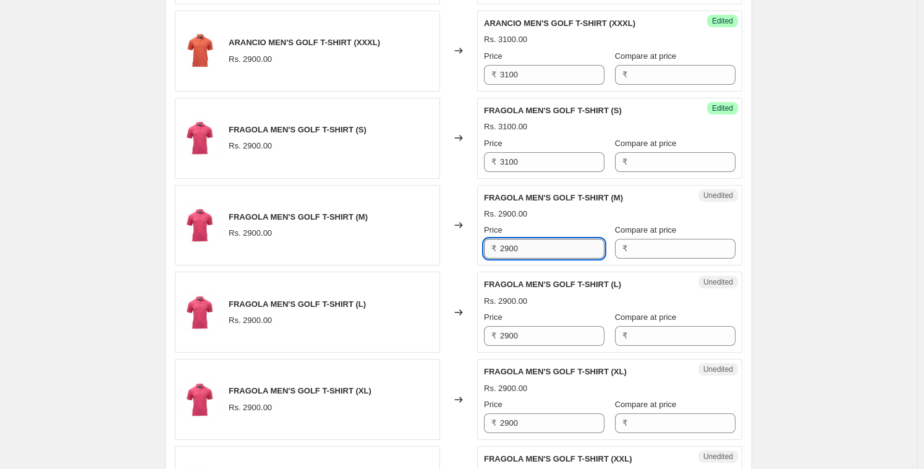
click at [524, 245] on input "2900" at bounding box center [552, 249] width 104 height 20
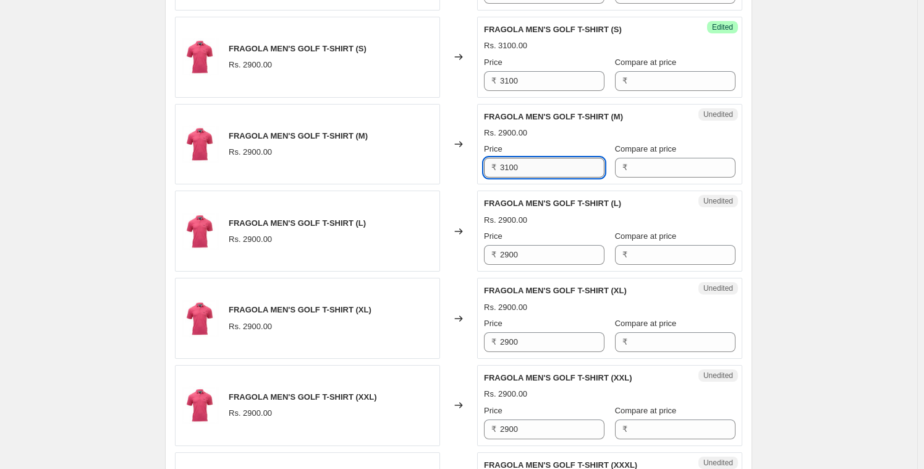
scroll to position [1587, 0]
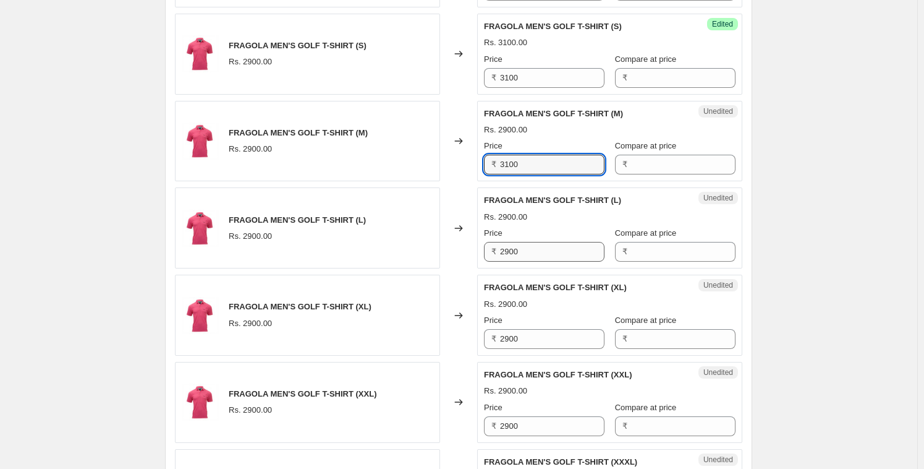
type input "3100"
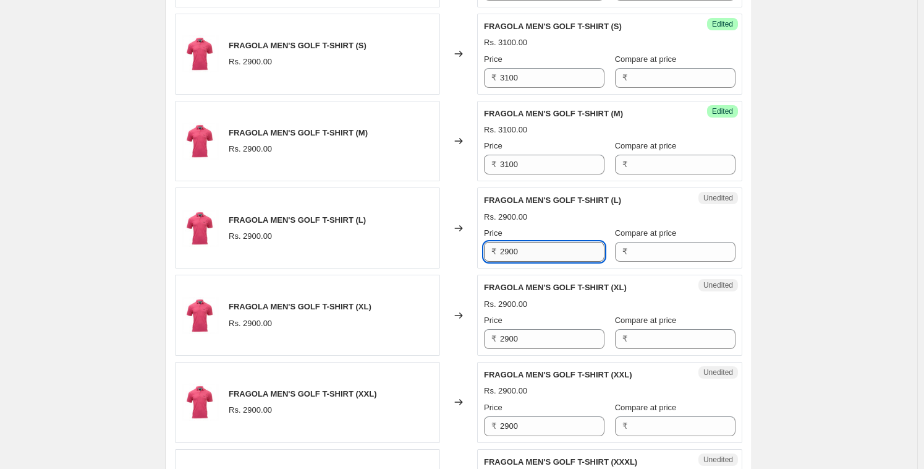
click at [524, 254] on input "2900" at bounding box center [552, 252] width 104 height 20
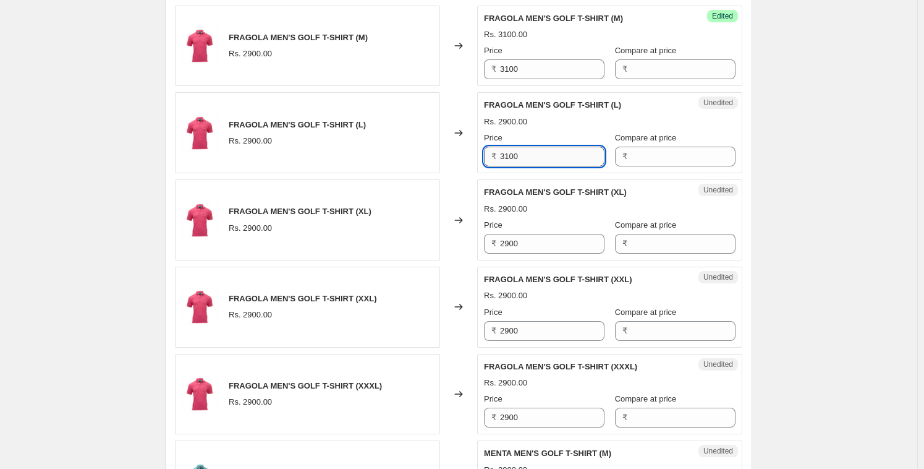
scroll to position [1684, 0]
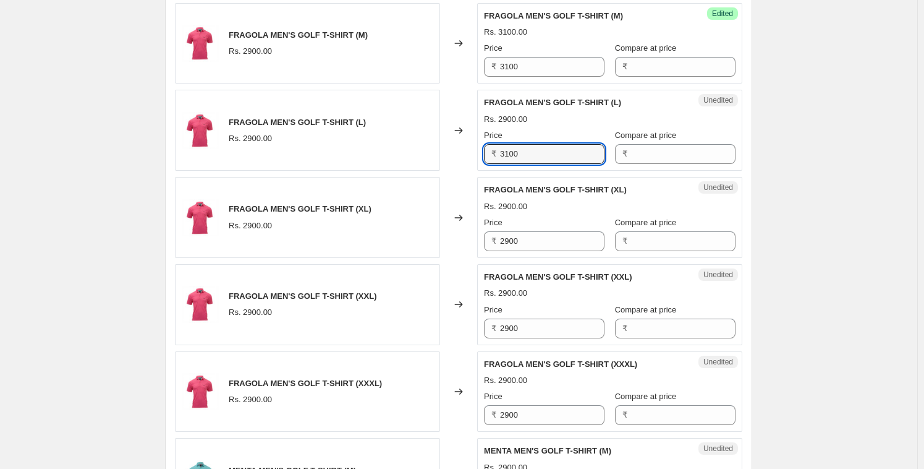
type input "3100"
click at [523, 254] on div "Unedited FRAGOLA MEN'S GOLF T-SHIRT (XL) Rs. 2900.00 Price ₹ 2900 Compare at pr…" at bounding box center [609, 217] width 265 height 81
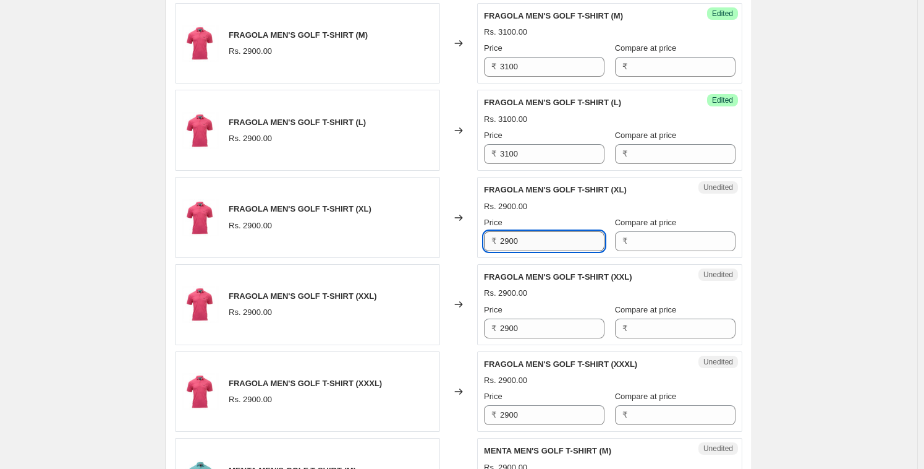
click at [523, 245] on input "2900" at bounding box center [552, 241] width 104 height 20
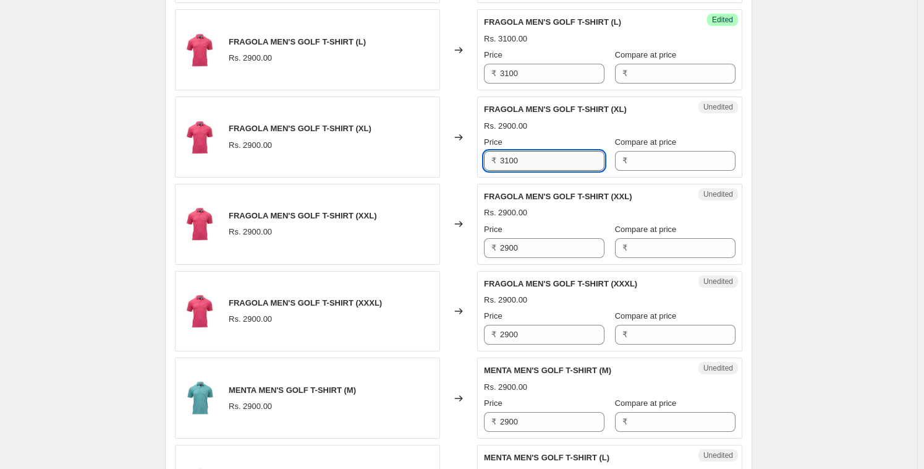
scroll to position [1768, 0]
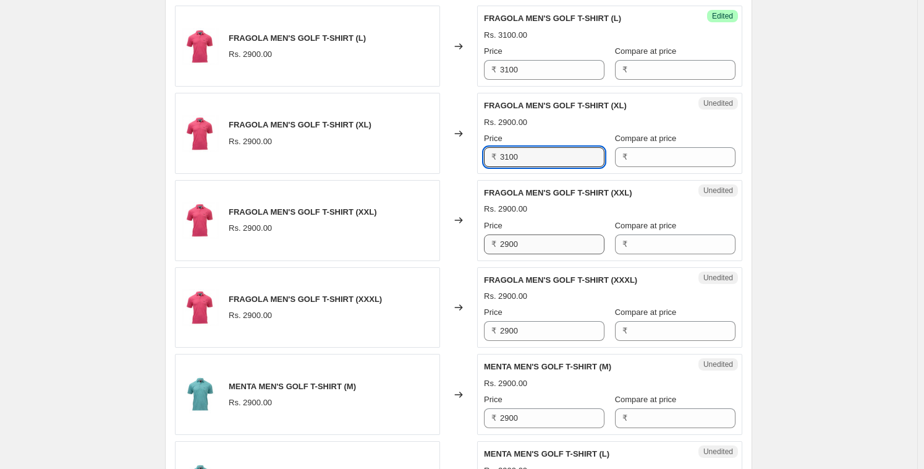
type input "3100"
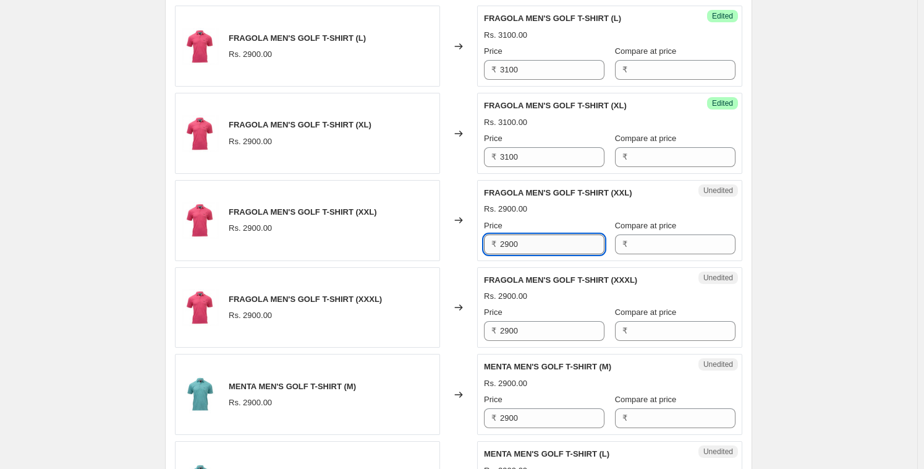
click at [523, 245] on input "2900" at bounding box center [552, 244] width 104 height 20
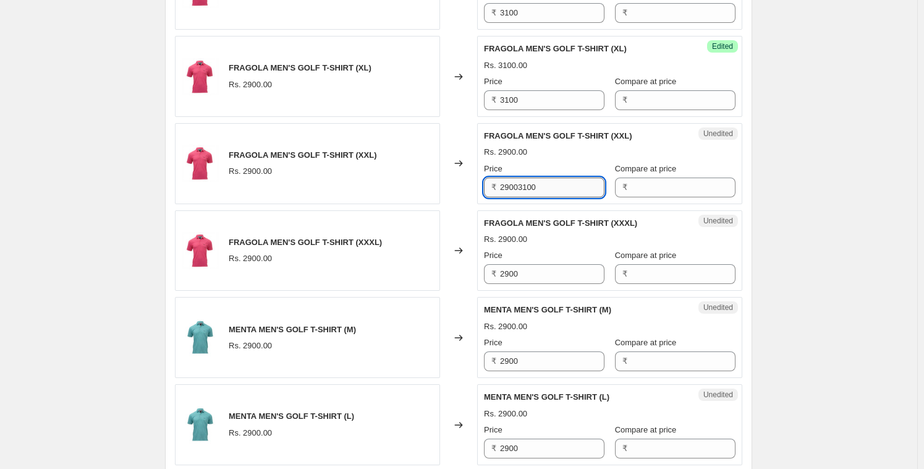
click at [520, 189] on input "29003100" at bounding box center [552, 187] width 104 height 20
type input "3100"
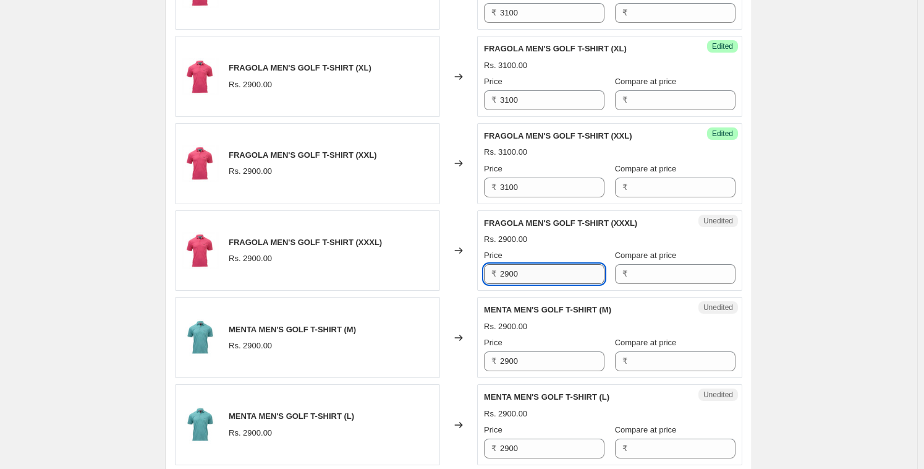
click at [532, 268] on input "2900" at bounding box center [552, 274] width 104 height 20
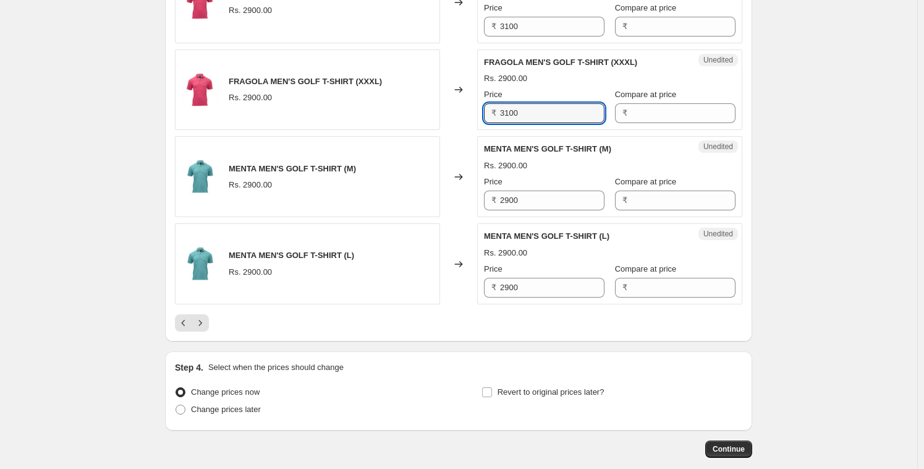
scroll to position [1988, 0]
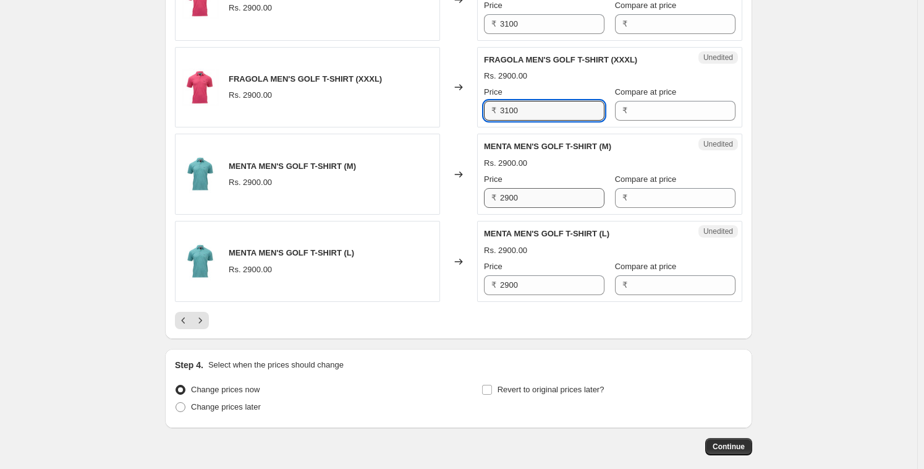
type input "3100"
click at [536, 193] on input "2900" at bounding box center [552, 198] width 104 height 20
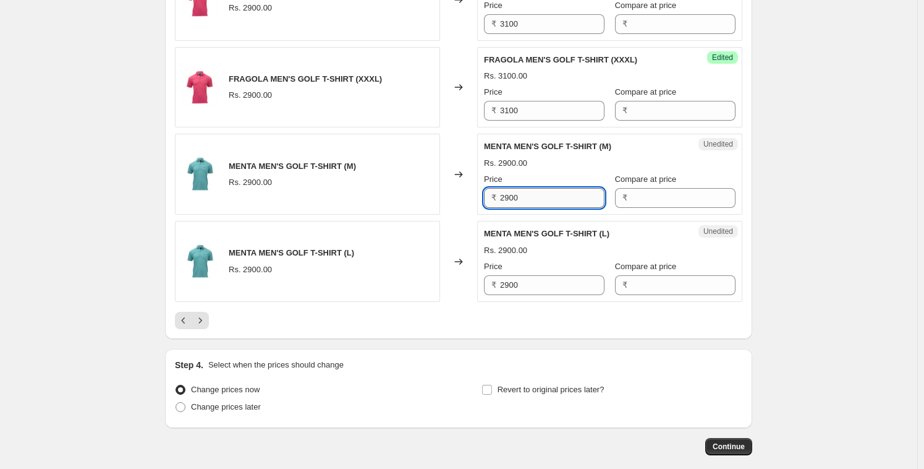
click at [536, 193] on input "2900" at bounding box center [552, 198] width 104 height 20
type input "3100"
click at [531, 276] on input "2900" at bounding box center [552, 285] width 104 height 20
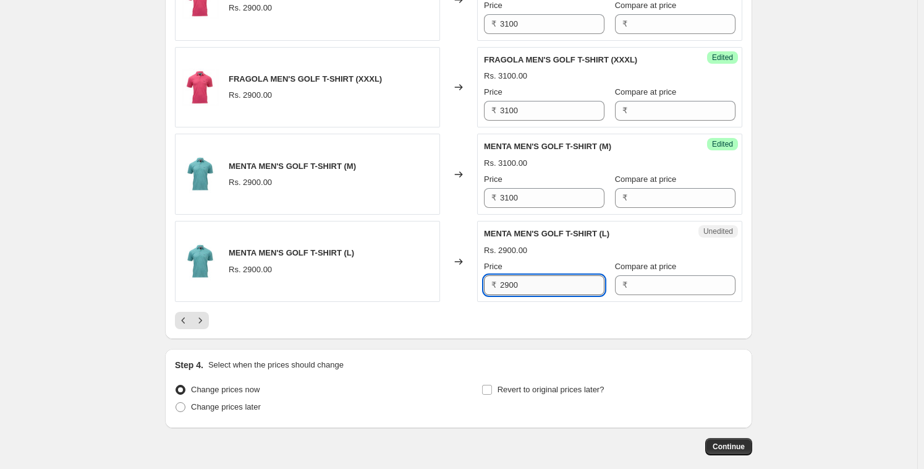
click at [531, 276] on input "2900" at bounding box center [552, 285] width 104 height 20
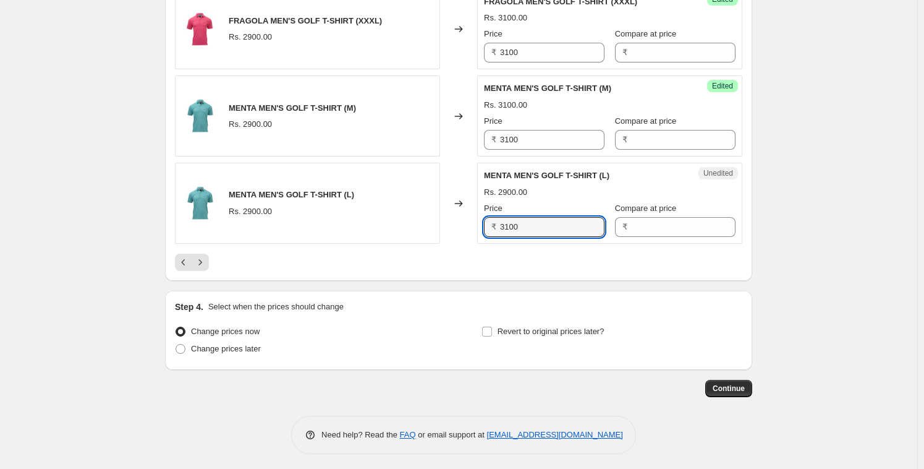
type input "3100"
click at [527, 257] on div at bounding box center [459, 262] width 568 height 17
click at [198, 258] on icon "Next" at bounding box center [200, 262] width 12 height 12
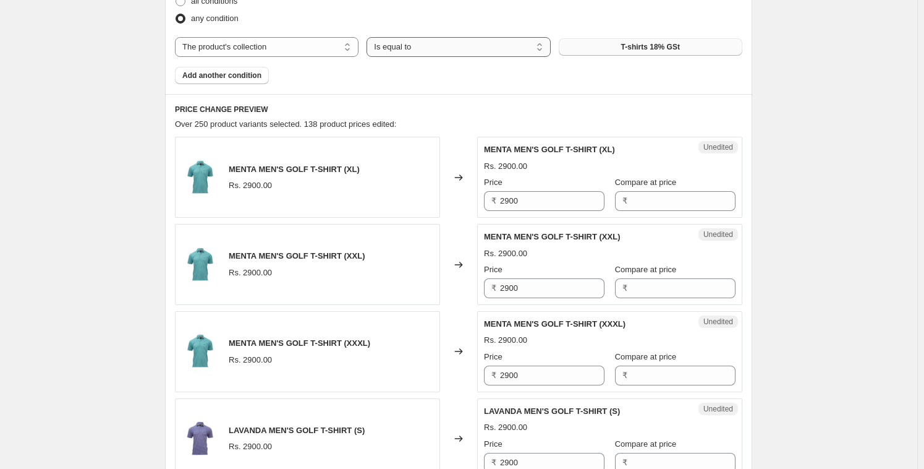
scroll to position [472, 0]
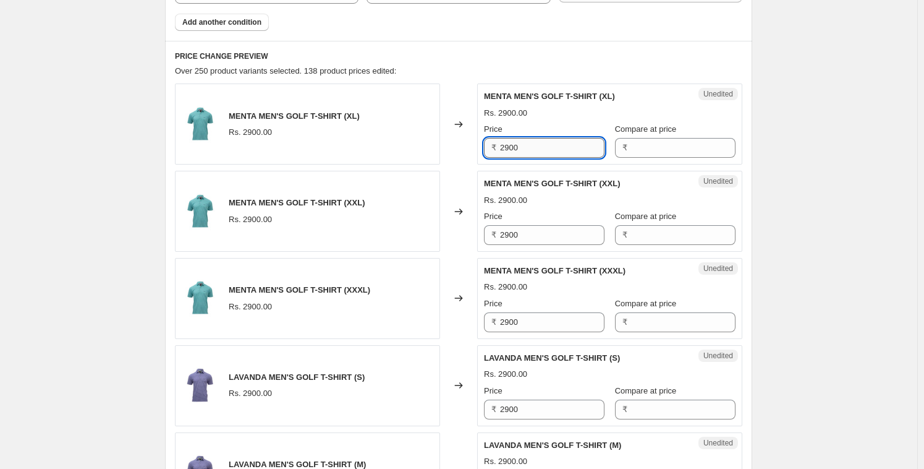
click at [538, 139] on input "2900" at bounding box center [552, 148] width 104 height 20
type input "3100"
click at [533, 238] on input "2900" at bounding box center [552, 235] width 104 height 20
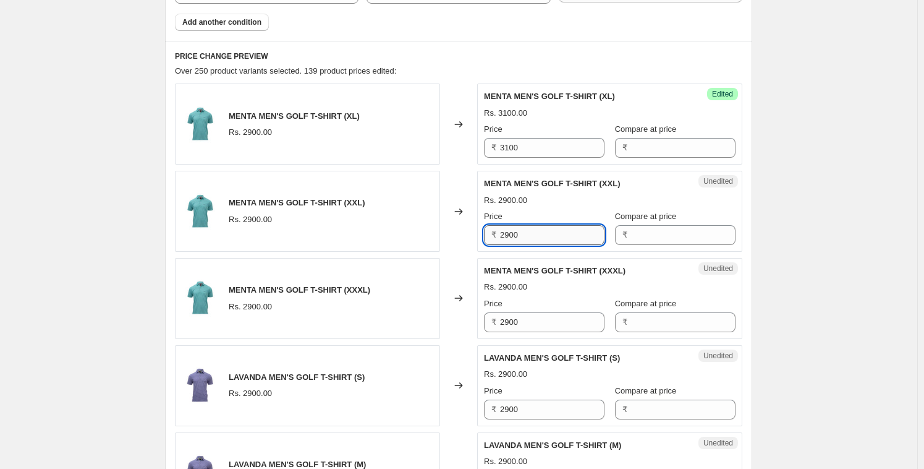
click at [533, 238] on input "2900" at bounding box center [552, 235] width 104 height 20
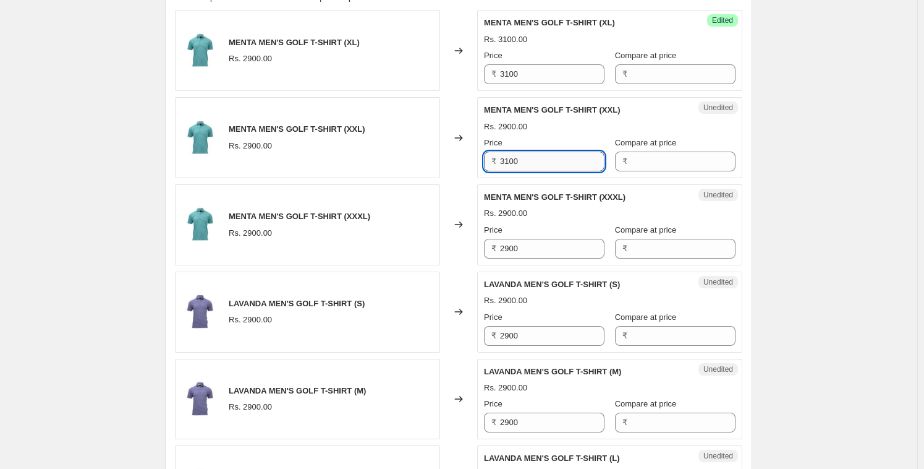
scroll to position [547, 0]
type input "3100"
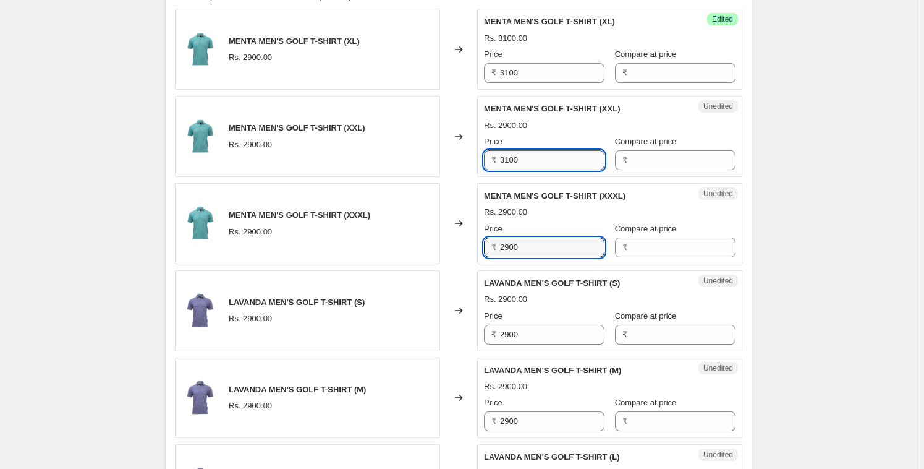
click at [533, 238] on input "2900" at bounding box center [552, 247] width 104 height 20
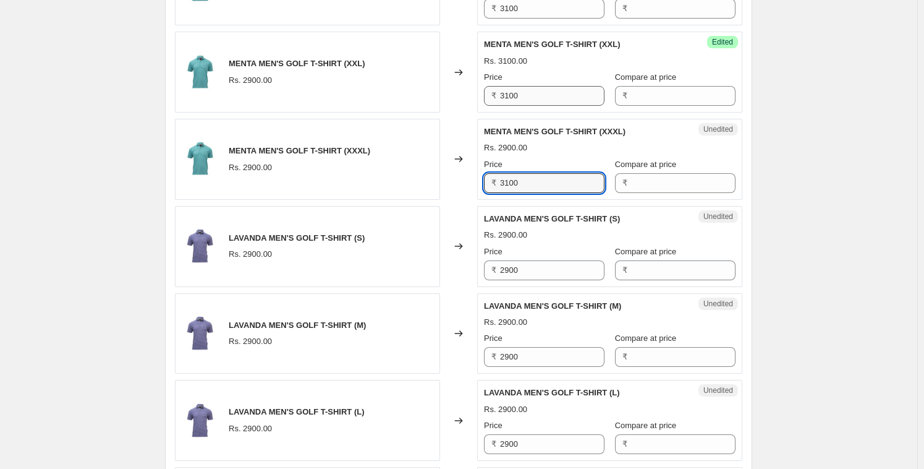
scroll to position [616, 0]
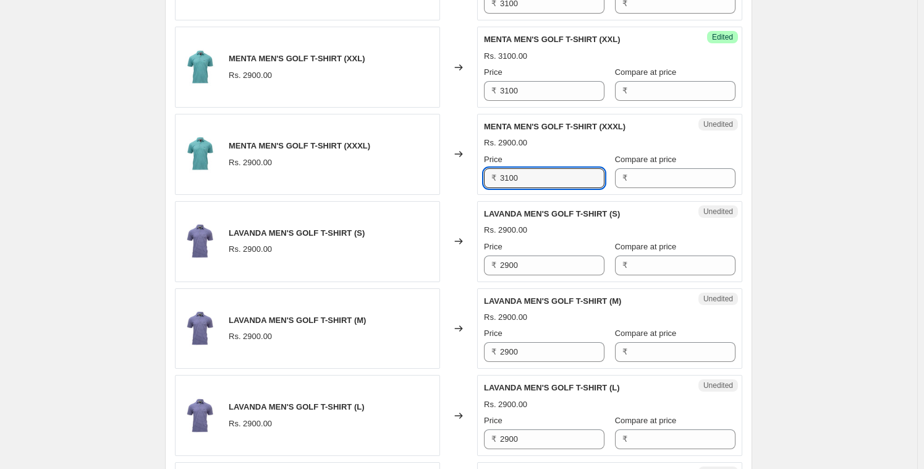
type input "3100"
click at [526, 280] on div "Unedited LAVANDA MEN'S GOLF T-SHIRT (S) Rs. 2900.00 Price ₹ 2900 Compare at pri…" at bounding box center [609, 241] width 265 height 81
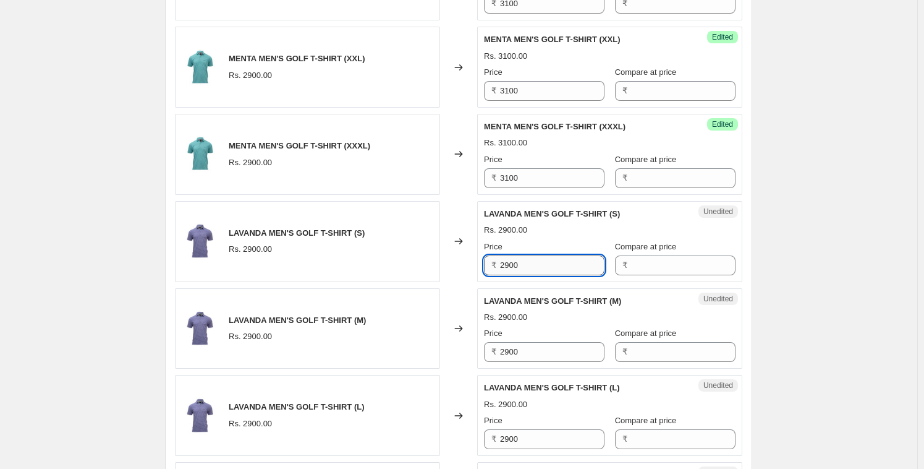
click at [527, 270] on input "2900" at bounding box center [552, 265] width 104 height 20
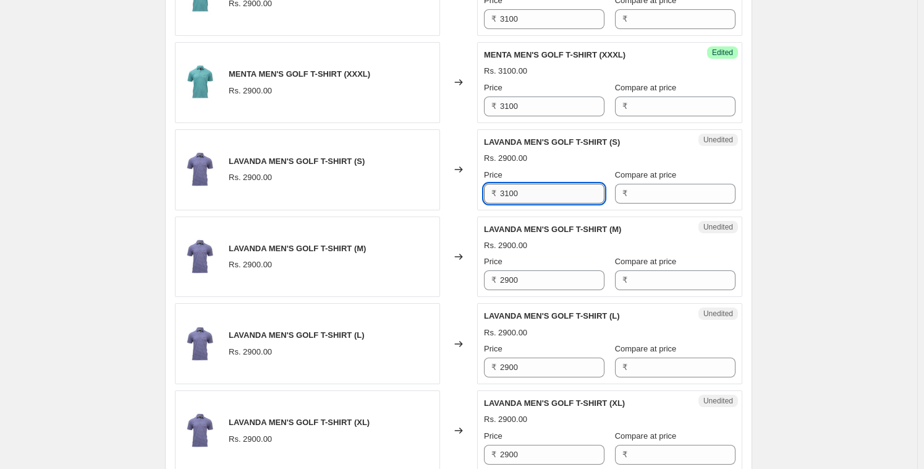
scroll to position [689, 0]
type input "3100"
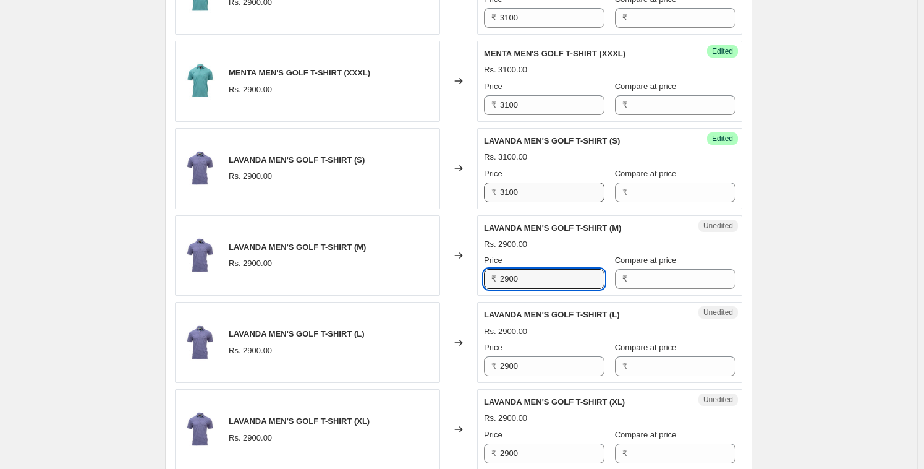
click at [527, 270] on input "2900" at bounding box center [552, 279] width 104 height 20
click at [534, 278] on input "31002900" at bounding box center [552, 279] width 104 height 20
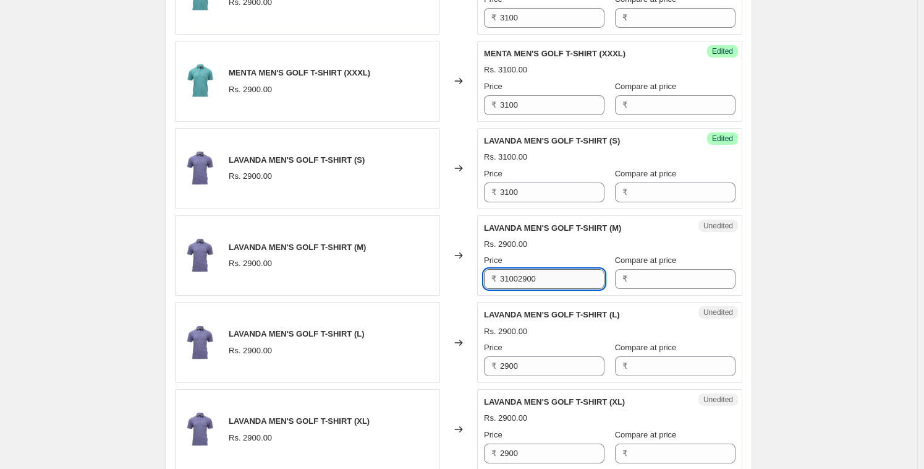
click at [534, 278] on input "31002900" at bounding box center [552, 279] width 104 height 20
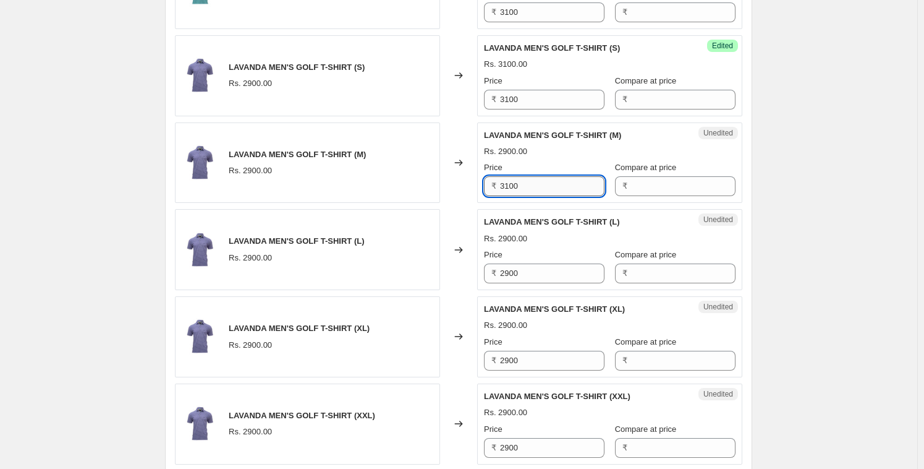
scroll to position [788, 0]
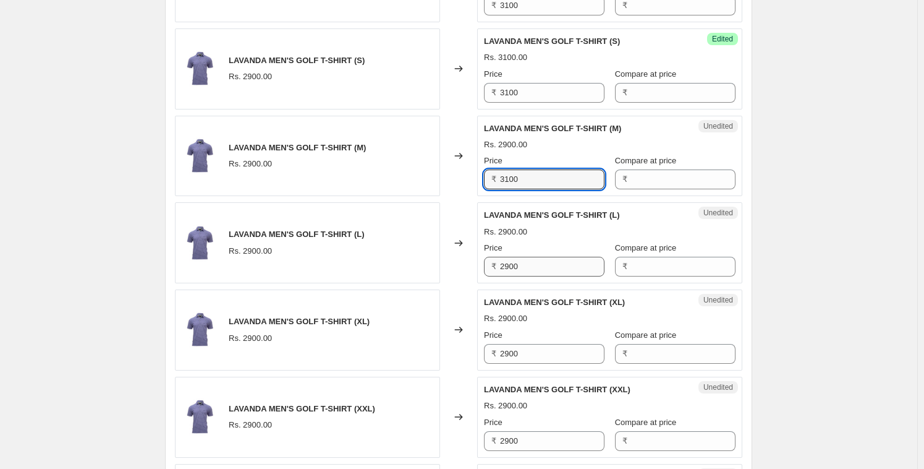
type input "3100"
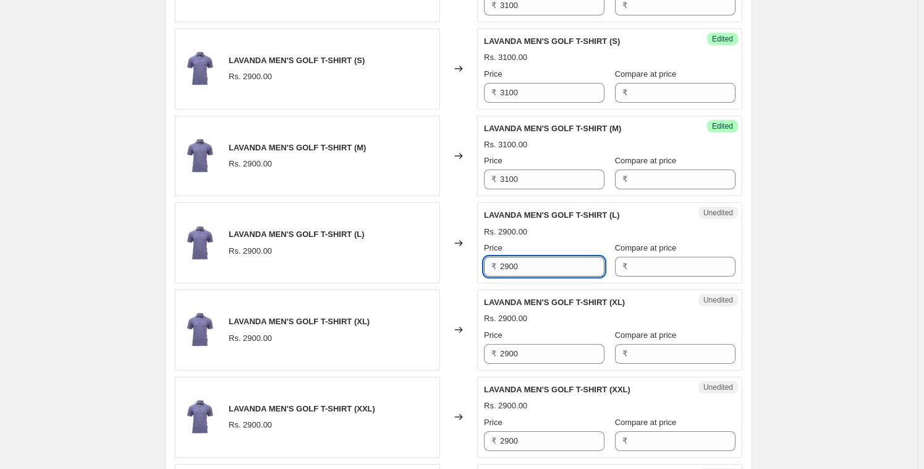
click at [532, 272] on input "2900" at bounding box center [552, 267] width 104 height 20
click at [532, 271] on input "2900" at bounding box center [552, 267] width 104 height 20
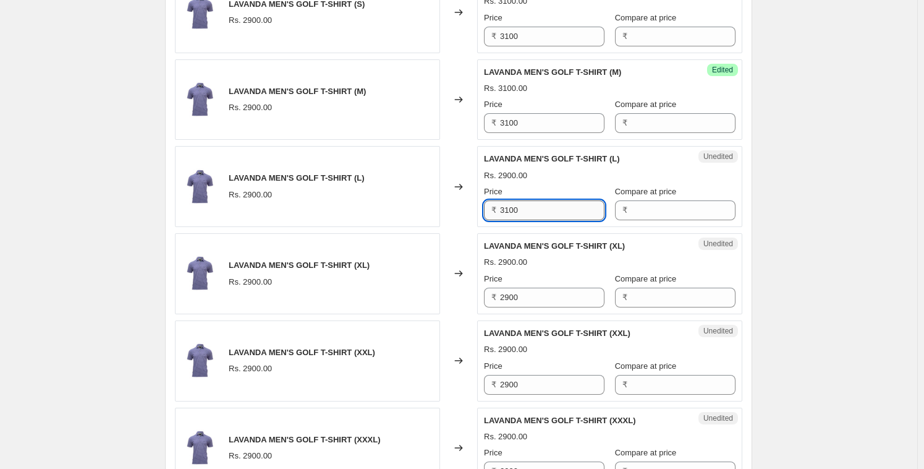
scroll to position [845, 0]
type input "3100"
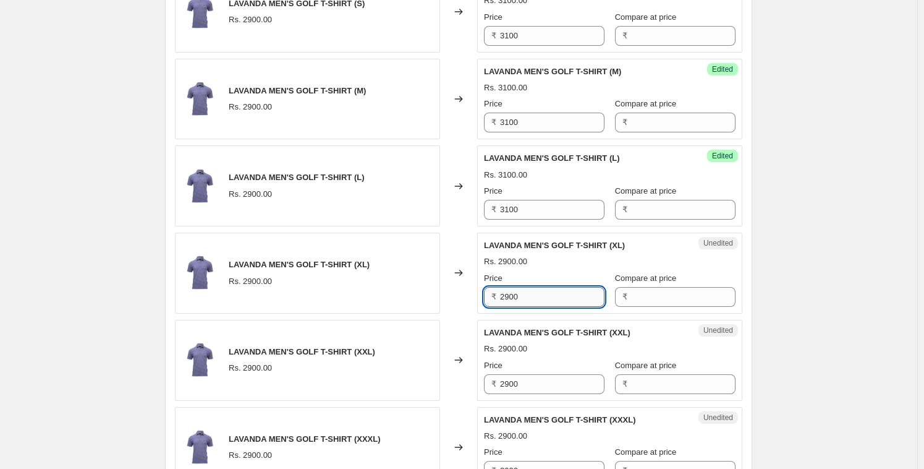
click at [523, 302] on input "2900" at bounding box center [552, 297] width 104 height 20
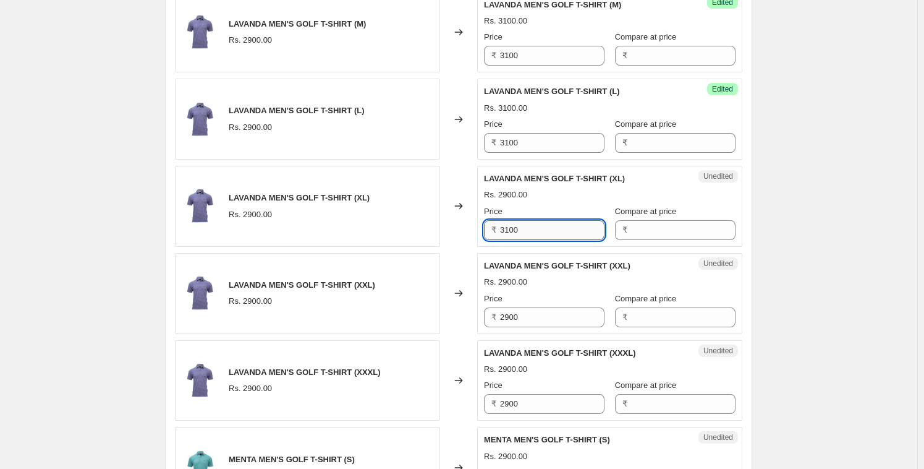
scroll to position [926, 0]
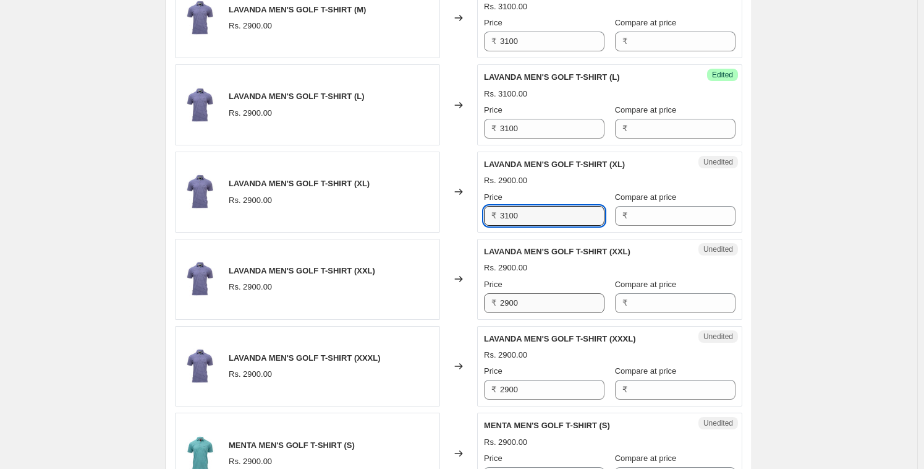
type input "3100"
click at [522, 301] on input "2900" at bounding box center [552, 303] width 104 height 20
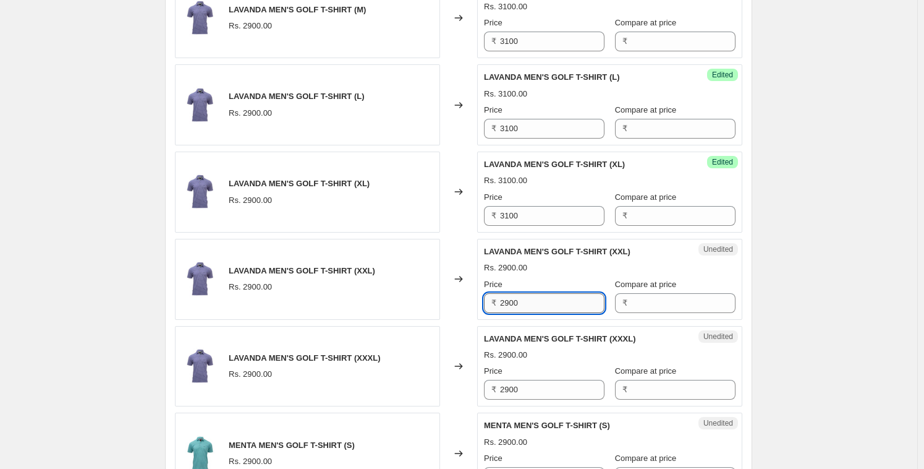
click at [522, 301] on input "2900" at bounding box center [552, 303] width 104 height 20
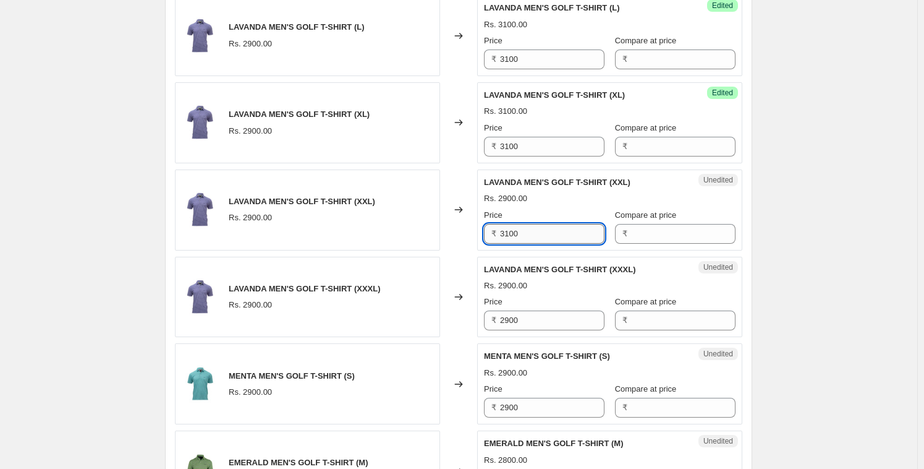
scroll to position [999, 0]
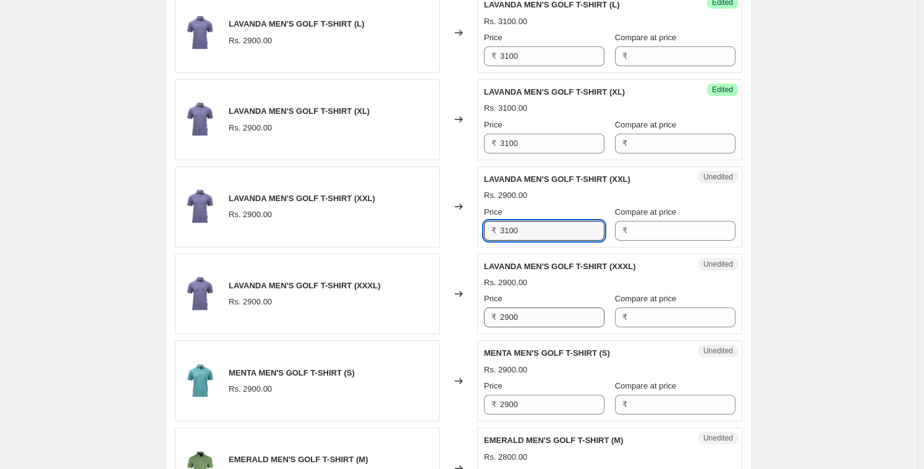
type input "3100"
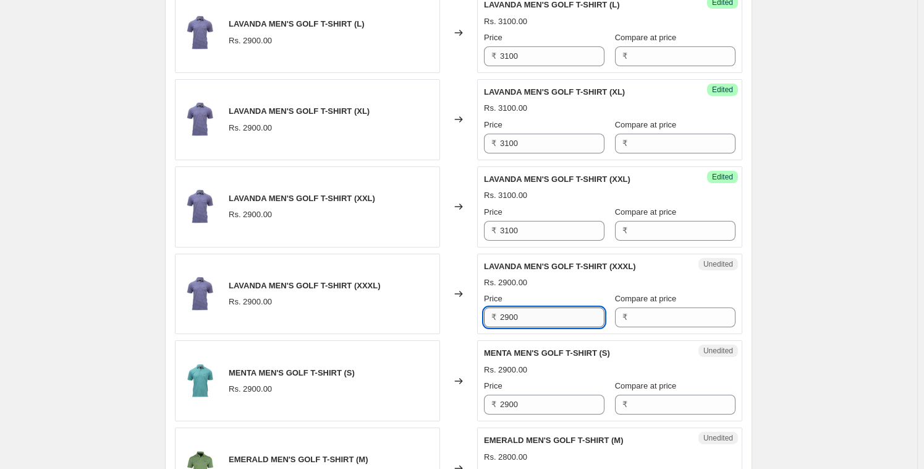
click at [522, 316] on input "2900" at bounding box center [552, 317] width 104 height 20
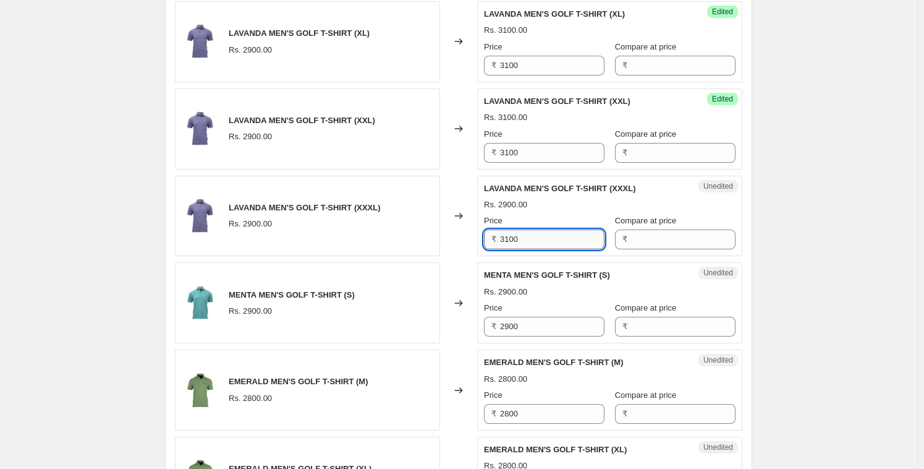
scroll to position [1077, 0]
type input "3100"
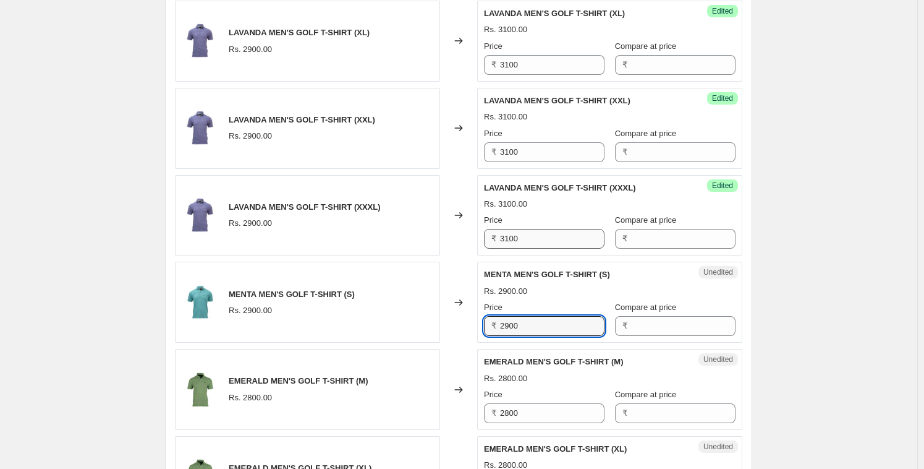
click at [522, 316] on input "2900" at bounding box center [552, 326] width 104 height 20
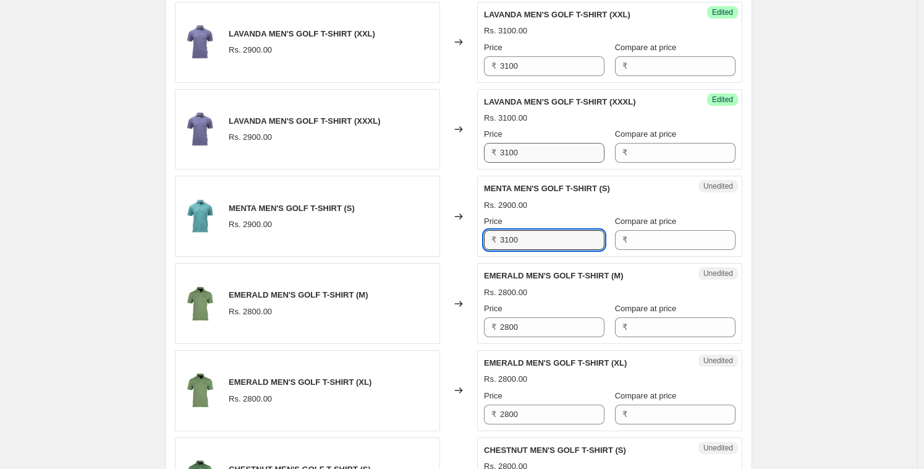
scroll to position [1166, 0]
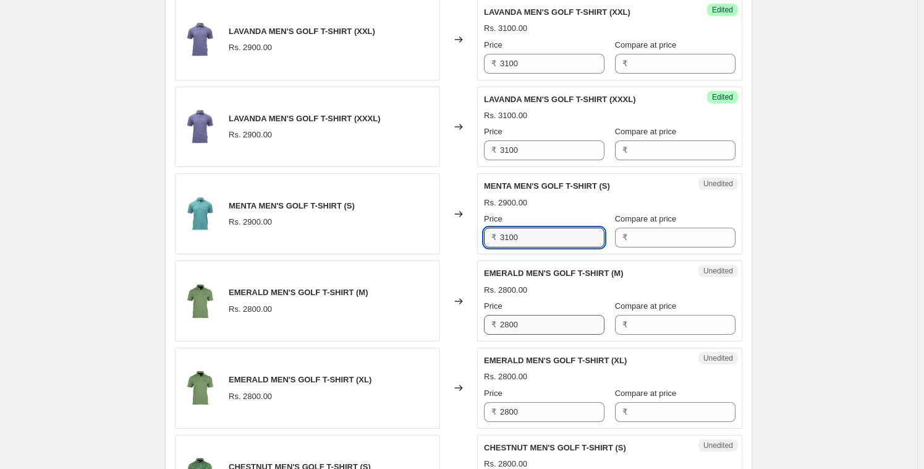
type input "3100"
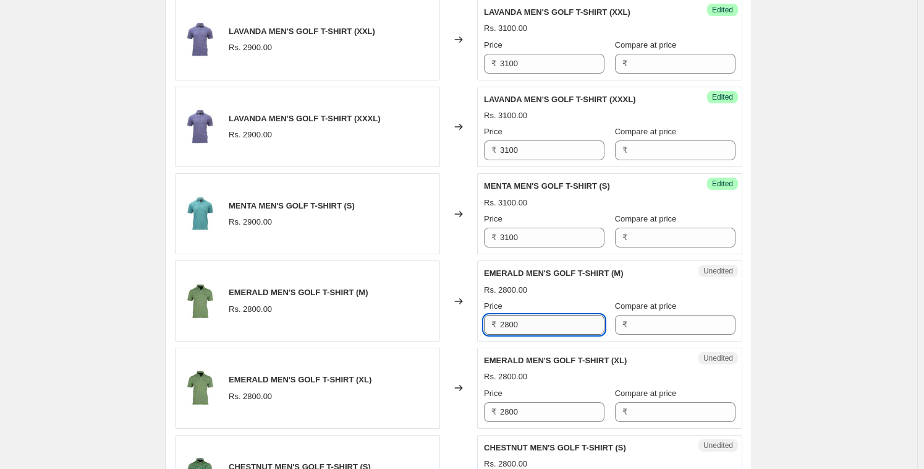
click at [522, 331] on input "2800" at bounding box center [552, 325] width 104 height 20
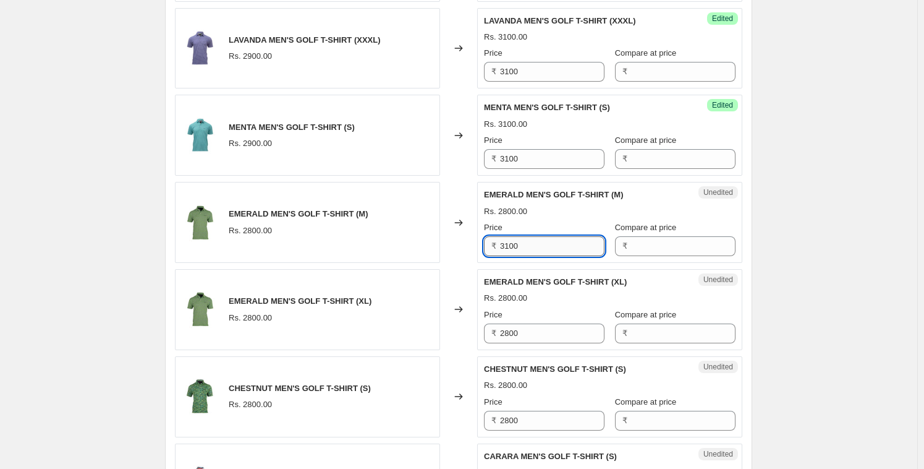
scroll to position [1245, 0]
type input "3100"
click at [521, 331] on input "2800" at bounding box center [552, 333] width 104 height 20
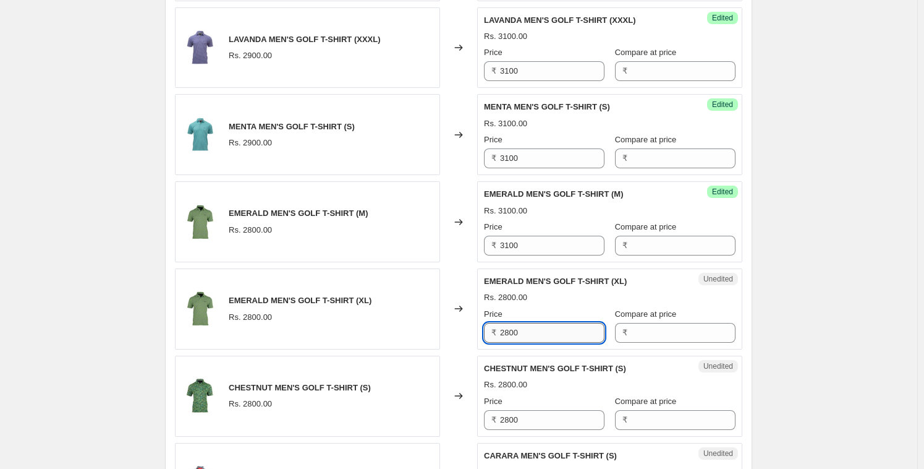
click at [521, 331] on input "2800" at bounding box center [552, 333] width 104 height 20
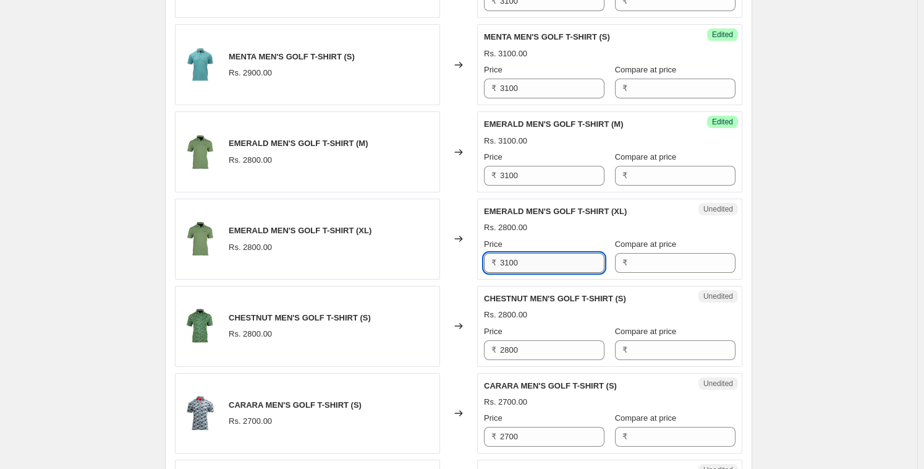
scroll to position [1318, 0]
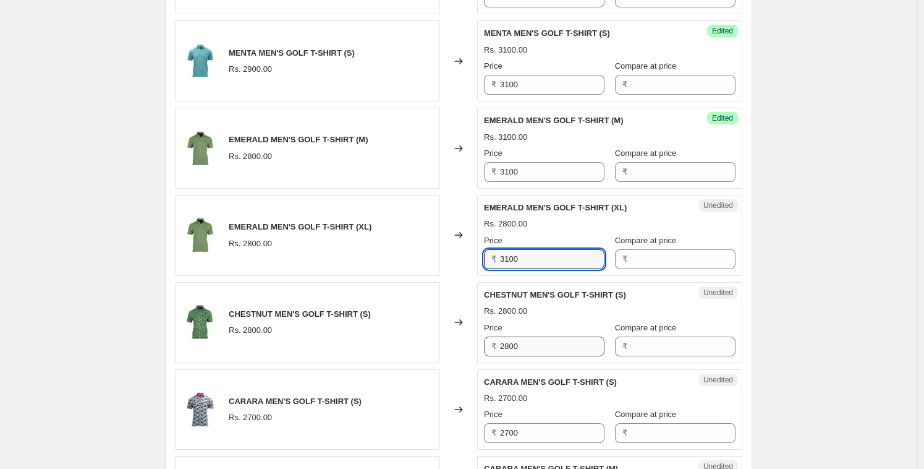
type input "3100"
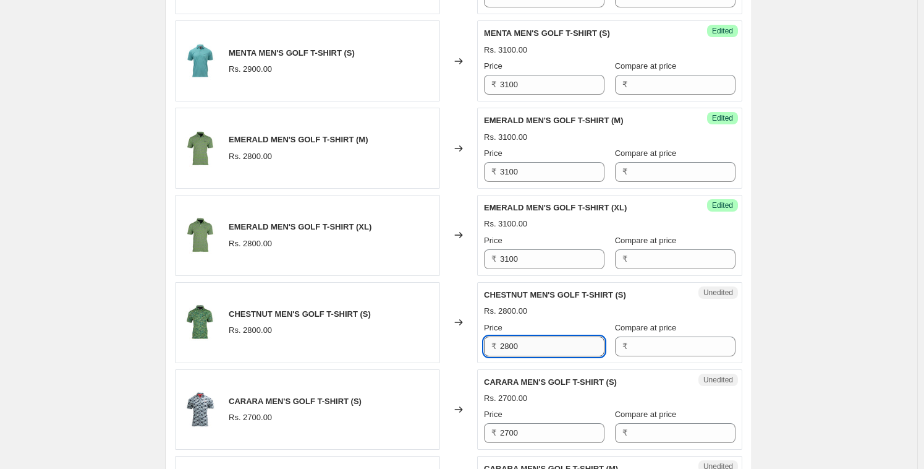
click at [520, 343] on input "2800" at bounding box center [552, 346] width 104 height 20
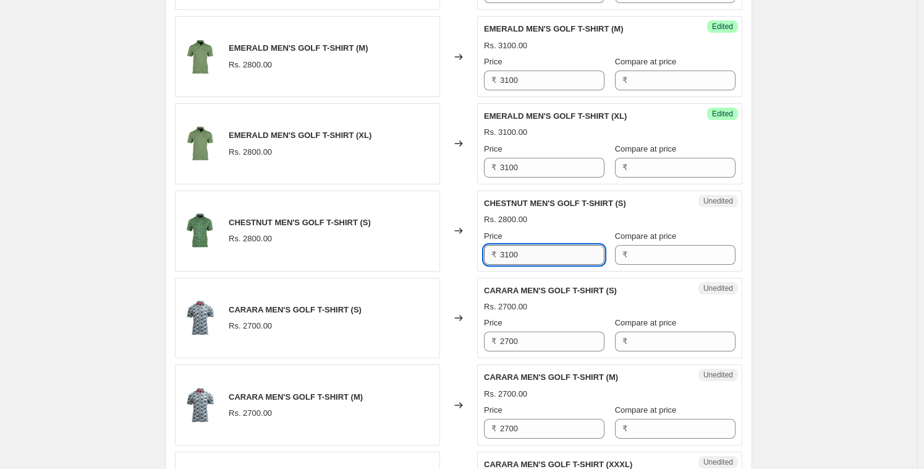
scroll to position [1413, 0]
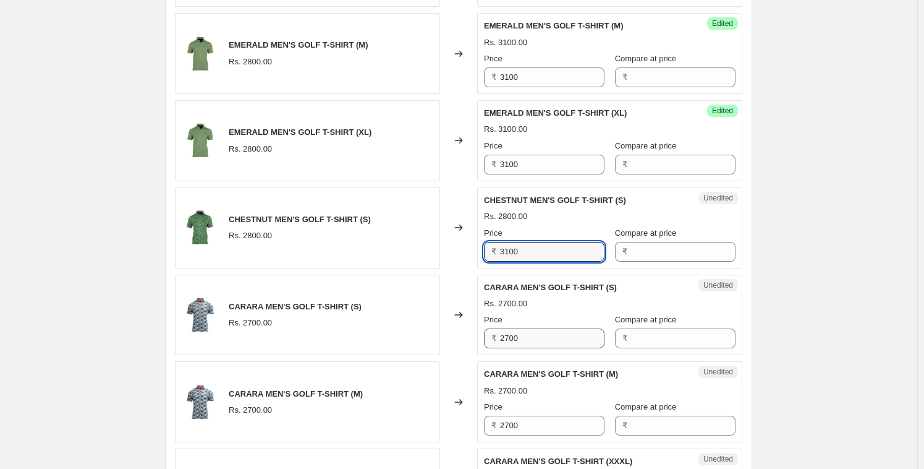
type input "3100"
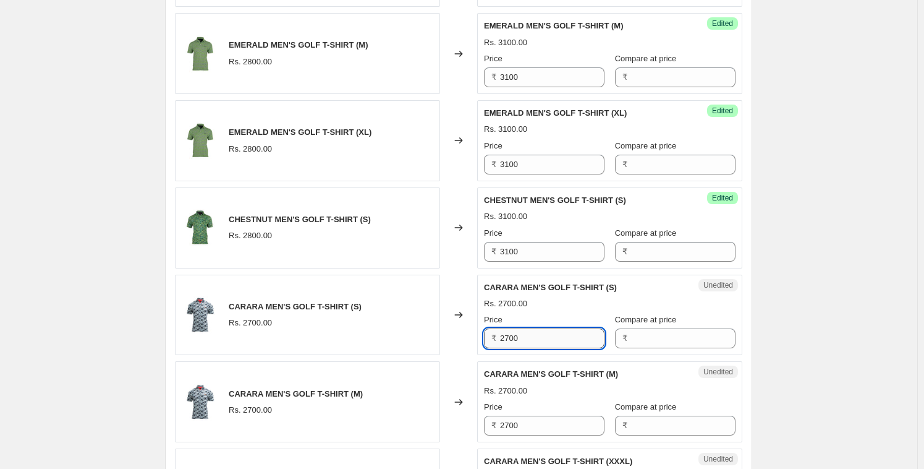
click at [519, 343] on input "2700" at bounding box center [552, 338] width 104 height 20
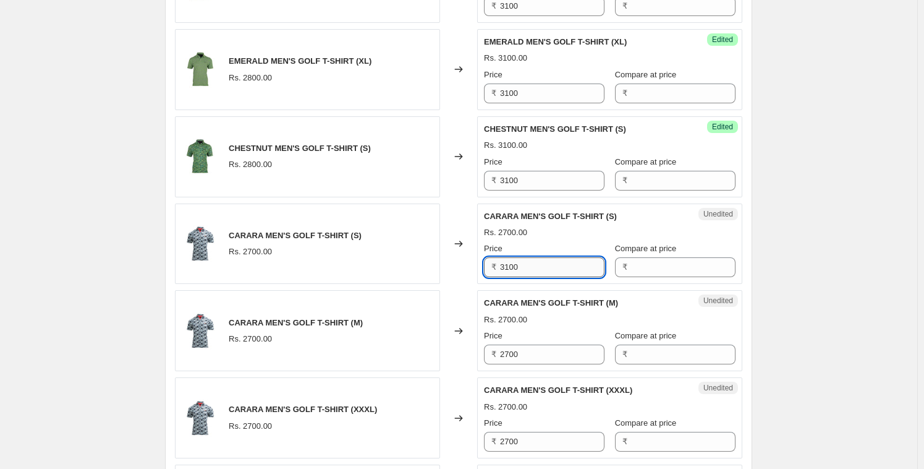
scroll to position [1490, 0]
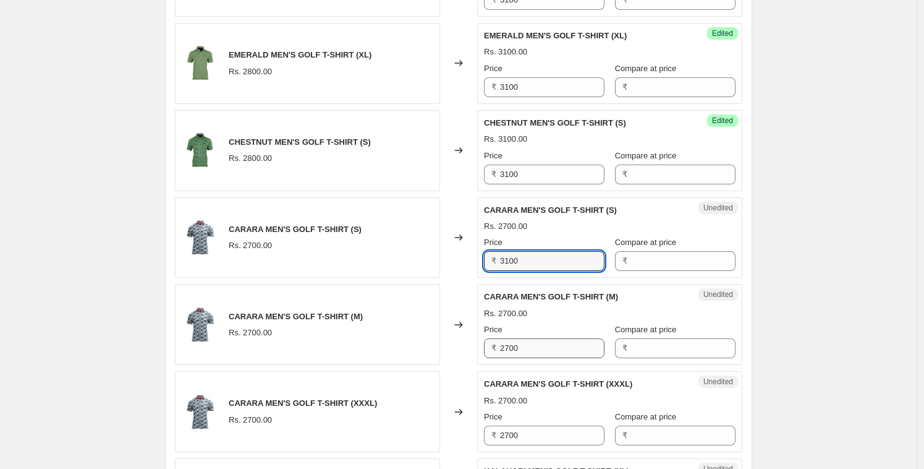
type input "3100"
click at [519, 346] on input "2700" at bounding box center [552, 348] width 104 height 20
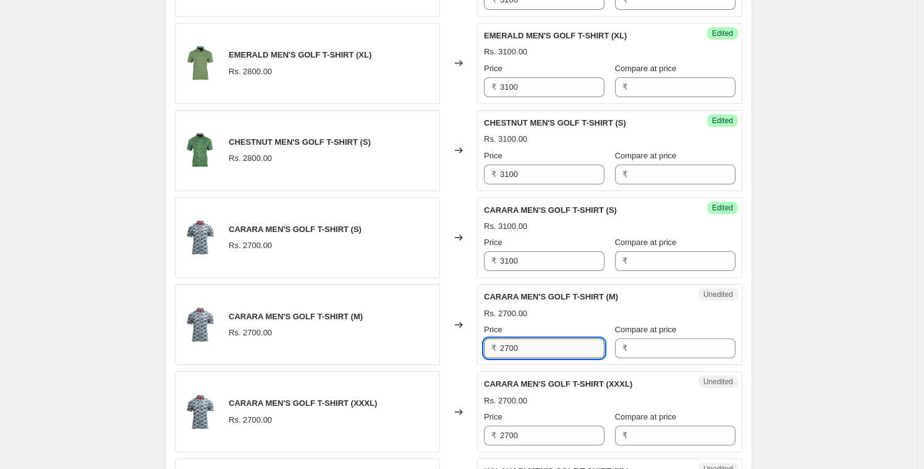
click at [519, 347] on input "2700" at bounding box center [552, 348] width 104 height 20
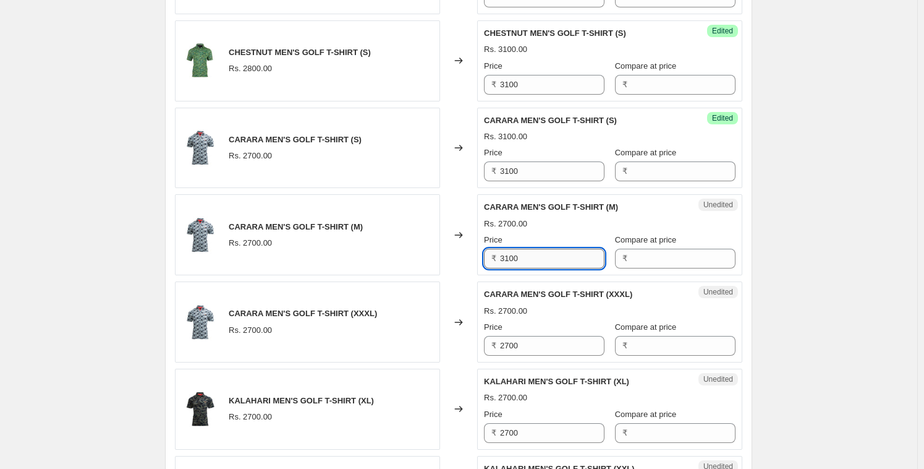
scroll to position [1585, 0]
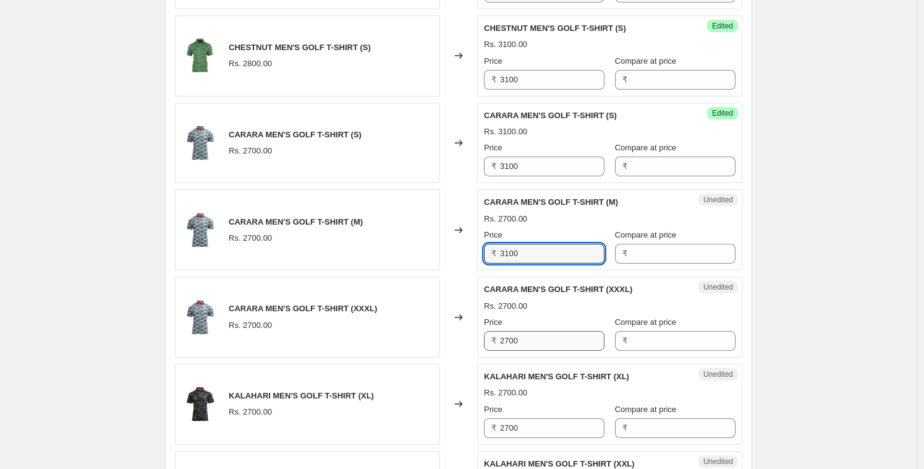
type input "3100"
click at [519, 347] on input "2700" at bounding box center [552, 341] width 104 height 20
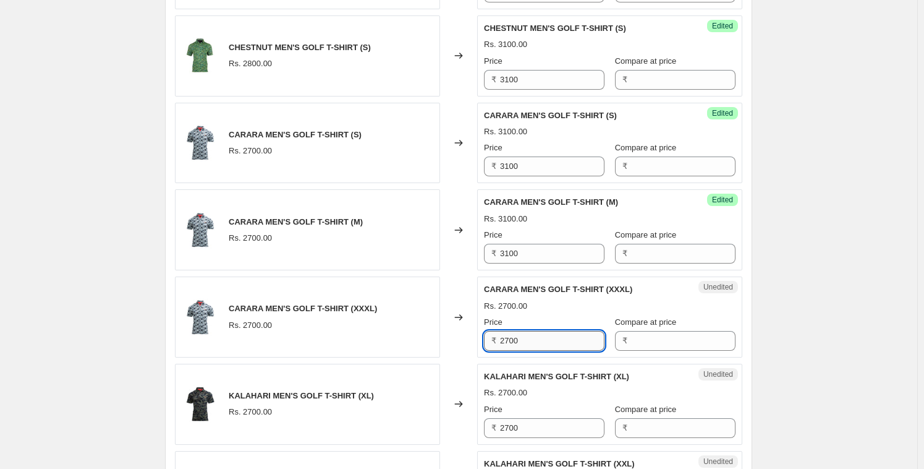
click at [519, 347] on input "2700" at bounding box center [552, 341] width 104 height 20
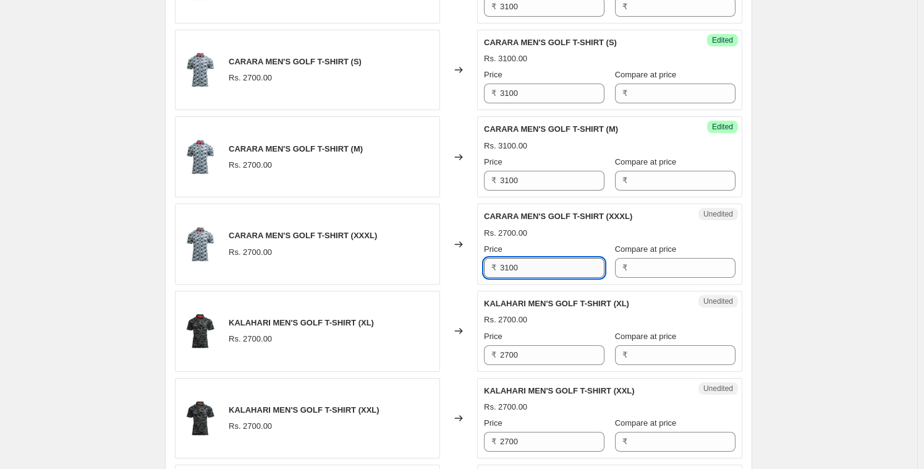
scroll to position [1659, 0]
type input "3100"
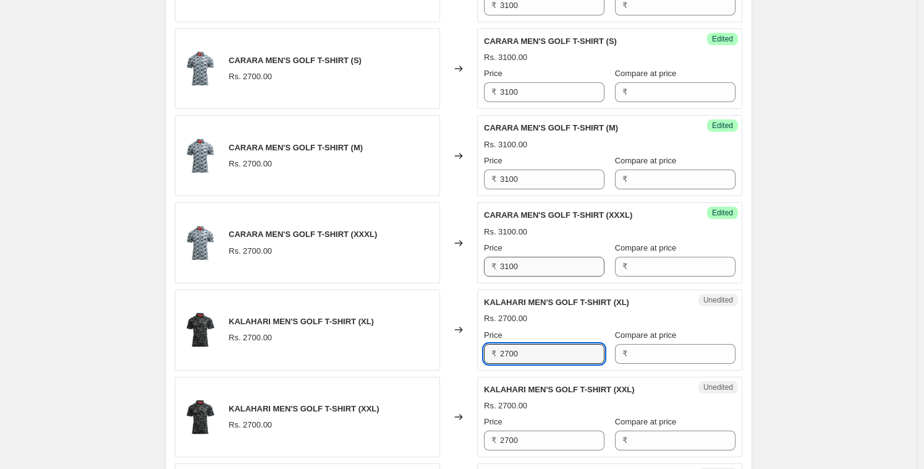
click at [519, 347] on input "2700" at bounding box center [552, 354] width 104 height 20
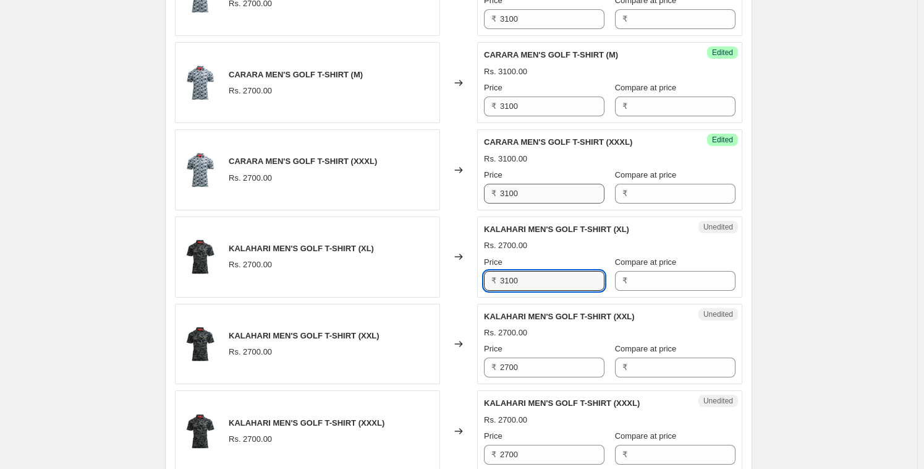
scroll to position [1734, 0]
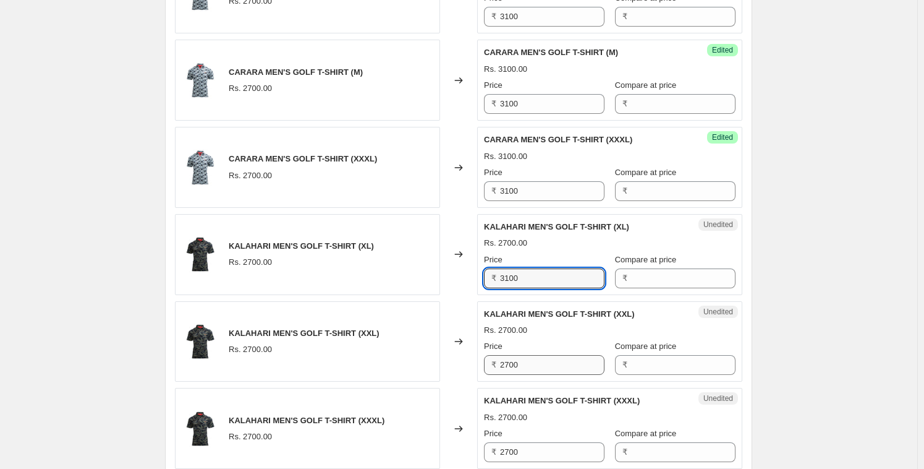
type input "3100"
click at [518, 356] on input "2700" at bounding box center [552, 365] width 104 height 20
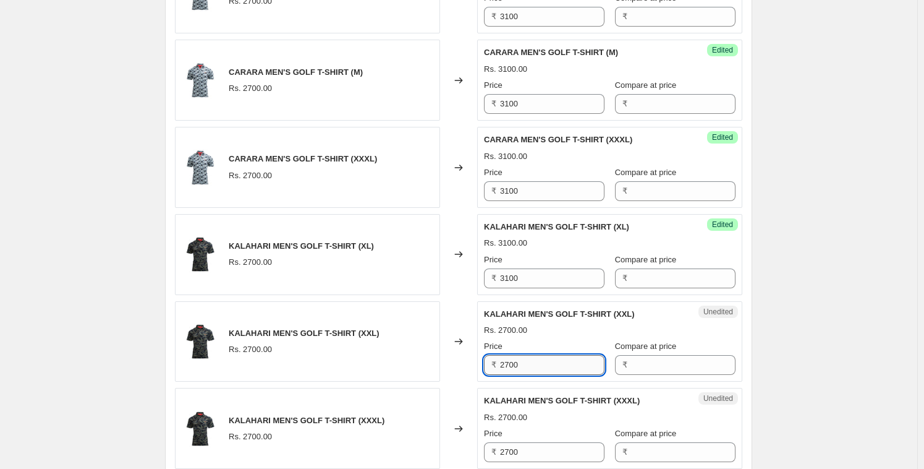
click at [518, 356] on input "2700" at bounding box center [552, 365] width 104 height 20
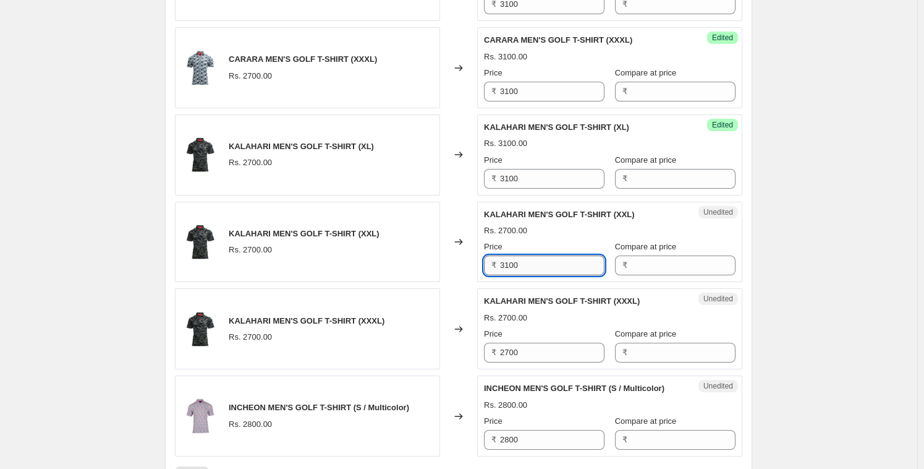
scroll to position [1841, 0]
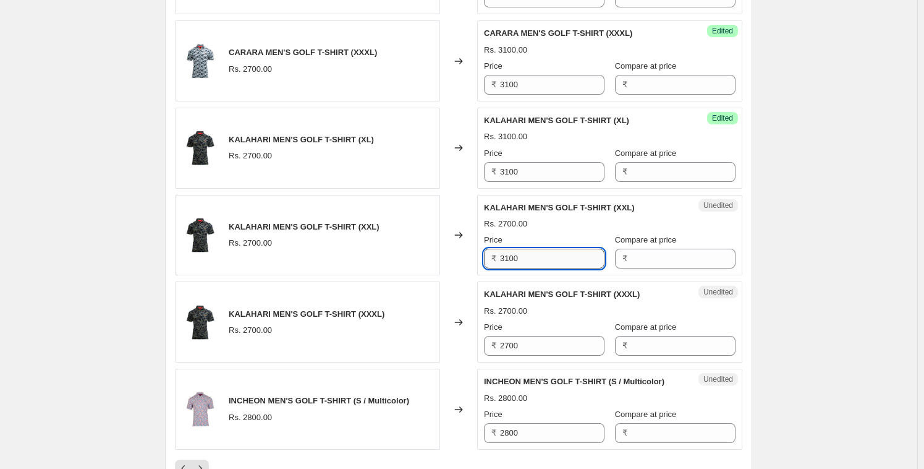
type input "3100"
click at [518, 356] on div "Unedited KALAHARI MEN'S GOLF T-SHIRT (XXXL) Rs. 2700.00 Price ₹ 2700 Compare at…" at bounding box center [609, 321] width 265 height 81
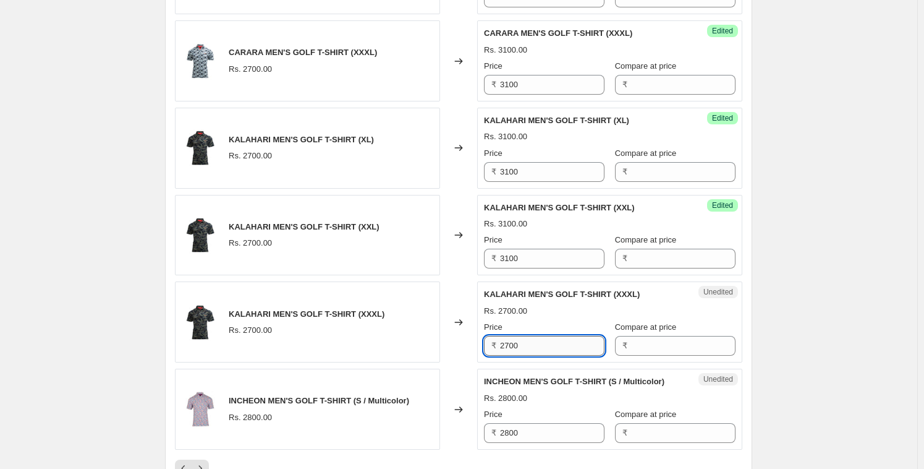
click at [521, 347] on input "2700" at bounding box center [552, 346] width 104 height 20
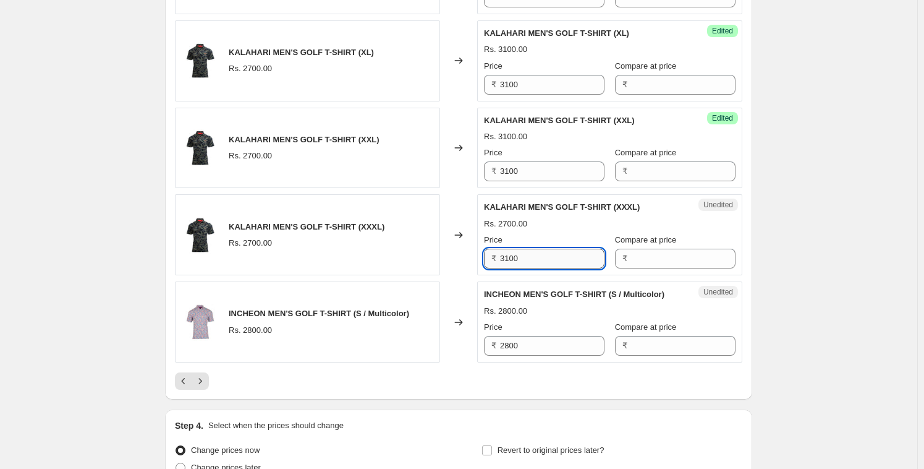
scroll to position [1929, 0]
type input "3100"
click at [520, 346] on input "2800" at bounding box center [552, 345] width 104 height 20
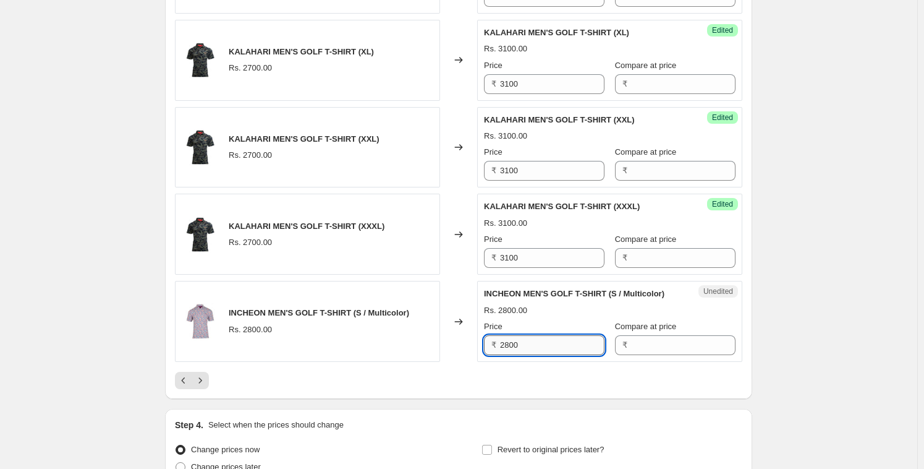
click at [520, 345] on input "2800" at bounding box center [552, 345] width 104 height 20
type input "3100"
click at [487, 383] on div at bounding box center [459, 380] width 568 height 17
click at [207, 377] on icon "Next" at bounding box center [200, 380] width 12 height 12
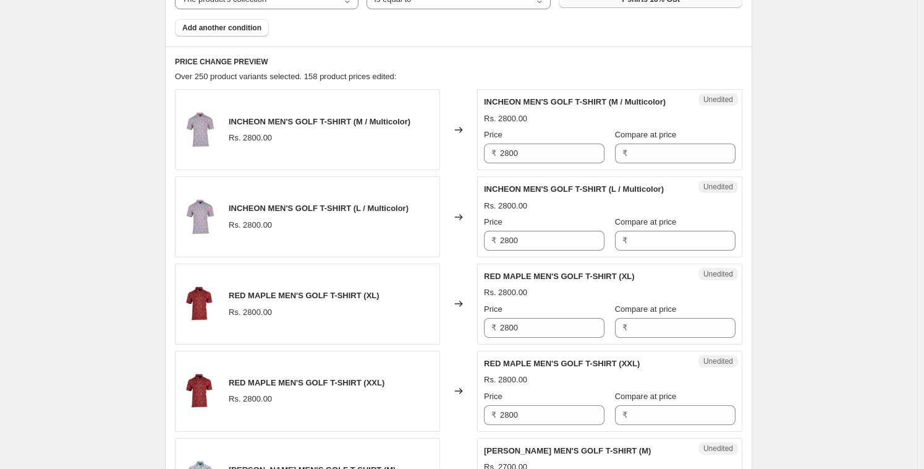
scroll to position [472, 0]
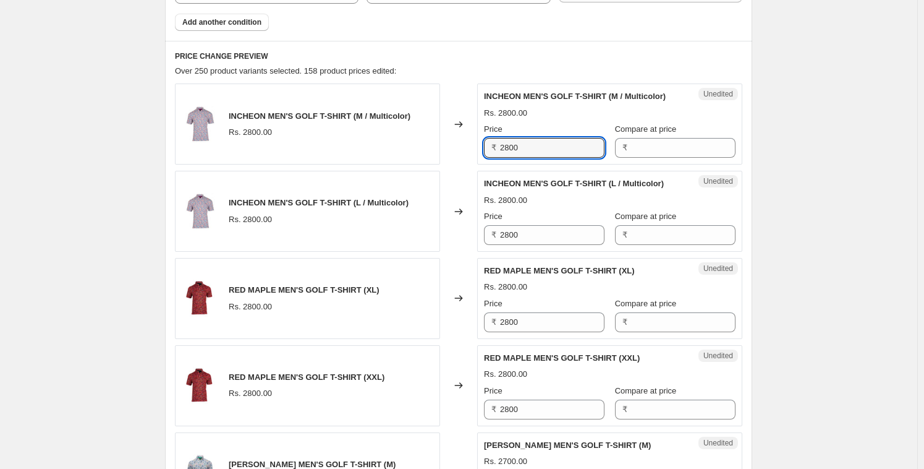
click at [545, 149] on input "2800" at bounding box center [552, 148] width 104 height 20
type input "3100"
click at [529, 244] on input "2800" at bounding box center [552, 235] width 104 height 20
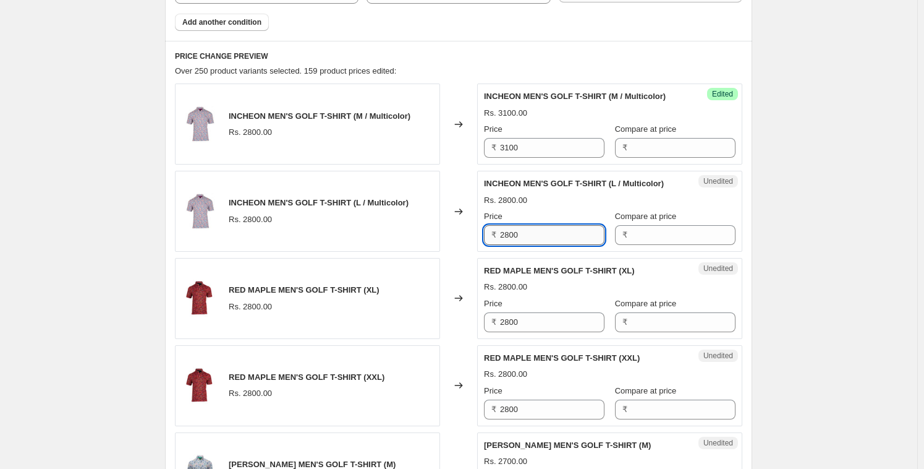
click at [530, 244] on input "2800" at bounding box center [552, 235] width 104 height 20
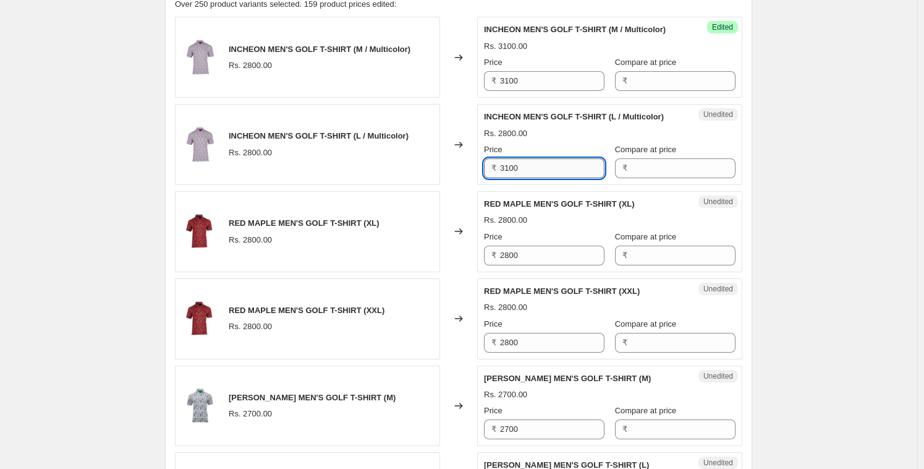
scroll to position [540, 0]
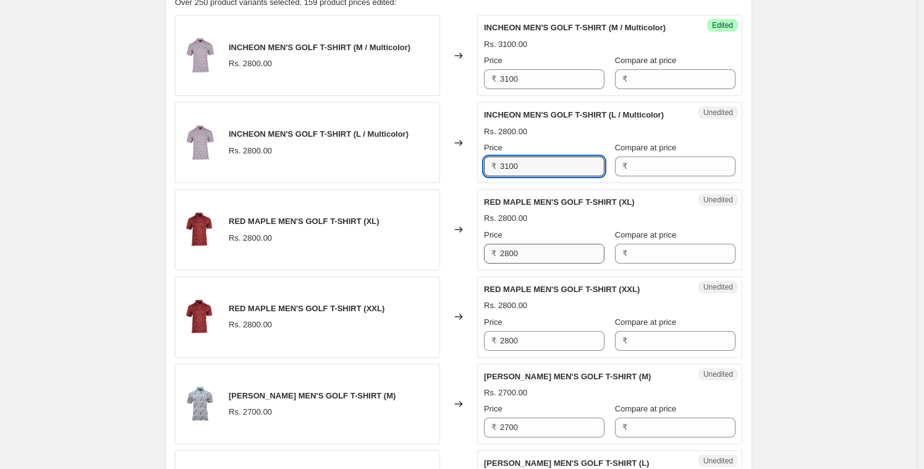
type input "3100"
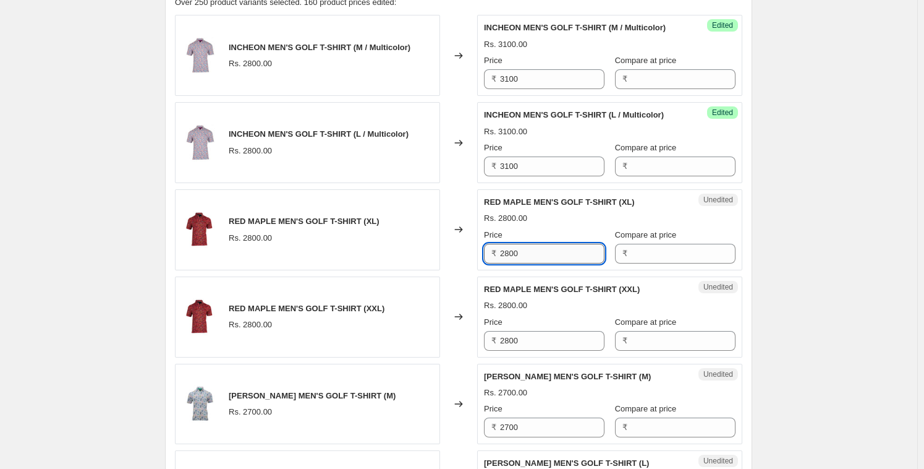
click at [522, 257] on input "2800" at bounding box center [552, 254] width 104 height 20
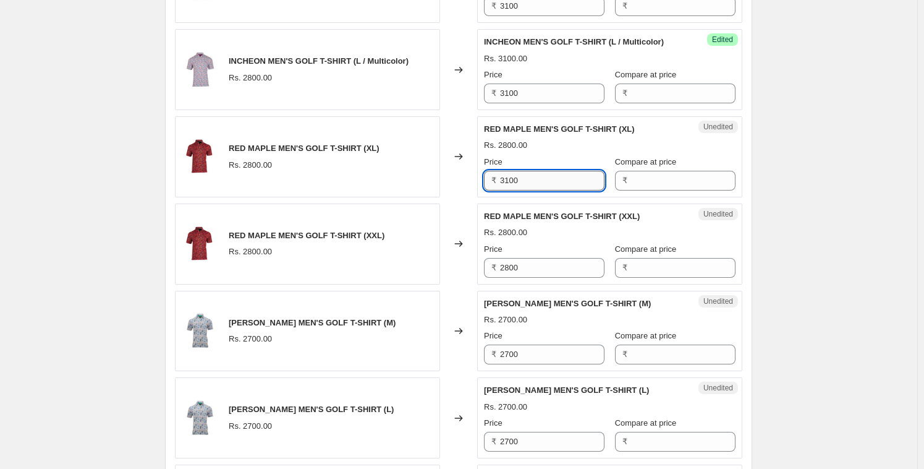
scroll to position [635, 0]
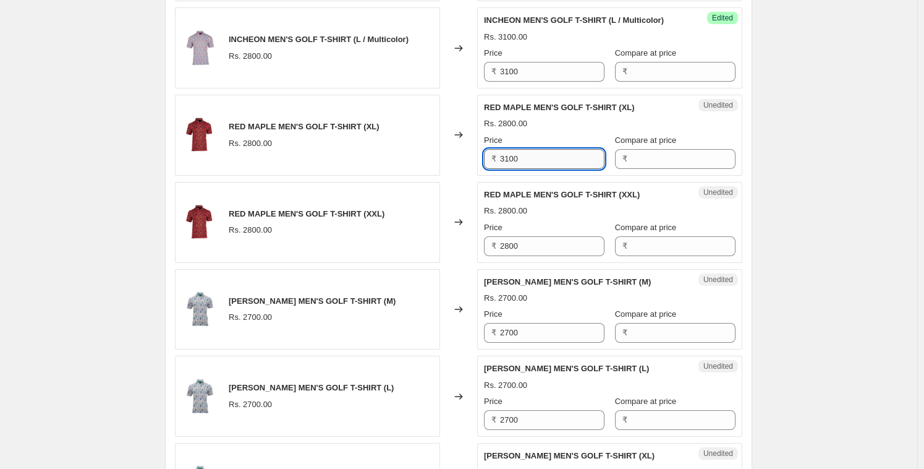
type input "3100"
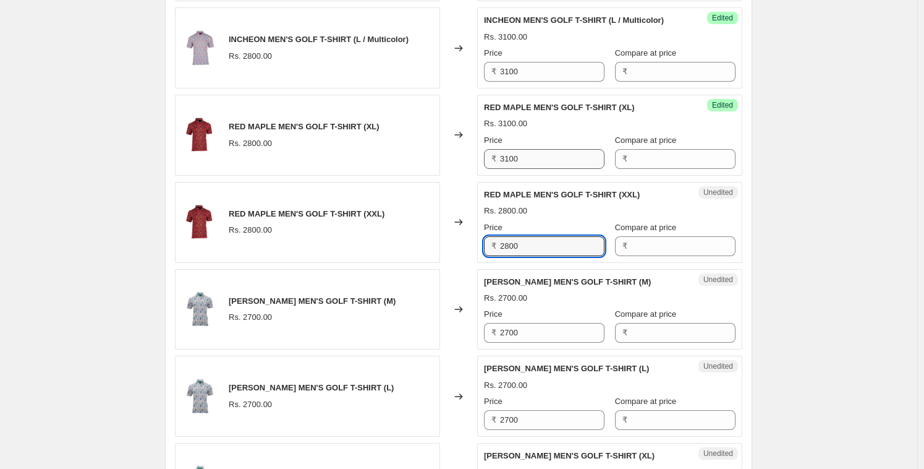
click at [522, 256] on input "2800" at bounding box center [552, 246] width 104 height 20
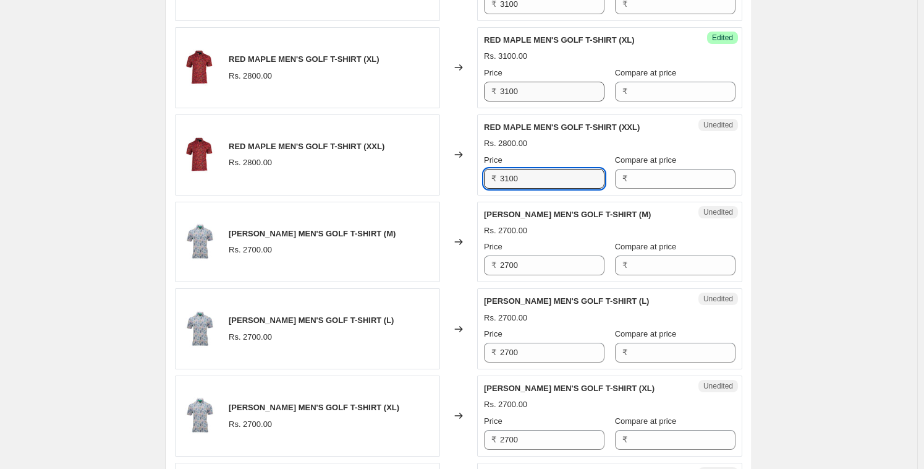
type input "3100"
click at [522, 253] on div "Price" at bounding box center [544, 247] width 121 height 12
click at [522, 283] on div "Unedited [PERSON_NAME] MEN'S GOLF T-SHIRT (M) Rs. 2700.00 Price ₹ 2700 Compare …" at bounding box center [609, 242] width 265 height 81
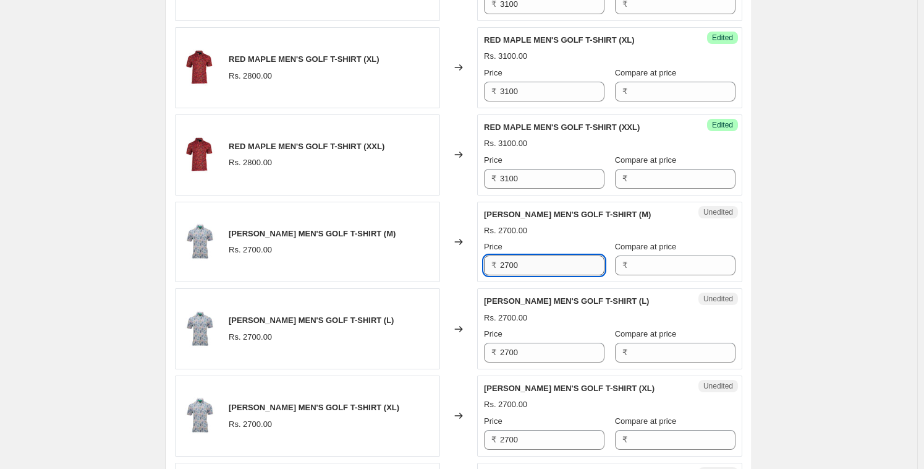
click at [522, 275] on input "2700" at bounding box center [552, 265] width 104 height 20
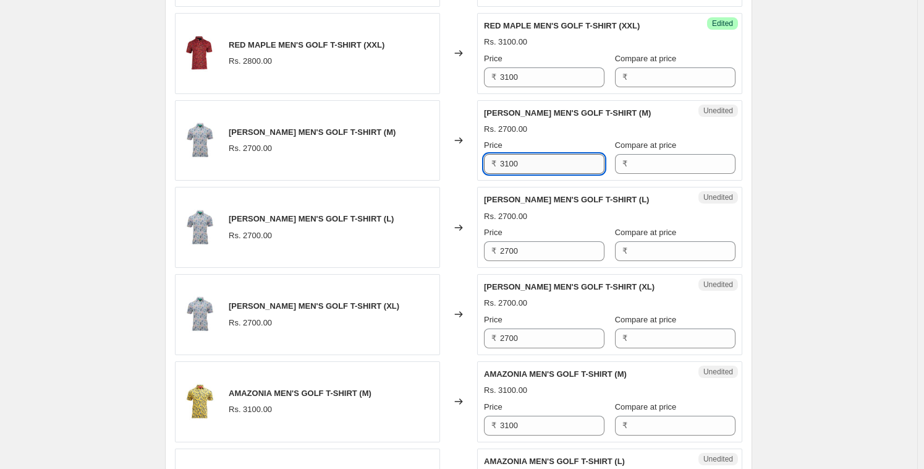
scroll to position [805, 0]
type input "3100"
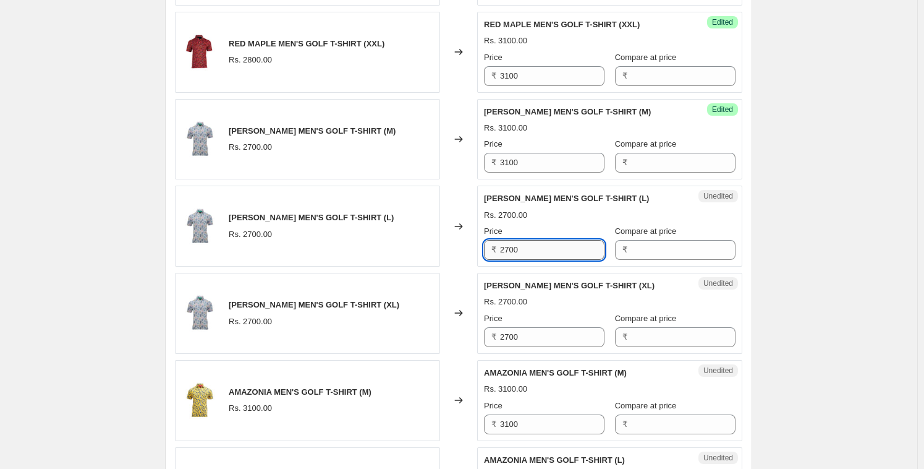
click at [524, 258] on input "2700" at bounding box center [552, 250] width 104 height 20
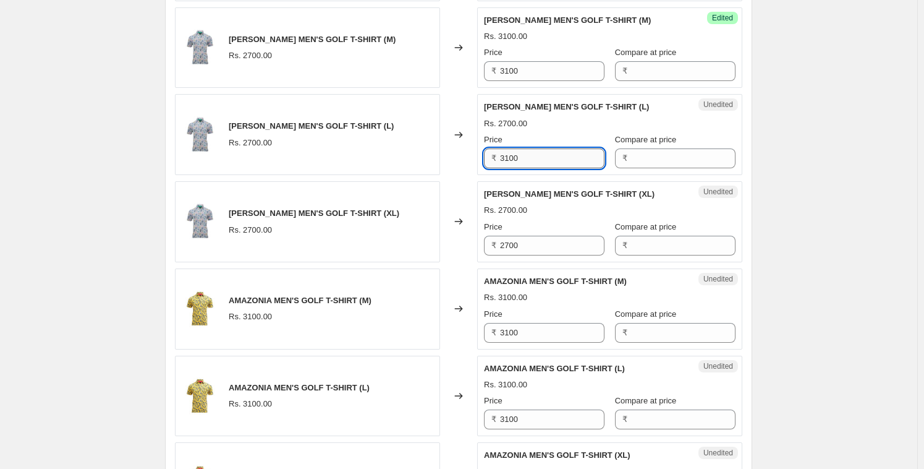
scroll to position [898, 0]
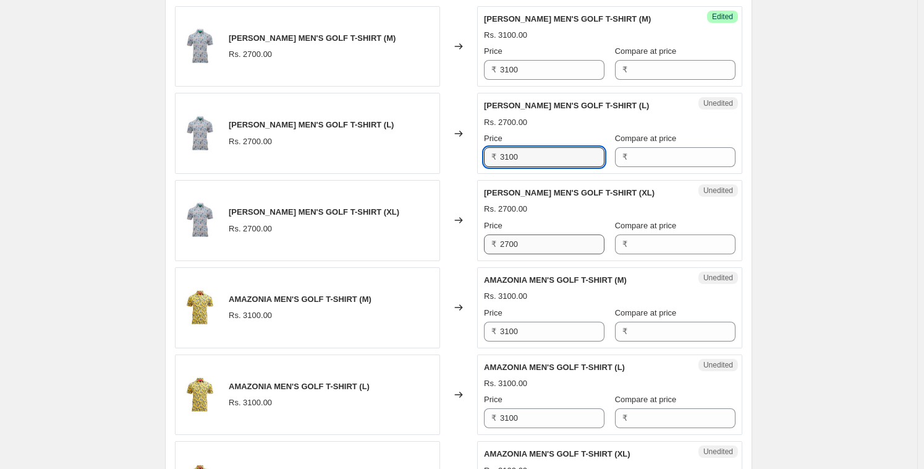
type input "3100"
click at [524, 254] on input "2700" at bounding box center [552, 244] width 104 height 20
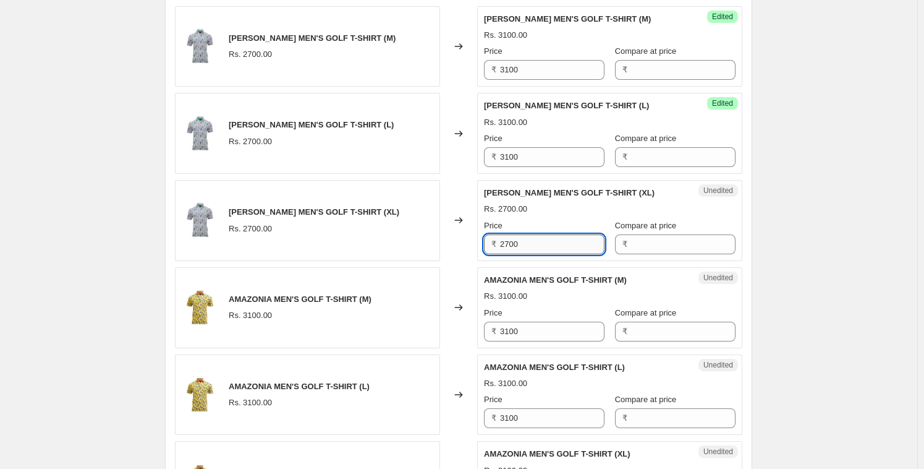
click at [524, 254] on input "2700" at bounding box center [552, 244] width 104 height 20
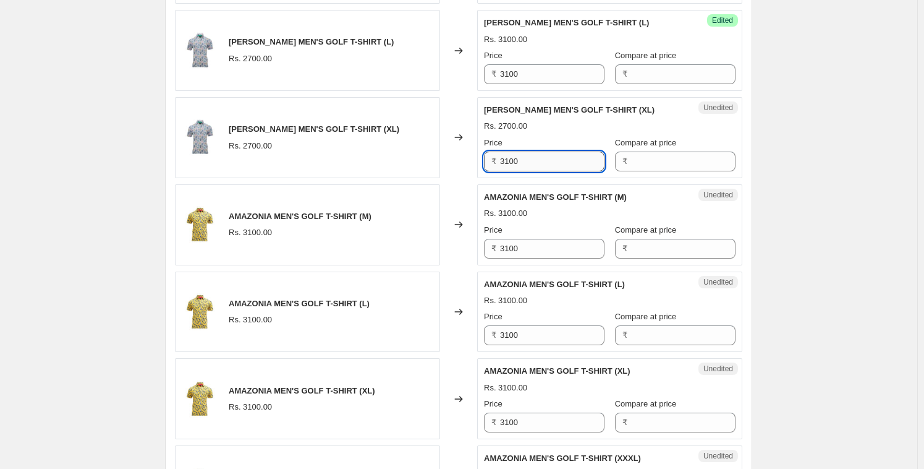
scroll to position [981, 0]
type input "3100"
click at [524, 258] on input "3100" at bounding box center [552, 248] width 104 height 20
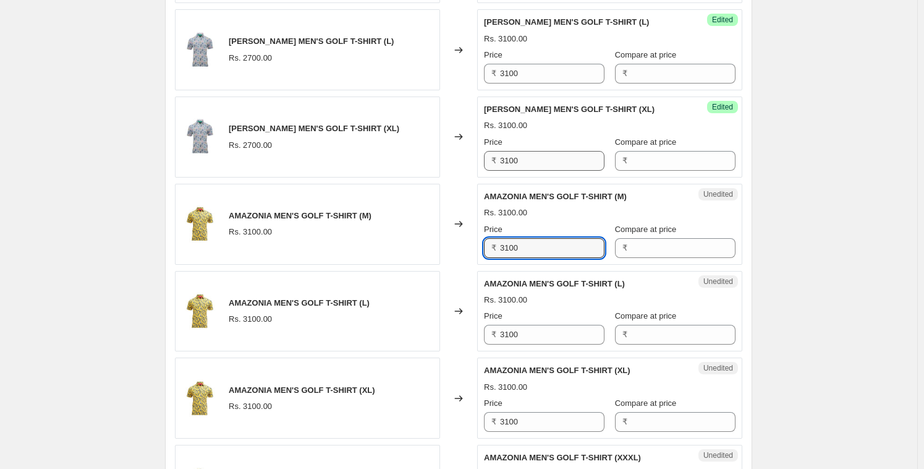
click at [524, 258] on input "3100" at bounding box center [552, 248] width 104 height 20
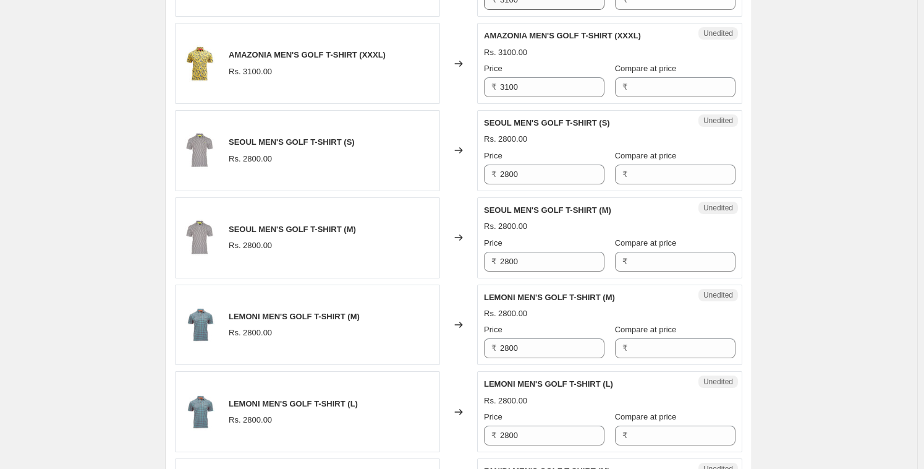
scroll to position [1404, 0]
click at [537, 200] on div "INCHEON MEN'S GOLF T-SHIRT (M / Multicolor) Rs. 2800.00 Changed to Success Edit…" at bounding box center [459, 19] width 568 height 1735
click at [537, 183] on input "2800" at bounding box center [552, 174] width 104 height 20
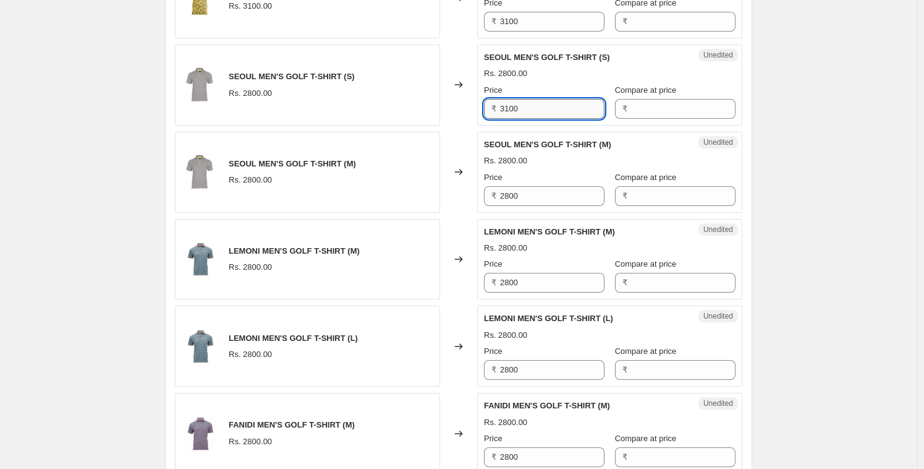
scroll to position [1485, 0]
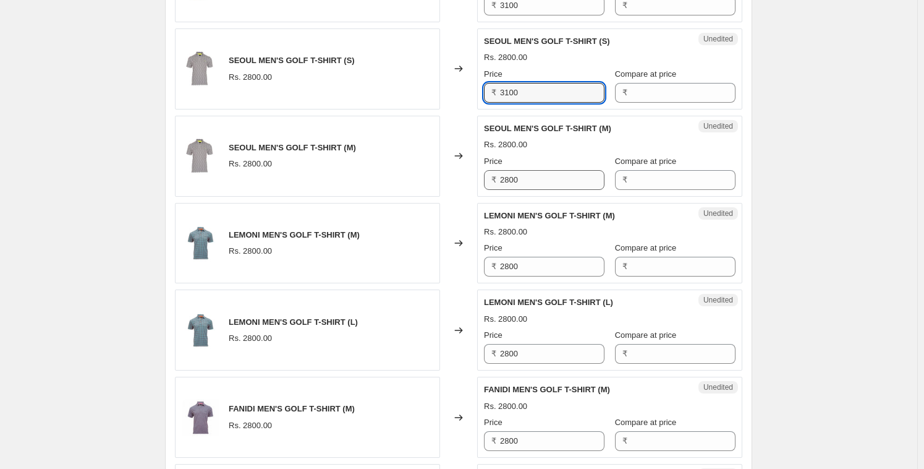
type input "3100"
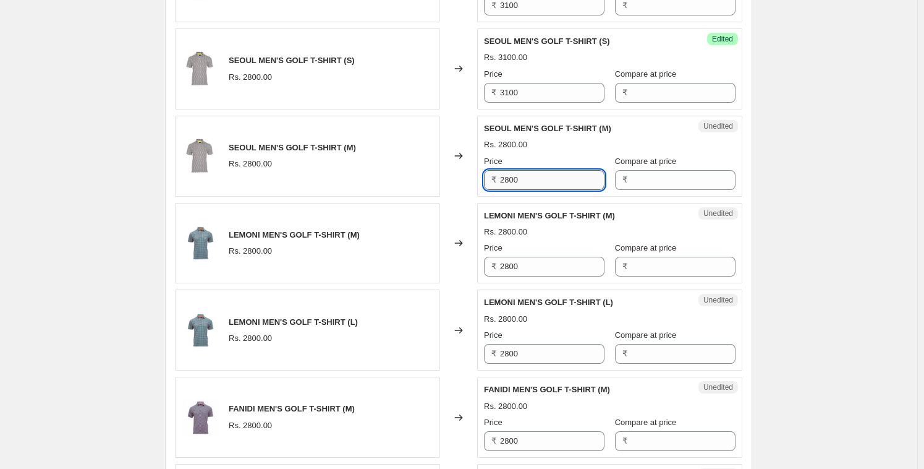
click at [537, 182] on input "2800" at bounding box center [552, 180] width 104 height 20
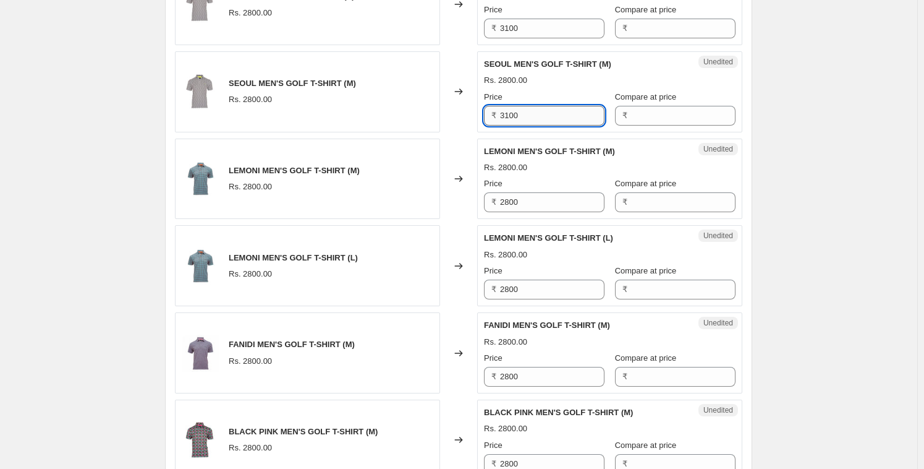
scroll to position [1569, 0]
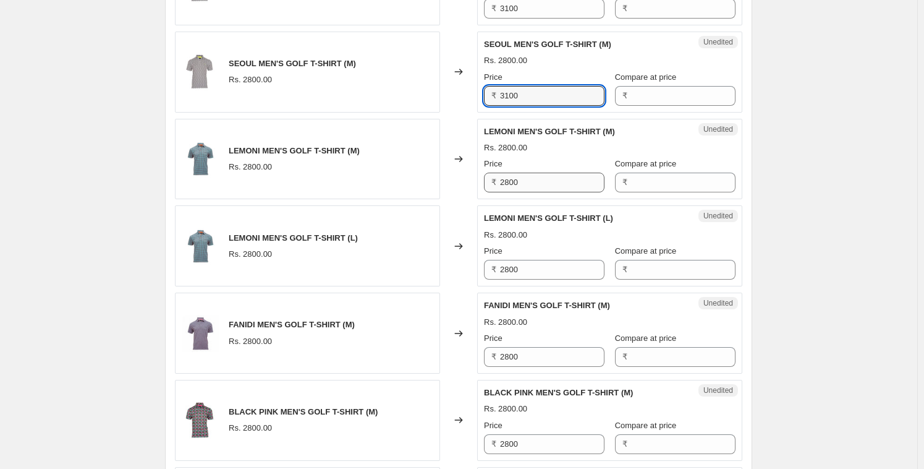
type input "3100"
click at [535, 192] on input "2800" at bounding box center [552, 183] width 104 height 20
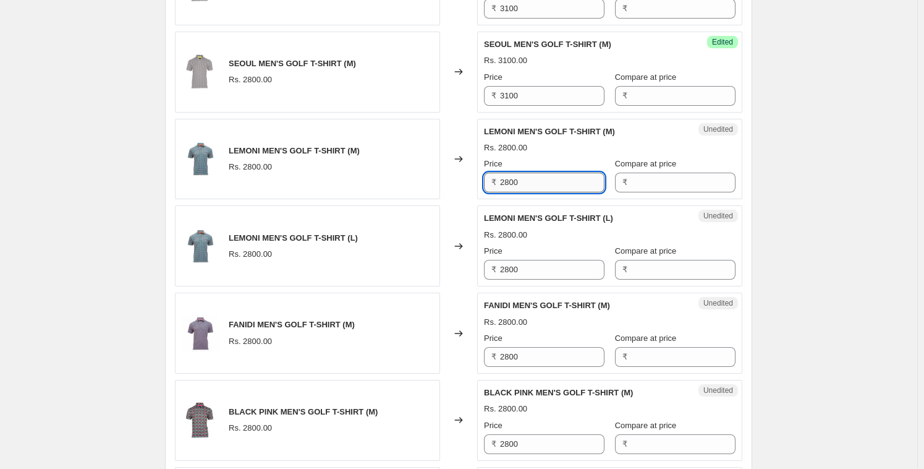
click at [535, 192] on input "2800" at bounding box center [552, 183] width 104 height 20
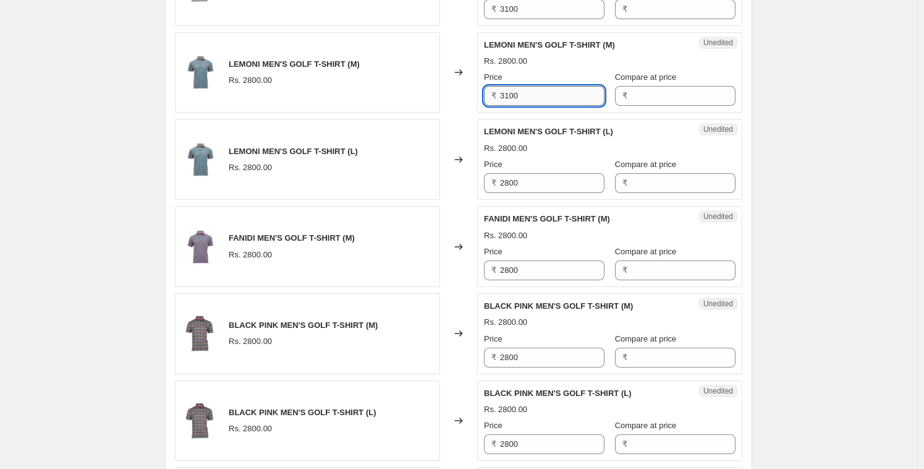
type input "3100"
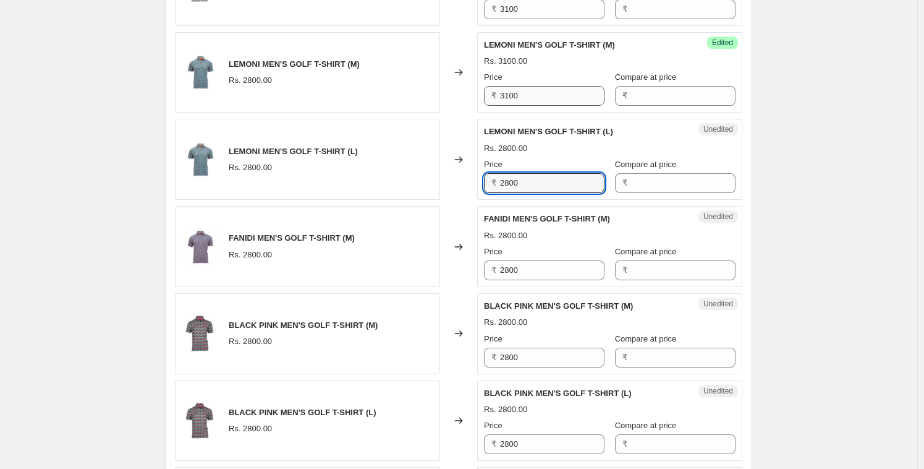
click at [535, 193] on input "2800" at bounding box center [552, 183] width 104 height 20
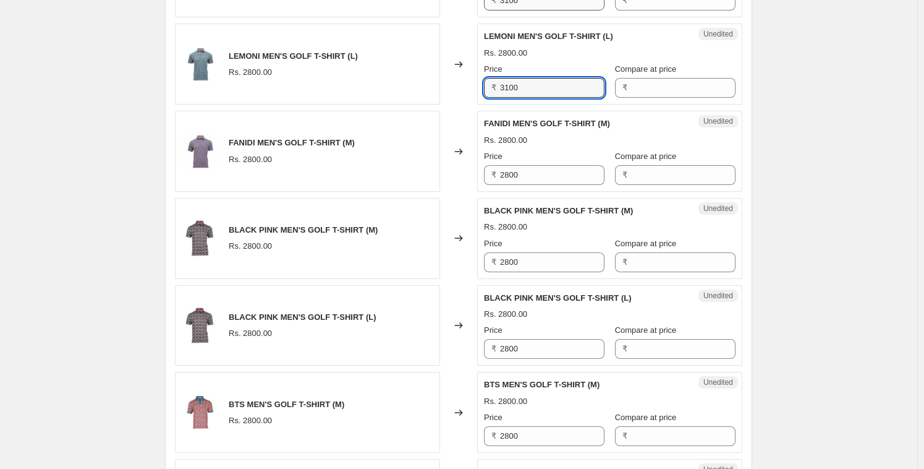
scroll to position [1752, 0]
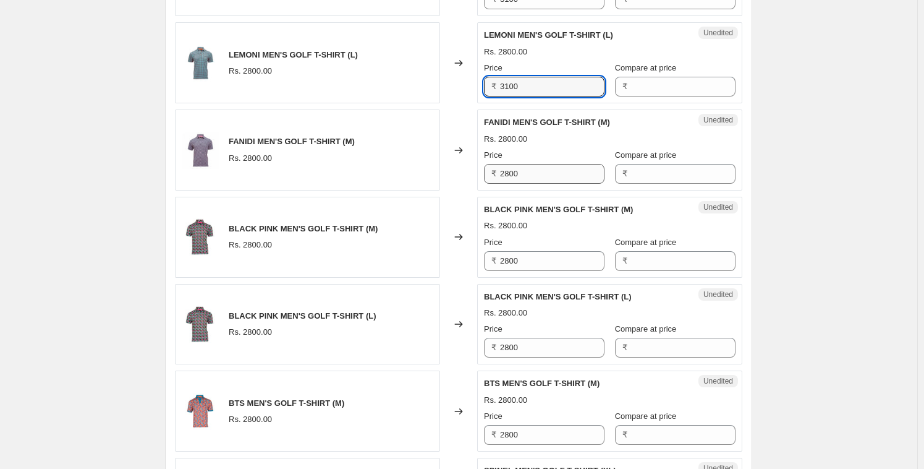
type input "3100"
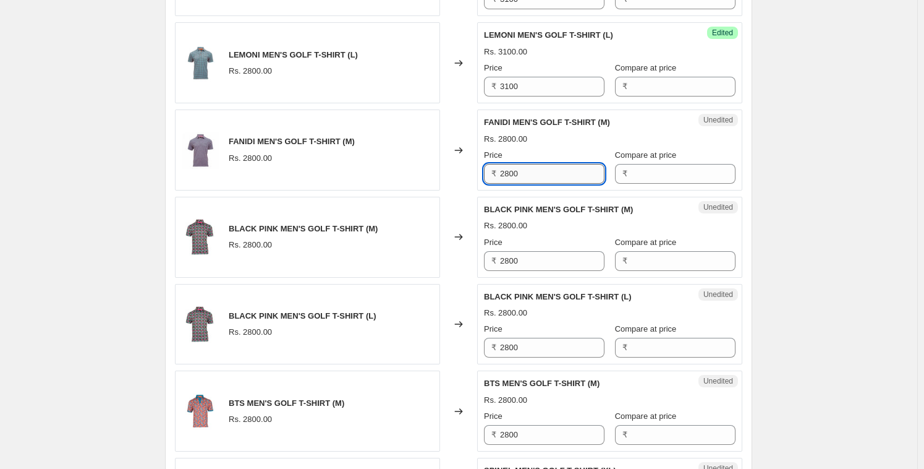
click at [537, 184] on input "2800" at bounding box center [552, 174] width 104 height 20
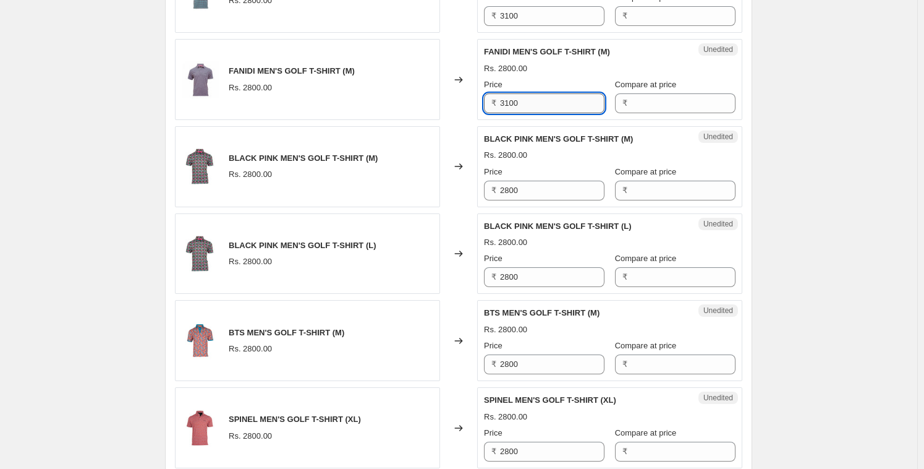
scroll to position [1823, 0]
type input "3100"
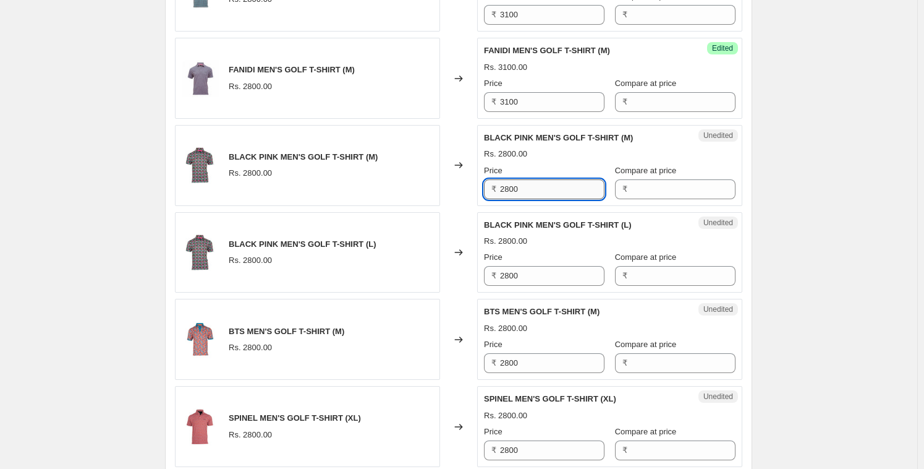
click at [534, 199] on input "2800" at bounding box center [552, 189] width 104 height 20
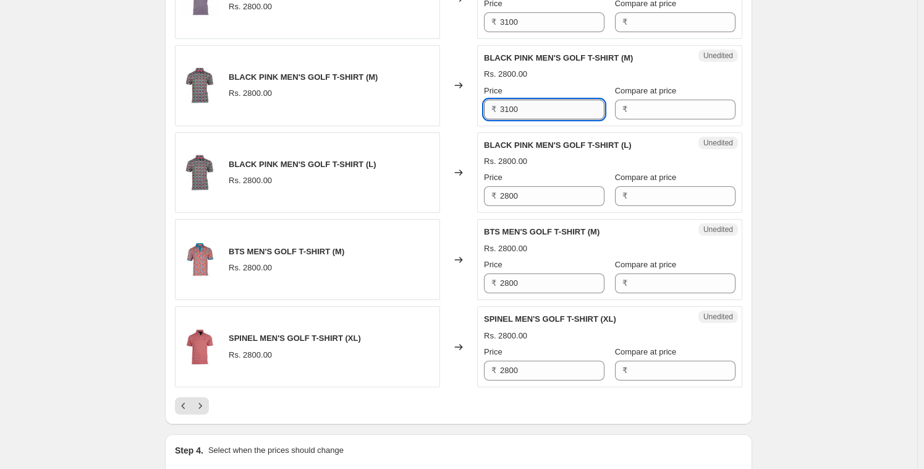
scroll to position [1906, 0]
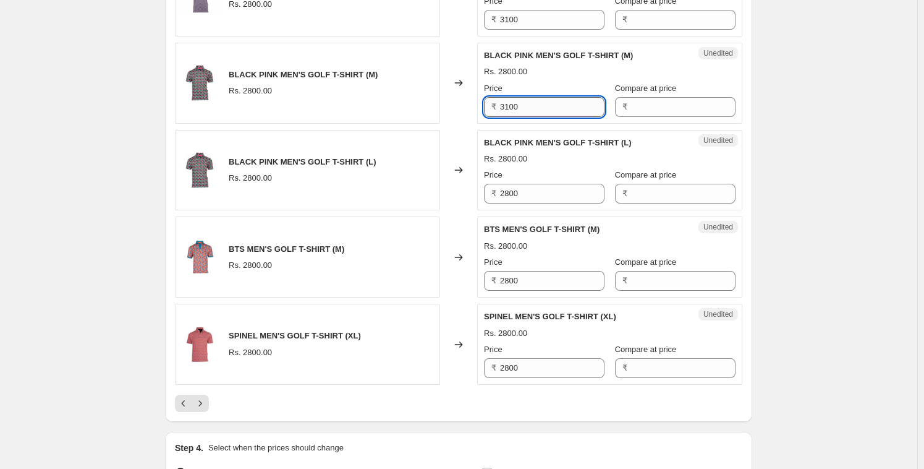
type input "3100"
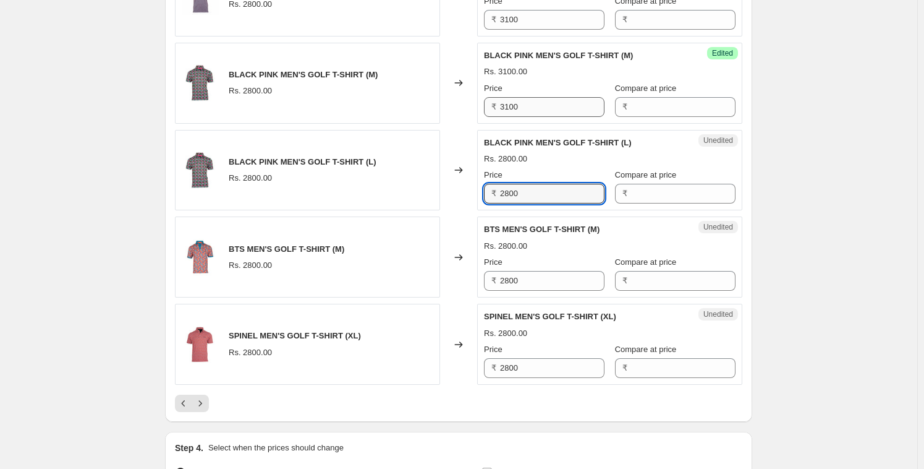
click at [534, 203] on input "2800" at bounding box center [552, 194] width 104 height 20
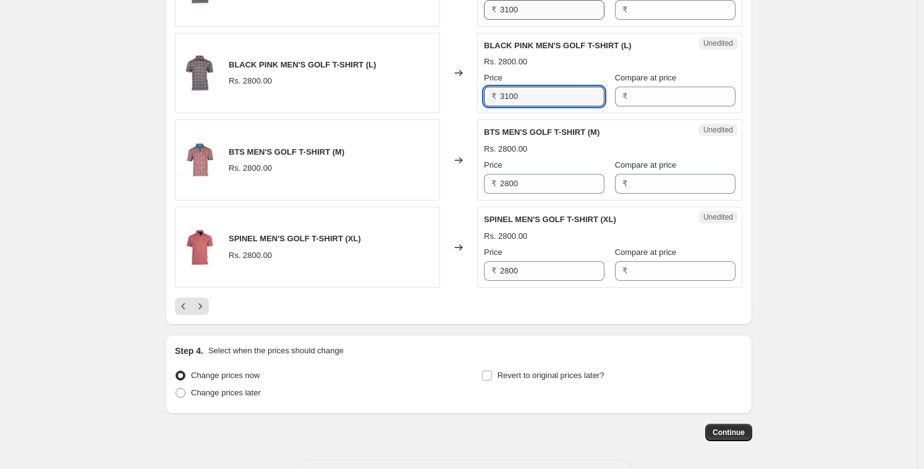
scroll to position [2007, 0]
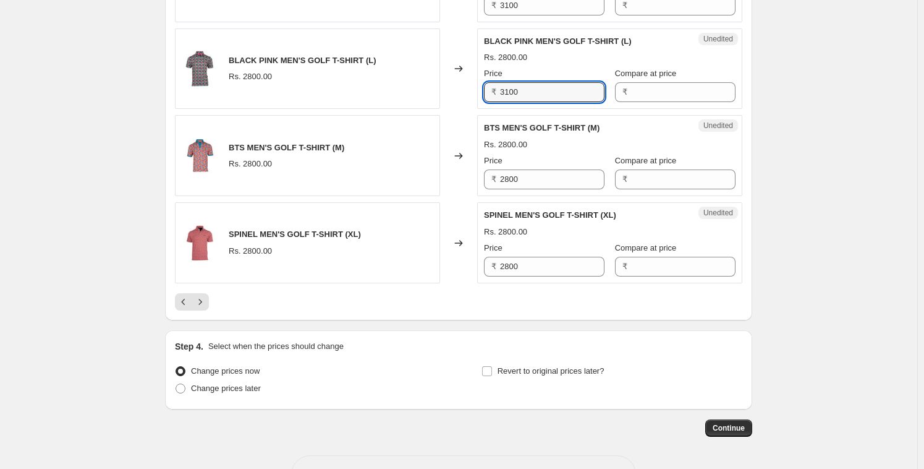
type input "3100"
click at [534, 196] on div "Unedited BTS MEN'S GOLF T-SHIRT (M) Rs. 2800.00 Price ₹ 2800 Compare at price ₹" at bounding box center [609, 155] width 265 height 81
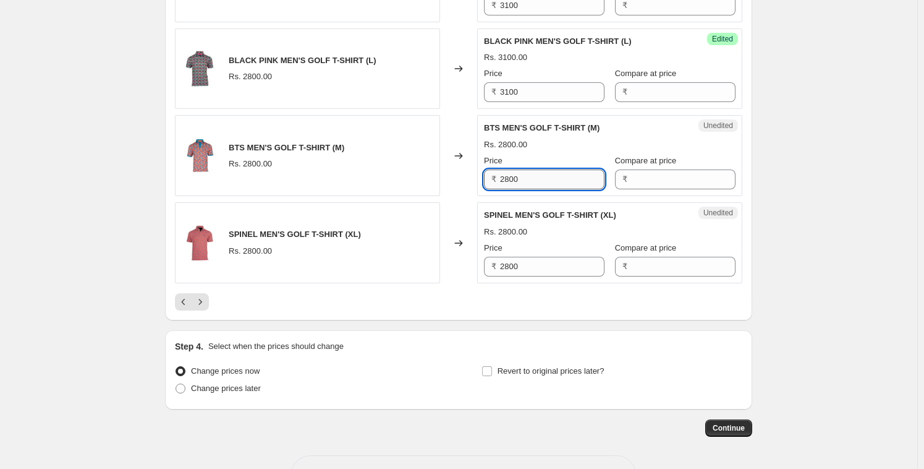
click at [534, 189] on input "2800" at bounding box center [552, 179] width 104 height 20
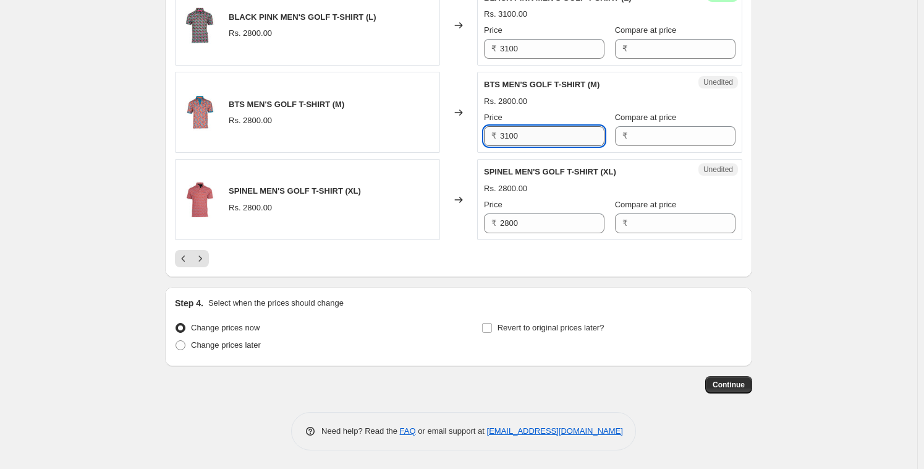
scroll to position [2059, 0]
type input "3100"
click at [531, 234] on div "Unedited SPINEL MEN'S GOLF T-SHIRT (XL) Rs. 2800.00 Price ₹ 2800 Compare at pri…" at bounding box center [609, 199] width 265 height 81
click at [531, 233] on div "Unedited SPINEL MEN'S GOLF T-SHIRT (XL) Rs. 2800.00 Price ₹ 2800 Compare at pri…" at bounding box center [609, 199] width 265 height 81
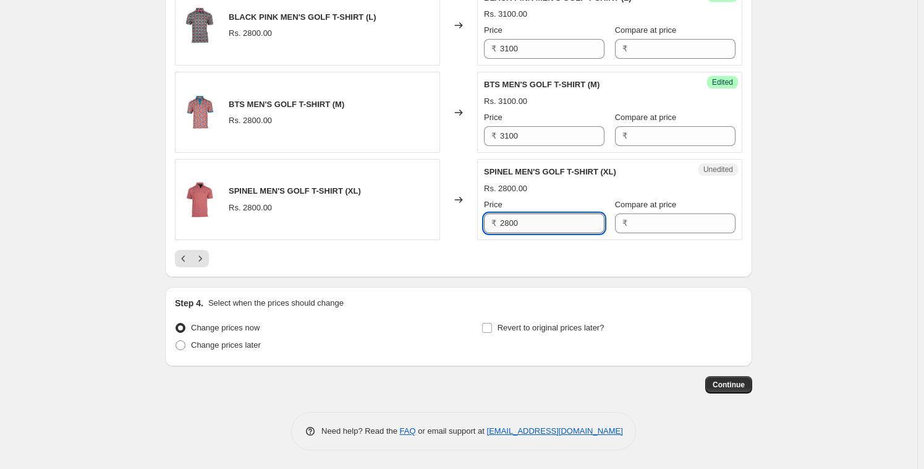
click at [532, 223] on input "2800" at bounding box center [552, 223] width 104 height 20
type input "3100"
click at [518, 251] on div at bounding box center [459, 258] width 568 height 17
click at [195, 256] on button "Next" at bounding box center [200, 258] width 17 height 17
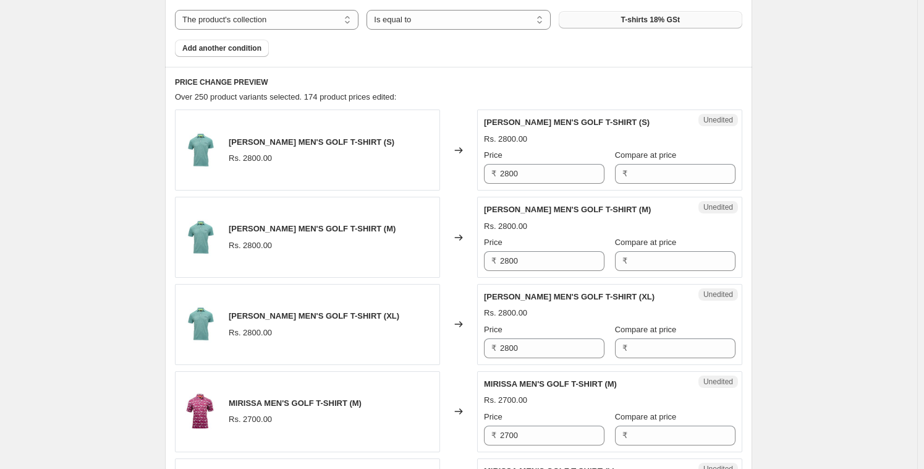
scroll to position [446, 0]
click at [538, 166] on input "2800" at bounding box center [552, 173] width 104 height 20
type input "3100"
click at [534, 253] on input "2800" at bounding box center [552, 260] width 104 height 20
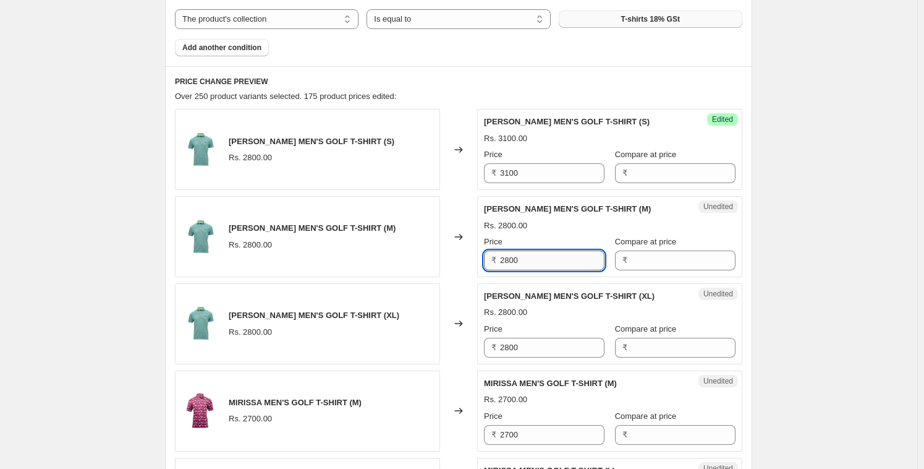
click at [534, 253] on input "2800" at bounding box center [552, 260] width 104 height 20
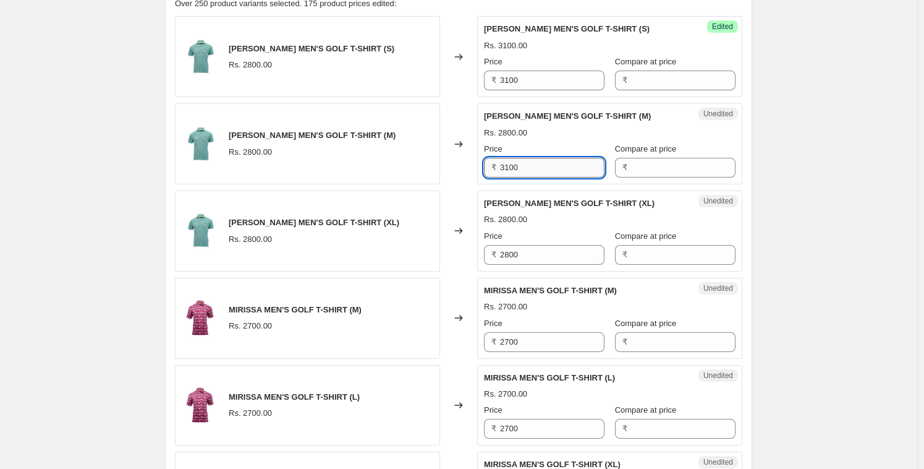
scroll to position [544, 0]
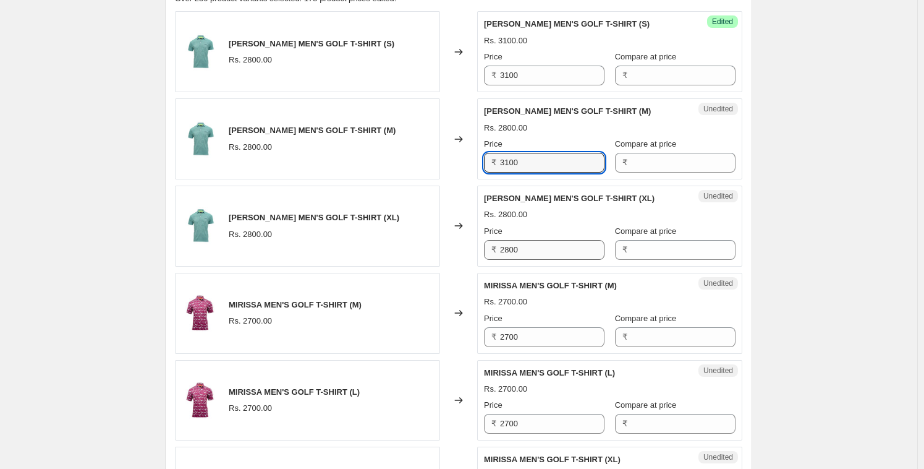
type input "3100"
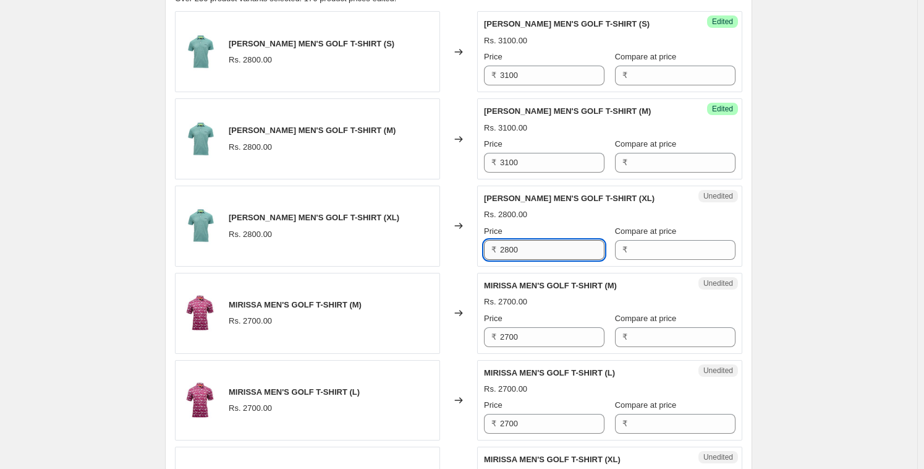
click at [534, 253] on input "2800" at bounding box center [552, 250] width 104 height 20
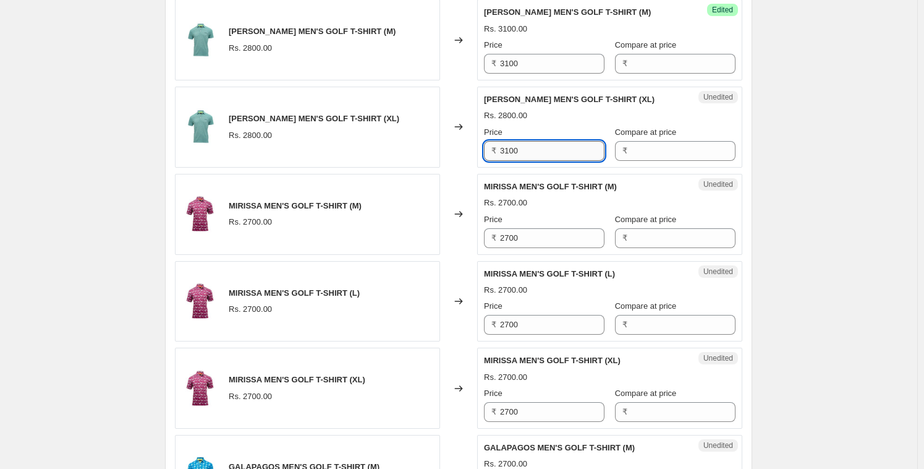
scroll to position [645, 0]
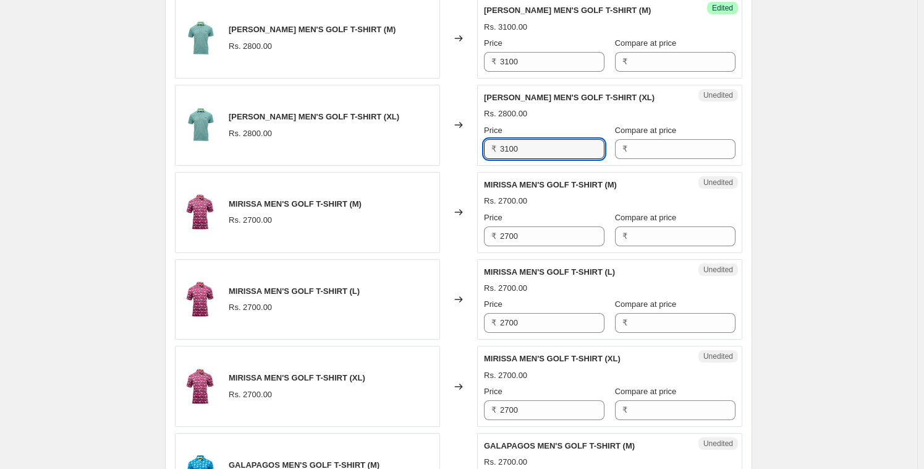
type input "3100"
click at [535, 246] on div "Unedited MIRISSA MEN'S GOLF T-SHIRT (M) Rs. 2700.00 Price ₹ 2700 Compare at pri…" at bounding box center [609, 212] width 265 height 81
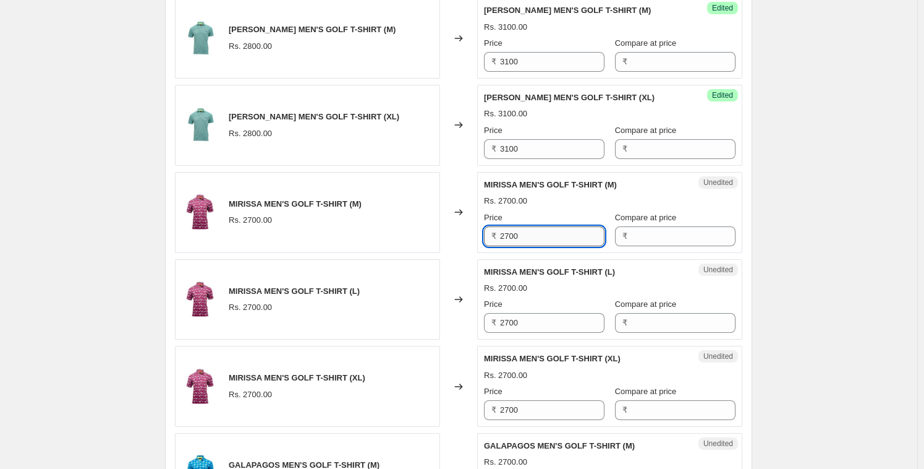
click at [537, 236] on input "2700" at bounding box center [552, 236] width 104 height 20
type input "3100"
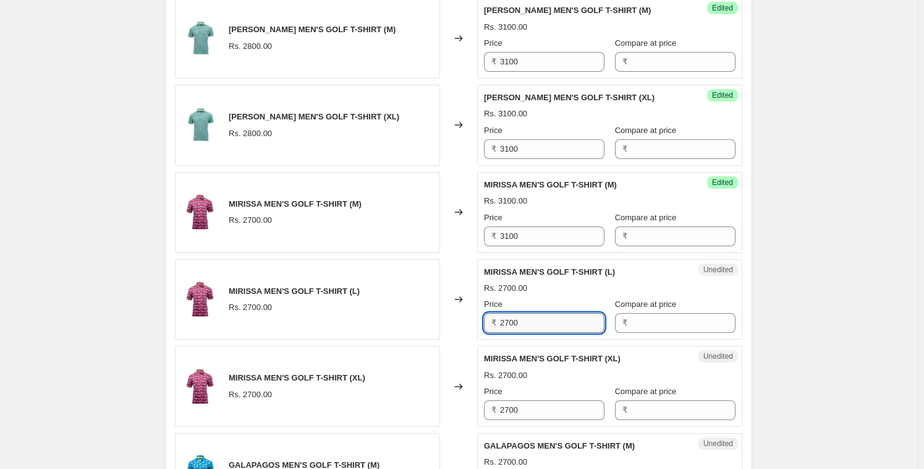
click at [556, 317] on input "2700" at bounding box center [552, 323] width 104 height 20
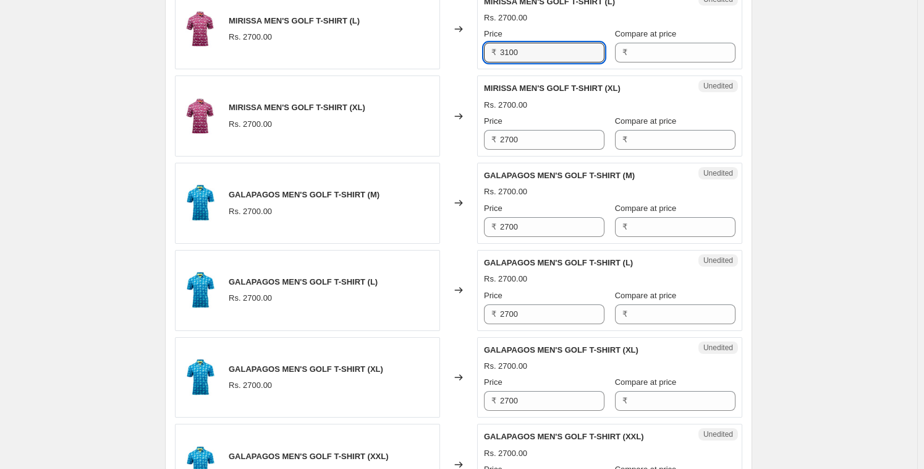
scroll to position [920, 0]
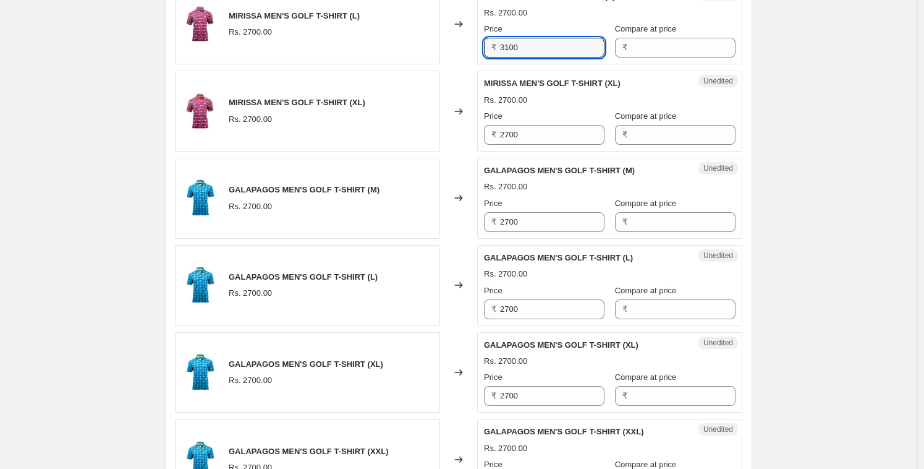
type input "3100"
click at [540, 122] on div "Price ₹ 2700" at bounding box center [544, 127] width 121 height 35
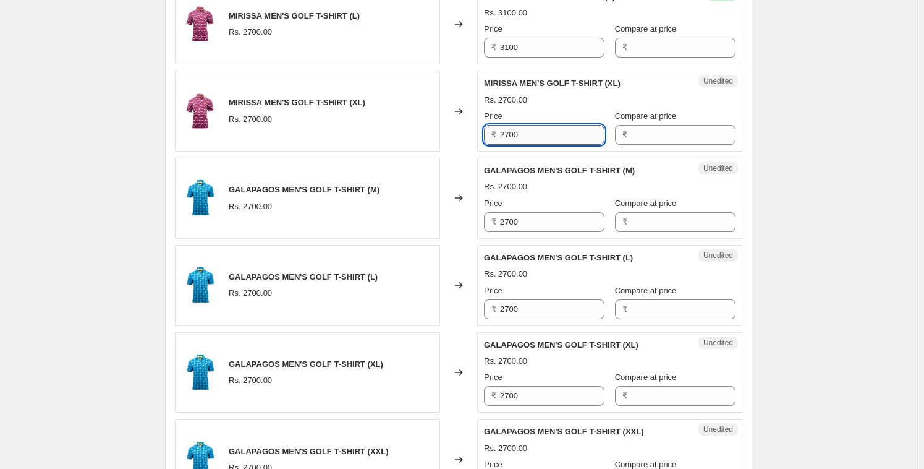
click at [540, 127] on input "2700" at bounding box center [552, 135] width 104 height 20
type input "3100"
click at [527, 212] on input "2700" at bounding box center [552, 222] width 104 height 20
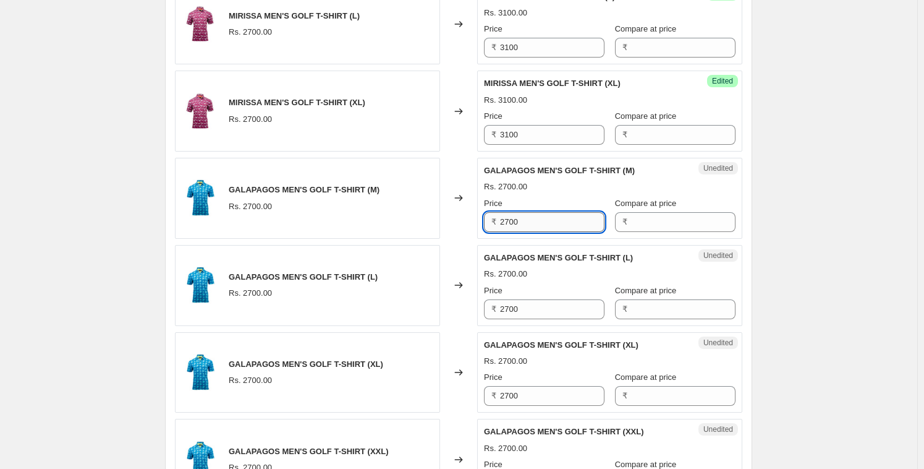
click at [527, 212] on input "2700" at bounding box center [552, 222] width 104 height 20
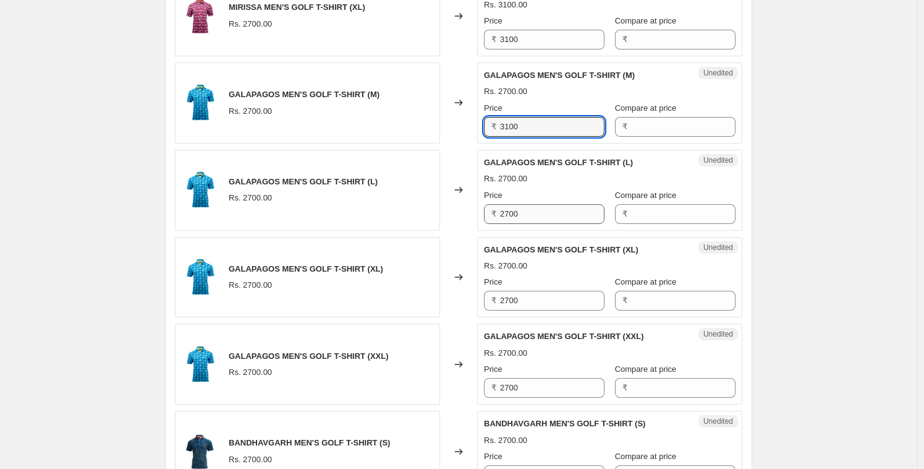
type input "3100"
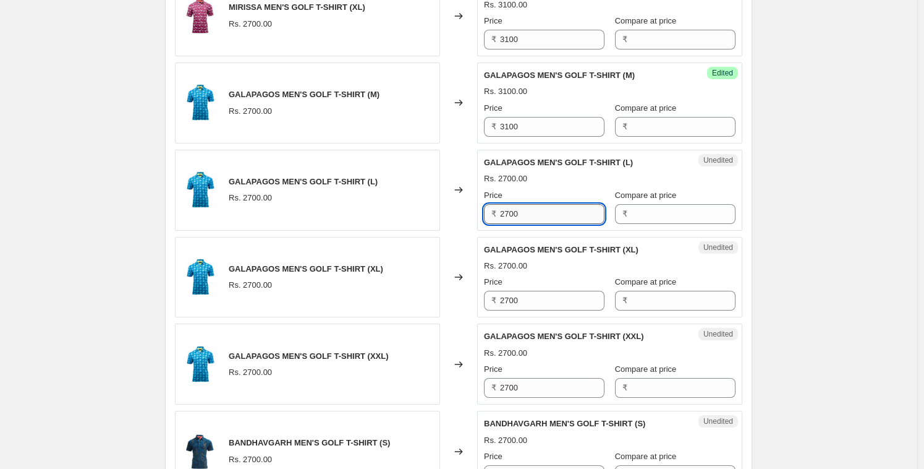
click at [531, 205] on input "2700" at bounding box center [552, 214] width 104 height 20
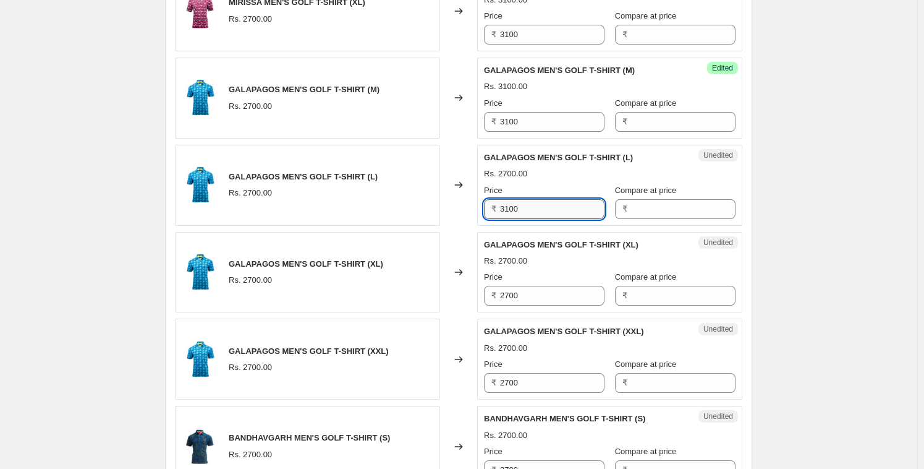
scroll to position [1225, 0]
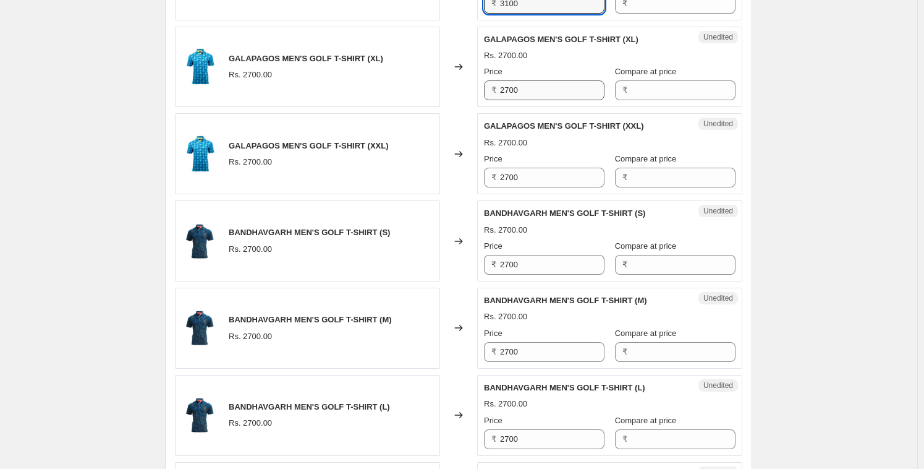
type input "3100"
click at [552, 85] on input "2700" at bounding box center [552, 90] width 104 height 20
type input "3100"
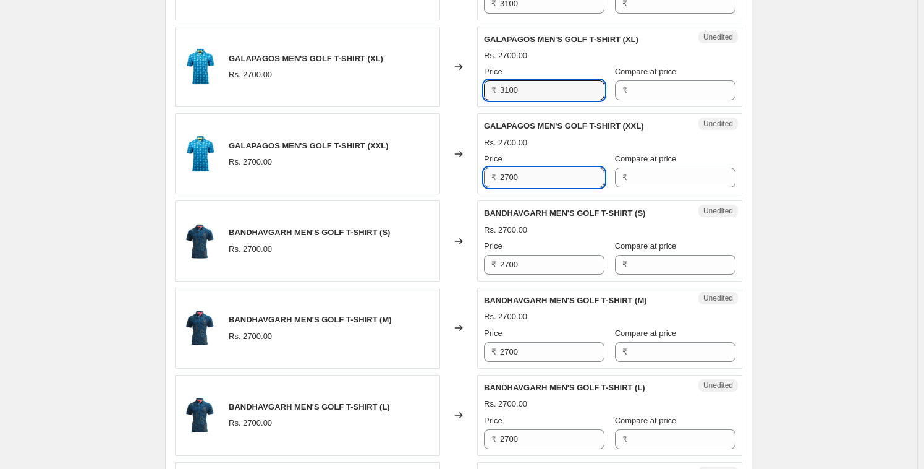
click at [543, 171] on input "2700" at bounding box center [552, 178] width 104 height 20
type input "3100"
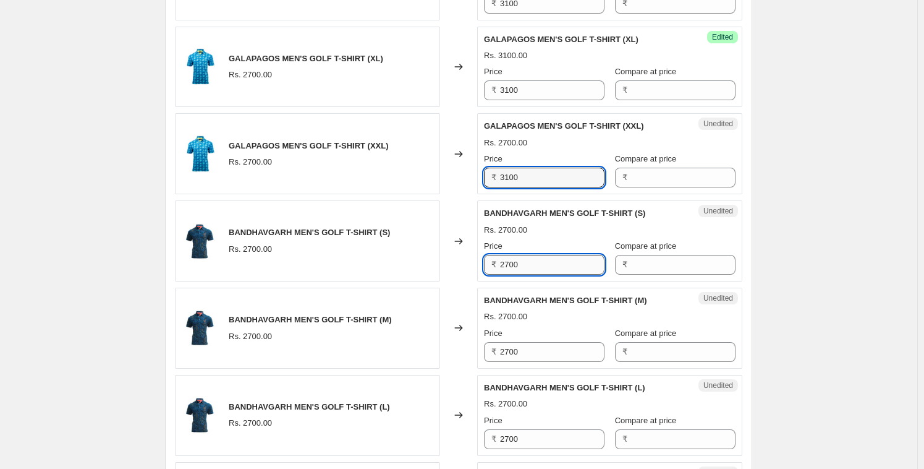
click at [519, 269] on input "2700" at bounding box center [552, 265] width 104 height 20
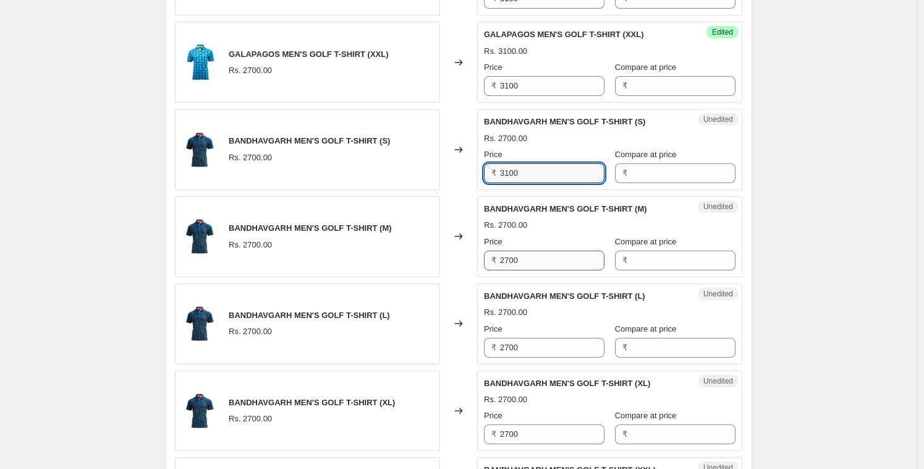
scroll to position [1322, 0]
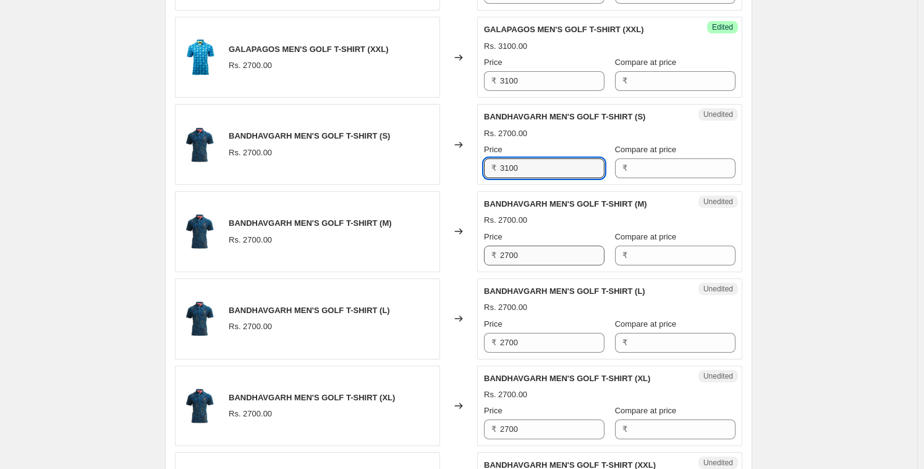
type input "3100"
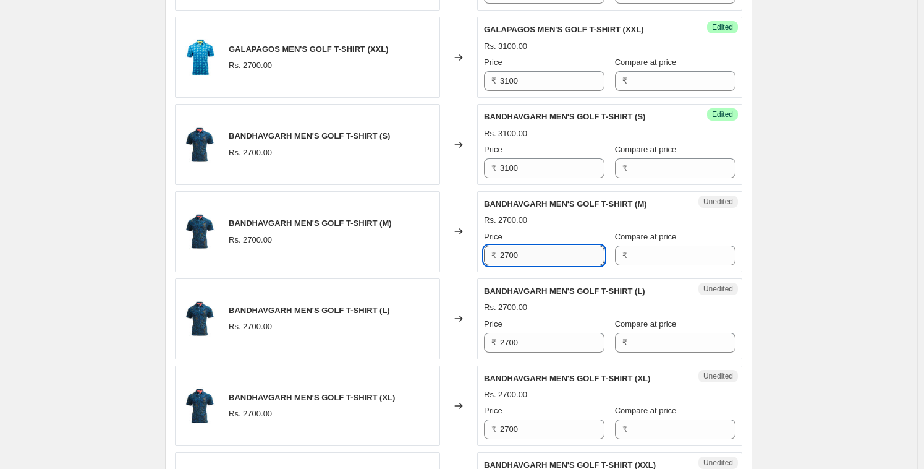
click at [526, 250] on input "2700" at bounding box center [552, 255] width 104 height 20
click at [526, 251] on input "2700" at bounding box center [552, 255] width 104 height 20
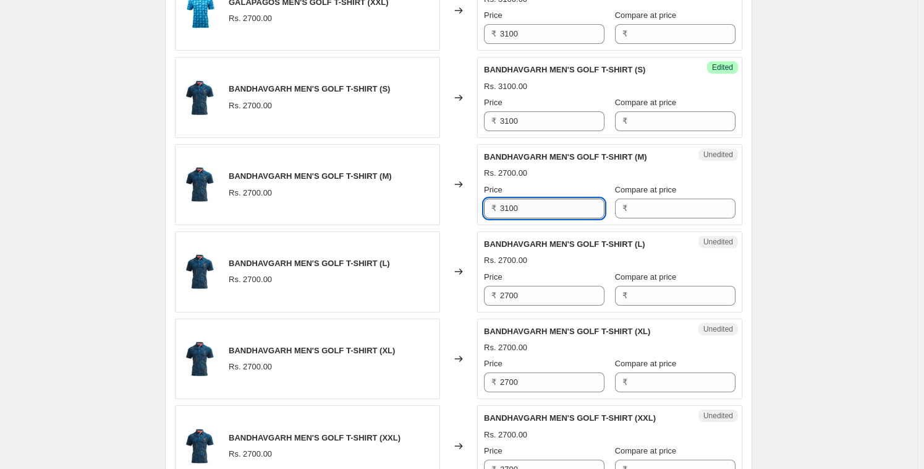
scroll to position [1416, 0]
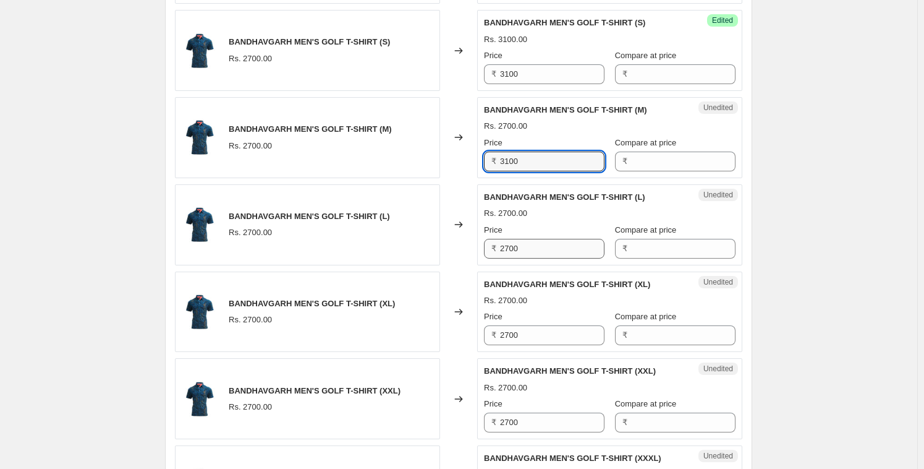
type input "3100"
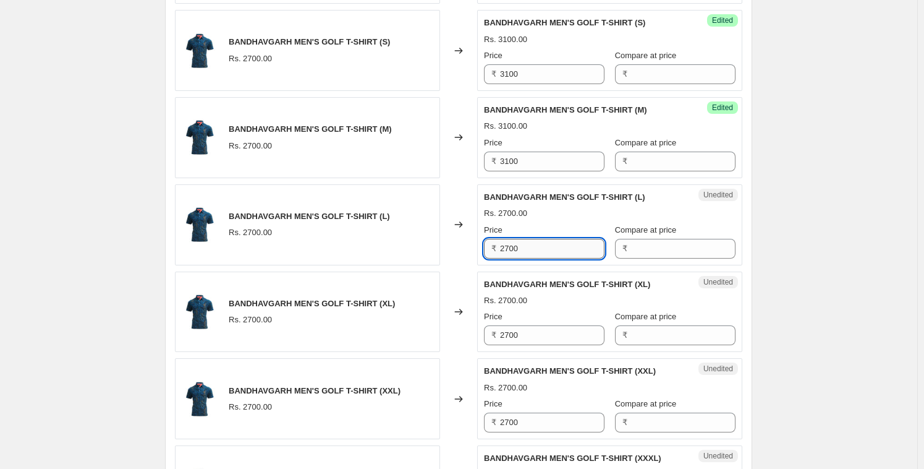
click at [529, 241] on input "2700" at bounding box center [552, 249] width 104 height 20
type input "3100"
click at [529, 320] on div "Price" at bounding box center [544, 316] width 121 height 12
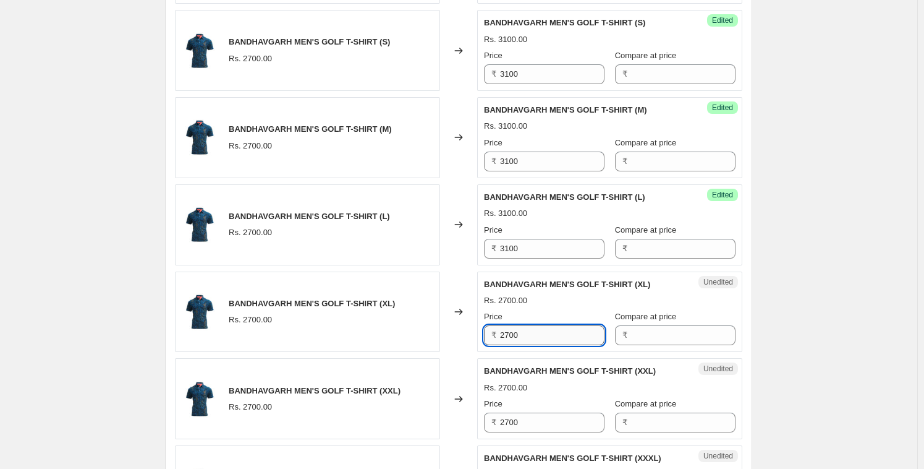
click at [529, 330] on input "2700" at bounding box center [552, 335] width 104 height 20
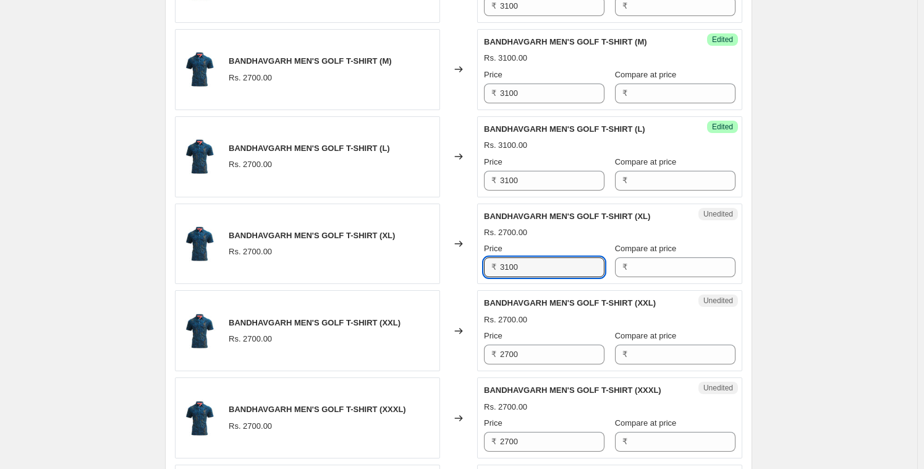
scroll to position [1614, 0]
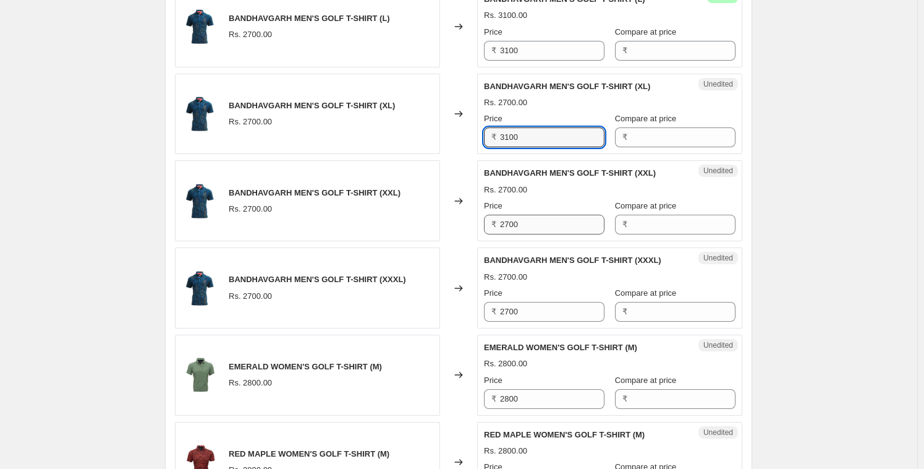
type input "3100"
click at [532, 220] on input "2700" at bounding box center [552, 225] width 104 height 20
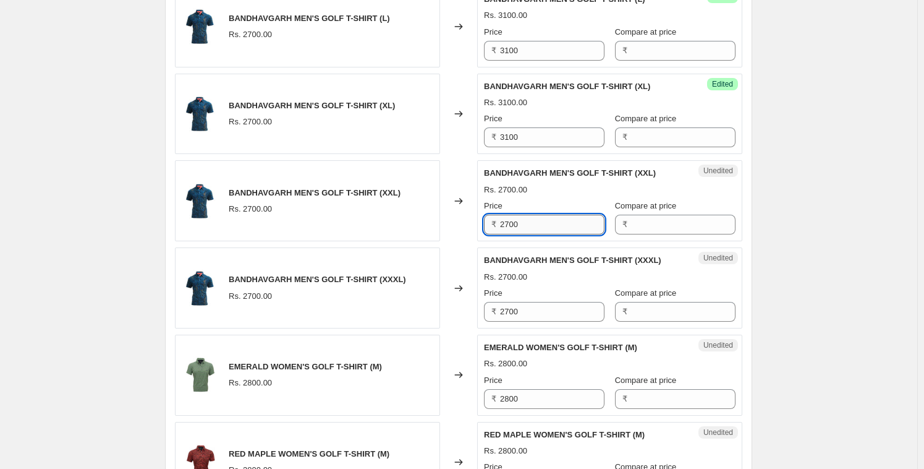
click at [532, 220] on input "2700" at bounding box center [552, 225] width 104 height 20
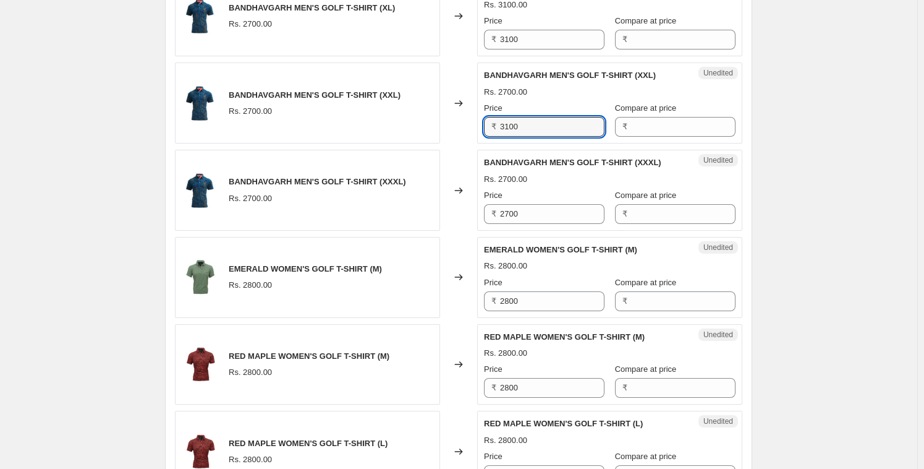
scroll to position [1715, 0]
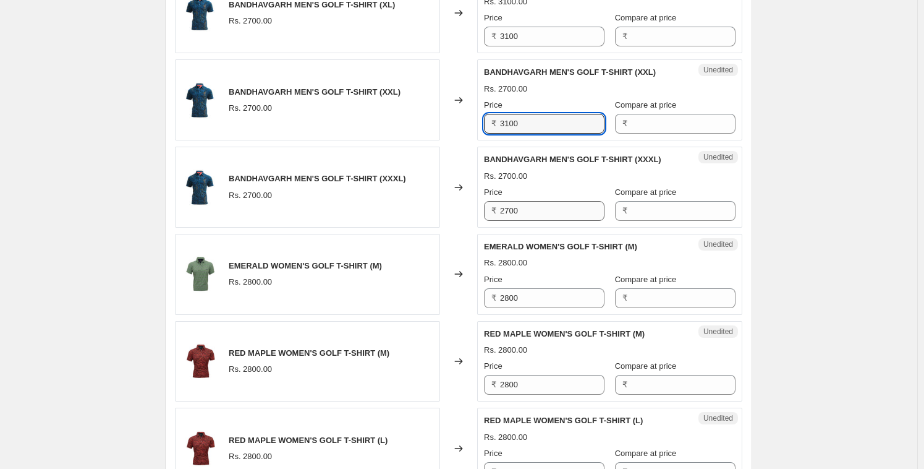
type input "3100"
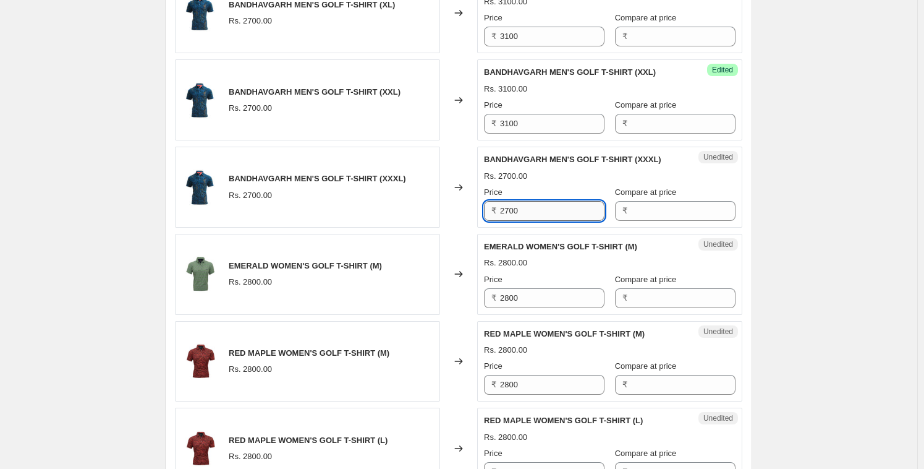
click at [529, 204] on input "2700" at bounding box center [552, 211] width 104 height 20
type input "3100"
click at [522, 290] on input "2800" at bounding box center [552, 298] width 104 height 20
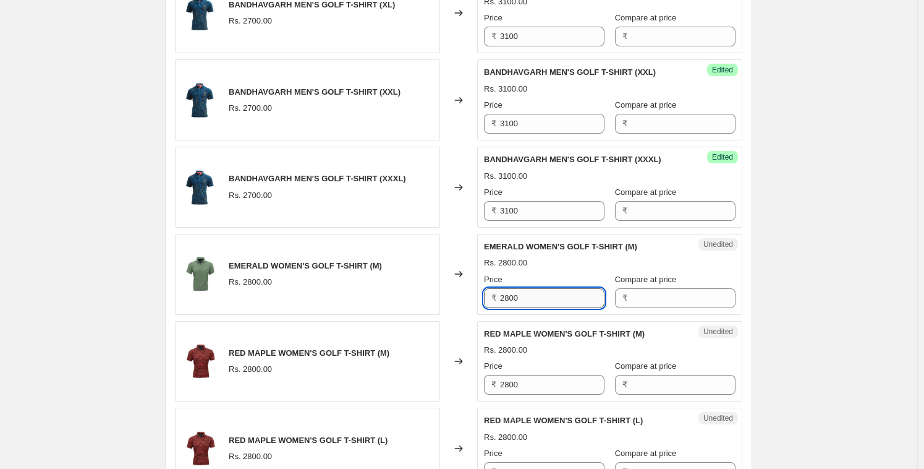
click at [522, 290] on input "2800" at bounding box center [552, 298] width 104 height 20
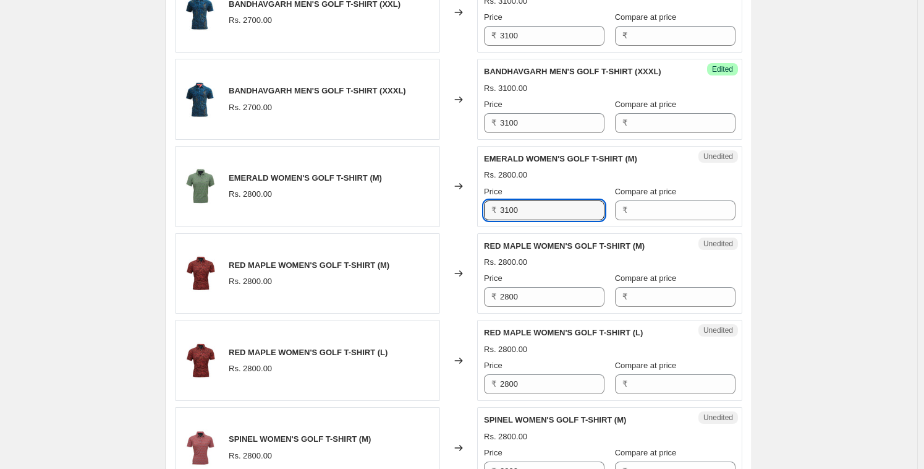
scroll to position [1805, 0]
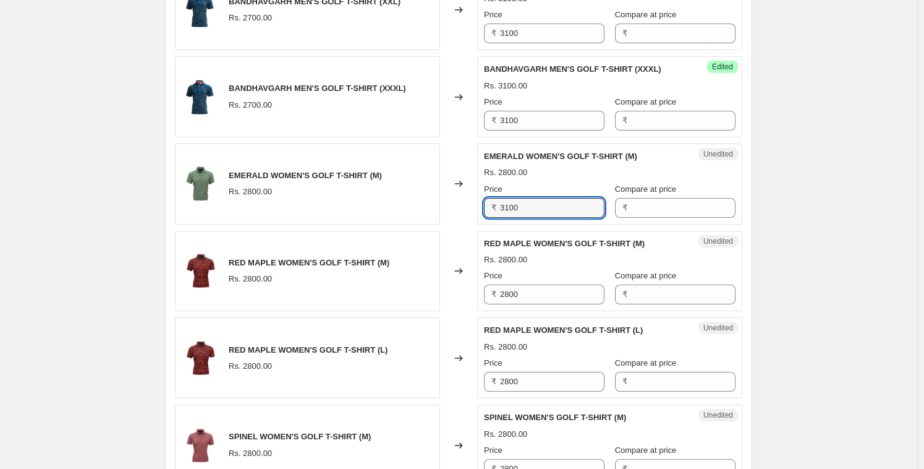
type input "3100"
click at [527, 262] on div "Rs. 2800.00" at bounding box center [505, 260] width 43 height 12
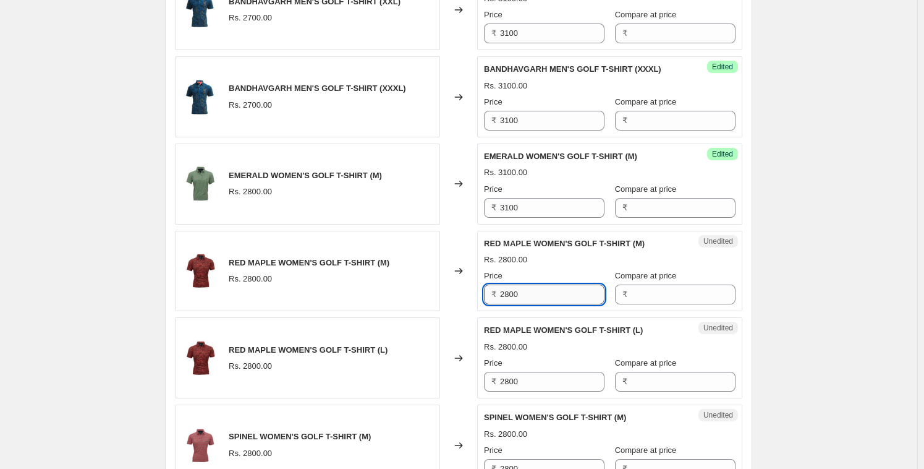
click at [528, 288] on input "2800" at bounding box center [552, 294] width 104 height 20
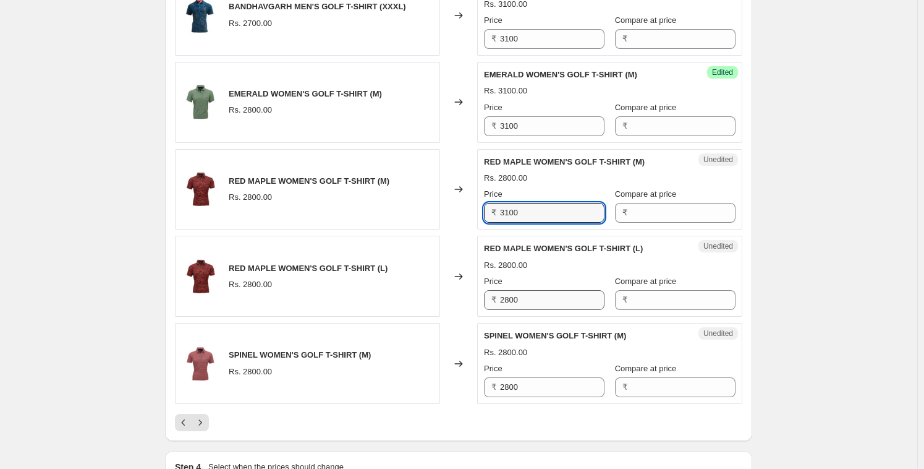
scroll to position [1888, 0]
type input "3100"
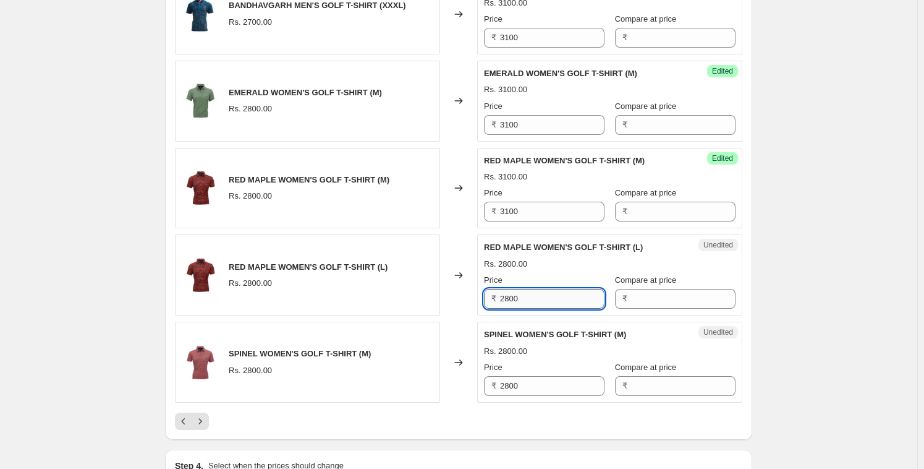
click at [528, 299] on input "2800" at bounding box center [552, 299] width 104 height 20
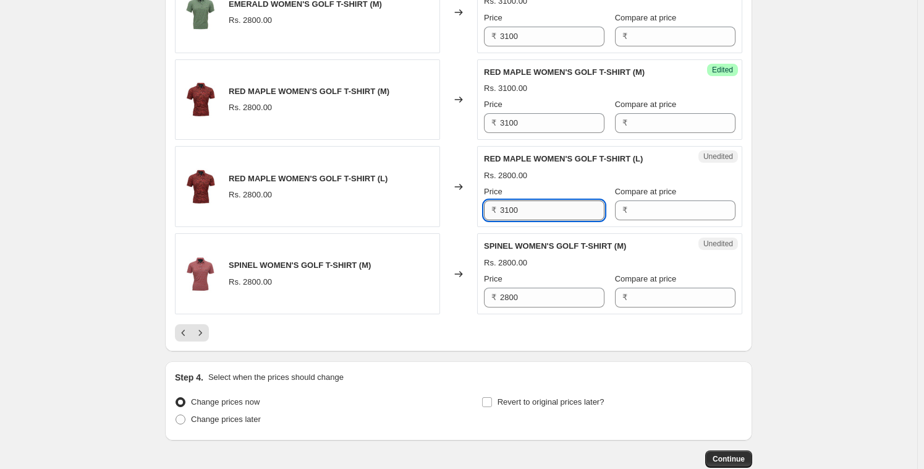
scroll to position [1978, 0]
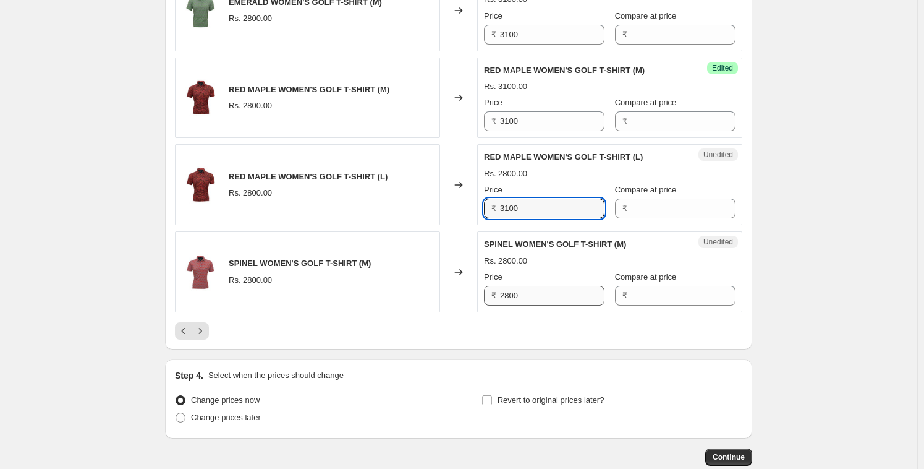
type input "3100"
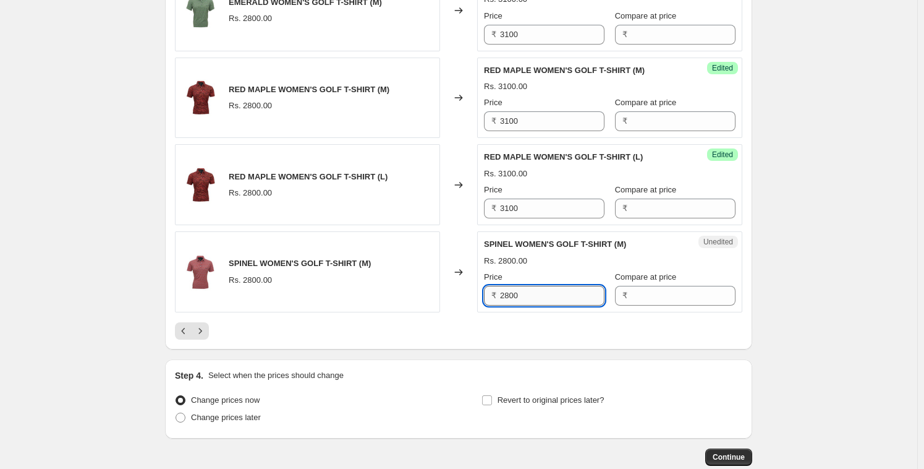
click at [528, 296] on input "2800" at bounding box center [552, 296] width 104 height 20
click at [529, 295] on input "2800" at bounding box center [552, 296] width 104 height 20
click at [205, 326] on icon "Next" at bounding box center [200, 331] width 12 height 12
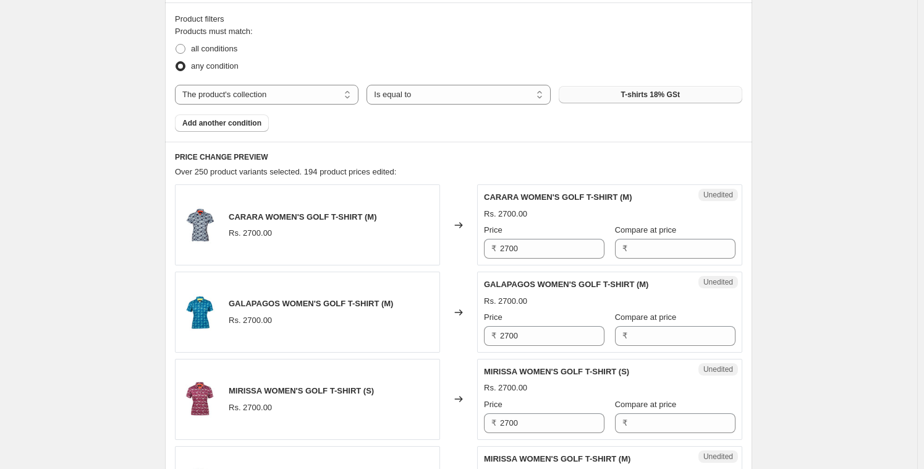
scroll to position [322, 0]
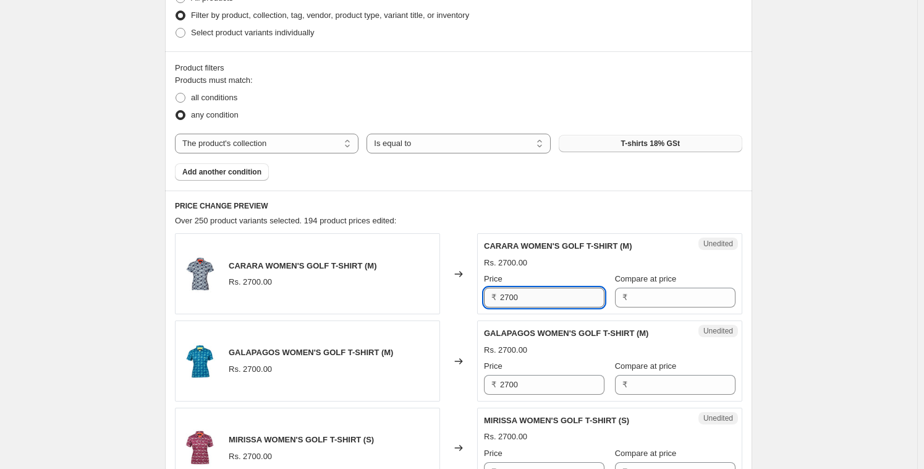
click at [545, 296] on input "2700" at bounding box center [552, 298] width 104 height 20
click at [546, 324] on div "Unedited GALAPAGOS WOMEN'S GOLF T-SHIRT (M) Rs. 2700.00 Price ₹ 2700 Compare at…" at bounding box center [609, 360] width 265 height 81
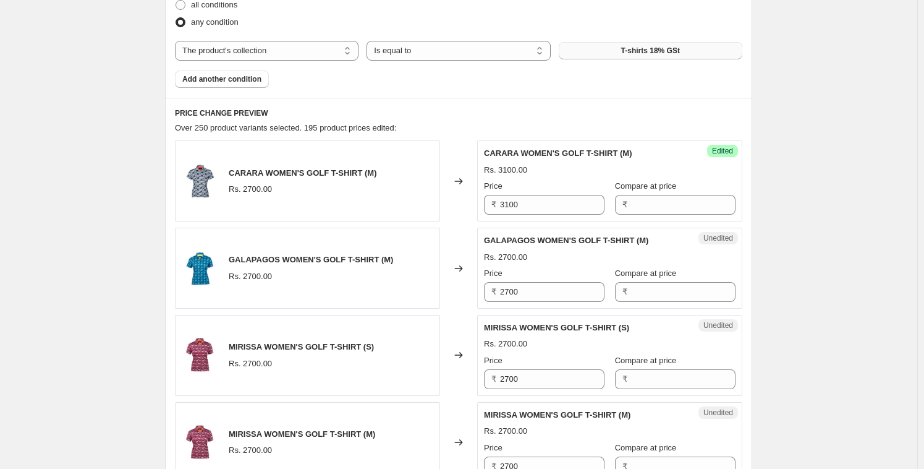
scroll to position [419, 0]
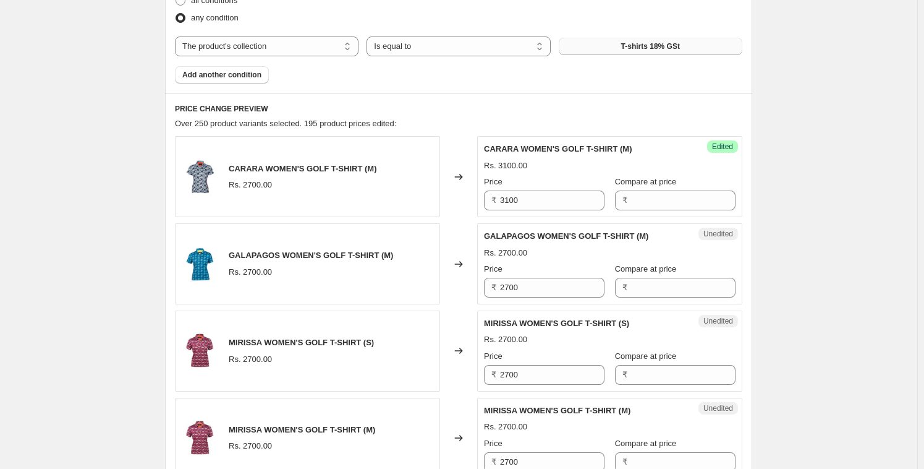
click at [547, 302] on div "Unedited GALAPAGOS WOMEN'S GOLF T-SHIRT (M) Rs. 2700.00 Price ₹ 2700 Compare at…" at bounding box center [609, 263] width 265 height 81
click at [545, 289] on input "2700" at bounding box center [552, 288] width 104 height 20
click at [525, 372] on input "2700" at bounding box center [552, 375] width 104 height 20
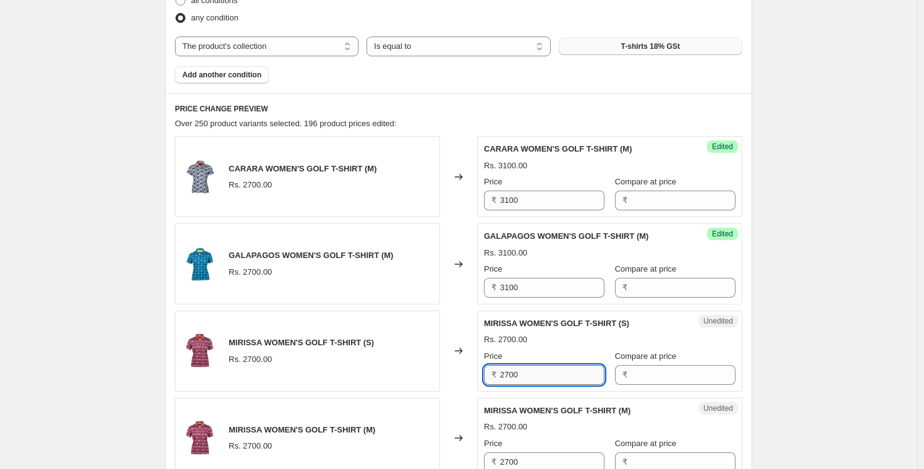
click at [525, 372] on input "2700" at bounding box center [552, 375] width 104 height 20
click at [565, 353] on div "Price" at bounding box center [544, 356] width 121 height 12
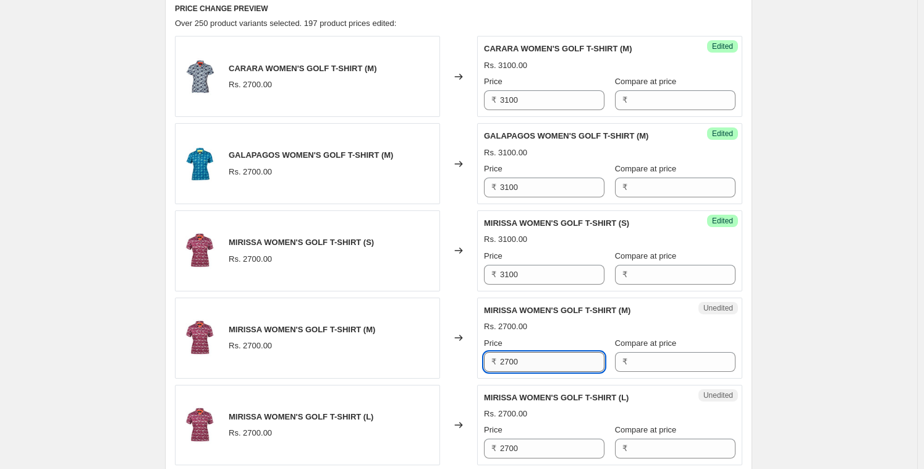
click at [539, 359] on input "2700" at bounding box center [552, 362] width 104 height 20
click at [561, 332] on div "MIRISSA WOMEN'S GOLF T-SHIRT (M) Rs. 3100.00 Price ₹ 3100 Compare at price ₹" at bounding box center [610, 337] width 252 height 67
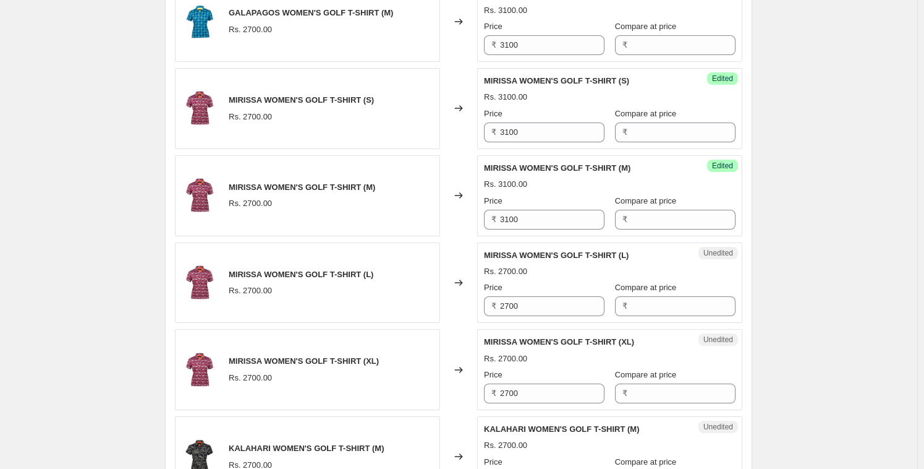
scroll to position [741, 0]
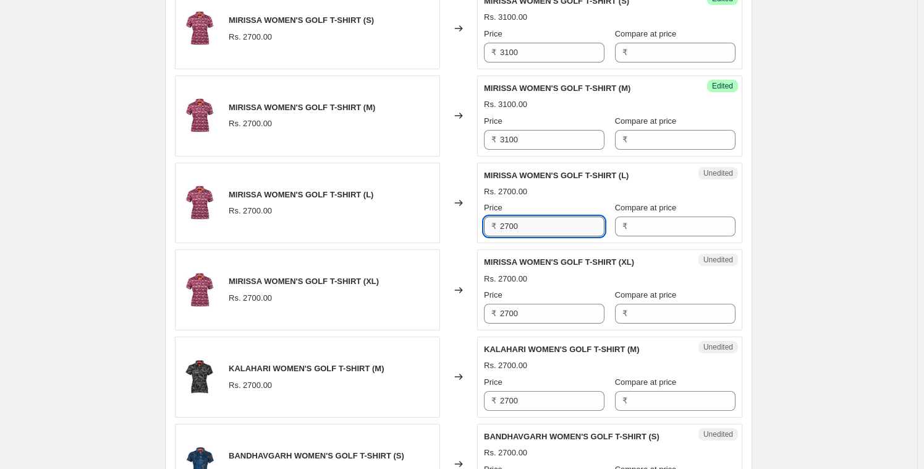
click at [527, 227] on input "2700" at bounding box center [552, 226] width 104 height 20
click at [526, 227] on input "2700" at bounding box center [552, 226] width 104 height 20
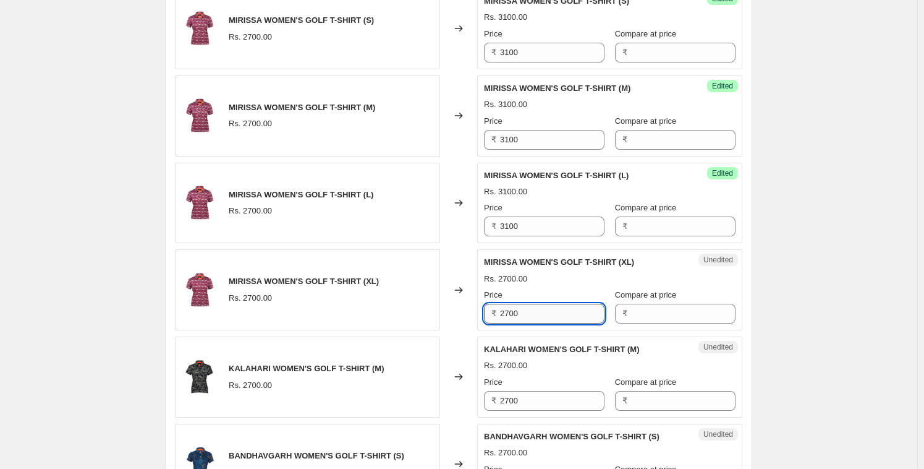
click at [527, 307] on input "2700" at bounding box center [552, 314] width 104 height 20
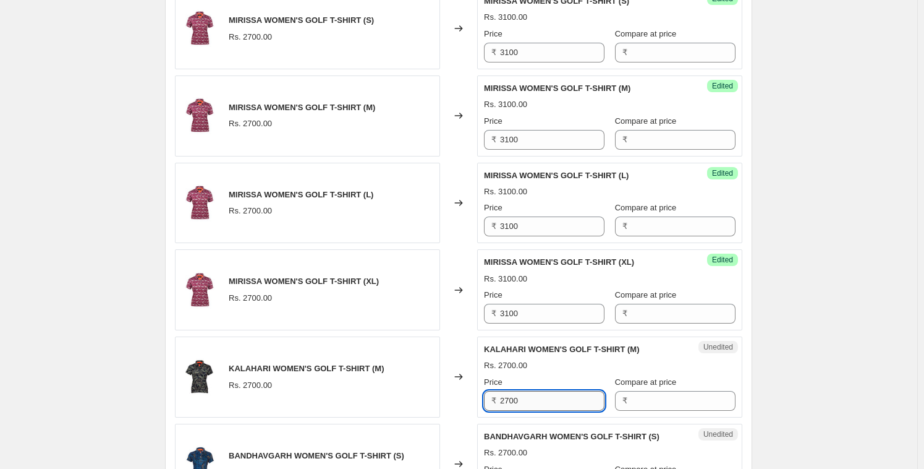
click at [527, 408] on input "2700" at bounding box center [552, 401] width 104 height 20
click at [545, 370] on div "Rs. 2700.00" at bounding box center [610, 365] width 252 height 12
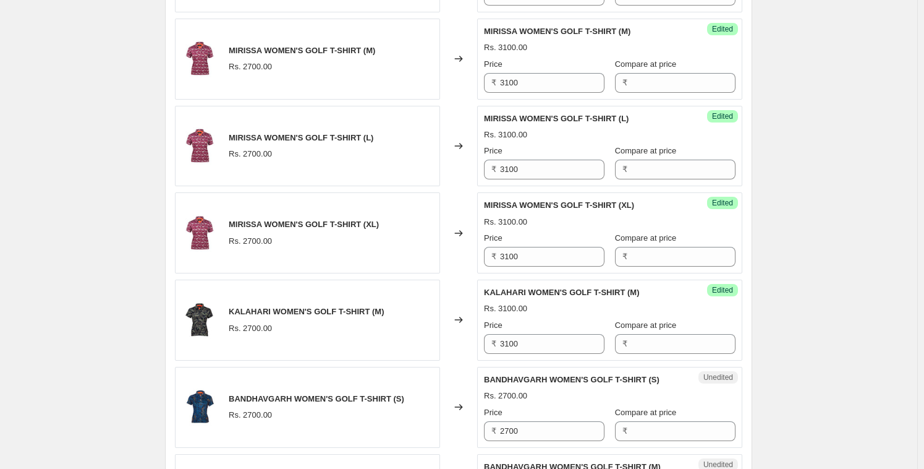
scroll to position [855, 0]
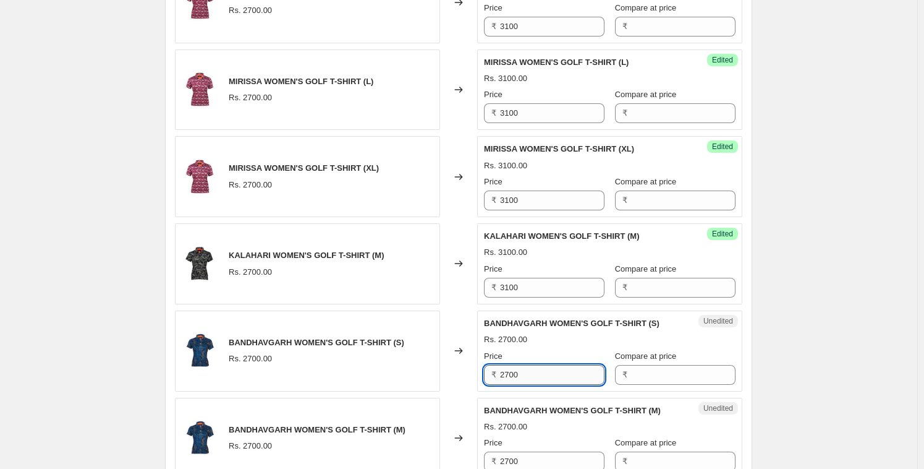
click at [526, 375] on input "2700" at bounding box center [552, 375] width 104 height 20
click at [543, 432] on div "BANDHAVGARH WOMEN'S GOLF T-SHIRT (M) Rs. 2700.00 Price ₹ 2700 Compare at price ₹" at bounding box center [610, 437] width 252 height 67
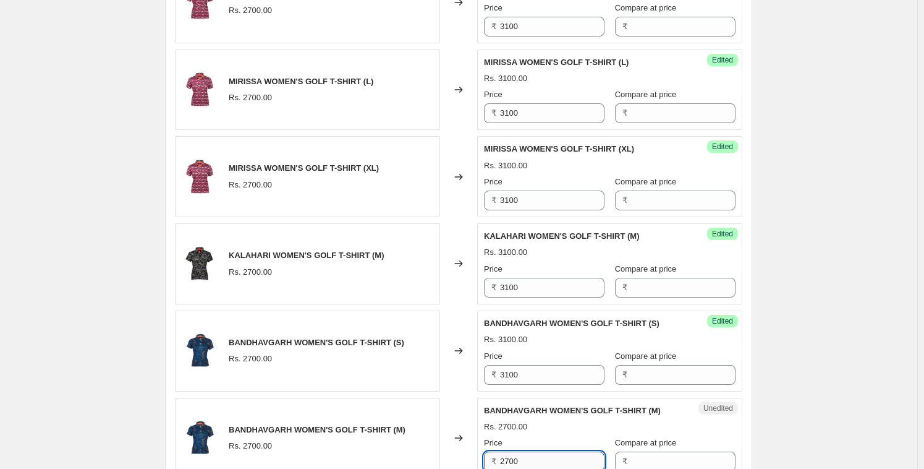
click at [524, 451] on input "2700" at bounding box center [552, 461] width 104 height 20
click at [540, 440] on div "Price" at bounding box center [544, 443] width 121 height 12
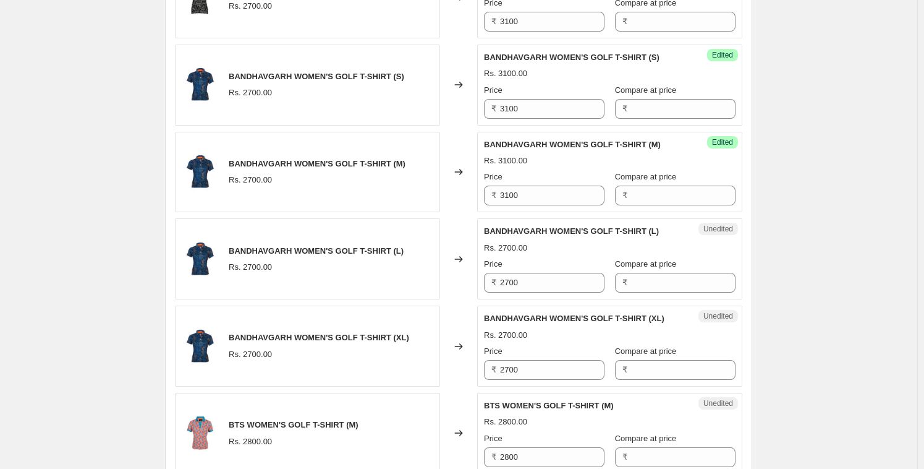
scroll to position [1171, 0]
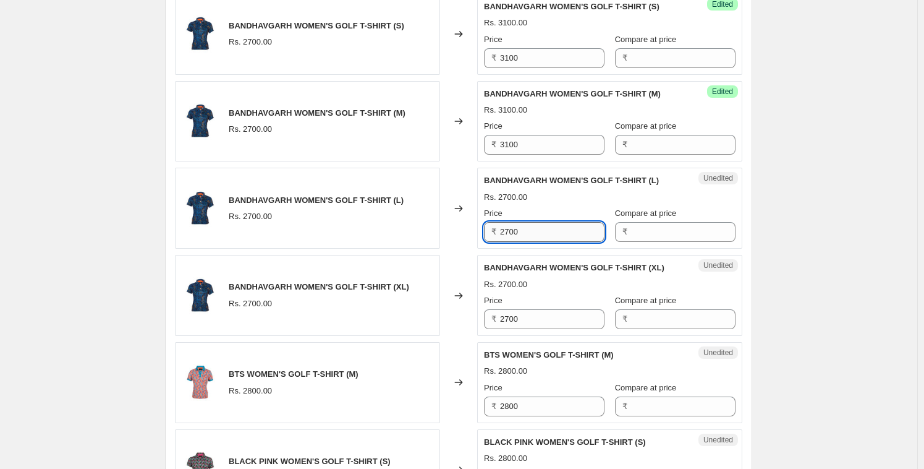
click at [543, 228] on input "2700" at bounding box center [552, 232] width 104 height 20
click at [534, 323] on input "2700" at bounding box center [552, 319] width 104 height 20
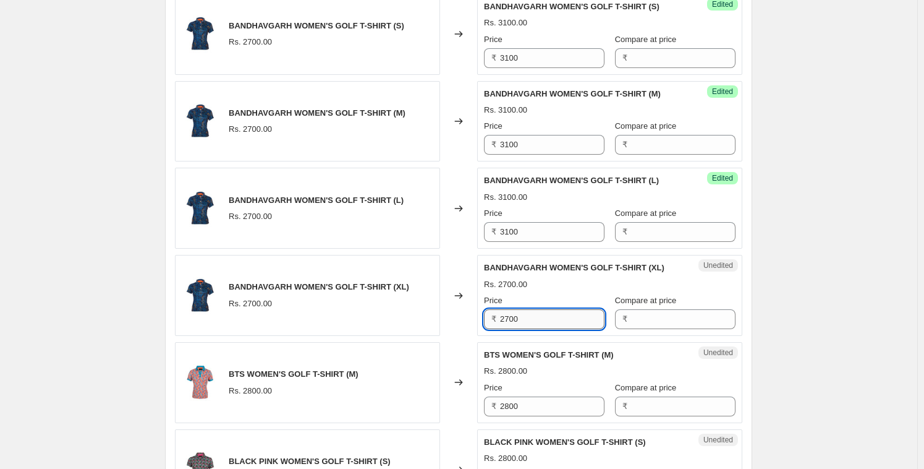
click at [534, 323] on input "2700" at bounding box center [552, 319] width 104 height 20
click at [519, 417] on div "Unedited BTS WOMEN'S GOLF T-SHIRT (M) Rs. 2800.00 Price ₹ 2800 Compare at price…" at bounding box center [609, 382] width 265 height 81
click at [521, 408] on input "2800" at bounding box center [552, 406] width 104 height 20
click at [563, 378] on div "BTS WOMEN'S GOLF T-SHIRT (M) Rs. 3100.00 Price ₹ 3100 Compare at price ₹" at bounding box center [610, 382] width 252 height 67
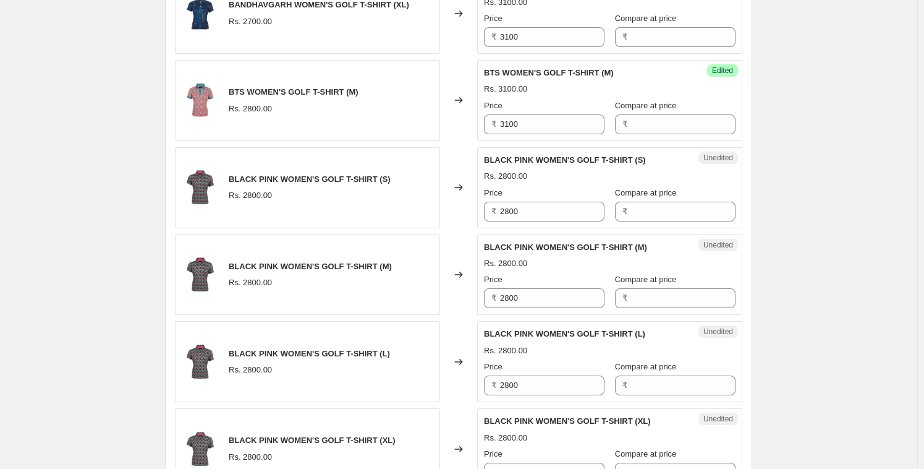
scroll to position [1481, 0]
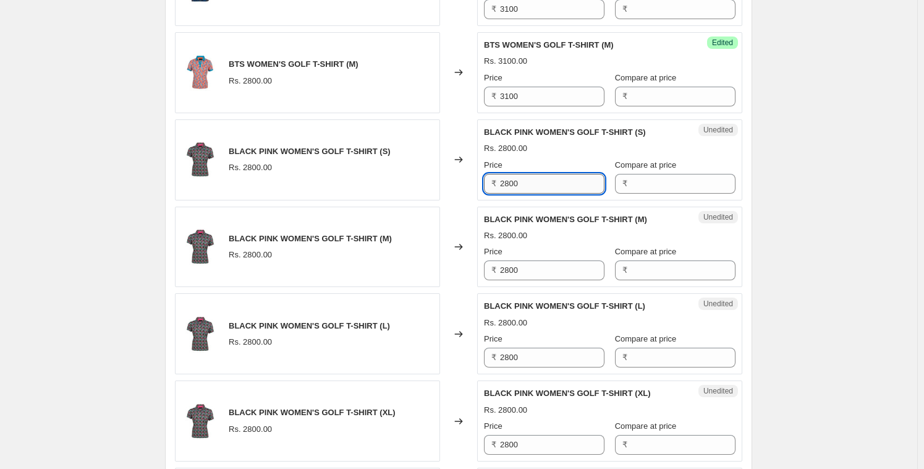
click at [521, 182] on input "2800" at bounding box center [552, 184] width 104 height 20
click at [527, 266] on input "2800" at bounding box center [552, 270] width 104 height 20
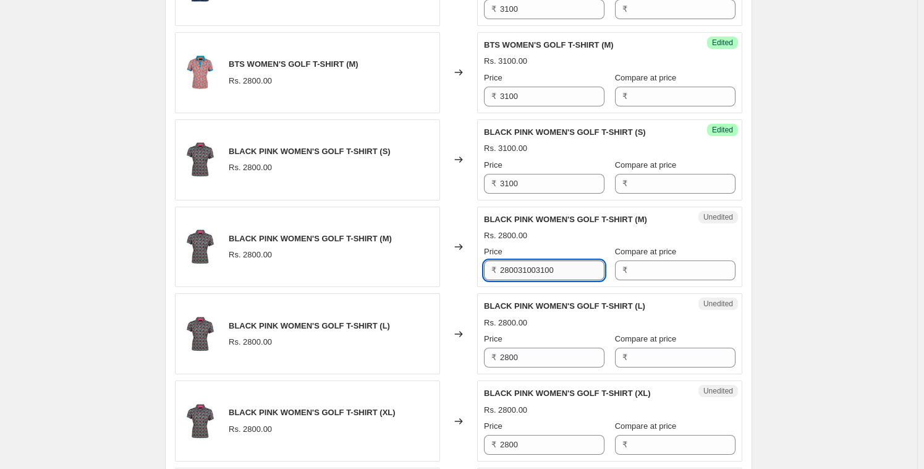
click at [527, 266] on input "280031003100" at bounding box center [552, 270] width 104 height 20
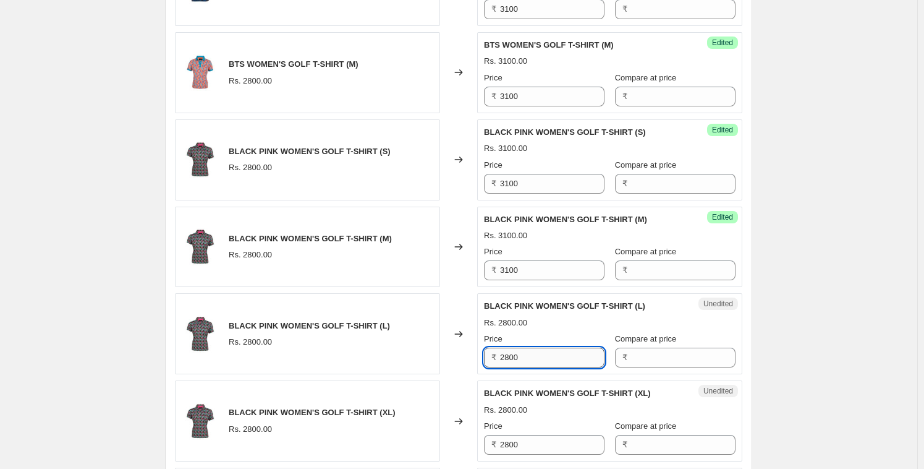
click at [515, 356] on input "2800" at bounding box center [552, 357] width 104 height 20
click at [516, 435] on input "2800" at bounding box center [552, 445] width 104 height 20
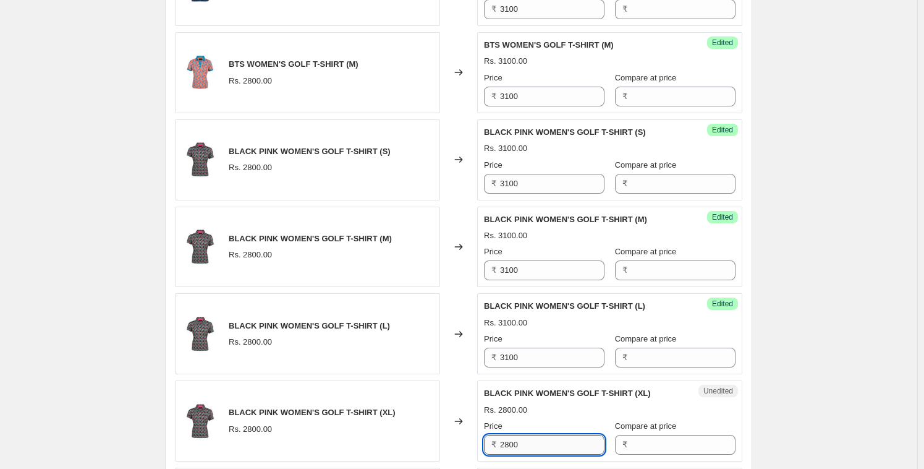
click at [516, 435] on input "2800" at bounding box center [552, 445] width 104 height 20
click at [540, 413] on div "BLACK PINK WOMEN'S GOLF T-SHIRT (XL) Rs. 2800.00 Price ₹ 3100 Compare at price ₹" at bounding box center [610, 420] width 252 height 67
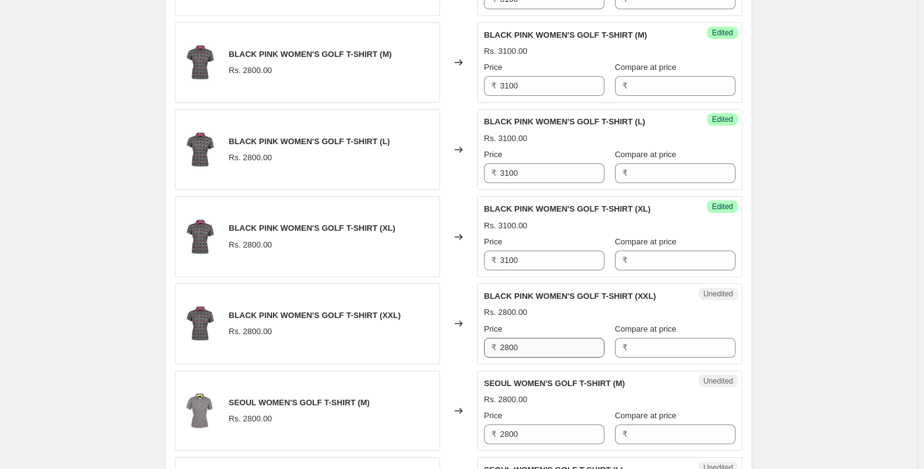
scroll to position [1684, 0]
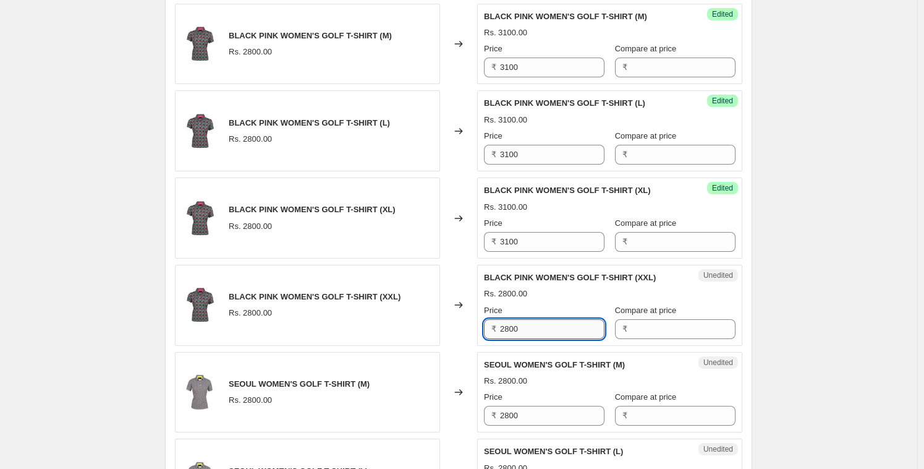
click at [526, 321] on input "2800" at bounding box center [552, 329] width 104 height 20
click at [556, 304] on div "Price" at bounding box center [544, 310] width 121 height 12
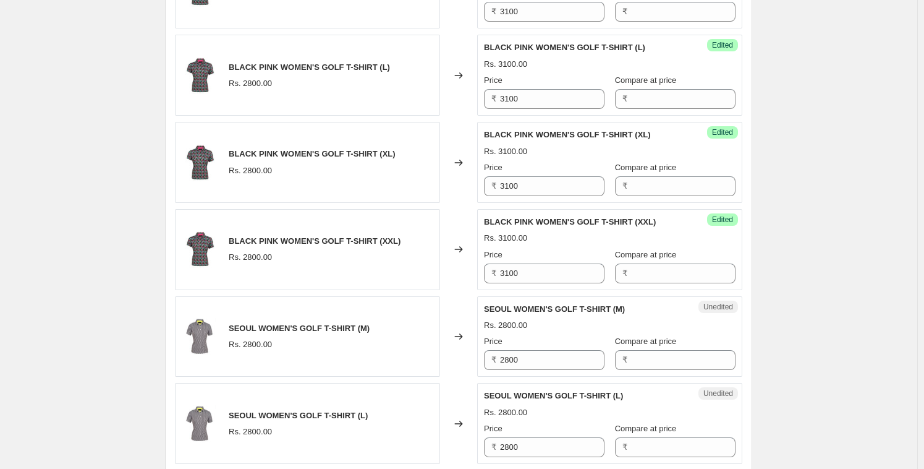
scroll to position [1752, 0]
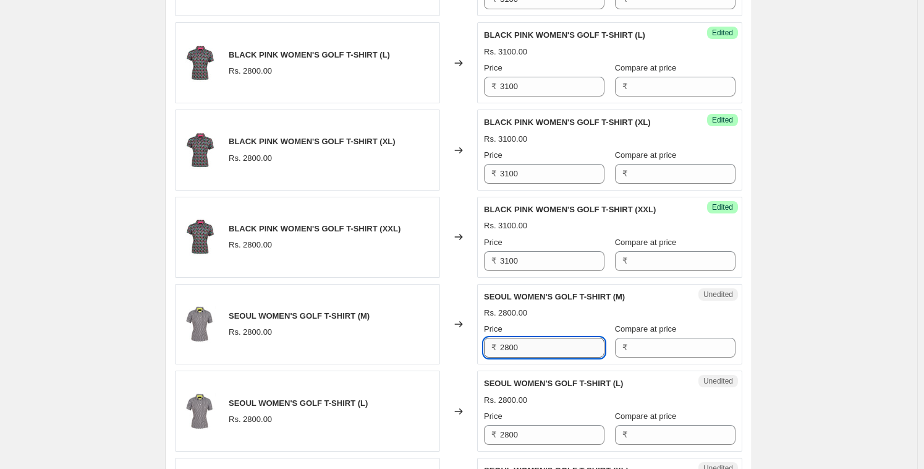
click at [524, 346] on input "2800" at bounding box center [552, 348] width 104 height 20
click at [557, 314] on div "Rs. 2800.00" at bounding box center [610, 313] width 252 height 12
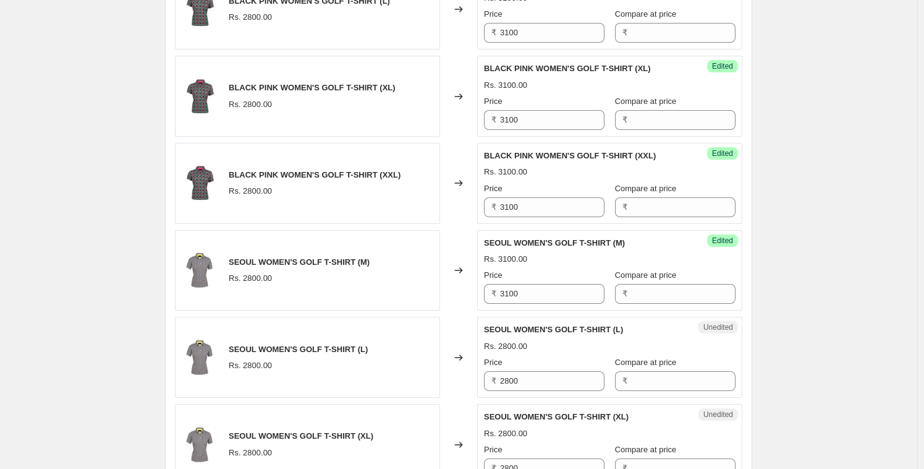
scroll to position [1820, 0]
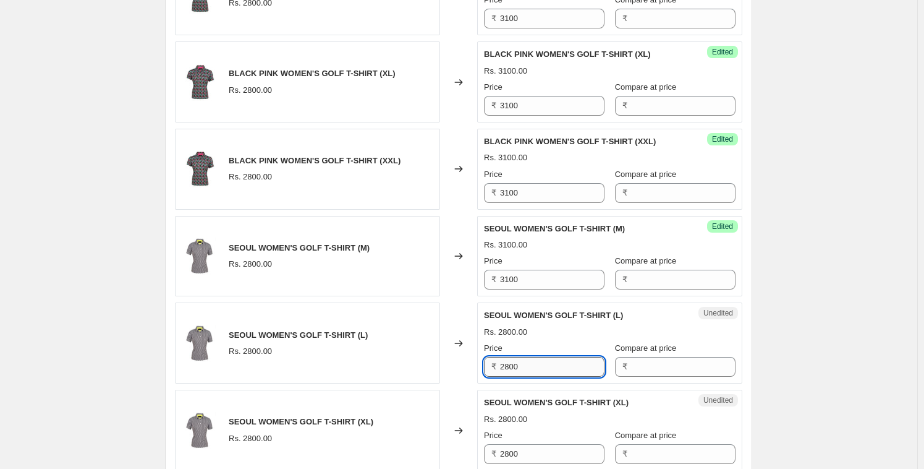
click at [517, 357] on input "2800" at bounding box center [552, 367] width 104 height 20
click at [528, 347] on div "Price" at bounding box center [544, 348] width 121 height 12
click at [509, 455] on input "2800" at bounding box center [552, 454] width 104 height 20
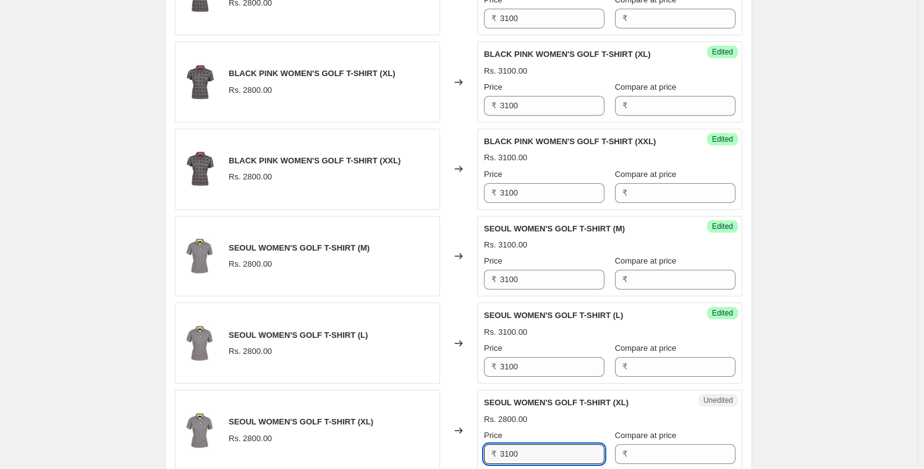
click at [540, 417] on div "Rs. 2800.00" at bounding box center [610, 419] width 252 height 12
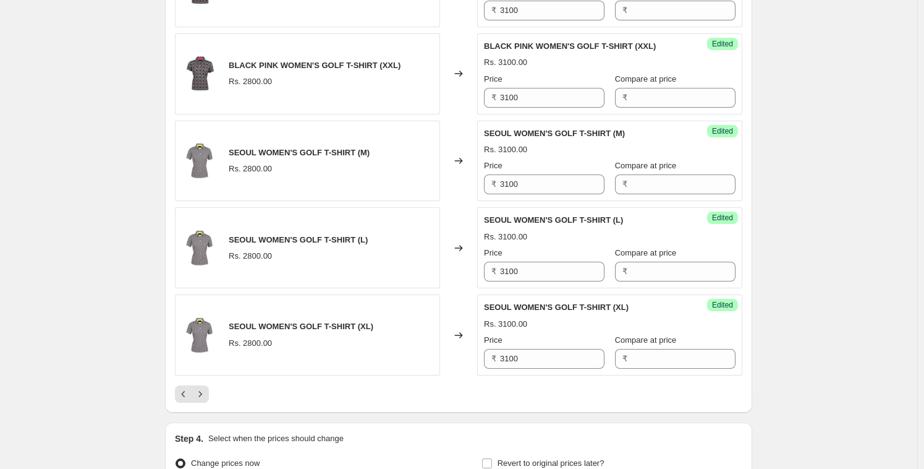
scroll to position [1917, 0]
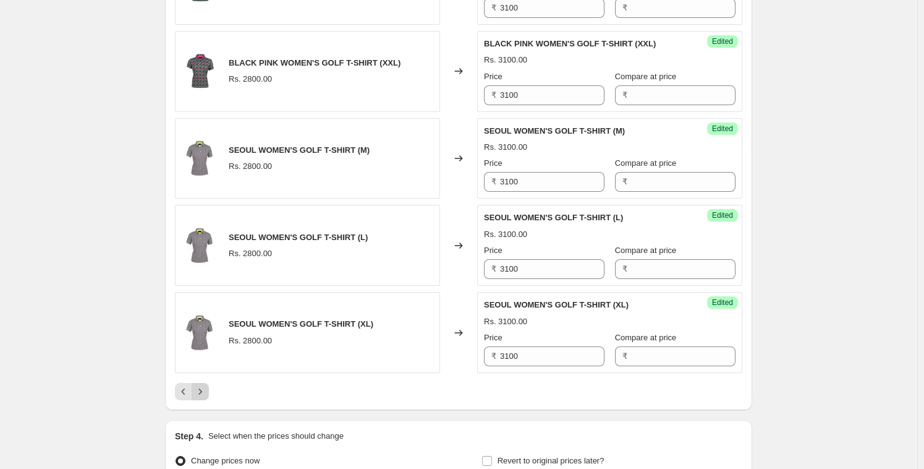
click at [204, 388] on icon "Next" at bounding box center [200, 391] width 12 height 12
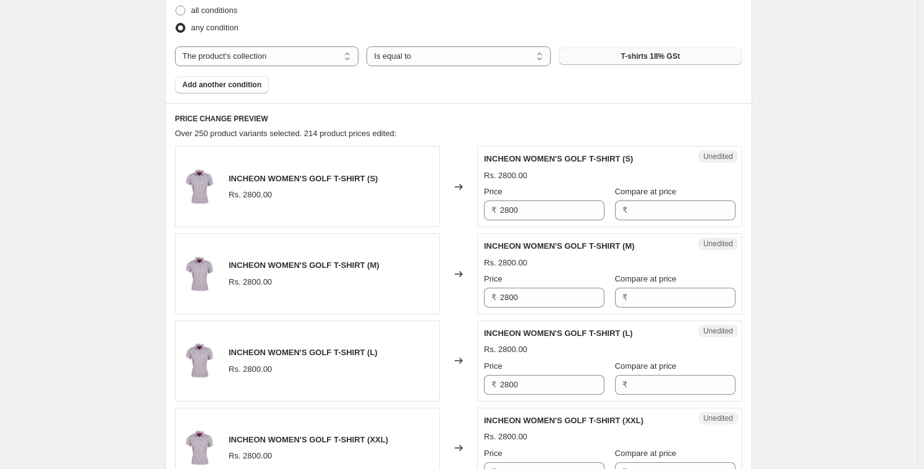
scroll to position [412, 0]
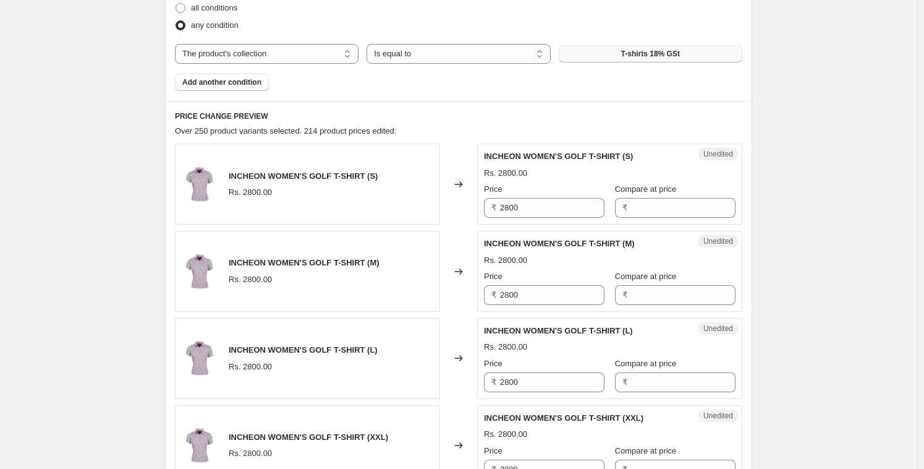
click at [523, 220] on div "Unedited INCHEON WOMEN'S GOLF T-SHIRT (S) Rs. 2800.00 Price ₹ 2800 Compare at p…" at bounding box center [609, 183] width 265 height 81
click at [524, 211] on input "2800" at bounding box center [552, 208] width 104 height 20
click at [527, 241] on span "INCHEON WOMEN'S GOLF T-SHIRT (M)" at bounding box center [559, 243] width 151 height 9
click at [529, 295] on input "2800" at bounding box center [552, 295] width 104 height 20
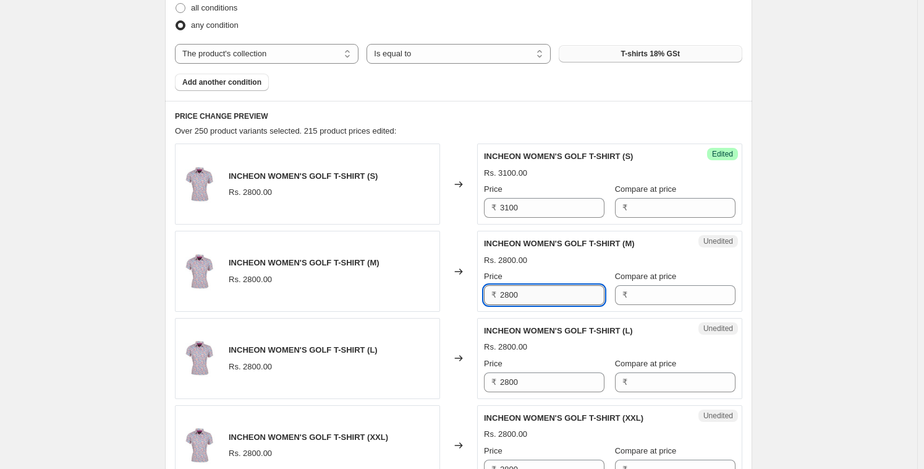
click at [529, 295] on input "2800" at bounding box center [552, 295] width 104 height 20
click at [542, 325] on div "INCHEON WOMEN'S GOLF T-SHIRT (L)" at bounding box center [585, 331] width 202 height 12
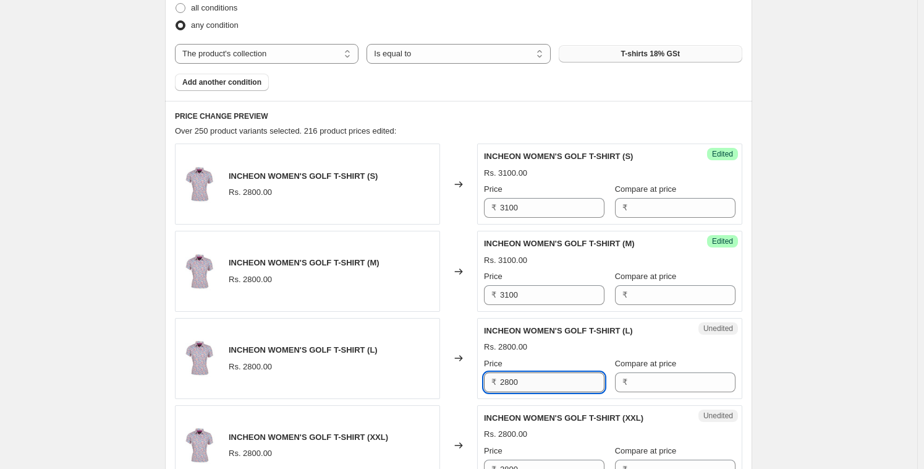
click at [529, 384] on input "2800" at bounding box center [552, 382] width 104 height 20
click at [566, 346] on div "Rs. 2800.00" at bounding box center [610, 347] width 252 height 12
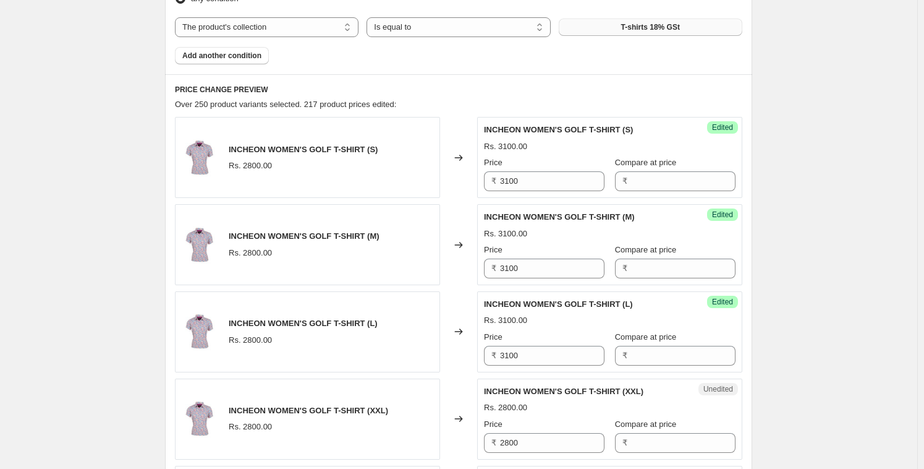
scroll to position [618, 0]
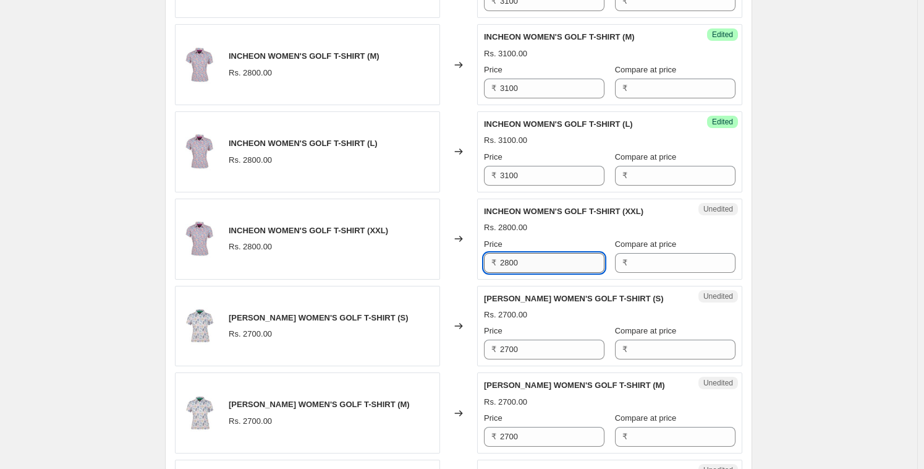
click at [543, 267] on input "2800" at bounding box center [552, 263] width 104 height 20
click at [557, 228] on div "Rs. 2800.00" at bounding box center [610, 227] width 252 height 12
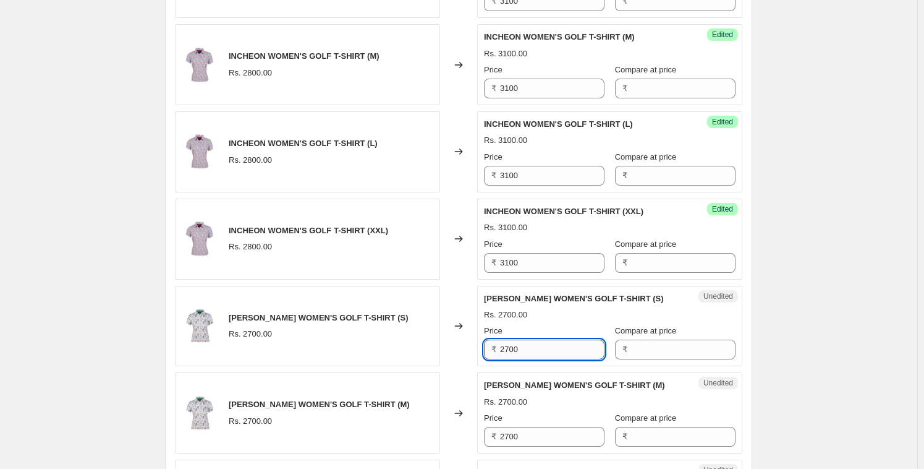
click at [521, 345] on input "2700" at bounding box center [552, 349] width 104 height 20
click at [542, 327] on div "Price" at bounding box center [544, 331] width 121 height 12
click at [526, 347] on input "2700" at bounding box center [552, 349] width 104 height 20
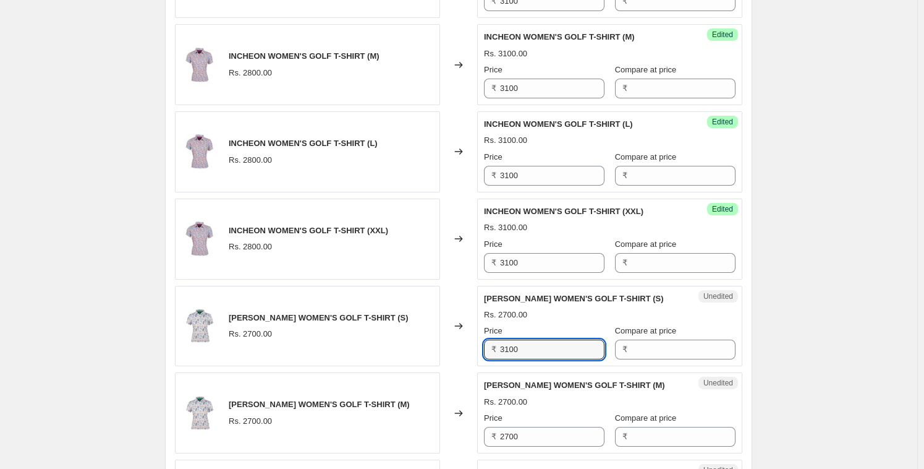
click at [558, 318] on div "Rs. 2700.00" at bounding box center [610, 315] width 252 height 12
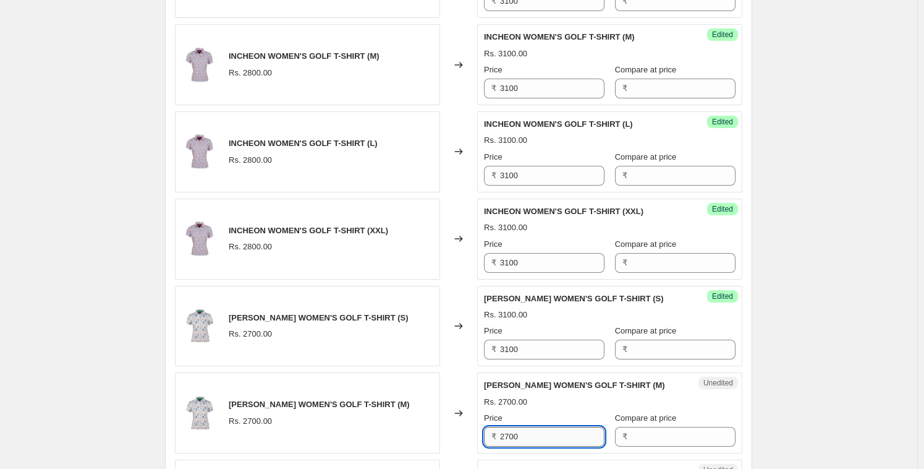
click at [513, 434] on input "2700" at bounding box center [552, 437] width 104 height 20
click at [556, 396] on div "Rs. 3100.00" at bounding box center [610, 402] width 252 height 12
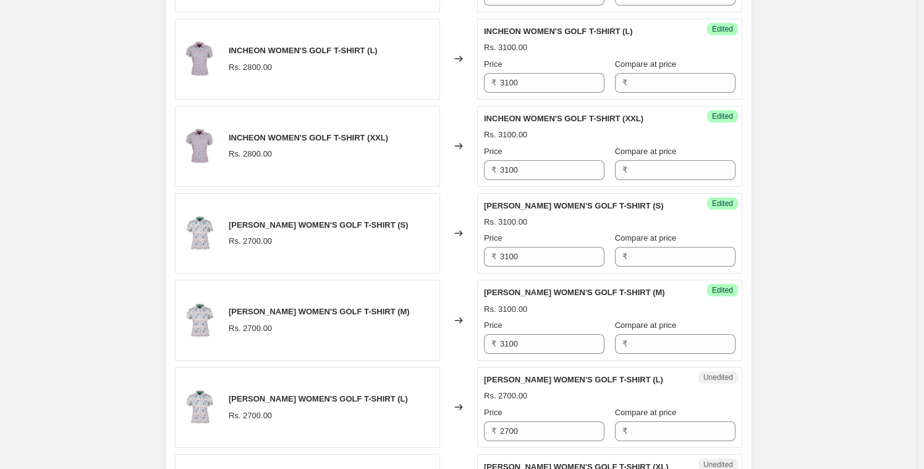
scroll to position [715, 0]
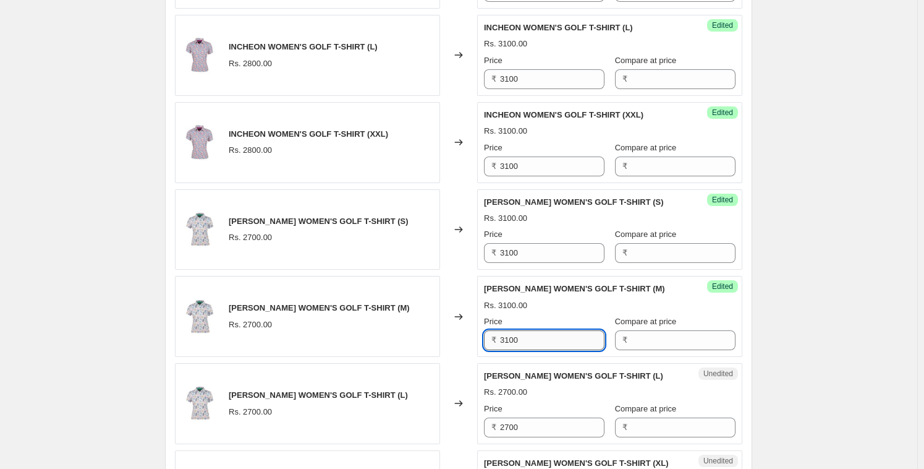
click at [535, 344] on input "3100" at bounding box center [552, 340] width 104 height 20
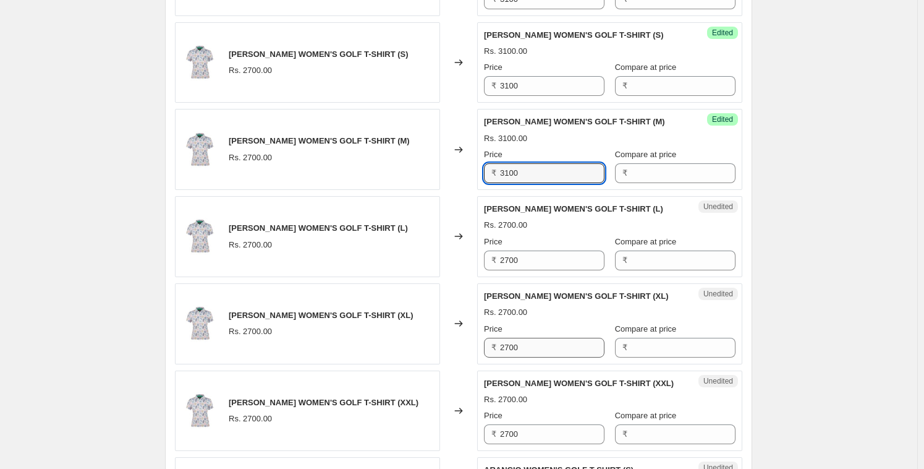
scroll to position [892, 0]
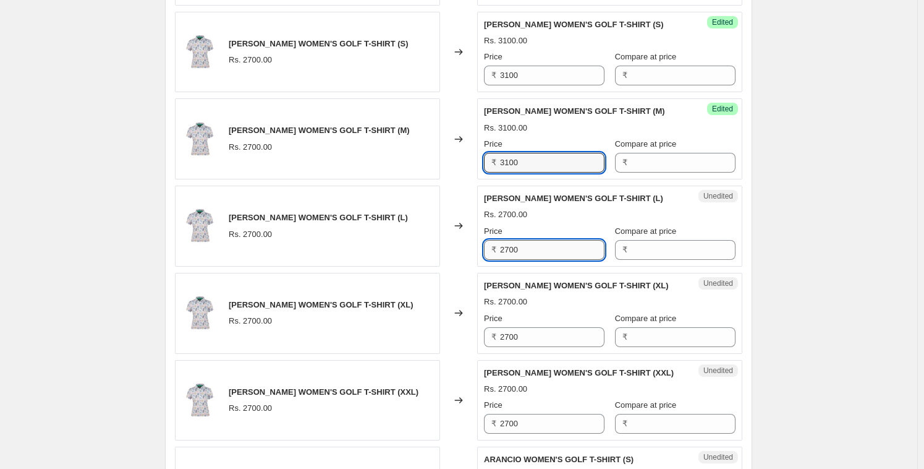
click at [528, 249] on input "2700" at bounding box center [552, 250] width 104 height 20
click at [565, 231] on div "Price" at bounding box center [544, 231] width 121 height 12
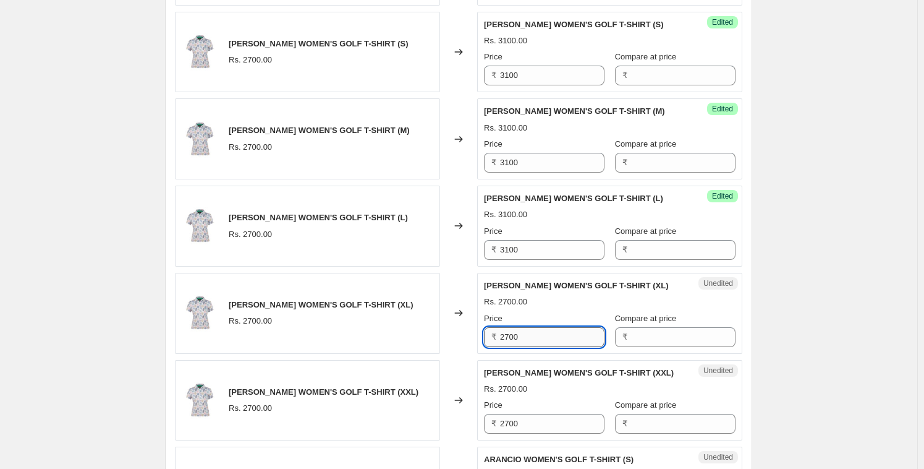
click at [526, 333] on input "2700" at bounding box center [552, 337] width 104 height 20
click at [550, 305] on div "Rs. 3100.00" at bounding box center [610, 302] width 252 height 12
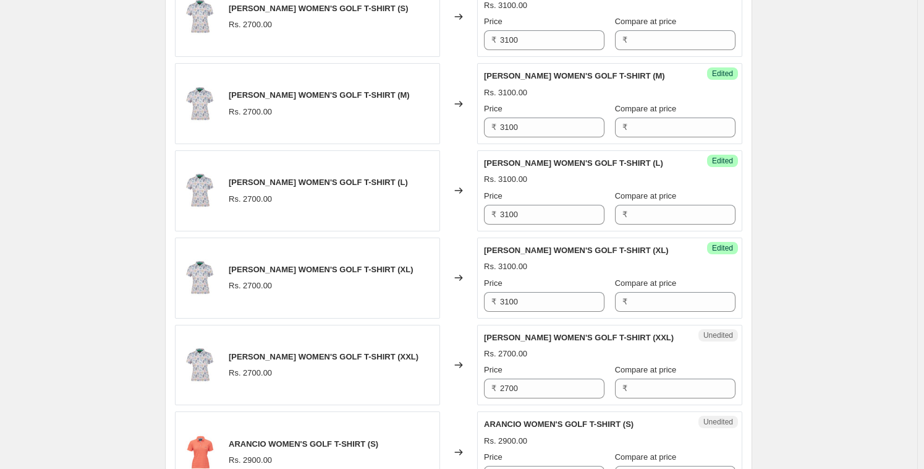
scroll to position [990, 0]
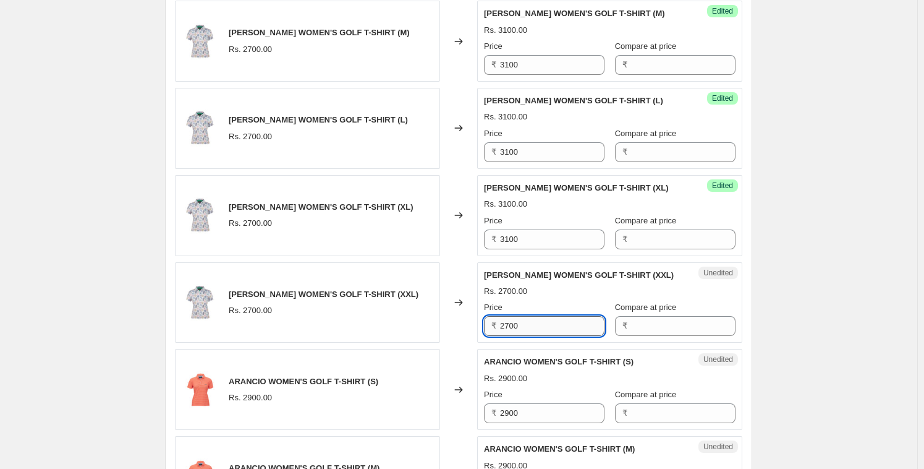
click at [535, 321] on input "2700" at bounding box center [552, 326] width 104 height 20
click at [561, 294] on div "Rs. 2700.00" at bounding box center [610, 291] width 252 height 12
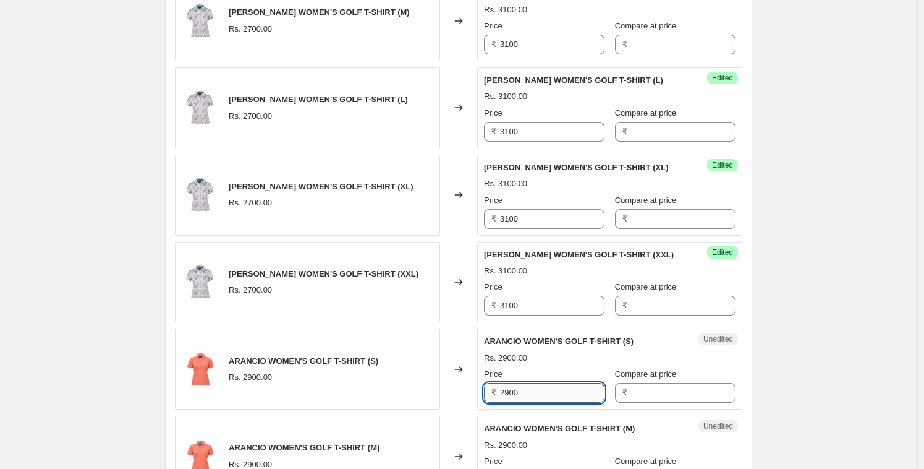
click at [527, 393] on input "2900" at bounding box center [552, 393] width 104 height 20
click at [527, 392] on input "2900" at bounding box center [552, 393] width 104 height 20
click at [569, 325] on div "INCHEON WOMEN'S GOLF T-SHIRT (S) Rs. 2800.00 Changed to Success Edited INCHEON …" at bounding box center [459, 412] width 568 height 1735
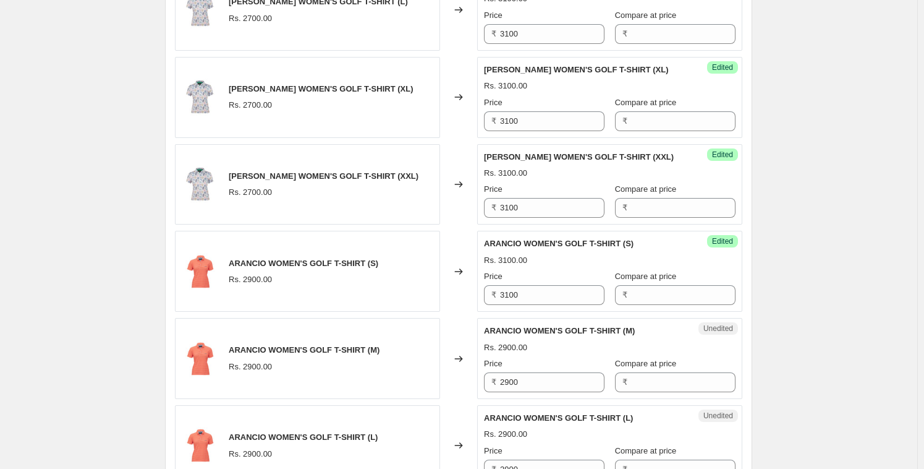
scroll to position [1201, 0]
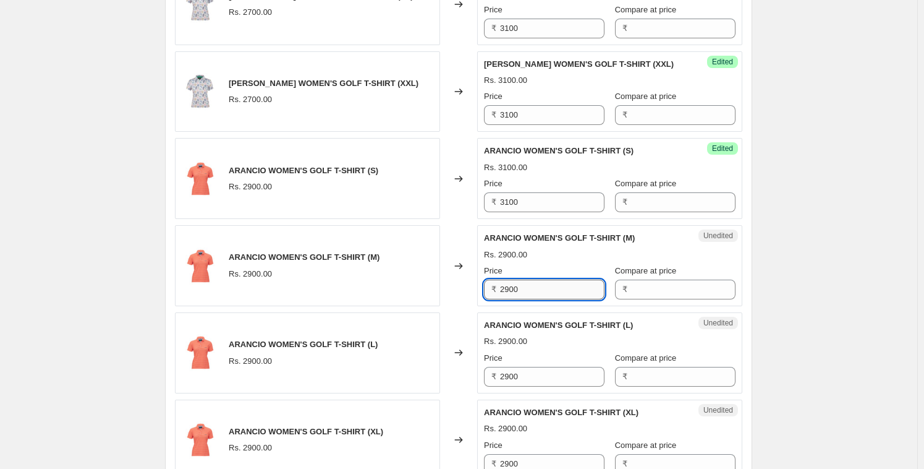
click at [535, 292] on input "2900" at bounding box center [552, 289] width 104 height 20
click at [525, 345] on div "Rs. 2900.00" at bounding box center [505, 341] width 43 height 12
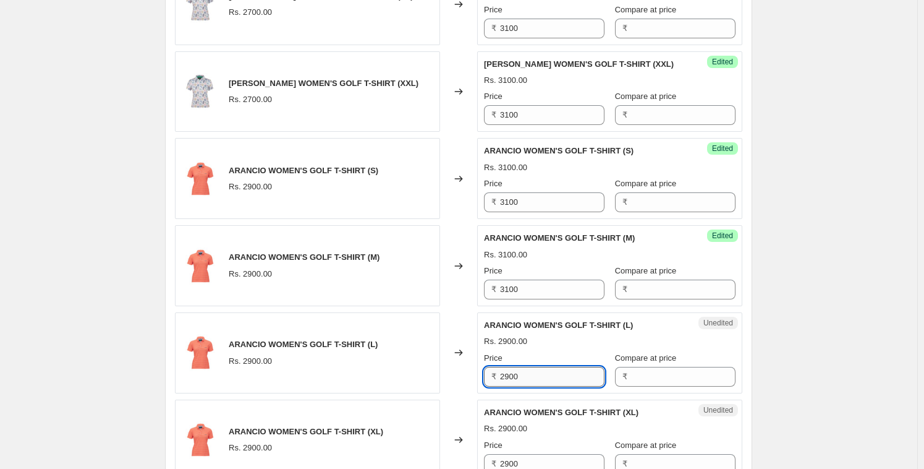
click at [517, 381] on input "2900" at bounding box center [552, 377] width 104 height 20
click at [550, 352] on div "Price" at bounding box center [544, 358] width 121 height 12
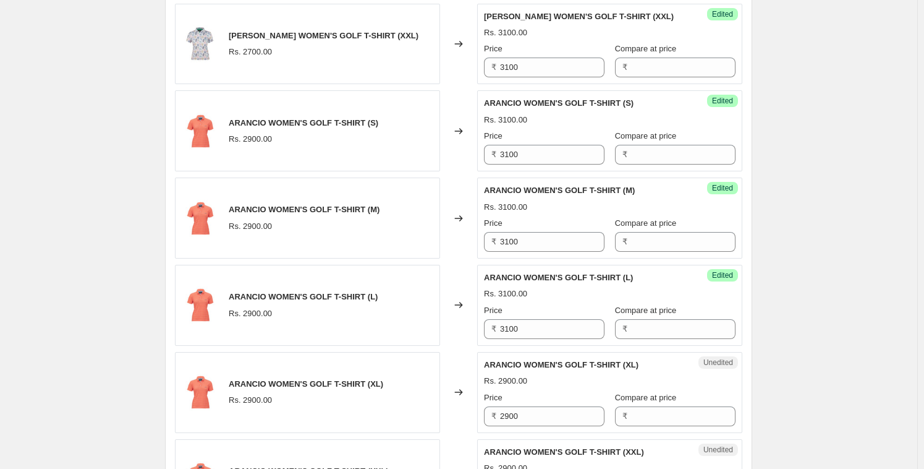
scroll to position [1297, 0]
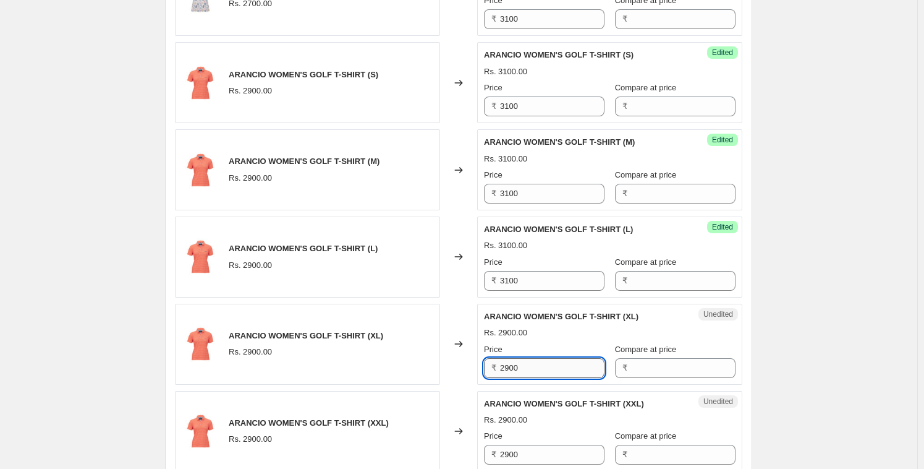
click at [532, 362] on input "2900" at bounding box center [552, 368] width 104 height 20
click at [548, 339] on div "ARANCIO WOMEN'S GOLF T-SHIRT (XL) Rs. 2900.00 Price ₹ 3100 Compare at price ₹" at bounding box center [610, 343] width 252 height 67
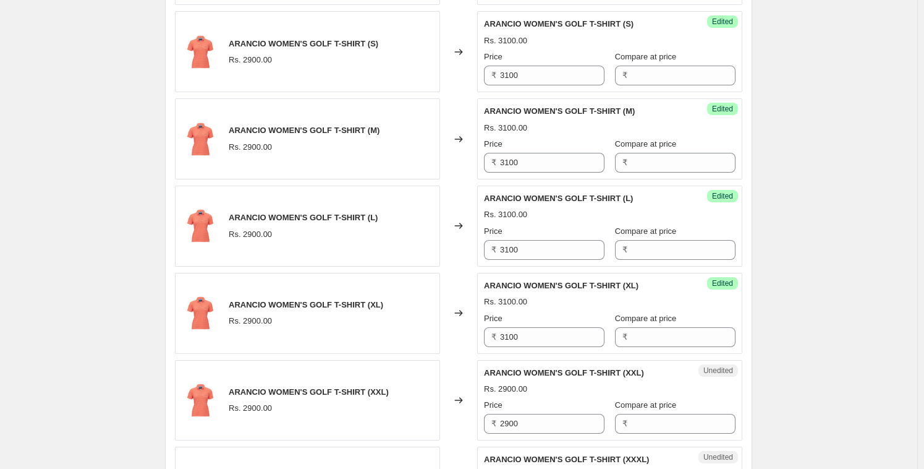
scroll to position [1386, 0]
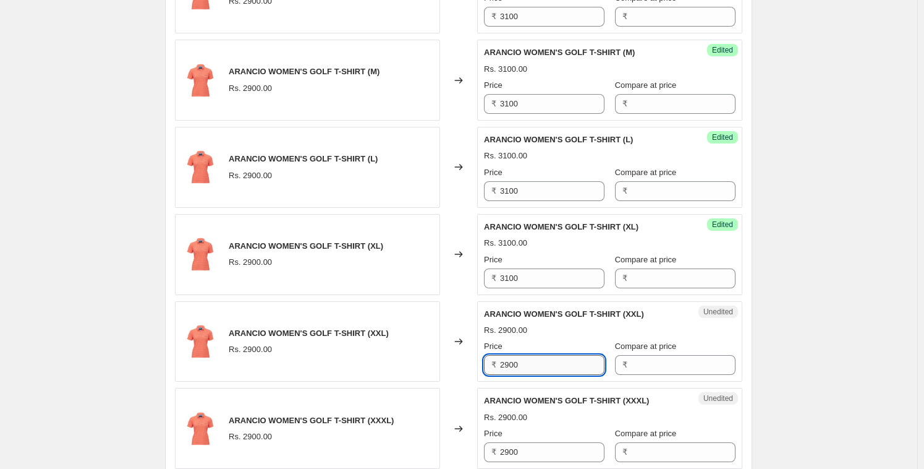
click at [532, 365] on input "2900" at bounding box center [552, 365] width 104 height 20
click at [587, 319] on div "ARANCIO WOMEN'S GOLF T-SHIRT (XXL) Rs. 3100.00 Price ₹ 3100 Compare at price ₹" at bounding box center [610, 341] width 252 height 67
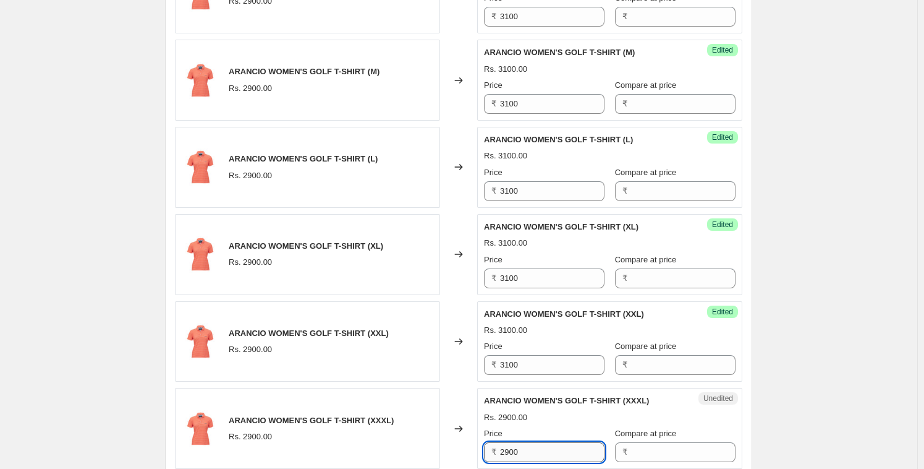
click at [519, 444] on input "2900" at bounding box center [552, 452] width 104 height 20
click at [548, 424] on div "ARANCIO WOMEN'S GOLF T-SHIRT (XXXL) Rs. 3100.00 Price ₹ 3100 Compare at price ₹" at bounding box center [610, 427] width 252 height 67
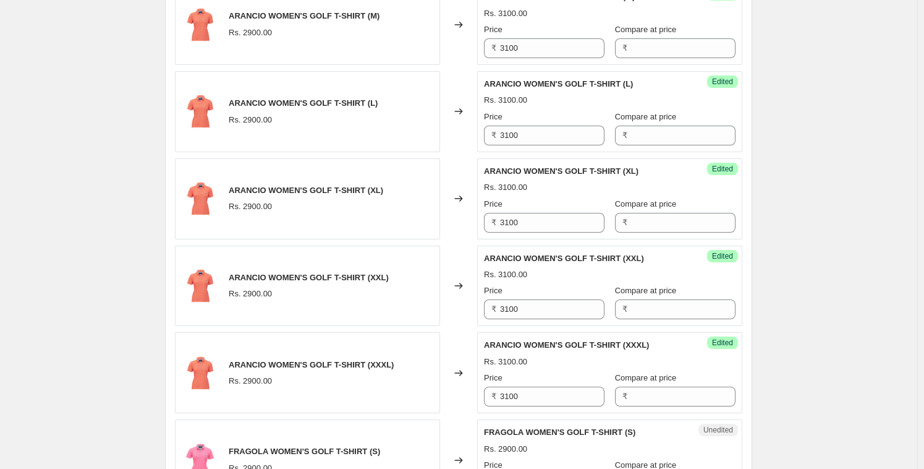
scroll to position [1577, 0]
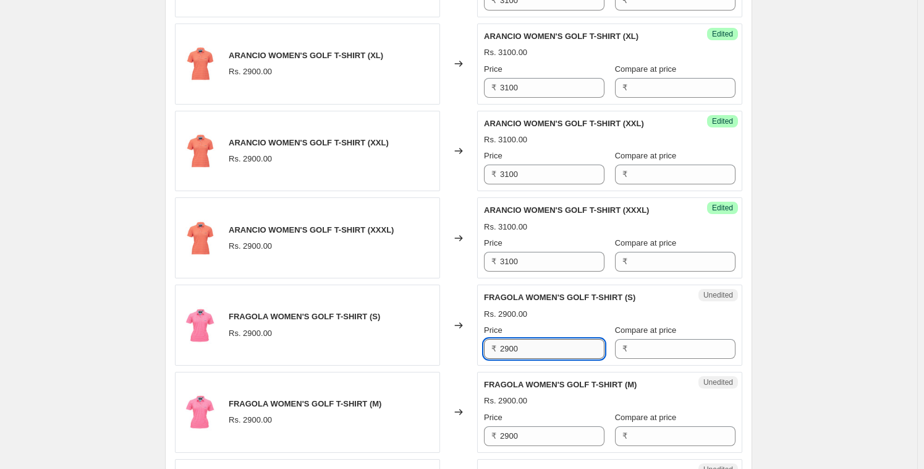
click at [526, 341] on input "2900" at bounding box center [552, 349] width 104 height 20
click at [552, 317] on div "Rs. 2900.00" at bounding box center [610, 314] width 252 height 12
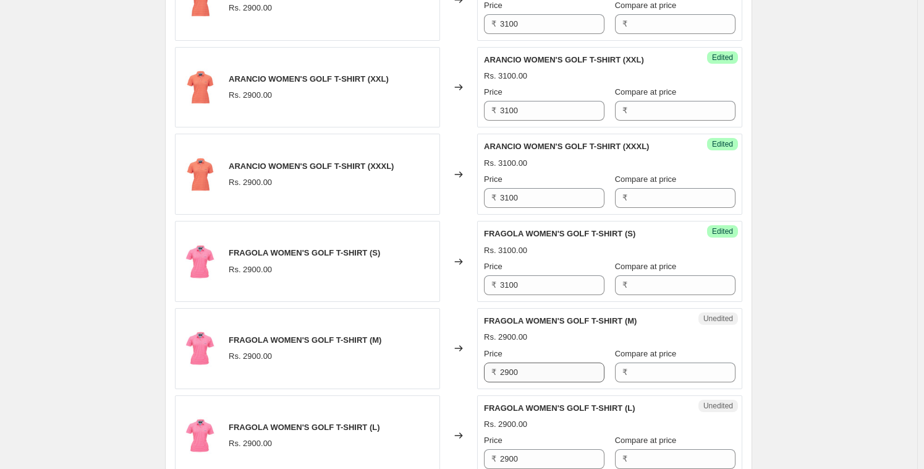
scroll to position [1645, 0]
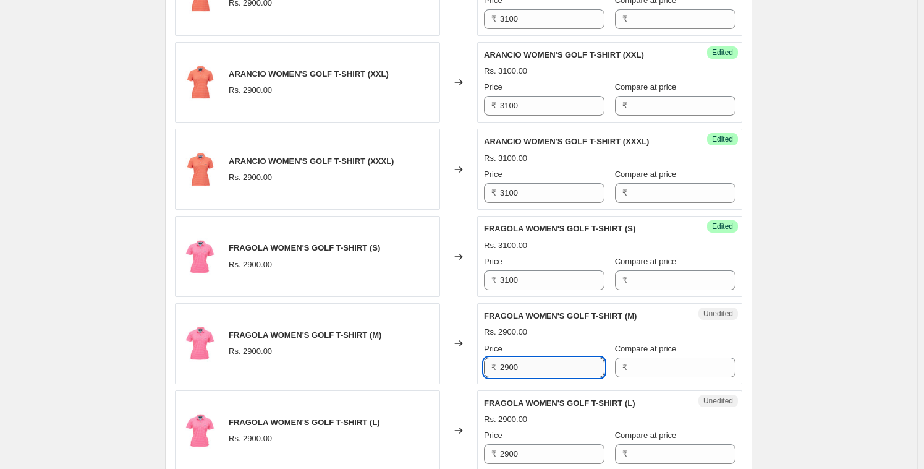
click at [531, 368] on input "2900" at bounding box center [552, 367] width 104 height 20
click at [531, 369] on input "2900" at bounding box center [552, 367] width 104 height 20
click at [553, 336] on div "FRAGOLA WOMEN'S GOLF T-SHIRT (M) Rs. 2900.00 Price ₹ 3100 Compare at price ₹" at bounding box center [610, 343] width 252 height 67
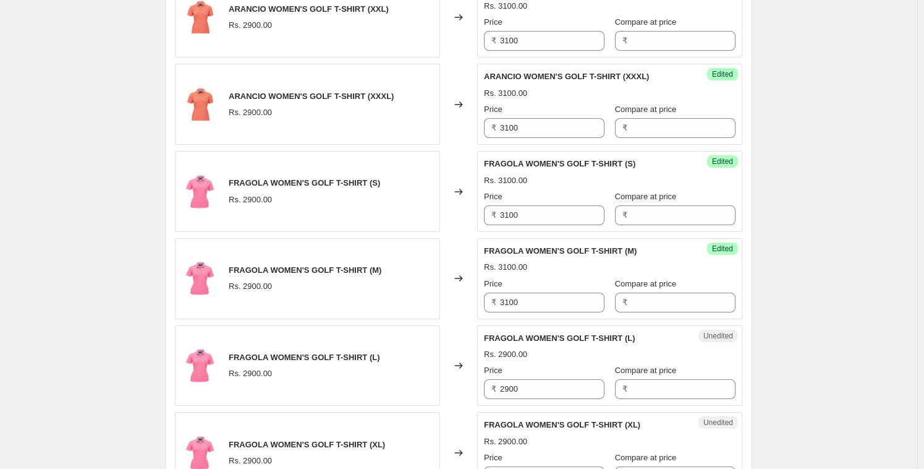
scroll to position [1723, 0]
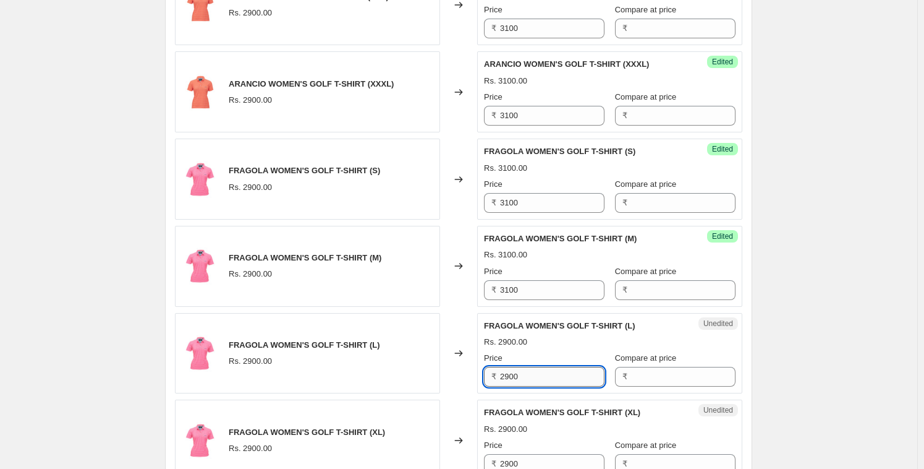
click at [527, 372] on input "2900" at bounding box center [552, 377] width 104 height 20
click at [545, 352] on div "Price" at bounding box center [544, 358] width 121 height 12
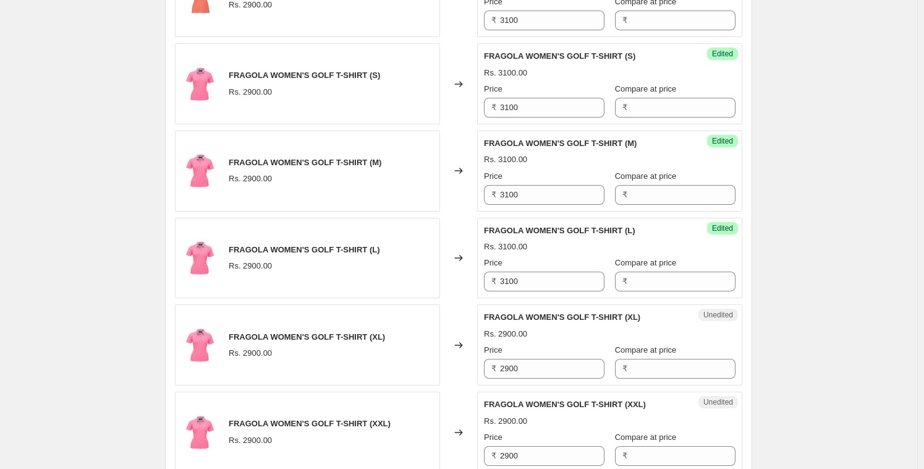
scroll to position [1818, 0]
click at [531, 366] on input "2900" at bounding box center [552, 368] width 104 height 20
click at [547, 330] on div "Rs. 3100.00" at bounding box center [610, 333] width 252 height 12
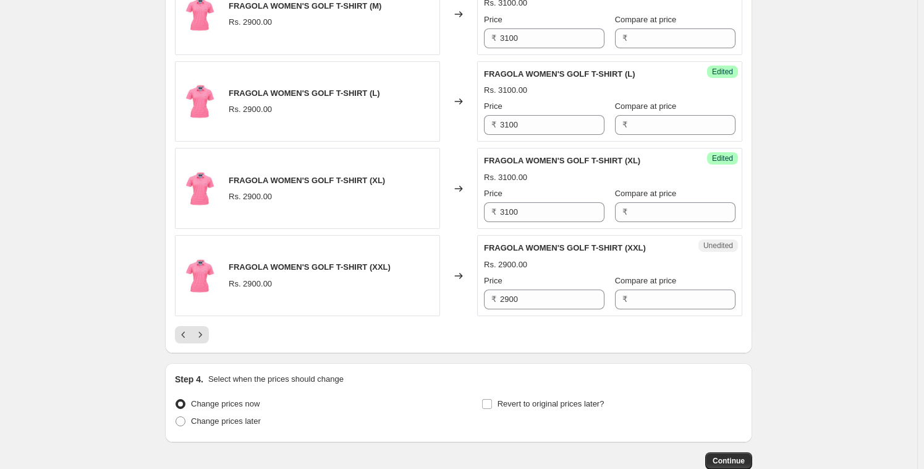
scroll to position [1990, 0]
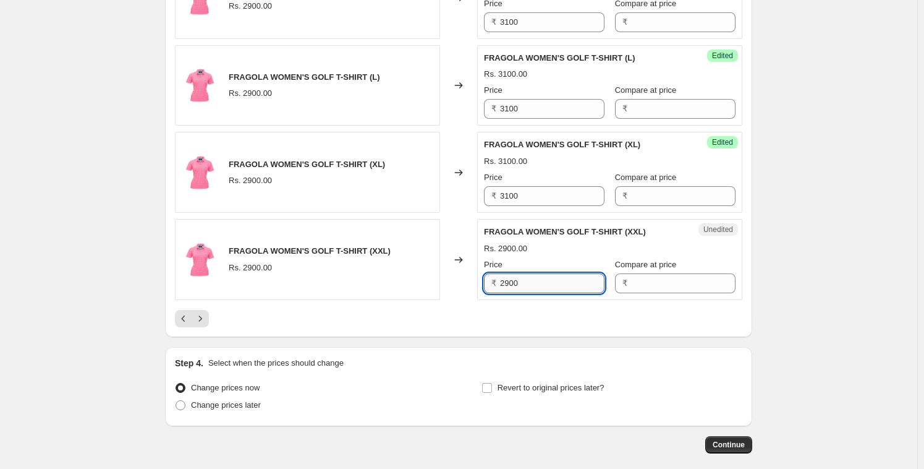
click at [554, 275] on input "2900" at bounding box center [552, 283] width 104 height 20
click at [594, 247] on div "Rs. 2900.00" at bounding box center [610, 248] width 252 height 12
click at [206, 313] on icon "Next" at bounding box center [200, 318] width 12 height 12
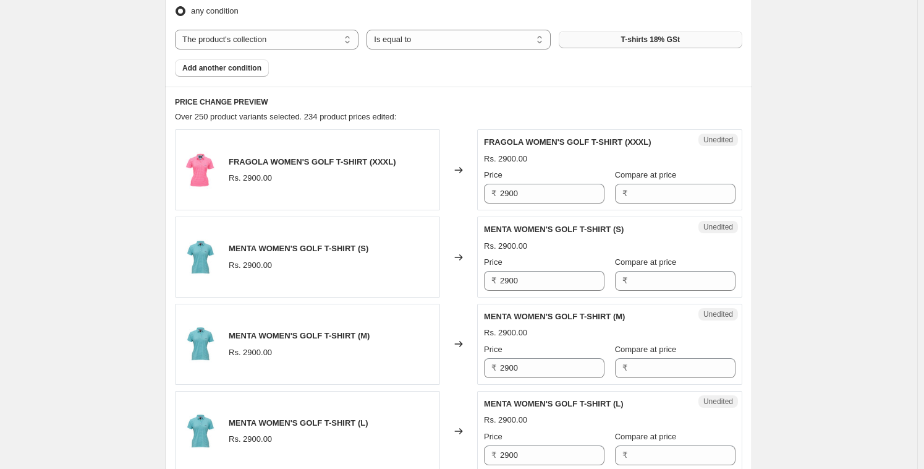
scroll to position [422, 0]
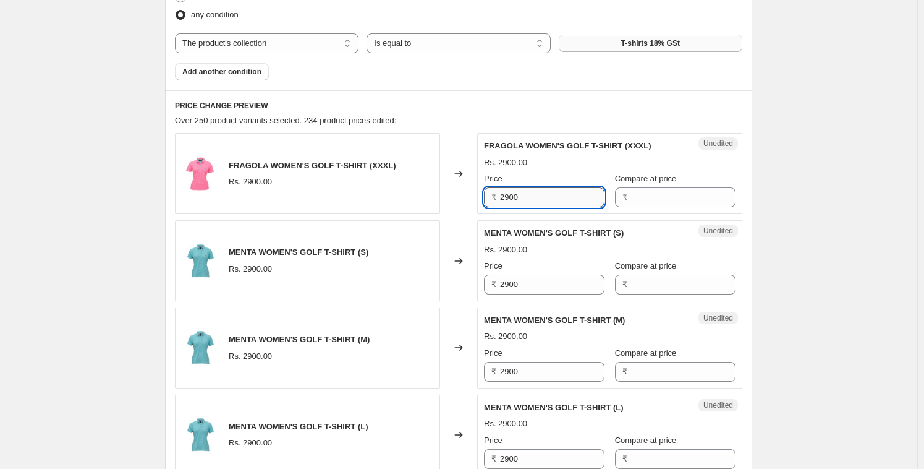
click at [531, 199] on input "2900" at bounding box center [552, 197] width 104 height 20
click at [533, 284] on input "2900" at bounding box center [552, 285] width 104 height 20
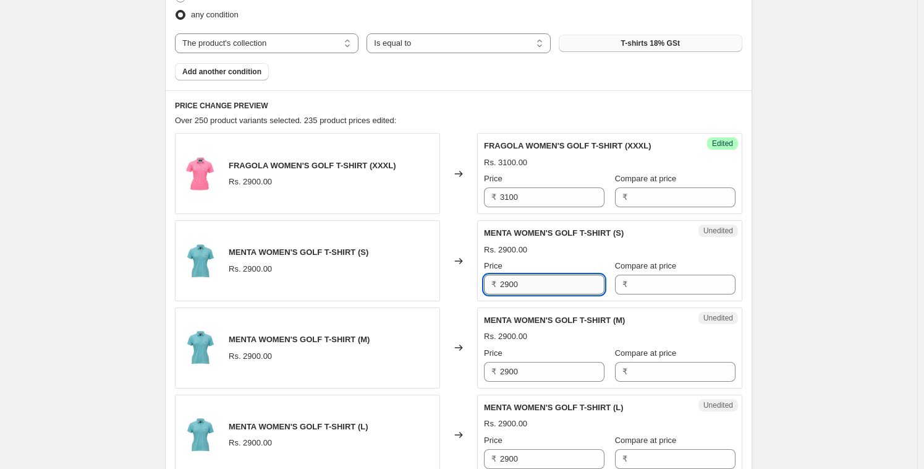
click at [533, 284] on input "2900" at bounding box center [552, 285] width 104 height 20
click at [556, 261] on div "Price" at bounding box center [544, 266] width 121 height 12
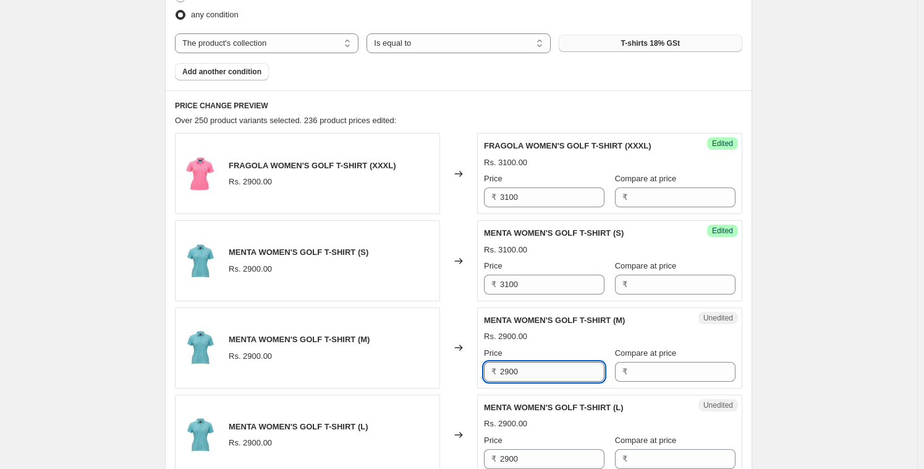
click at [515, 365] on input "2900" at bounding box center [552, 372] width 104 height 20
click at [547, 341] on div "Rs. 2900.00" at bounding box center [610, 336] width 252 height 12
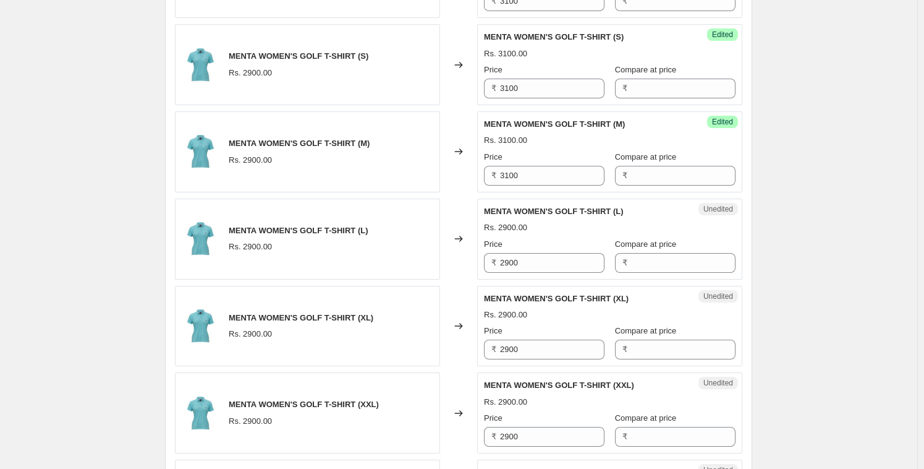
scroll to position [625, 0]
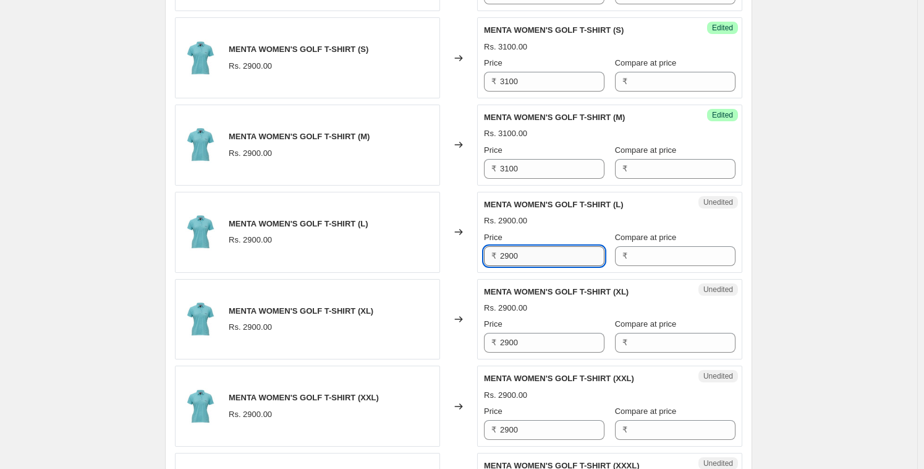
click at [526, 257] on input "2900" at bounding box center [552, 256] width 104 height 20
click at [543, 233] on div "Price" at bounding box center [544, 237] width 121 height 12
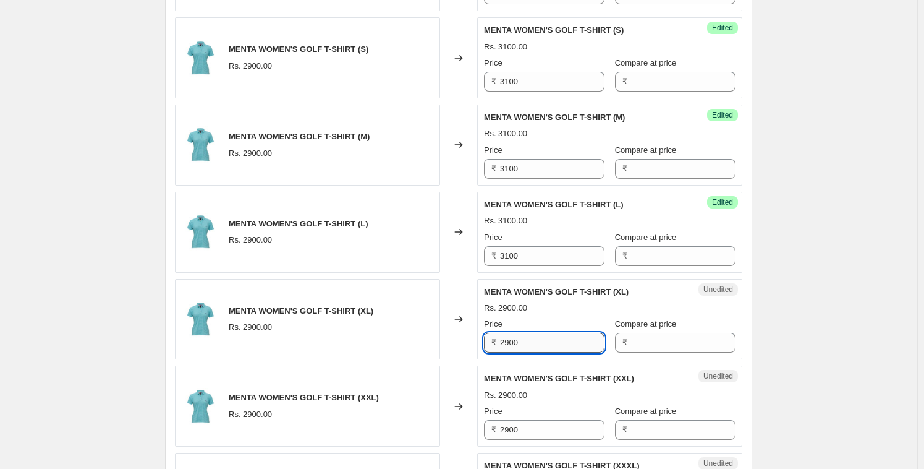
click at [522, 342] on input "2900" at bounding box center [552, 343] width 104 height 20
click at [554, 305] on div "Rs. 2900.00" at bounding box center [610, 308] width 252 height 12
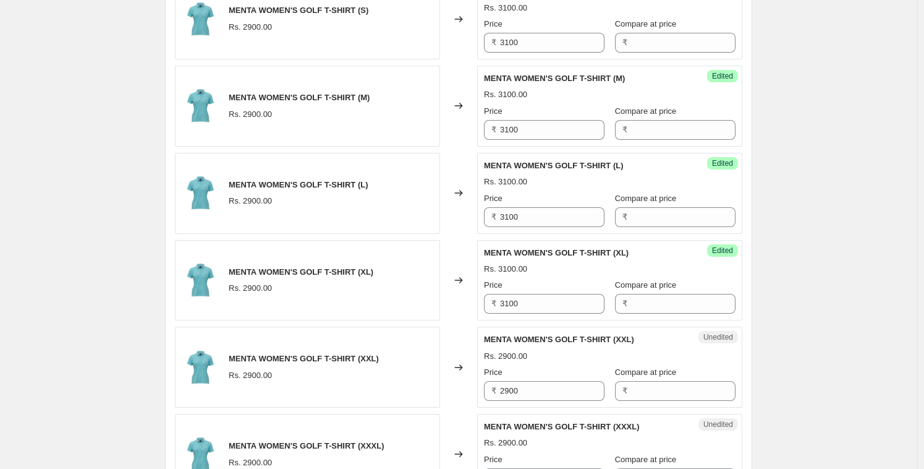
scroll to position [706, 0]
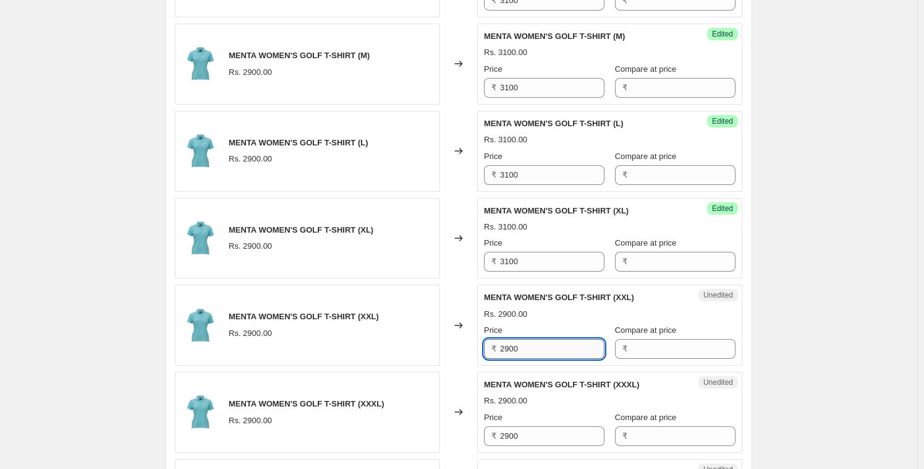
click at [531, 350] on input "2900" at bounding box center [552, 349] width 104 height 20
click at [534, 325] on div "Price" at bounding box center [544, 330] width 121 height 12
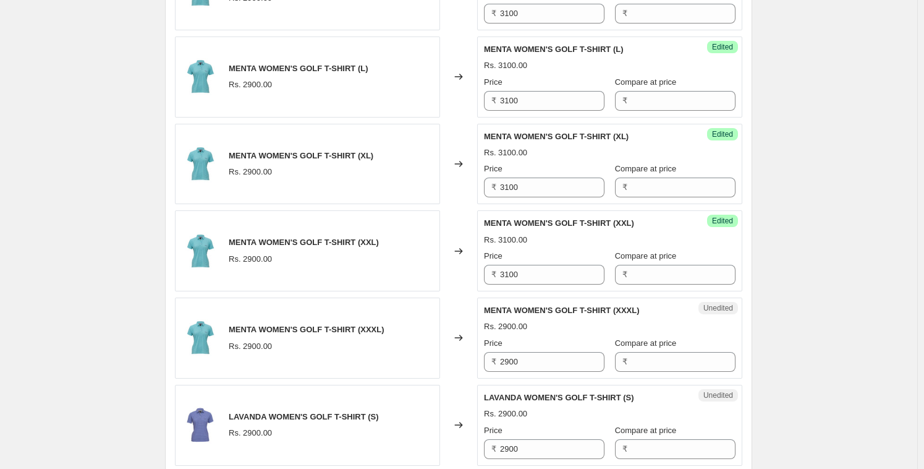
scroll to position [783, 0]
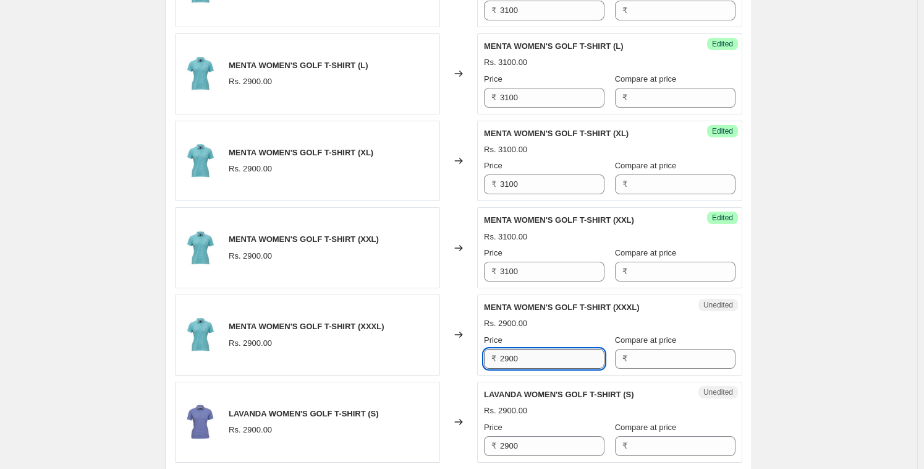
click at [525, 359] on input "2900" at bounding box center [552, 359] width 104 height 20
click at [524, 358] on input "2900" at bounding box center [552, 359] width 104 height 20
click at [548, 325] on div "Rs. 2900.00" at bounding box center [610, 323] width 252 height 12
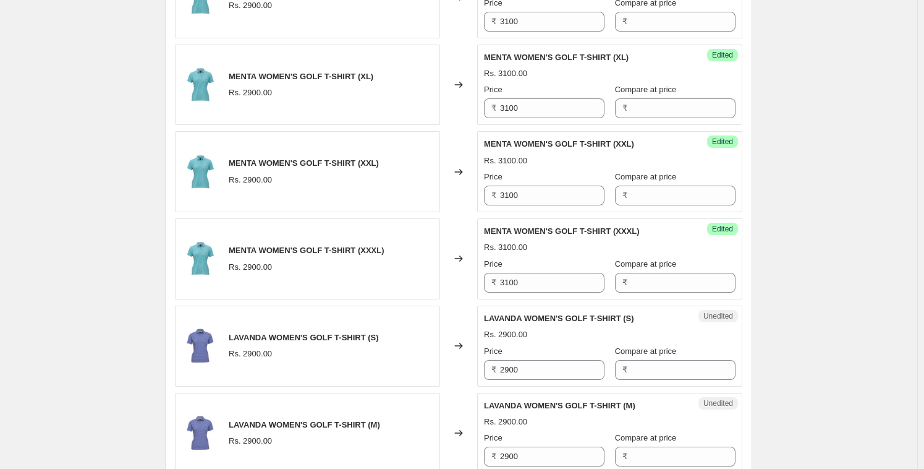
scroll to position [861, 0]
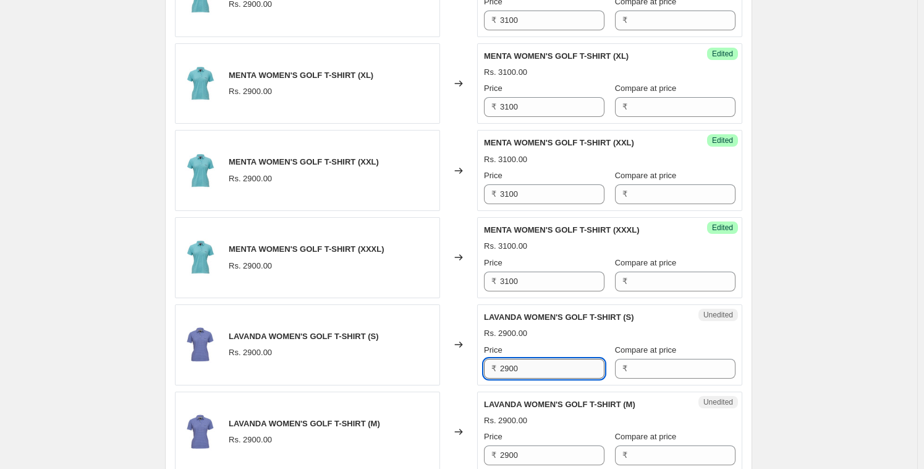
click at [525, 369] on input "2900" at bounding box center [552, 369] width 104 height 20
click at [540, 349] on div "Price" at bounding box center [544, 350] width 121 height 12
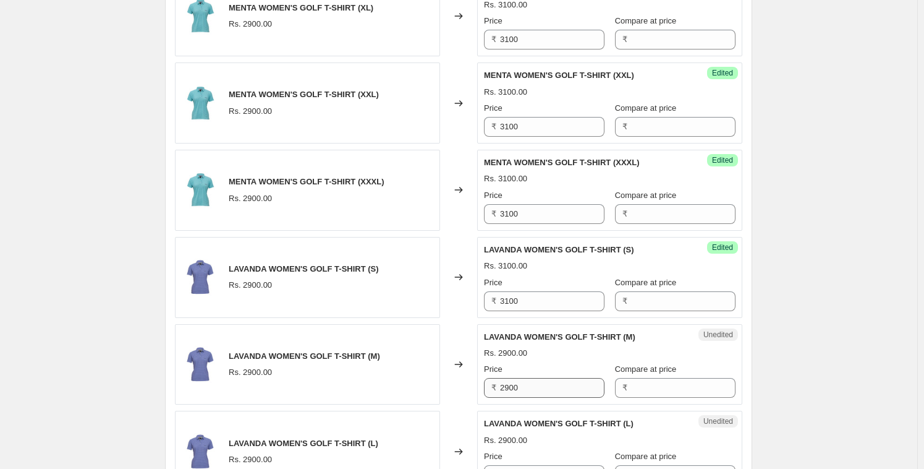
scroll to position [940, 0]
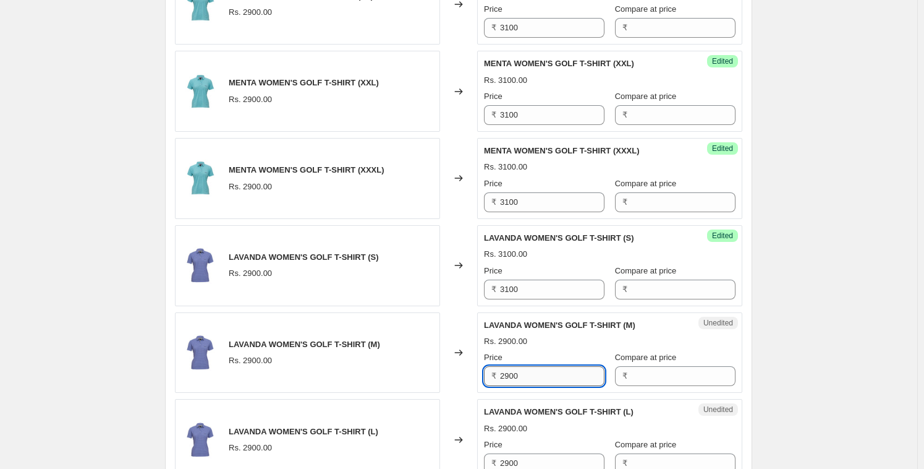
click at [519, 374] on input "2900" at bounding box center [552, 376] width 104 height 20
click at [542, 349] on div "LAVANDA WOMEN'S GOLF T-SHIRT (M) Rs. 3100.00 Price ₹ 3100 Compare at price ₹" at bounding box center [610, 352] width 252 height 67
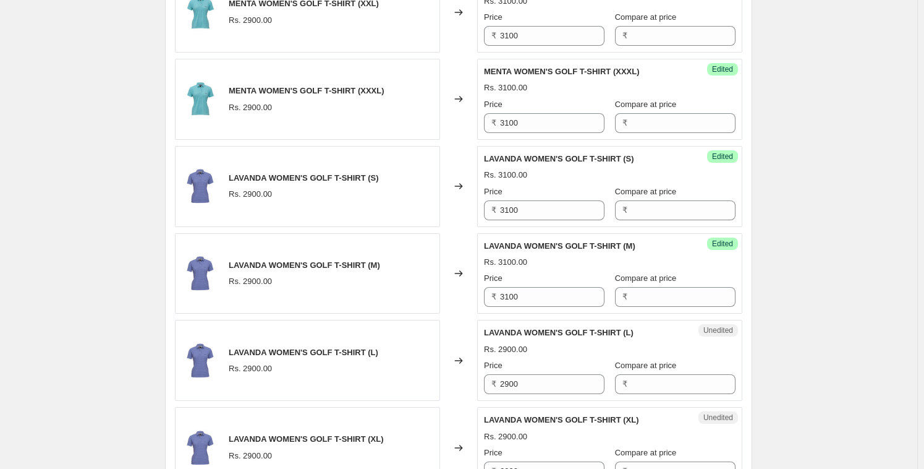
scroll to position [1021, 0]
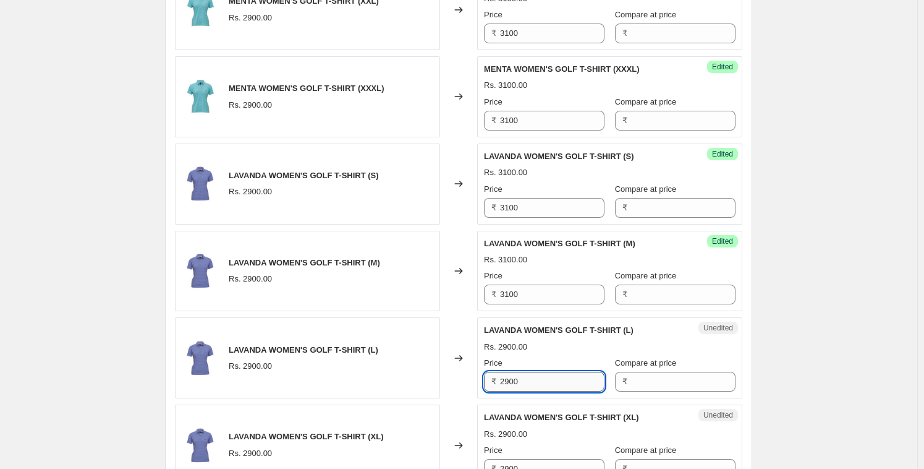
click at [513, 372] on input "2900" at bounding box center [552, 382] width 104 height 20
click at [542, 357] on div "Price" at bounding box center [544, 363] width 121 height 12
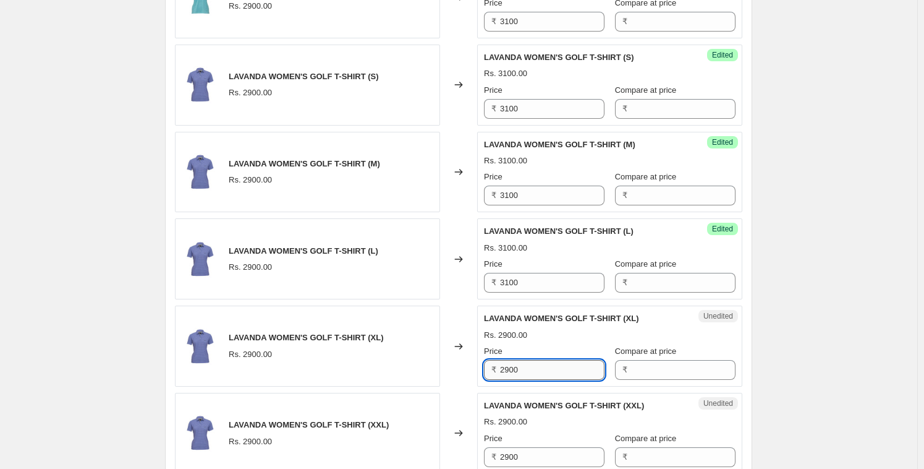
click at [528, 367] on input "2900" at bounding box center [552, 370] width 104 height 20
click at [551, 337] on div "Rs. 3100.00" at bounding box center [610, 335] width 252 height 12
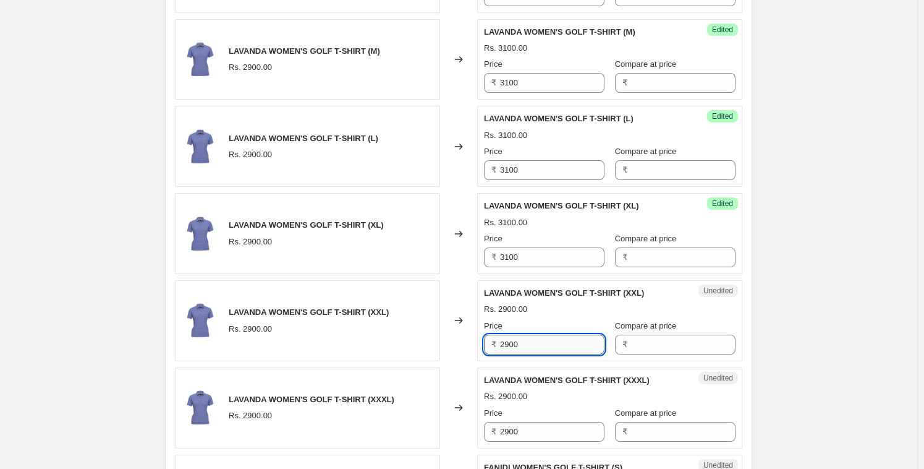
click at [533, 341] on input "2900" at bounding box center [552, 345] width 104 height 20
click at [552, 323] on div "Price" at bounding box center [544, 326] width 121 height 12
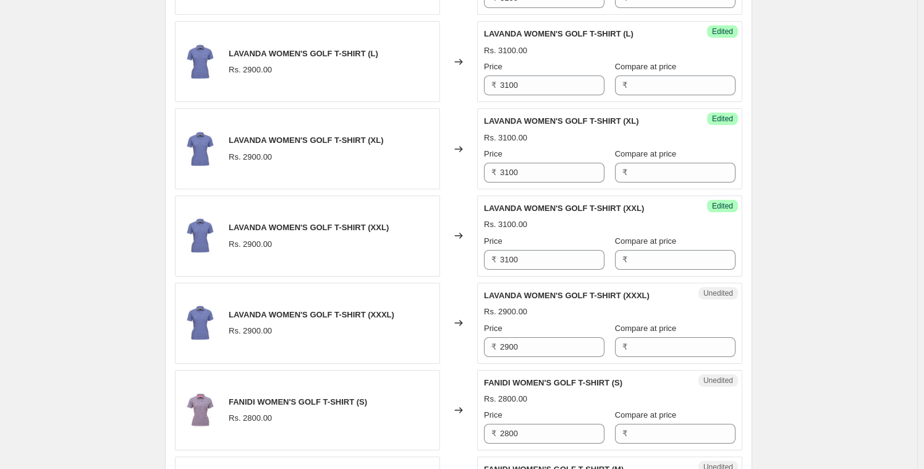
scroll to position [1318, 0]
click at [532, 337] on input "2900" at bounding box center [552, 346] width 104 height 20
click at [555, 318] on div "LAVANDA WOMEN'S GOLF T-SHIRT (XXXL) Rs. 2900.00 Price ₹ 3100 Compare at price ₹" at bounding box center [610, 322] width 252 height 67
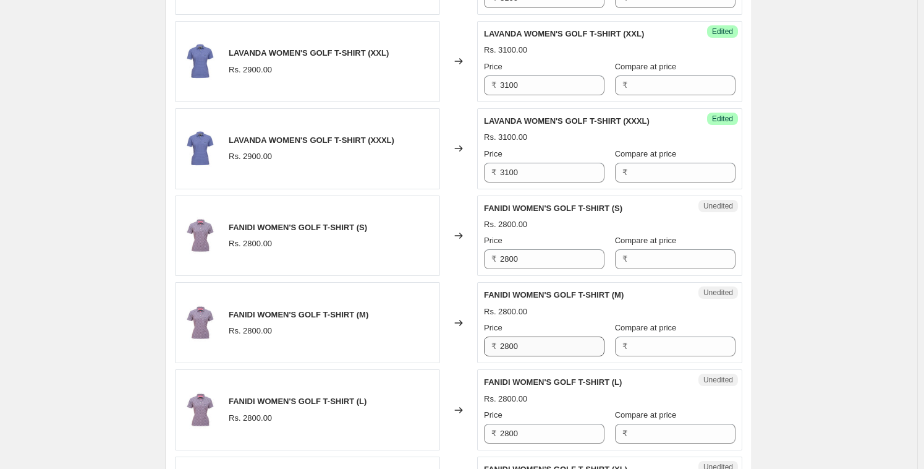
scroll to position [1504, 0]
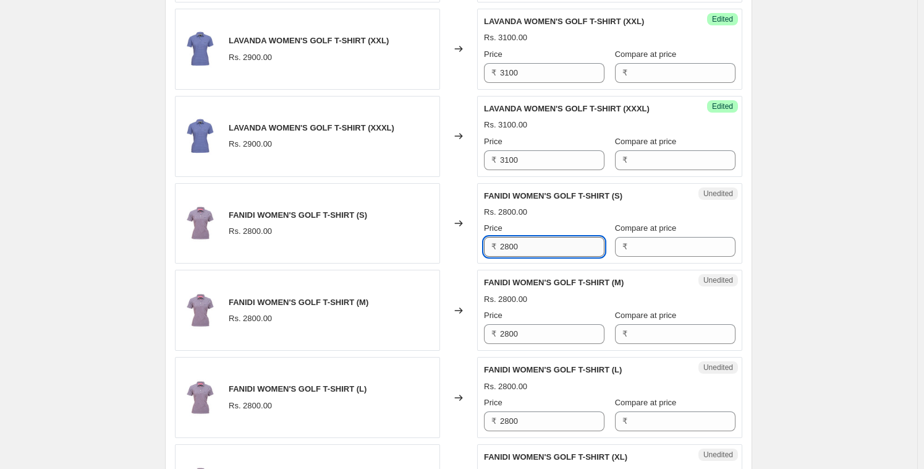
click at [527, 247] on input "2800" at bounding box center [552, 247] width 104 height 20
click at [552, 229] on div "Price" at bounding box center [544, 228] width 121 height 12
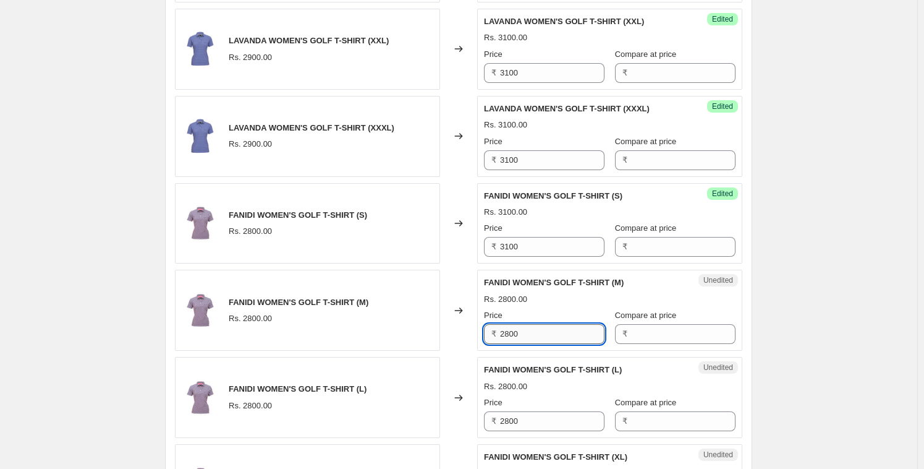
click at [510, 331] on input "2800" at bounding box center [552, 334] width 104 height 20
click at [543, 309] on div "Price" at bounding box center [544, 315] width 121 height 12
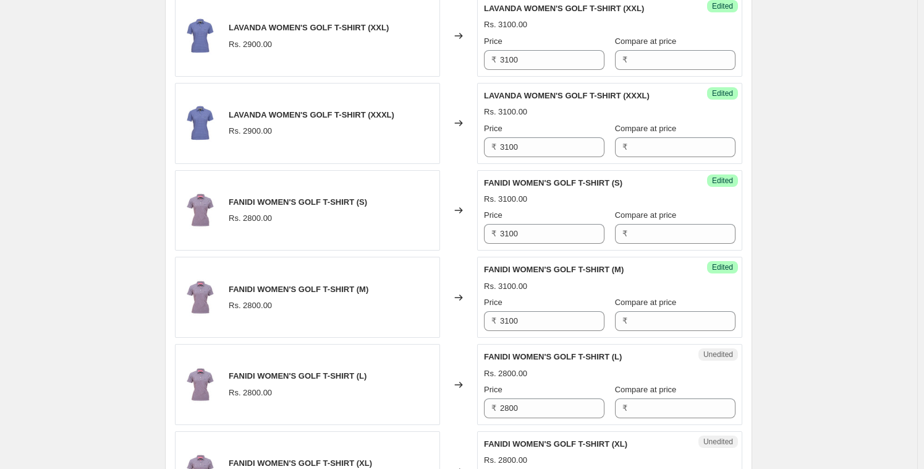
scroll to position [1520, 0]
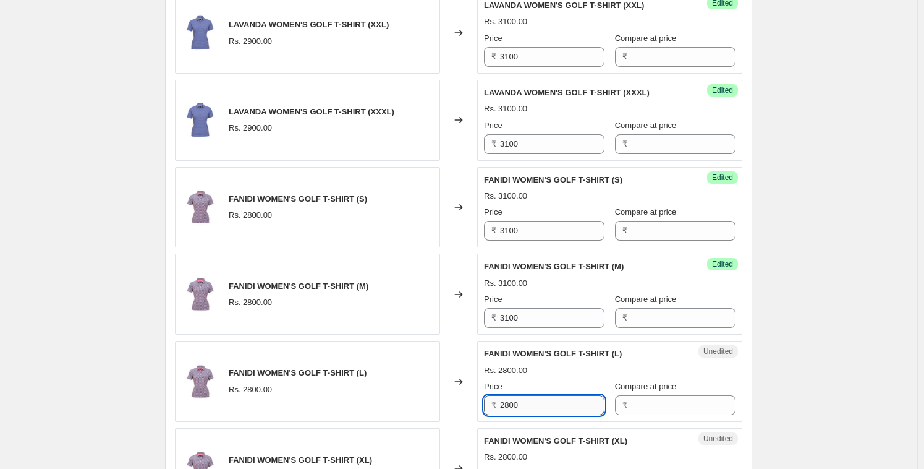
click at [519, 401] on input "2800" at bounding box center [552, 405] width 104 height 20
click at [519, 402] on input "2800" at bounding box center [552, 405] width 104 height 20
click at [543, 372] on div "Rs. 3100.00" at bounding box center [610, 370] width 252 height 12
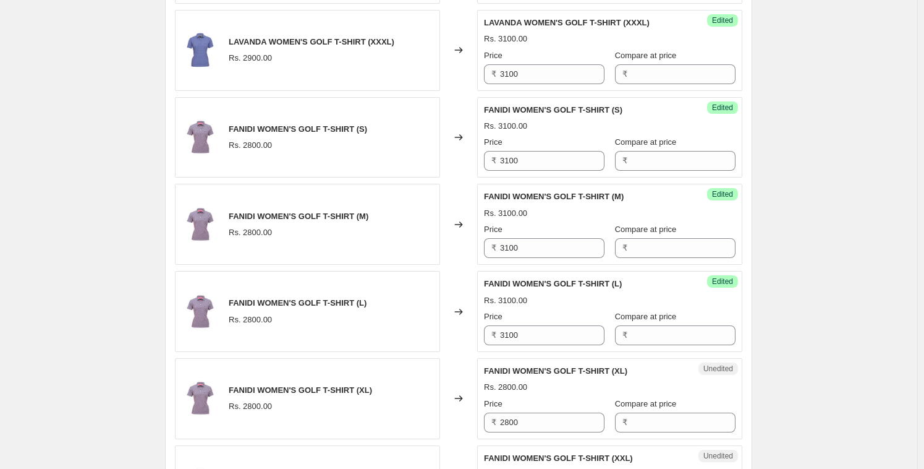
scroll to position [1723, 0]
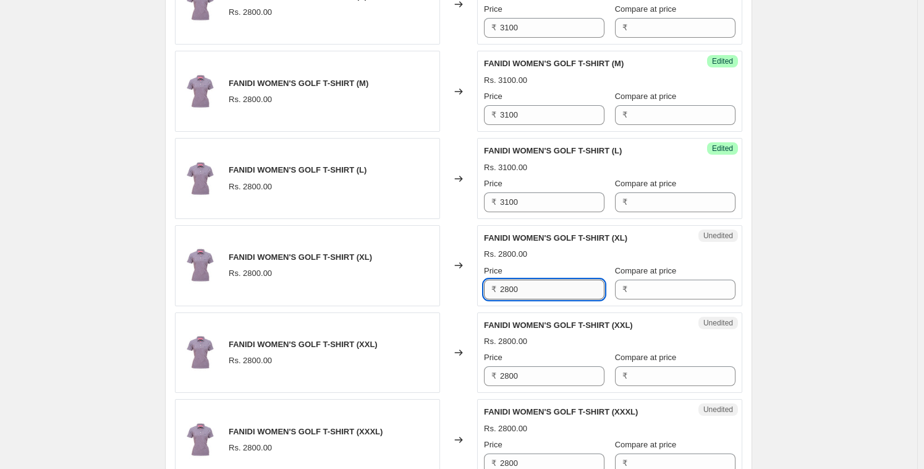
click at [525, 283] on input "2800" at bounding box center [552, 289] width 104 height 20
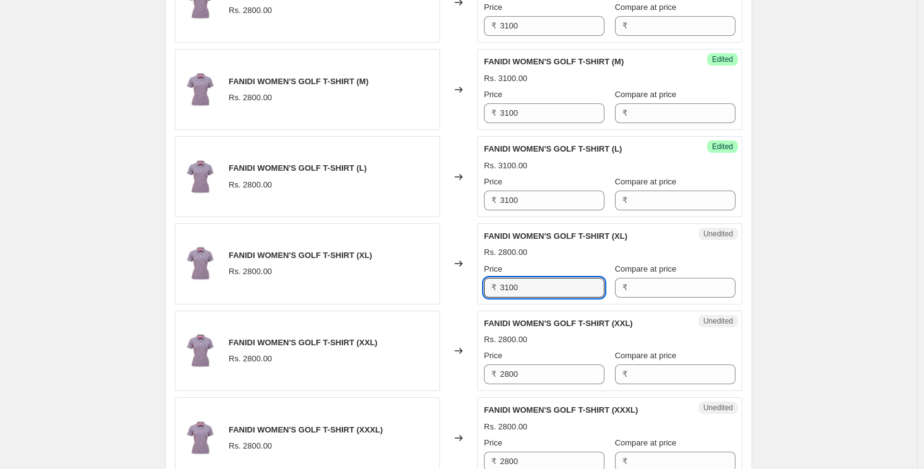
scroll to position [1743, 0]
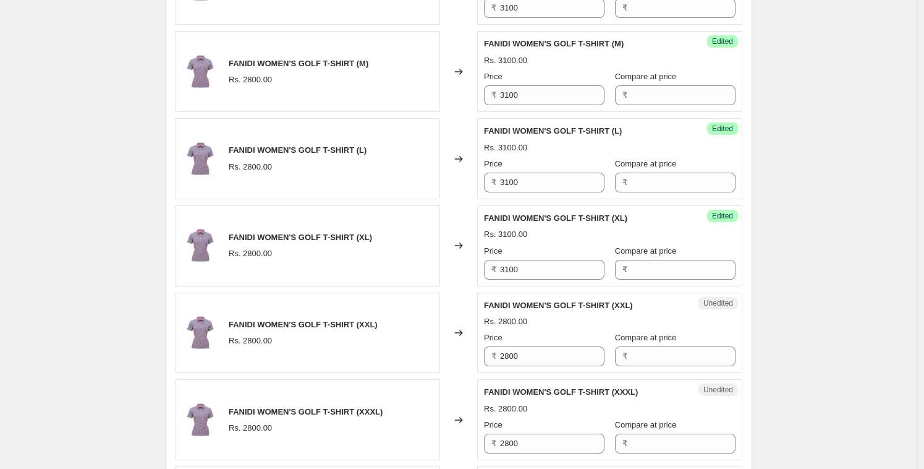
click at [552, 245] on div "Price" at bounding box center [544, 251] width 121 height 12
click at [513, 353] on input "2800" at bounding box center [552, 356] width 104 height 20
click at [553, 315] on div "Rs. 2800.00" at bounding box center [610, 321] width 252 height 12
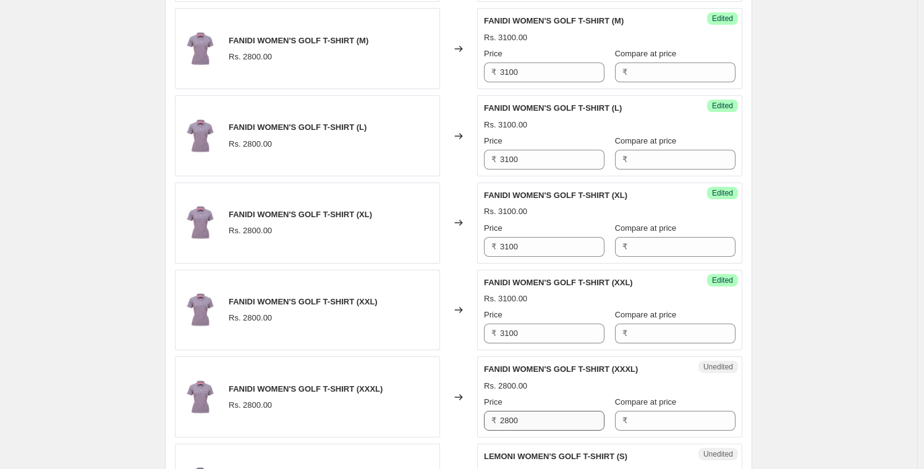
scroll to position [1768, 0]
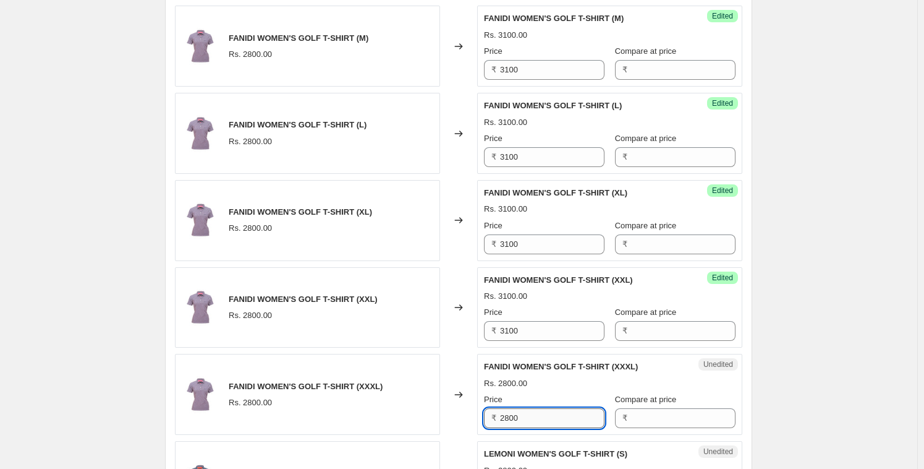
click at [524, 412] on input "2800" at bounding box center [552, 418] width 104 height 20
click at [550, 390] on div "FANIDI WOMEN'S GOLF T-SHIRT (XXXL) Rs. 2800.00 Price ₹ 3100 Compare at price ₹" at bounding box center [610, 393] width 252 height 67
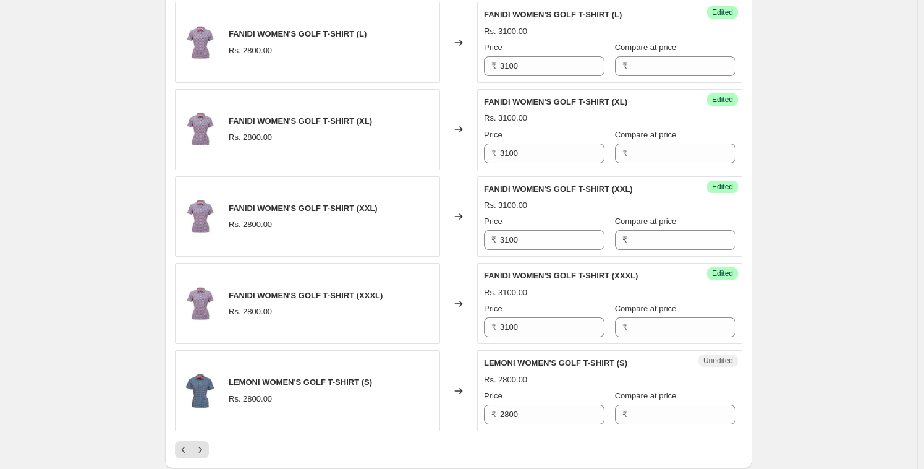
scroll to position [1864, 0]
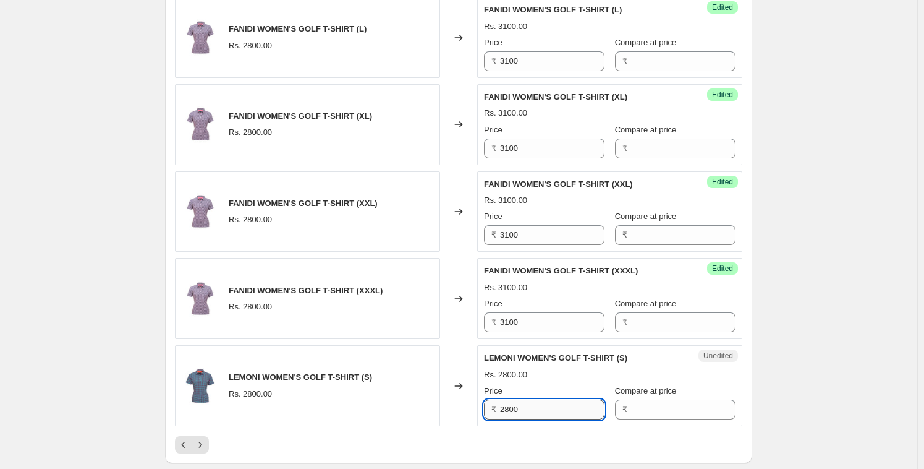
click at [524, 407] on input "2800" at bounding box center [552, 409] width 104 height 20
click at [550, 380] on div "LEMONI WOMEN'S GOLF T-SHIRT (S) Rs. 3100.00 Price ₹ 3100 Compare at price ₹" at bounding box center [610, 385] width 252 height 67
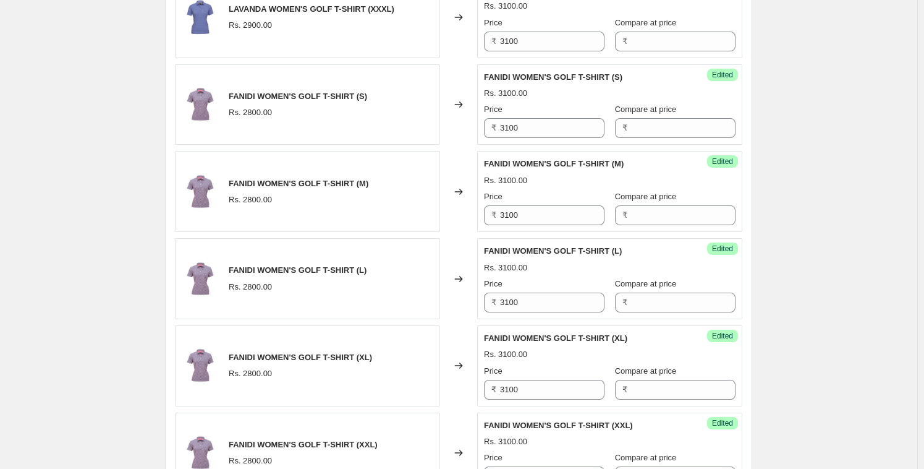
scroll to position [2047, 0]
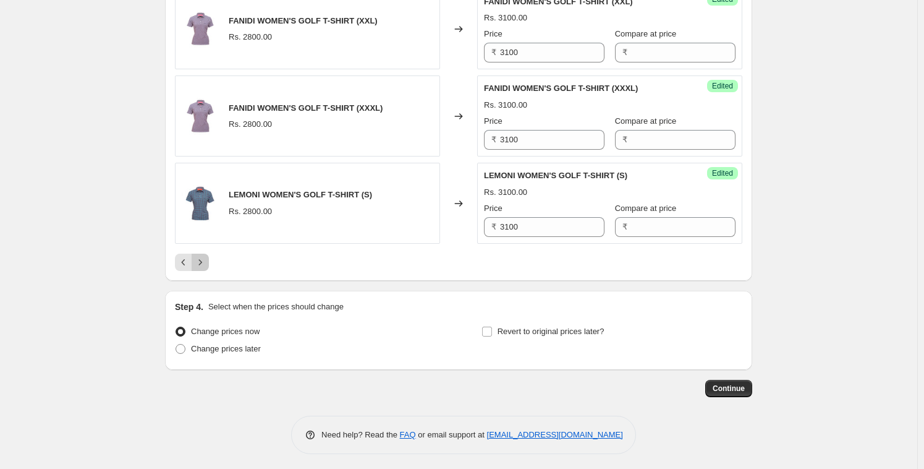
click at [205, 256] on icon "Next" at bounding box center [200, 262] width 12 height 12
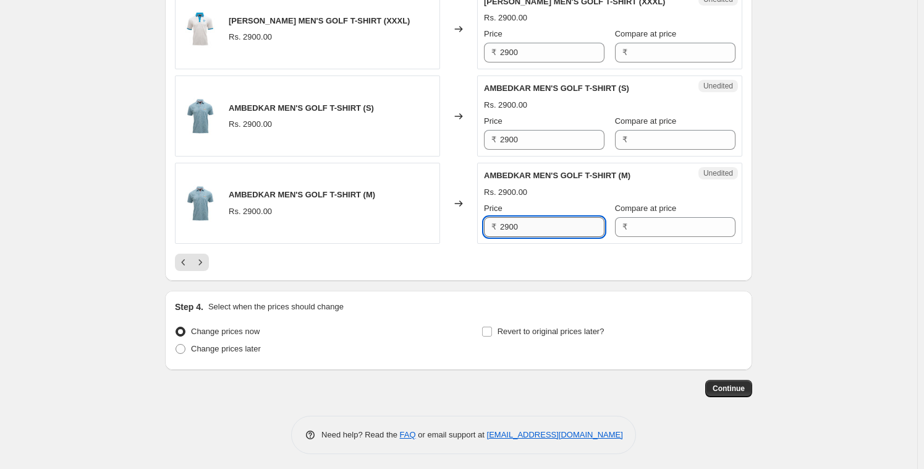
click at [527, 237] on input "2900" at bounding box center [552, 227] width 104 height 20
click at [526, 237] on input "2900" at bounding box center [552, 227] width 104 height 20
click at [535, 148] on input "2900" at bounding box center [552, 140] width 104 height 20
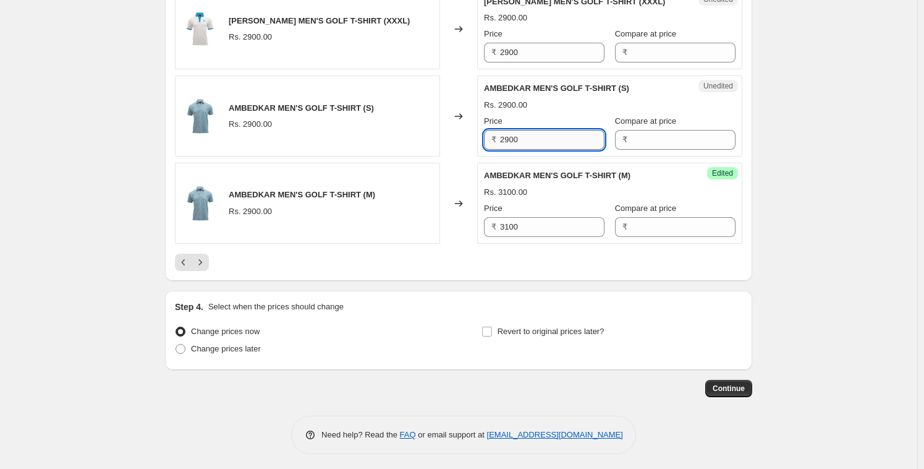
click at [535, 148] on input "2900" at bounding box center [552, 140] width 104 height 20
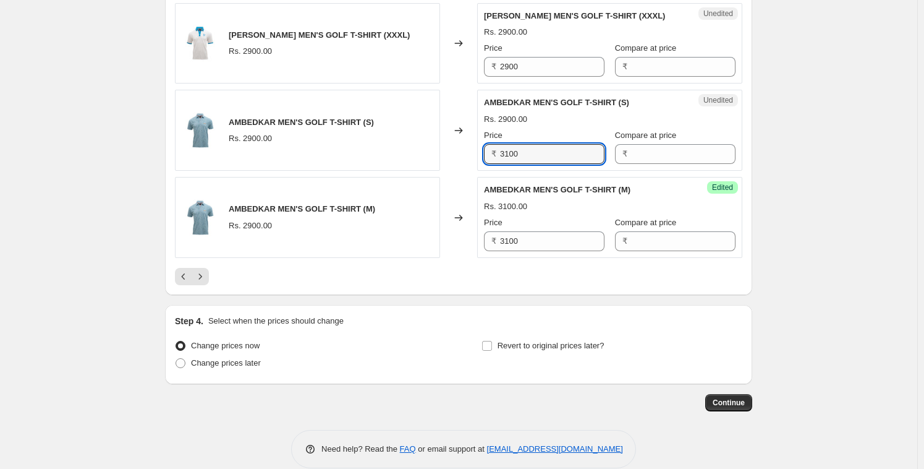
scroll to position [2024, 0]
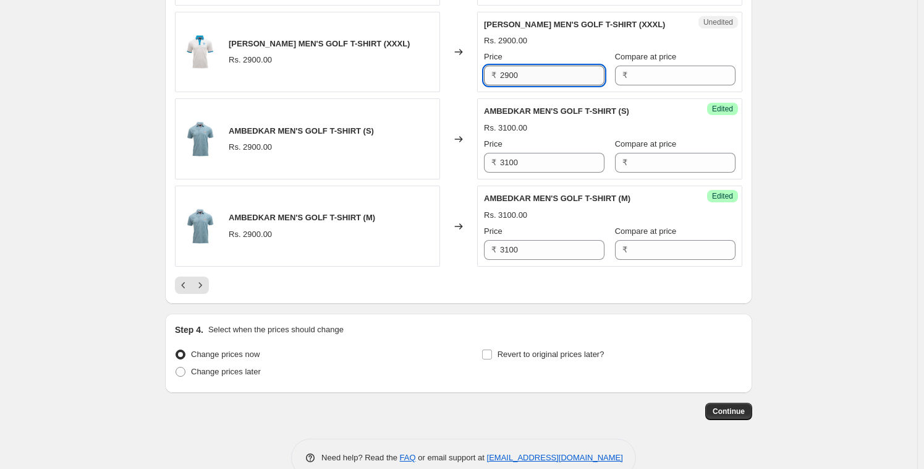
click at [533, 82] on input "2900" at bounding box center [552, 76] width 104 height 20
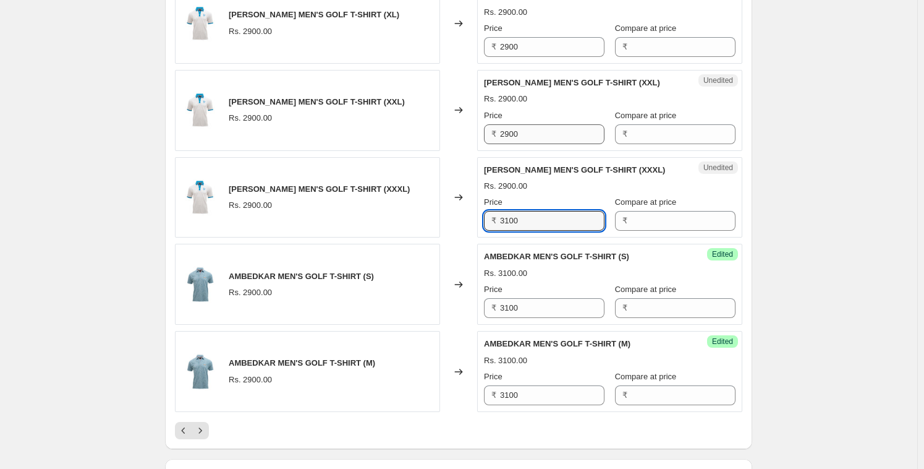
scroll to position [1836, 0]
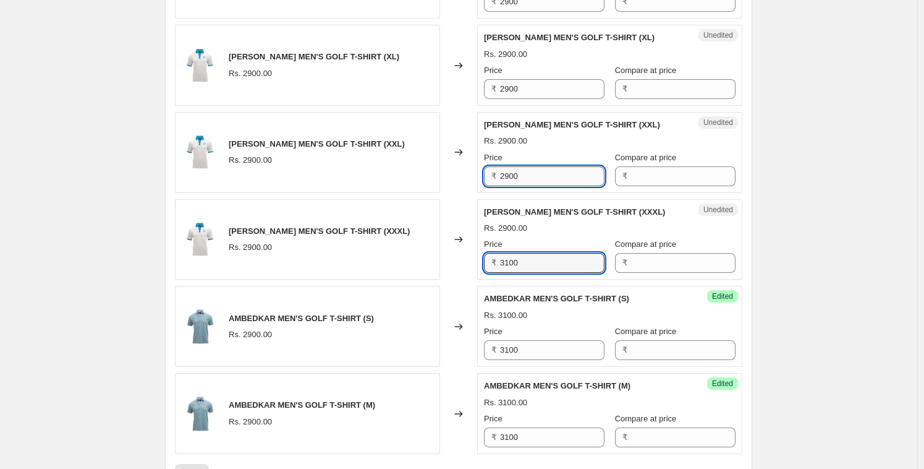
click at [527, 186] on input "2900" at bounding box center [552, 176] width 104 height 20
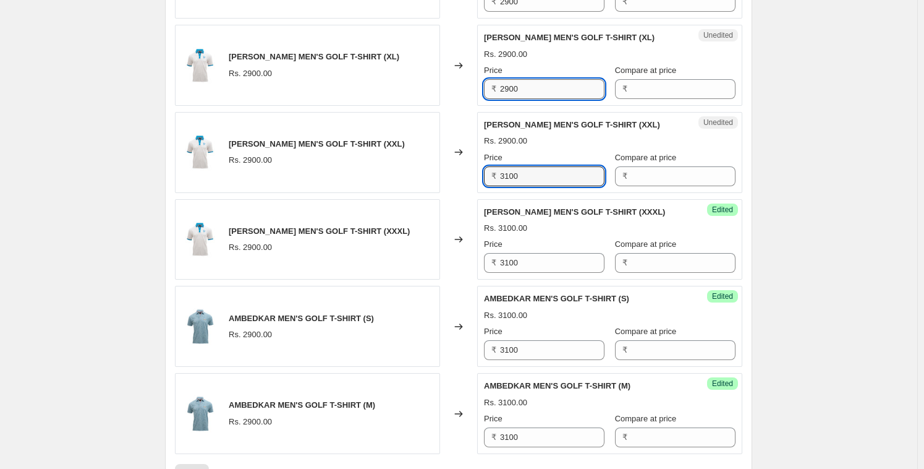
click at [529, 99] on input "2900" at bounding box center [552, 89] width 104 height 20
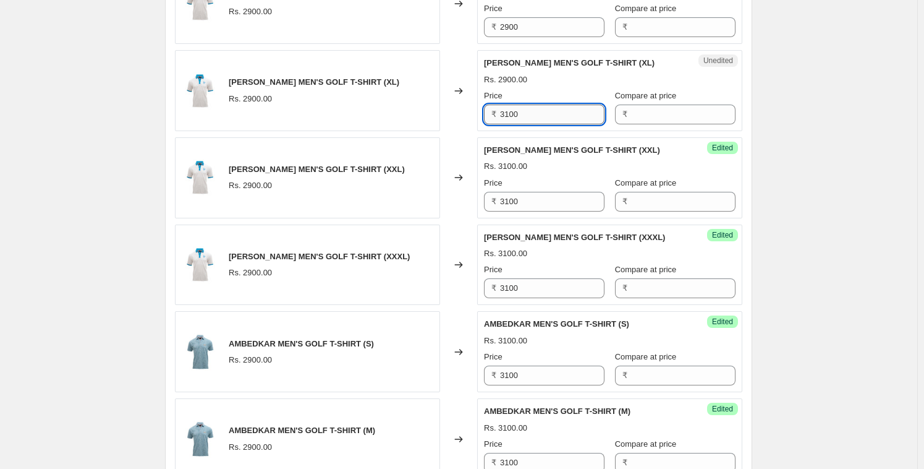
scroll to position [1750, 0]
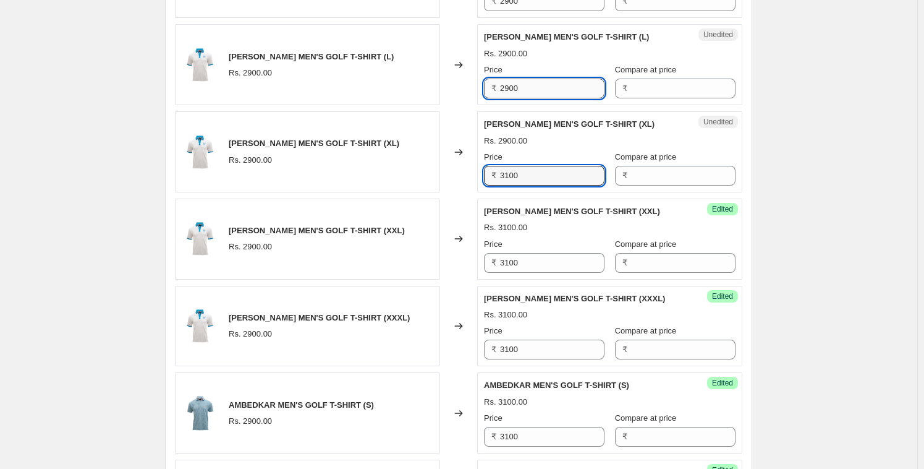
click at [529, 98] on input "2900" at bounding box center [552, 89] width 104 height 20
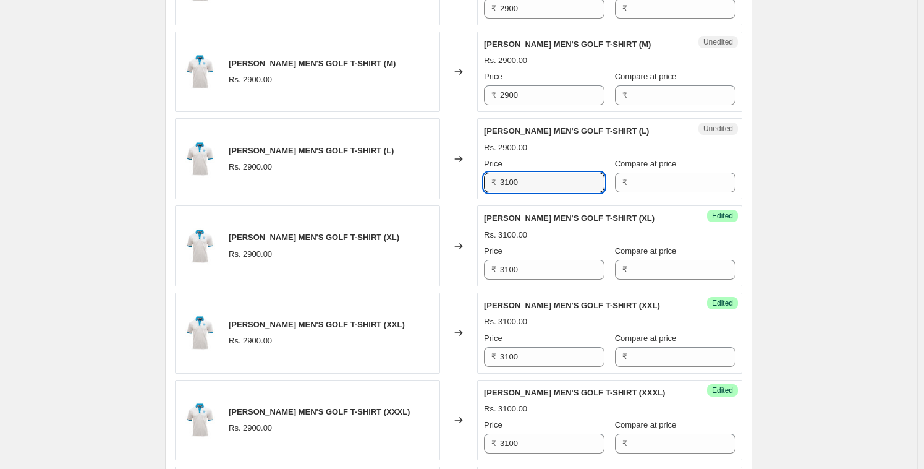
scroll to position [1542, 0]
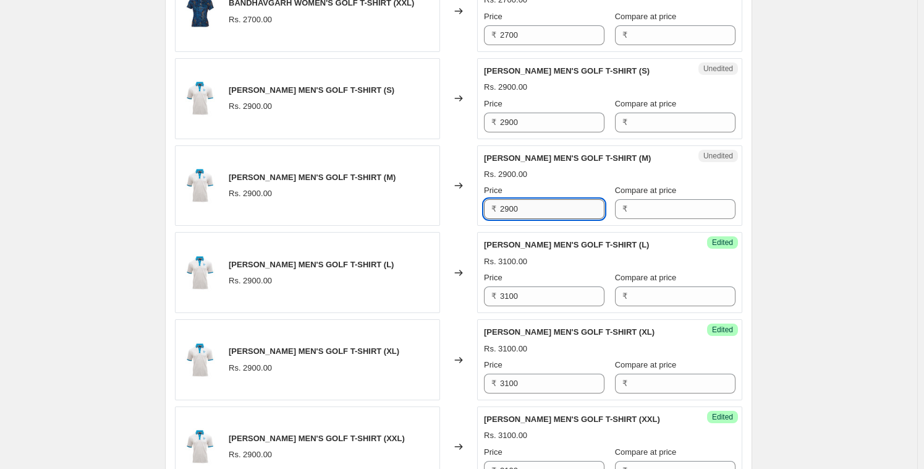
click at [531, 215] on input "2900" at bounding box center [552, 209] width 104 height 20
click at [537, 127] on input "2900" at bounding box center [552, 123] width 104 height 20
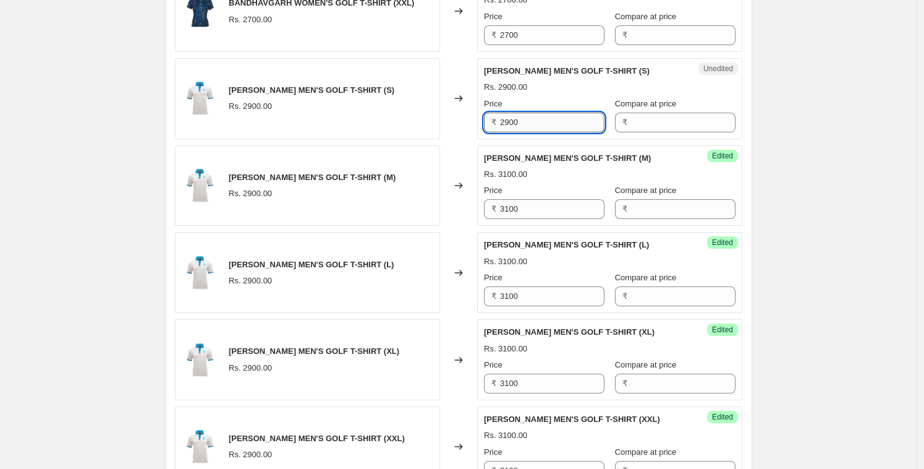
click at [537, 127] on input "2900" at bounding box center [552, 123] width 104 height 20
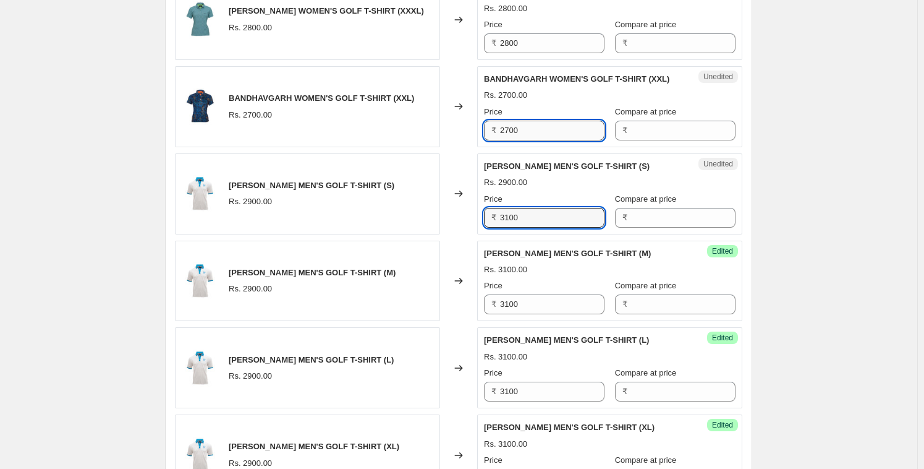
click at [532, 140] on input "2700" at bounding box center [552, 131] width 104 height 20
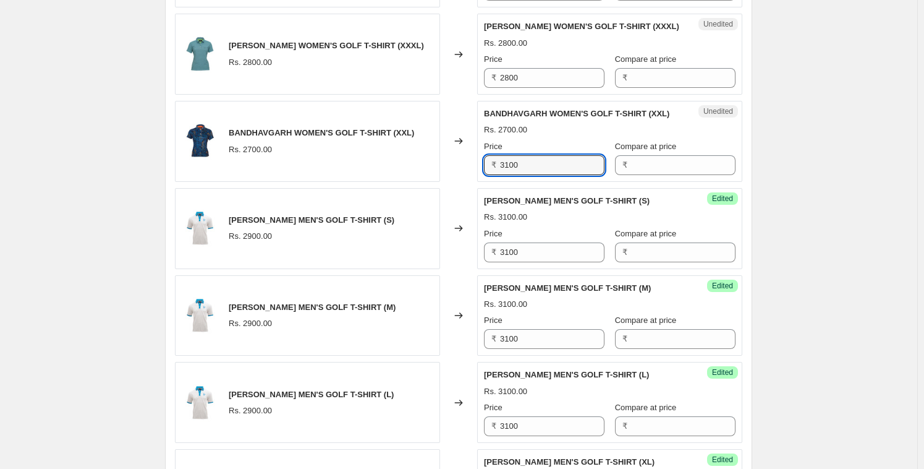
scroll to position [1411, 0]
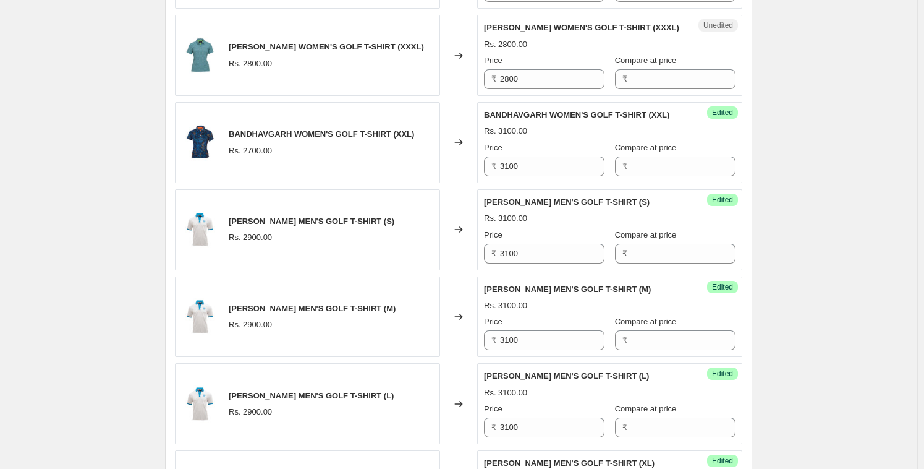
click at [534, 88] on div "Unedited [PERSON_NAME] WOMEN'S GOLF T-SHIRT (XXXL) Rs. 2800.00 Price ₹ 2800 Com…" at bounding box center [609, 55] width 265 height 81
click at [534, 75] on input "2800" at bounding box center [552, 79] width 104 height 20
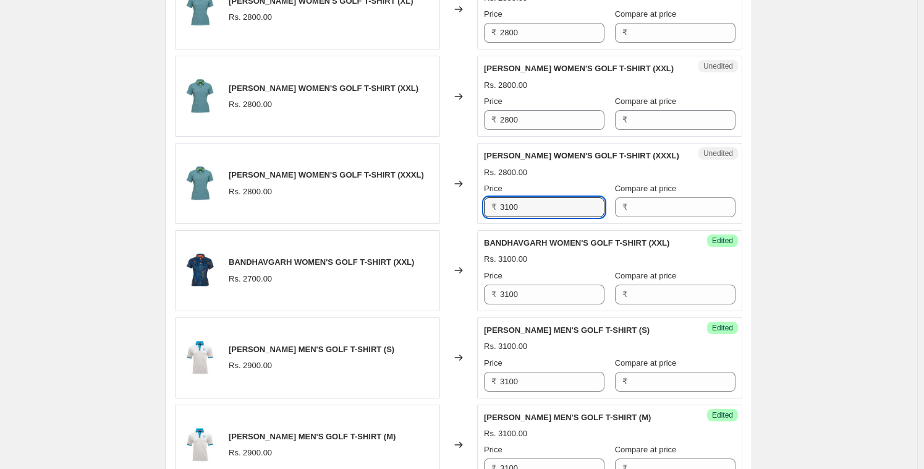
scroll to position [1204, 0]
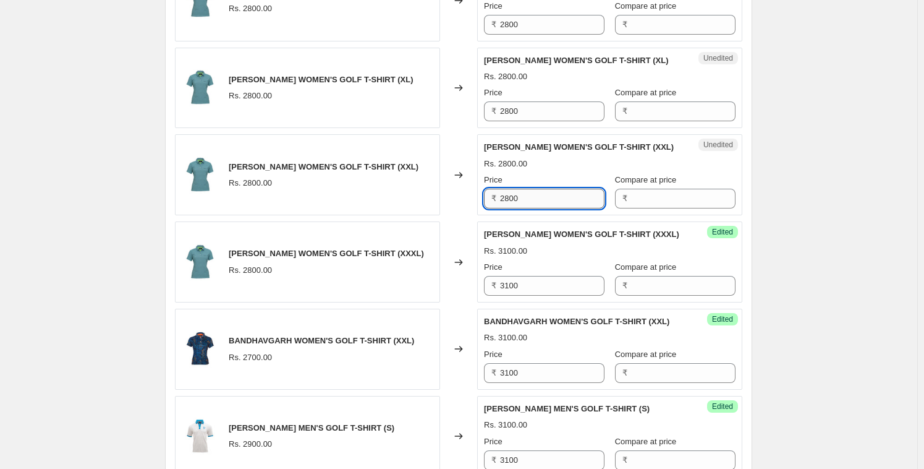
click at [529, 200] on input "2800" at bounding box center [552, 199] width 104 height 20
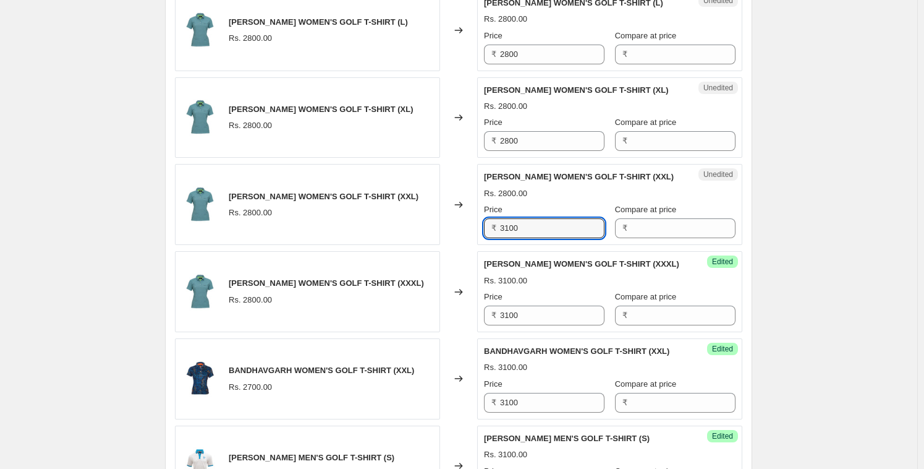
scroll to position [1120, 0]
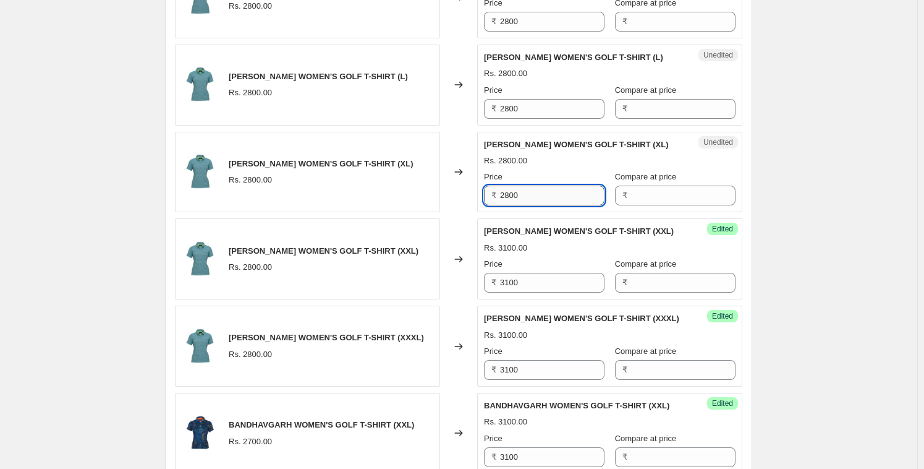
click at [531, 195] on input "2800" at bounding box center [552, 195] width 104 height 20
click at [531, 110] on input "2800" at bounding box center [552, 109] width 104 height 20
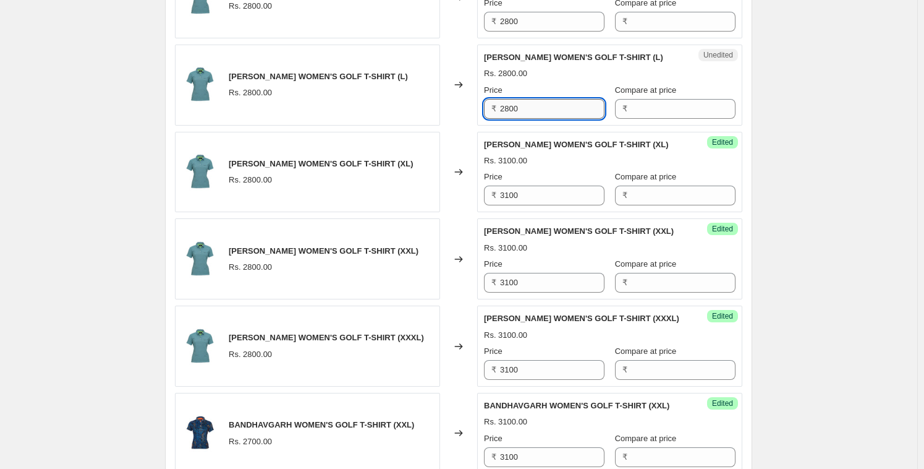
click at [531, 109] on input "2800" at bounding box center [552, 109] width 104 height 20
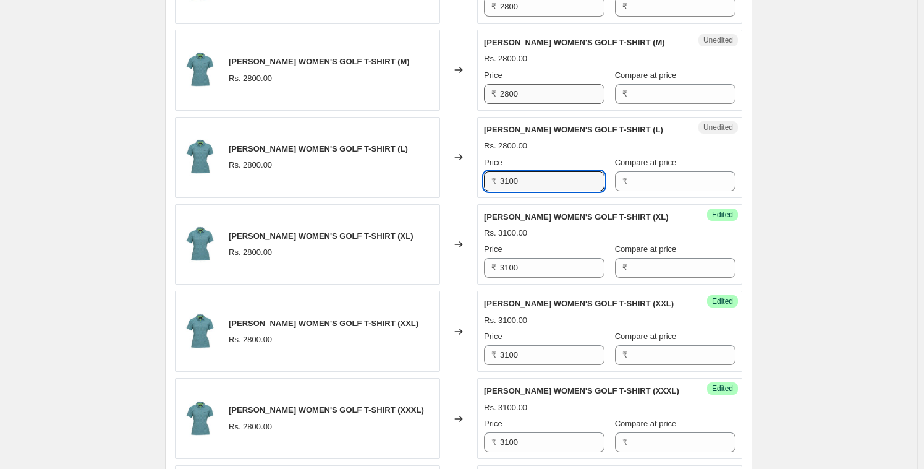
scroll to position [997, 0]
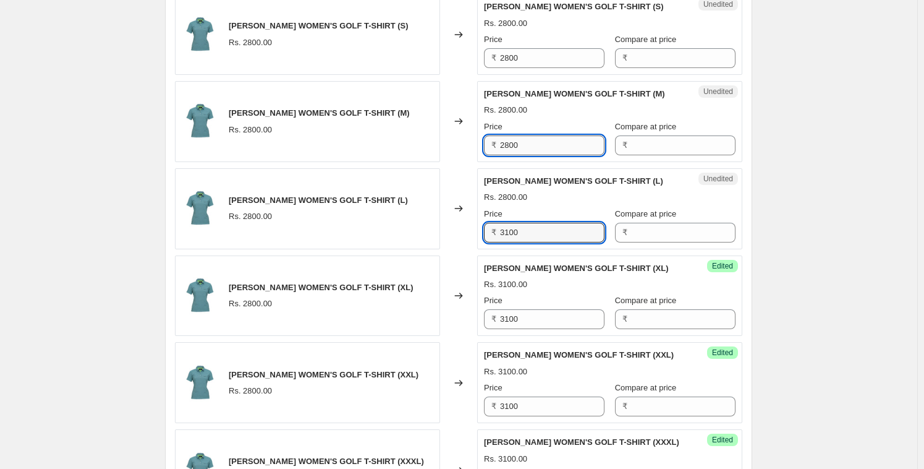
click at [518, 152] on input "2800" at bounding box center [552, 145] width 104 height 20
click at [519, 150] on input "2800" at bounding box center [552, 145] width 104 height 20
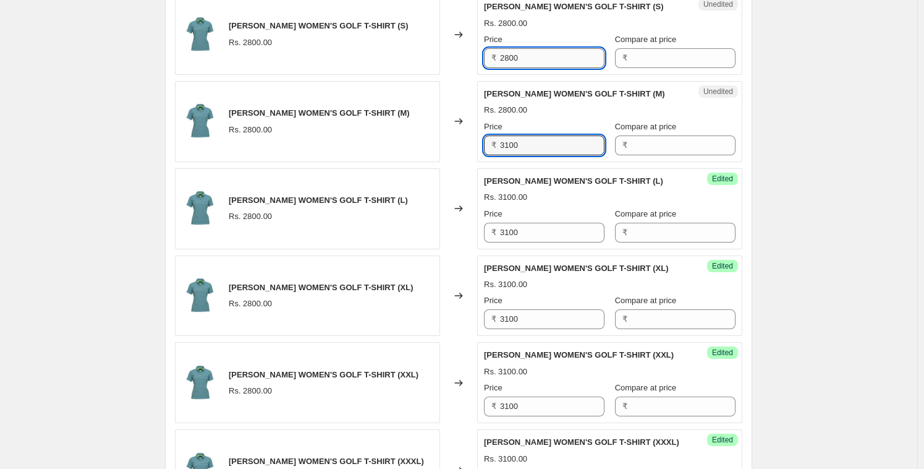
click at [520, 53] on input "2800" at bounding box center [552, 58] width 104 height 20
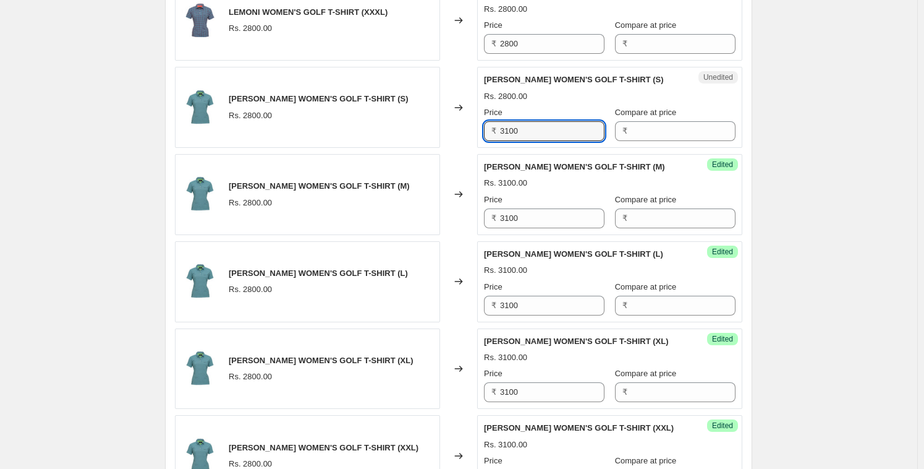
scroll to position [903, 0]
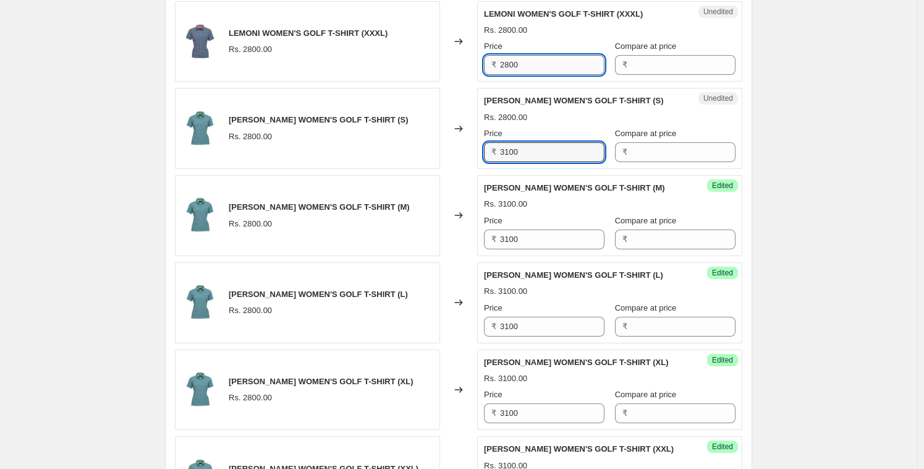
click at [526, 61] on input "2800" at bounding box center [552, 65] width 104 height 20
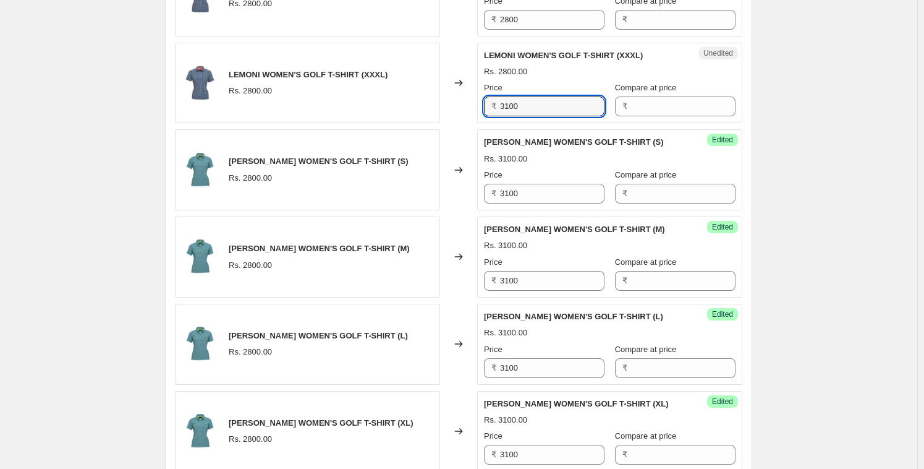
scroll to position [731, 0]
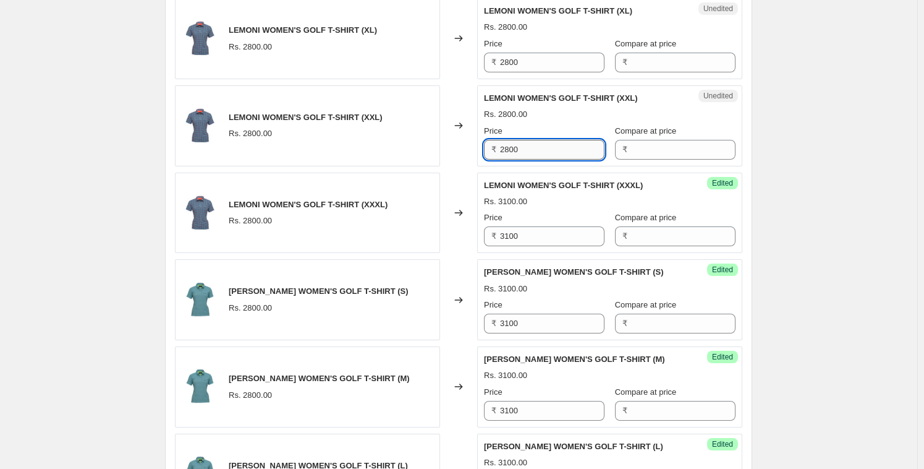
click at [524, 143] on input "2800" at bounding box center [552, 150] width 104 height 20
click at [533, 65] on input "2800" at bounding box center [552, 63] width 104 height 20
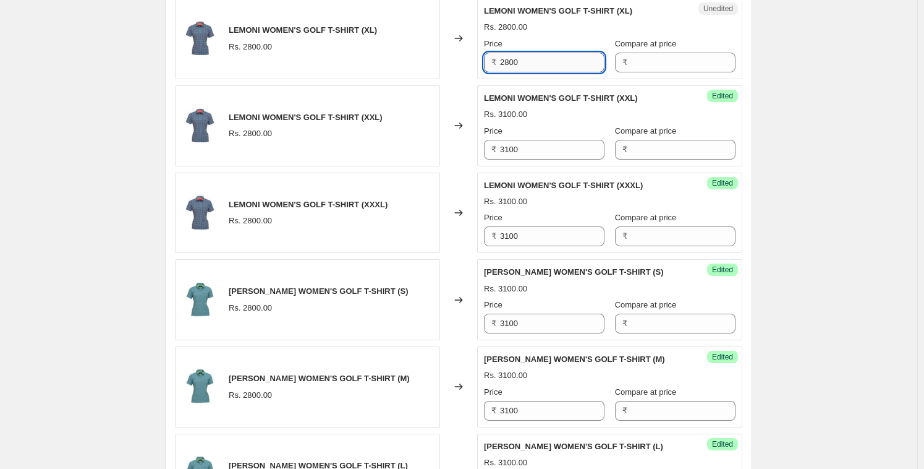
click at [533, 65] on input "2800" at bounding box center [552, 63] width 104 height 20
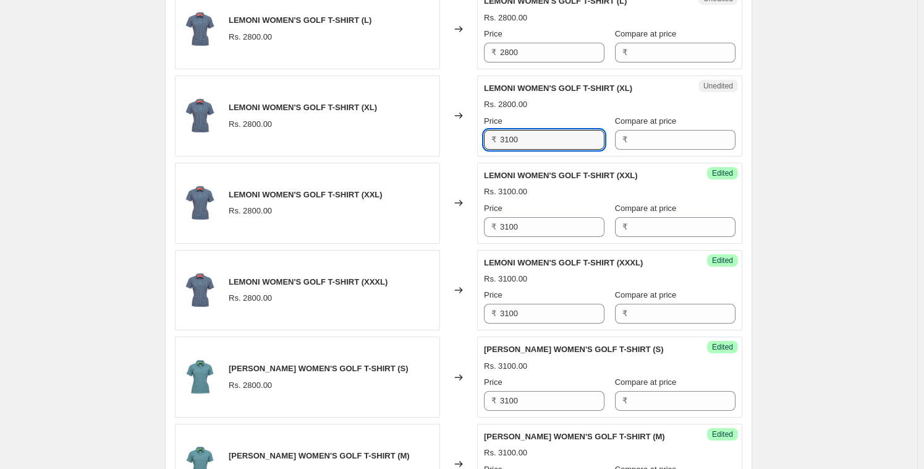
scroll to position [537, 0]
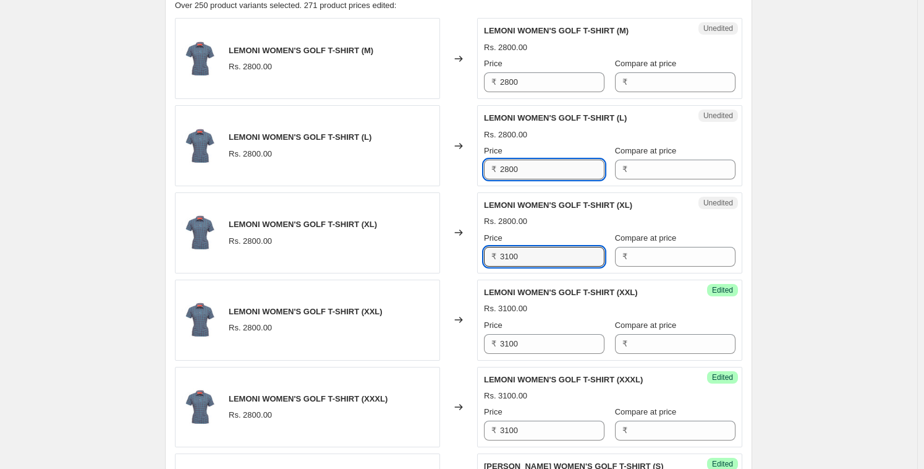
click at [531, 172] on input "2800" at bounding box center [552, 170] width 104 height 20
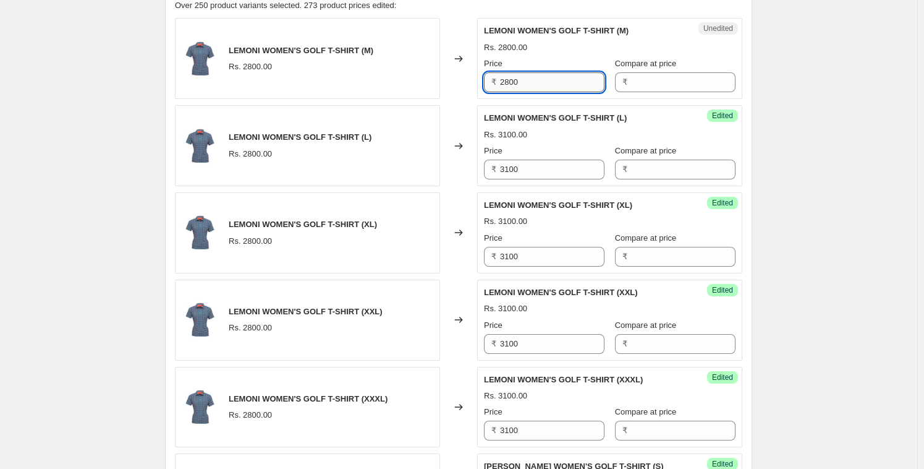
click at [521, 81] on input "2800" at bounding box center [552, 82] width 104 height 20
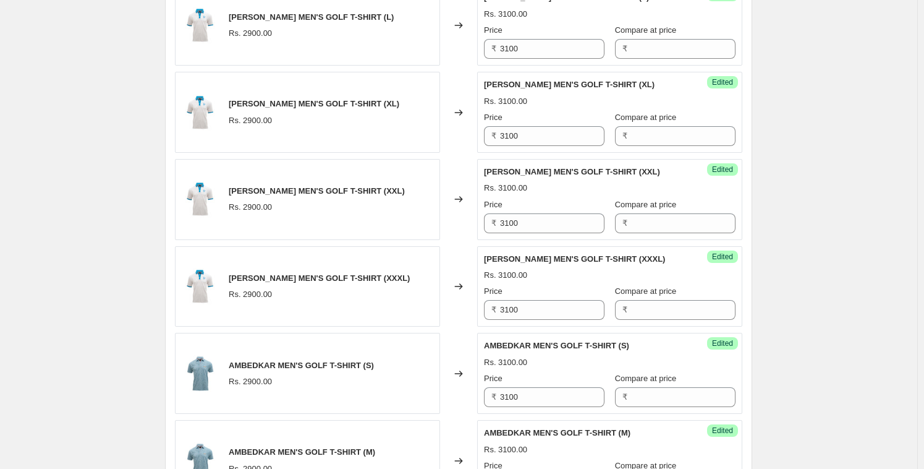
scroll to position [1954, 0]
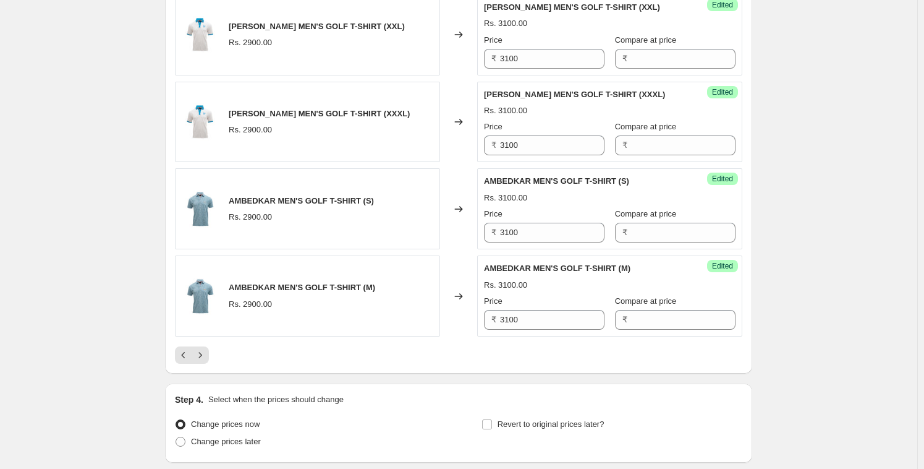
click at [372, 364] on div at bounding box center [459, 354] width 568 height 17
click at [203, 361] on icon "Next" at bounding box center [200, 355] width 12 height 12
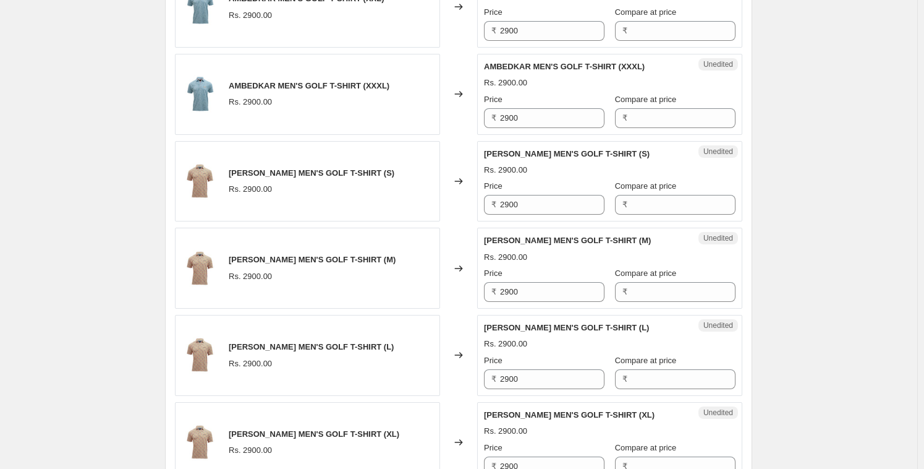
scroll to position [506, 0]
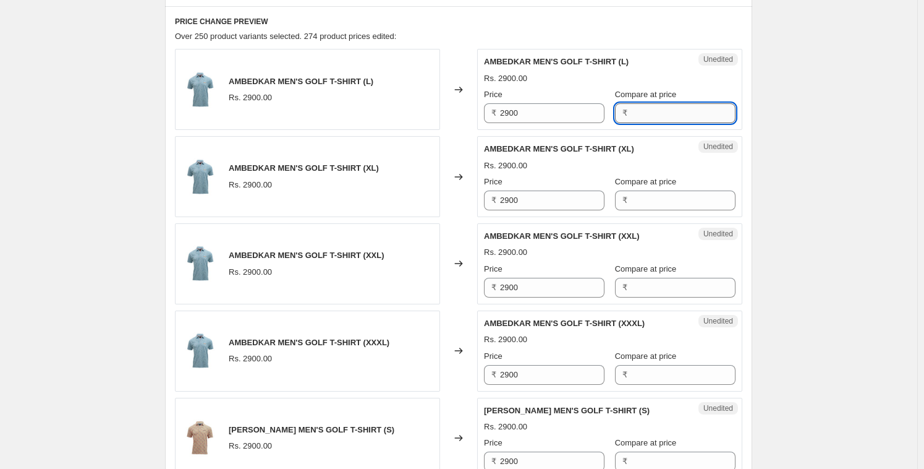
click at [659, 108] on input "Compare at price" at bounding box center [683, 113] width 104 height 20
click
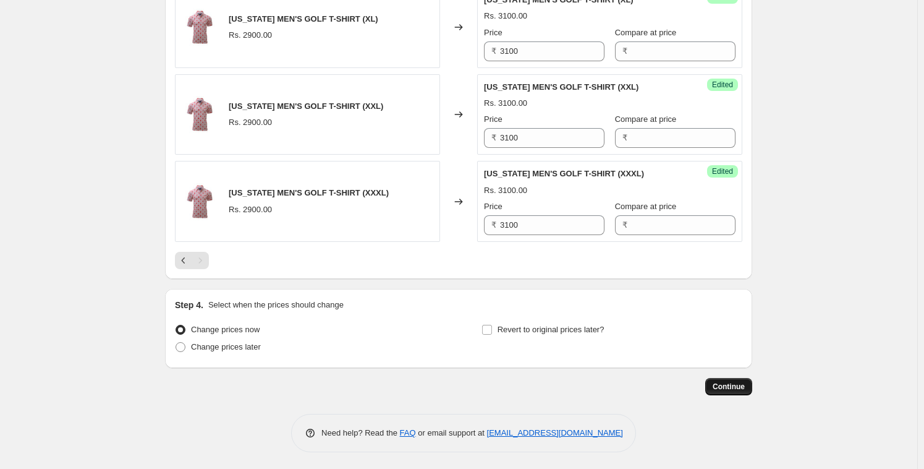
scroll to position [0, 0]
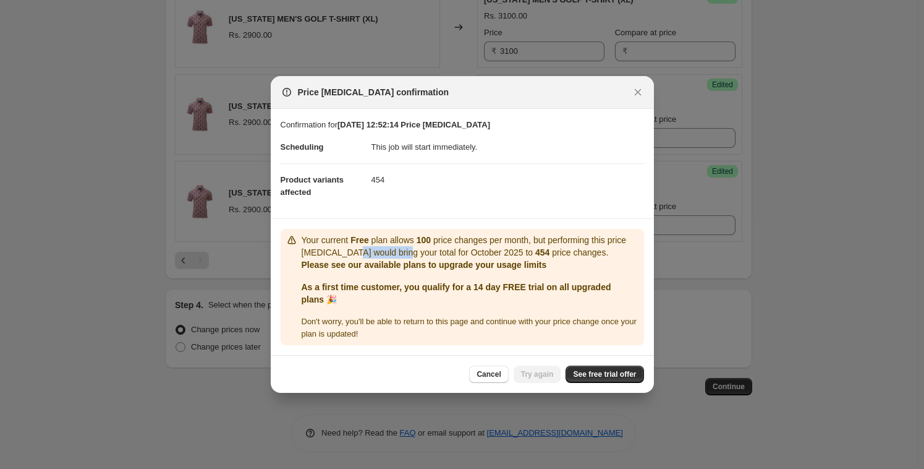
drag, startPoint x: 378, startPoint y: 257, endPoint x: 435, endPoint y: 253, distance: 57.0
drag, startPoint x: 371, startPoint y: 265, endPoint x: 468, endPoint y: 270, distance: 97.2
drag, startPoint x: 370, startPoint y: 288, endPoint x: 429, endPoint y: 289, distance: 59.4
